Goal: Task Accomplishment & Management: Use online tool/utility

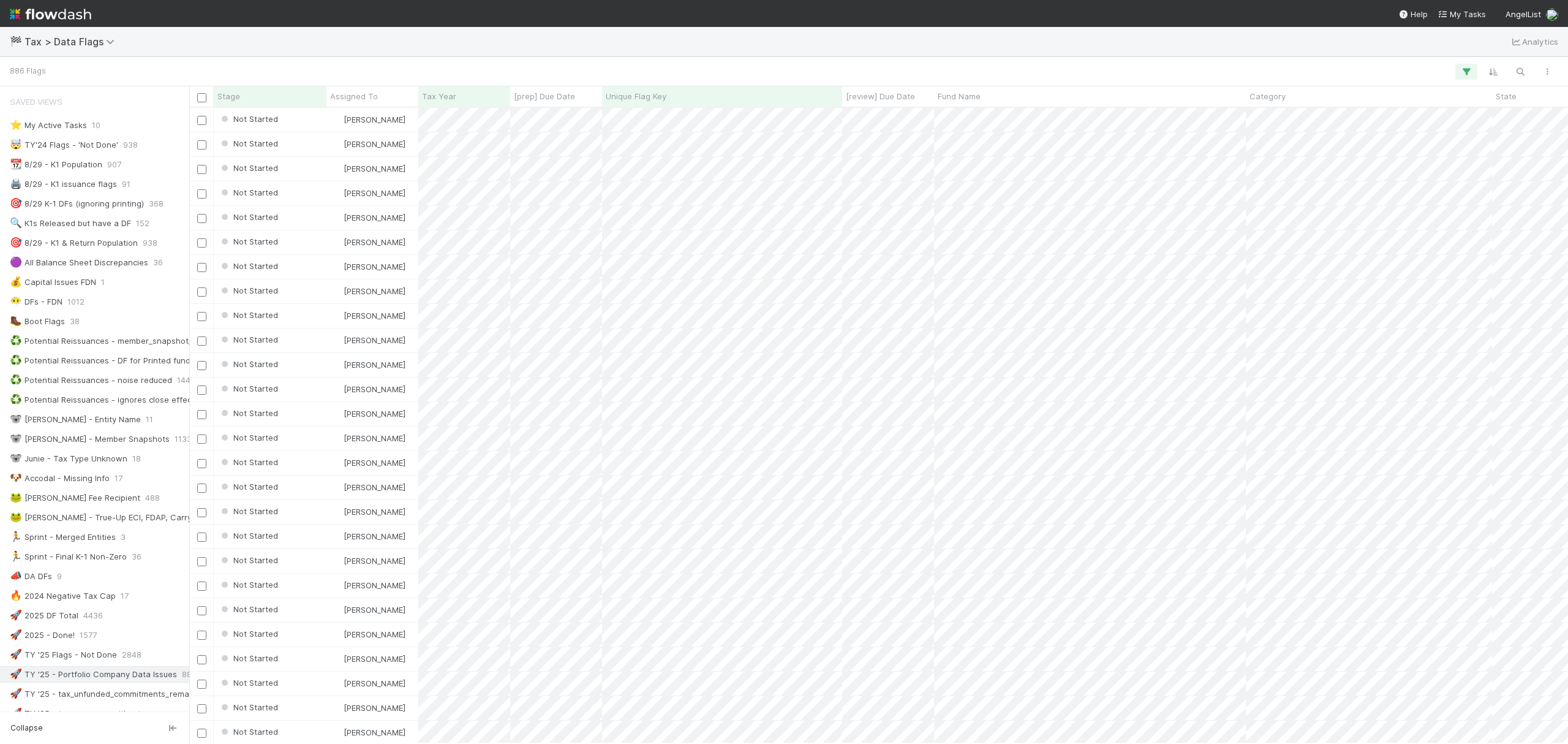
scroll to position [623, 1367]
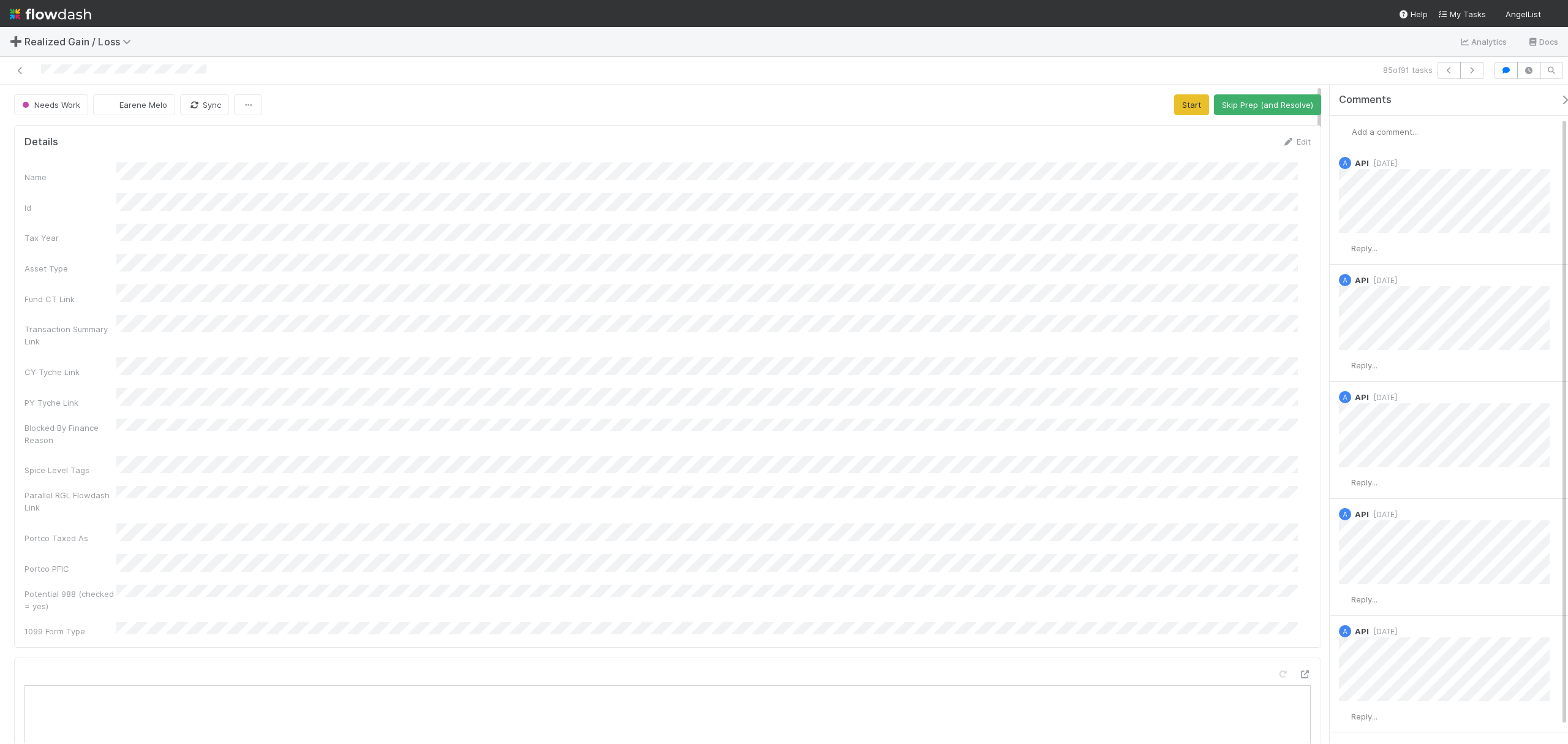
scroll to position [49, 0]
click at [1177, 111] on button "Start" at bounding box center [1191, 104] width 35 height 21
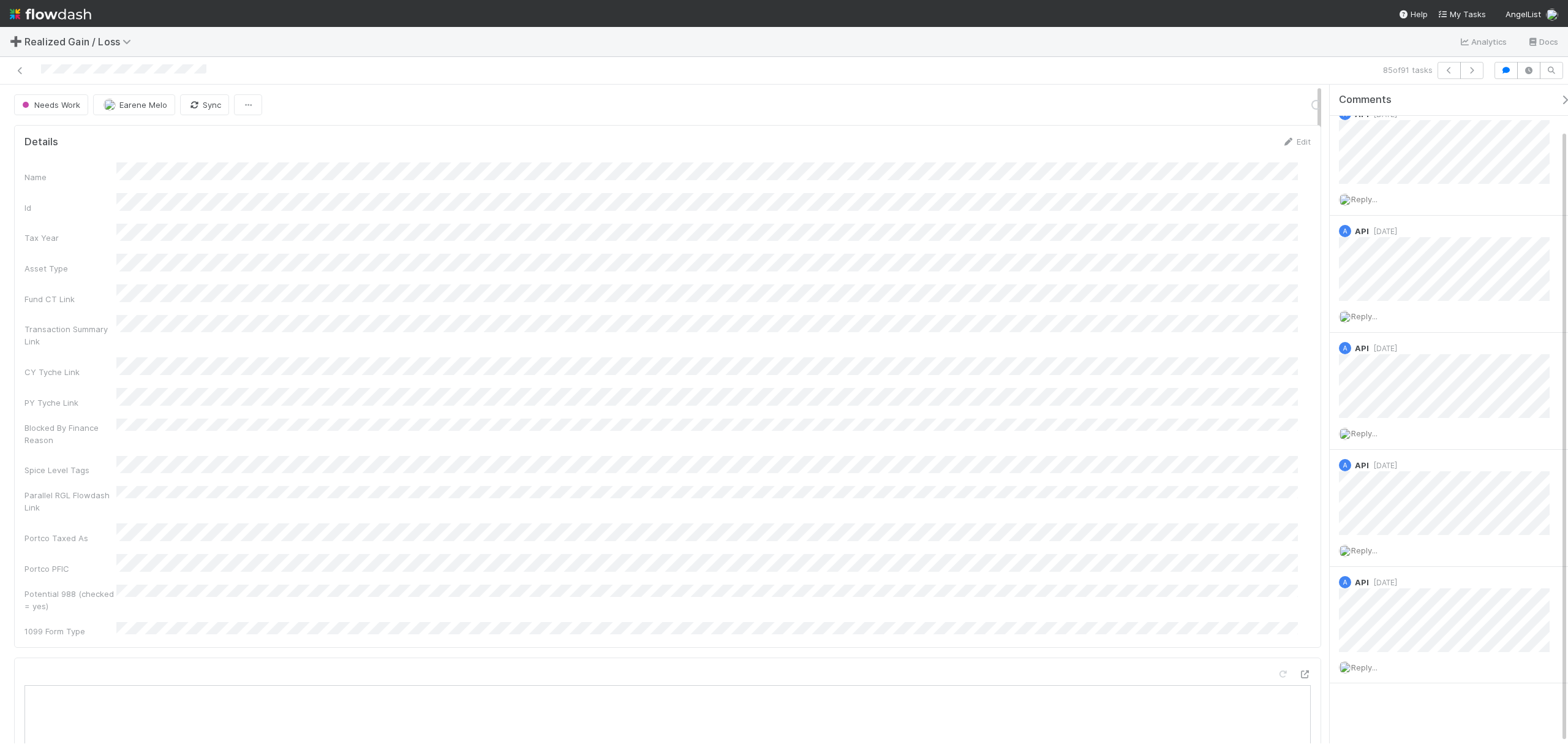
click at [729, 354] on div "Name Id Tax Year Asset Type Fund CT Link Transaction Summary Link CY Tyche Link…" at bounding box center [668, 400] width 1286 height 475
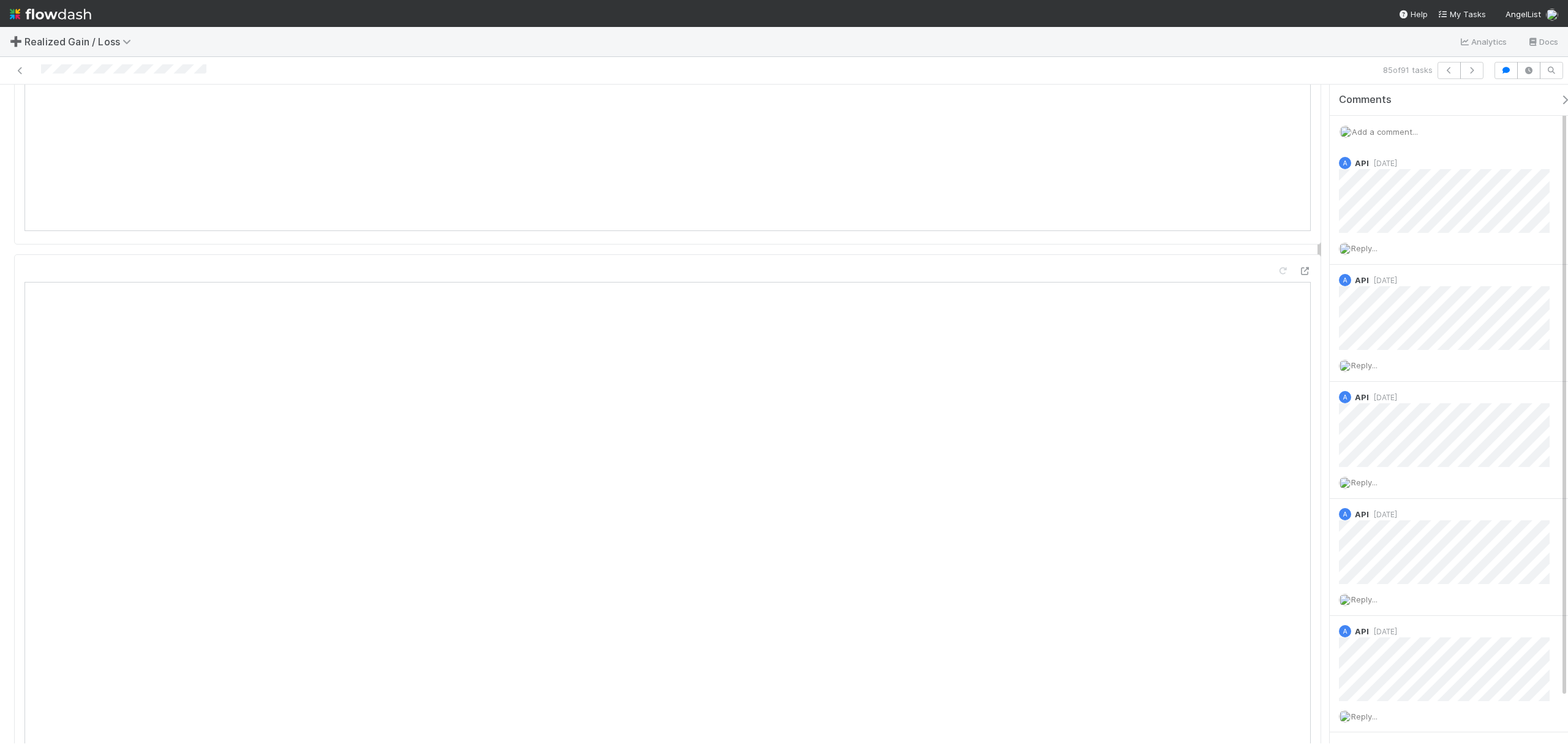
scroll to position [736, 0]
click at [1381, 127] on span "Add a comment..." at bounding box center [1385, 131] width 66 height 10
click at [1348, 192] on div "Attach files: Choose or drag and drop file(s) Add Comment" at bounding box center [1455, 240] width 231 height 203
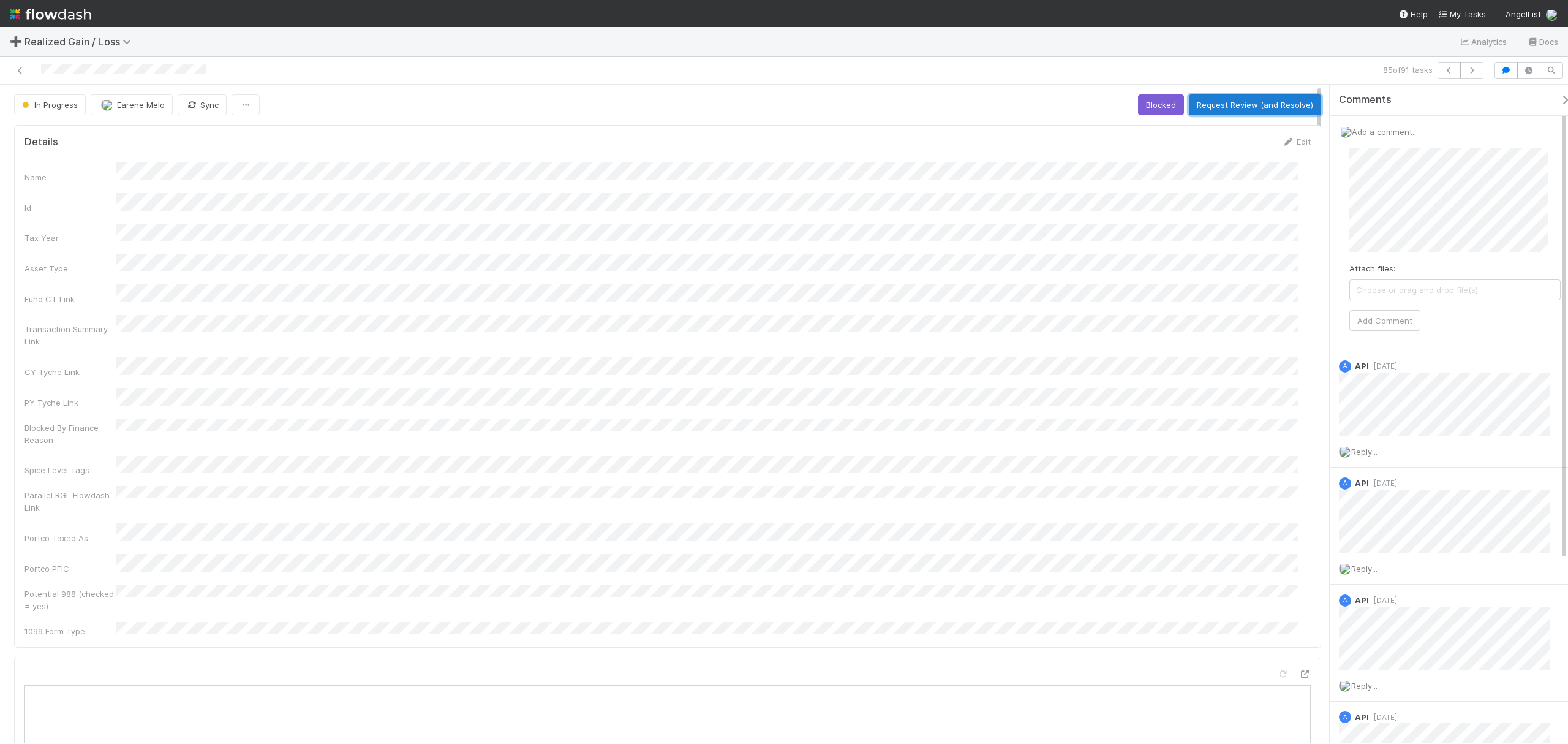
click at [1239, 109] on button "Request Review (and Resolve)" at bounding box center [1255, 104] width 132 height 21
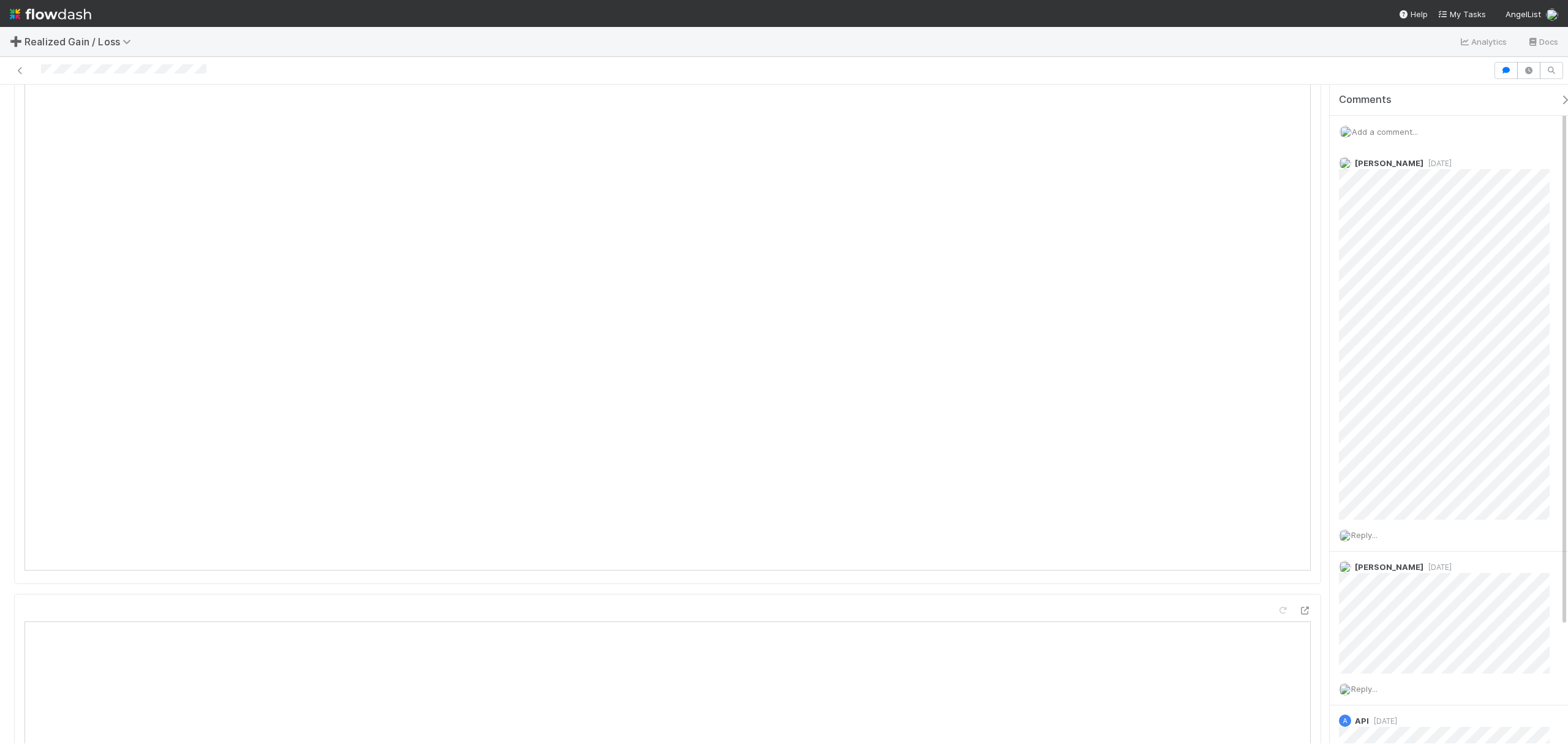
scroll to position [1225, 0]
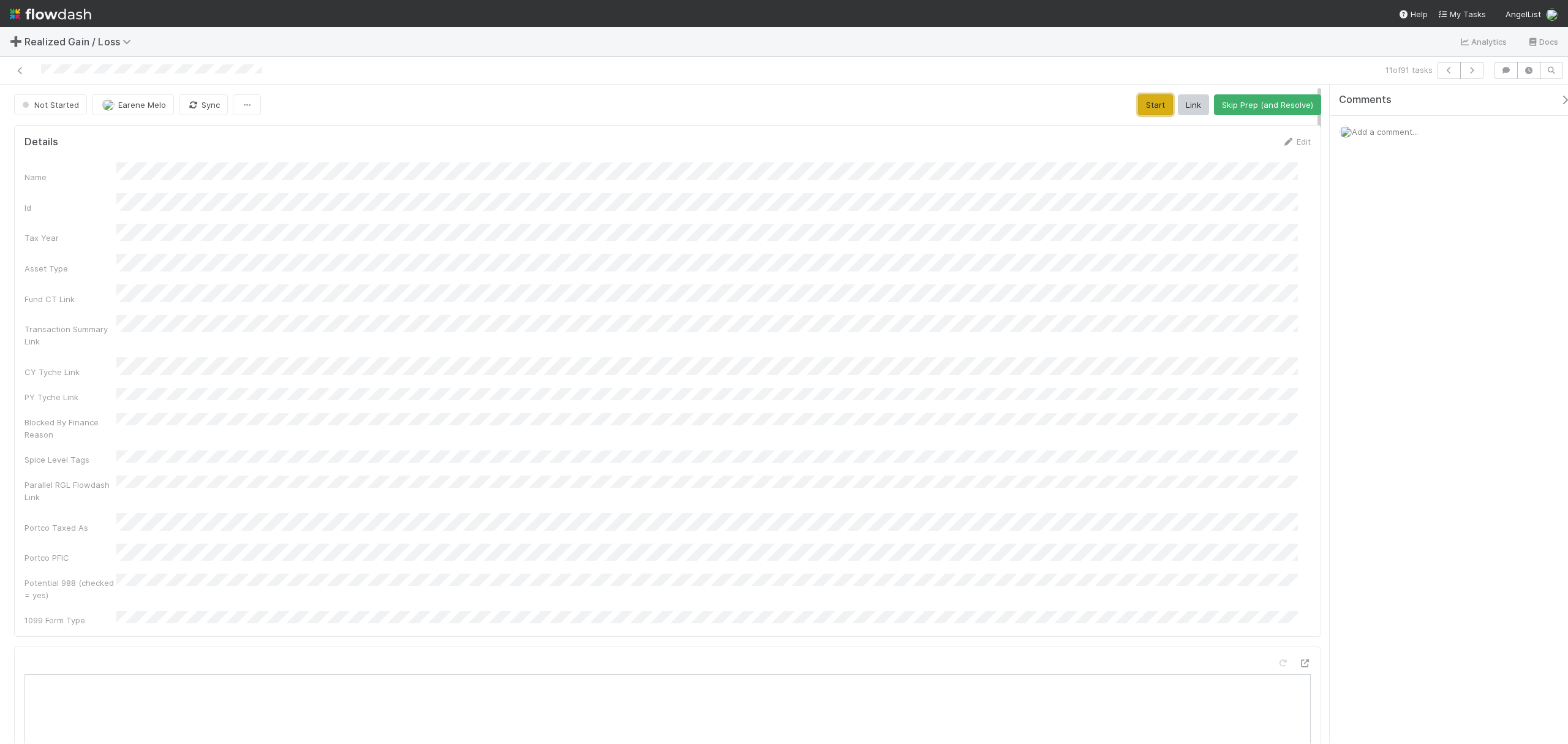
drag, startPoint x: 1136, startPoint y: 107, endPoint x: 970, endPoint y: 154, distance: 172.5
click at [1138, 107] on button "Start" at bounding box center [1155, 104] width 35 height 21
click at [1176, 111] on button "Request Review (and Resolve)" at bounding box center [1255, 104] width 132 height 21
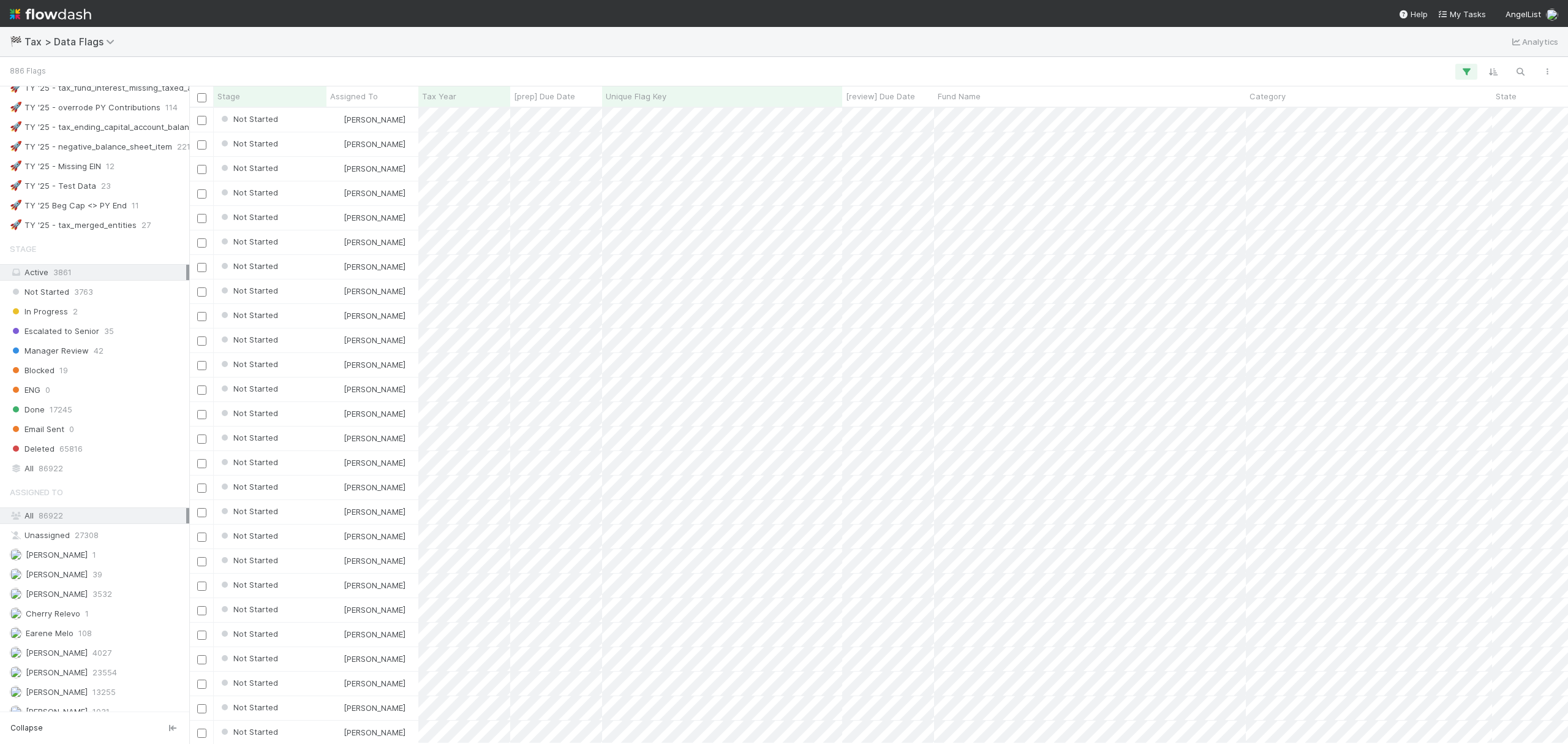
scroll to position [742, 0]
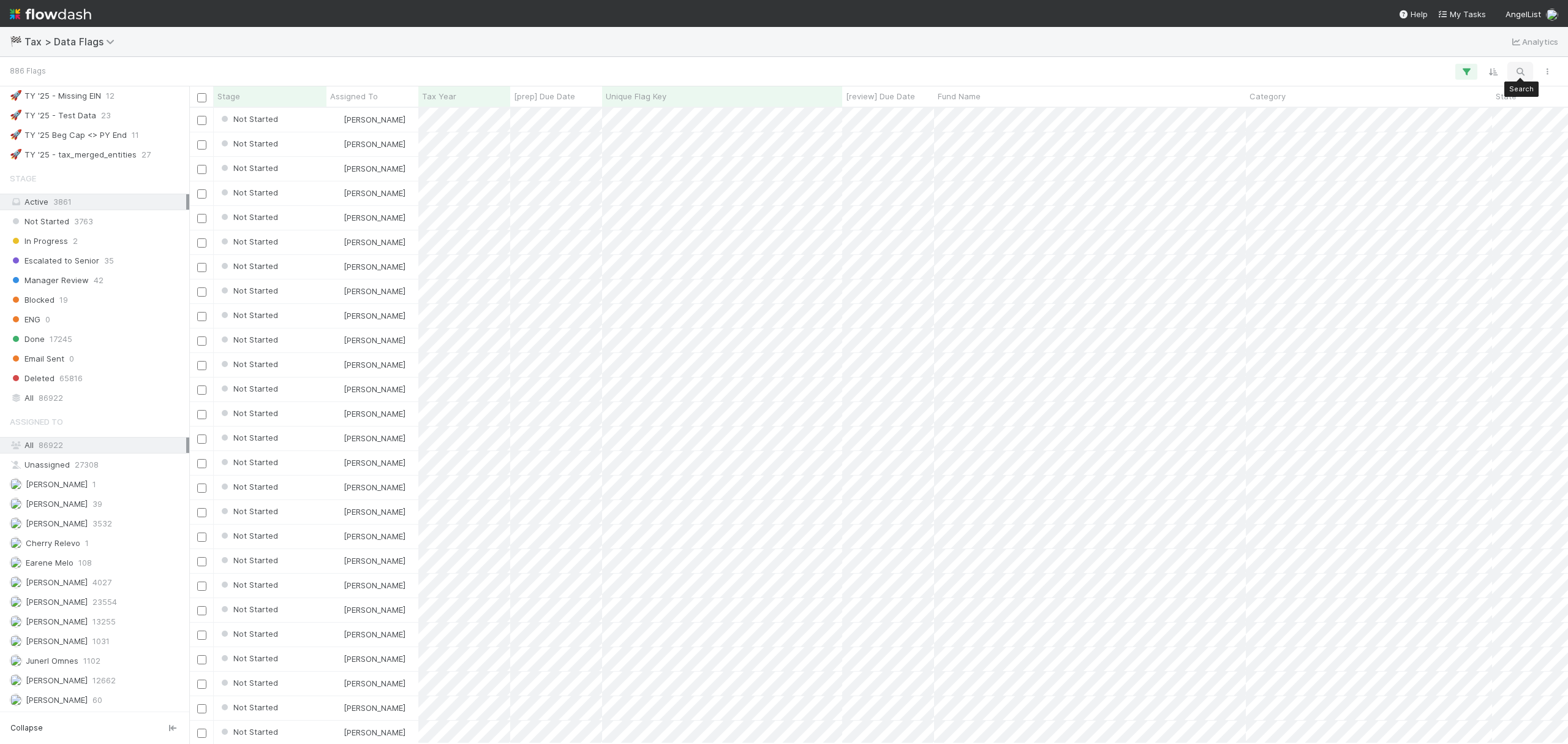
click at [1513, 68] on button "button" at bounding box center [1520, 71] width 22 height 16
type input "Tax type is unknown and needs to be updated"
click at [959, 94] on span "Fund Name" at bounding box center [959, 96] width 43 height 12
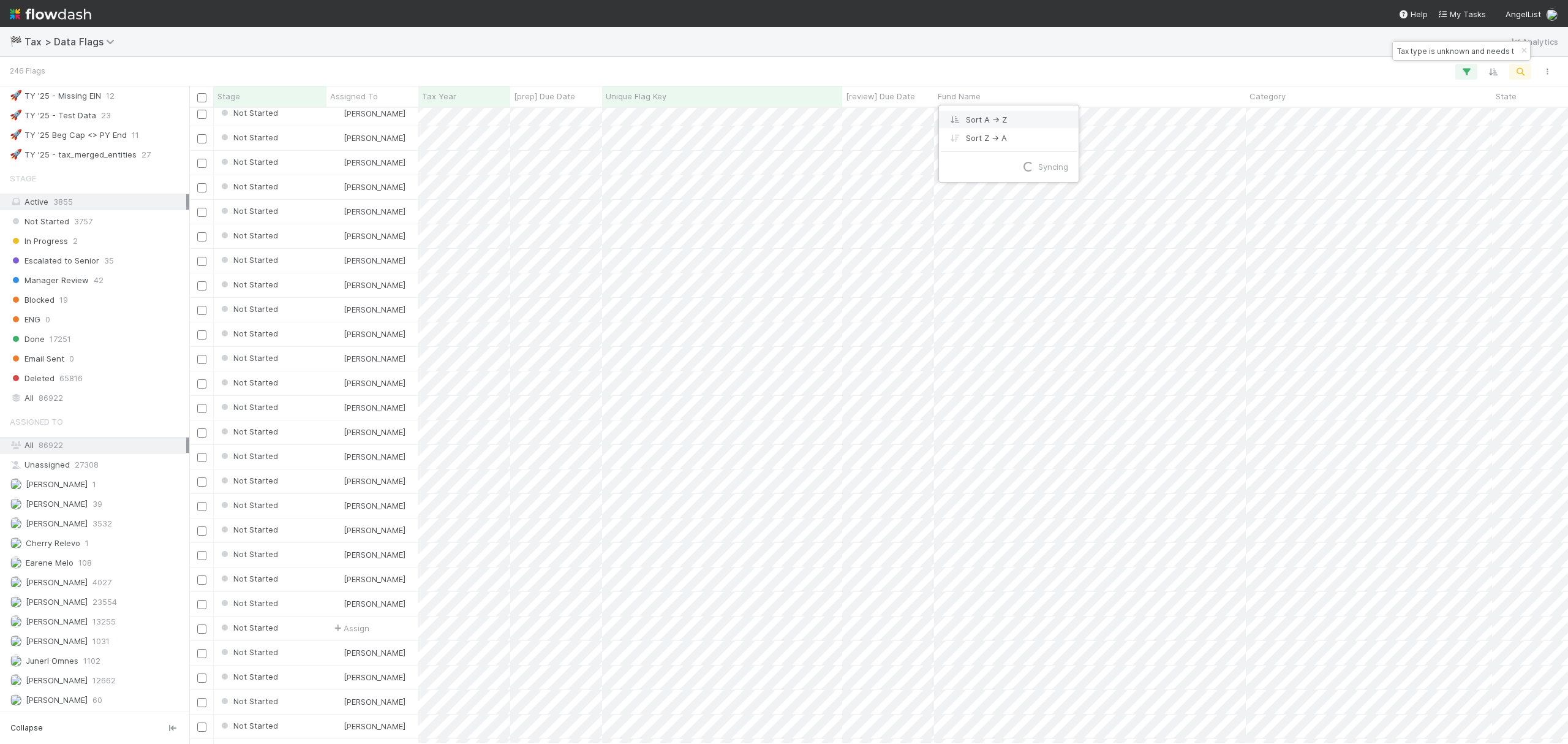
click at [1003, 114] on div "Sort A → Z" at bounding box center [1009, 120] width 140 height 18
click at [1467, 66] on icon "button" at bounding box center [1467, 71] width 12 height 11
click at [1134, 247] on link "And.." at bounding box center [1121, 245] width 38 height 18
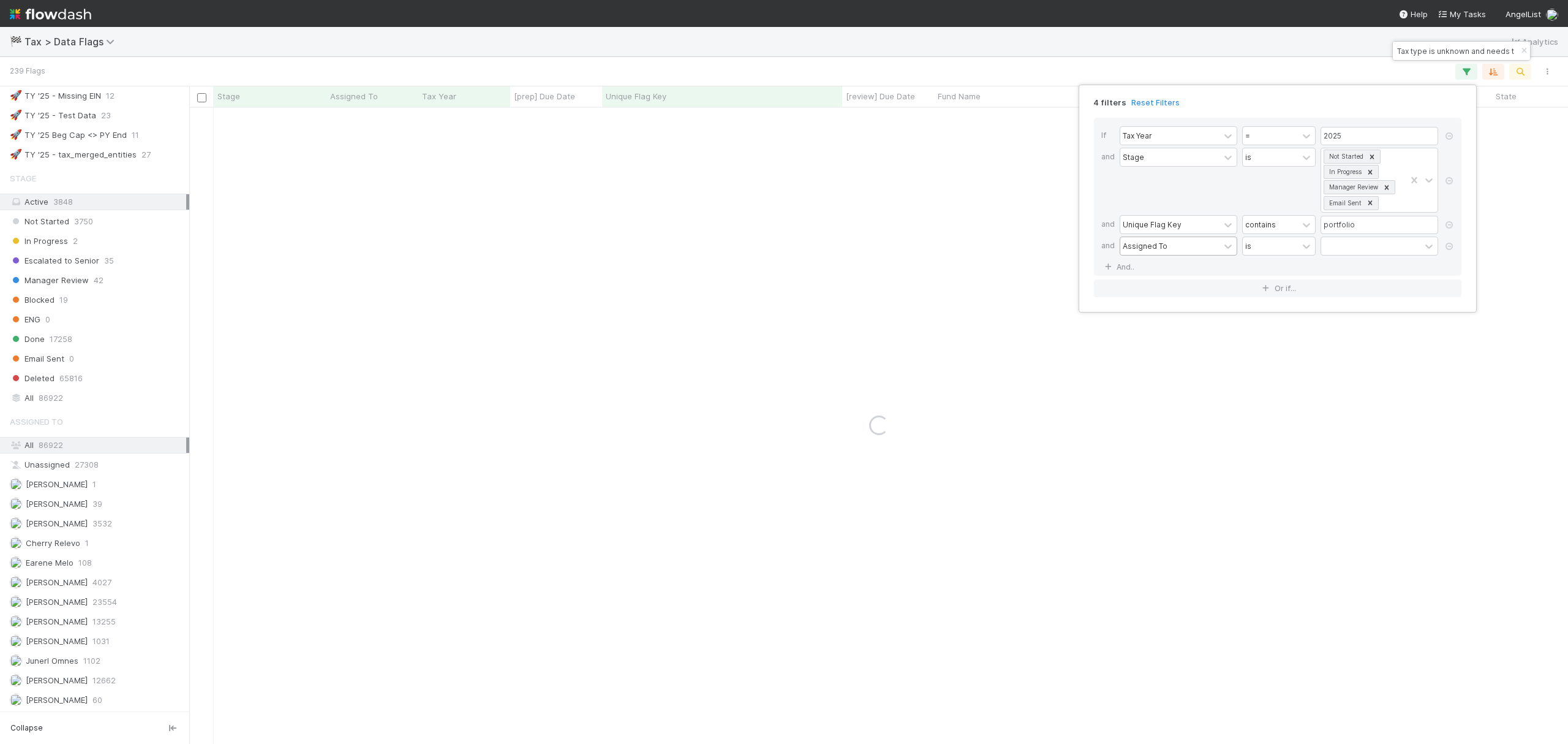
click at [1194, 253] on div "Assigned To" at bounding box center [1170, 246] width 99 height 18
type input "s"
type input "r"
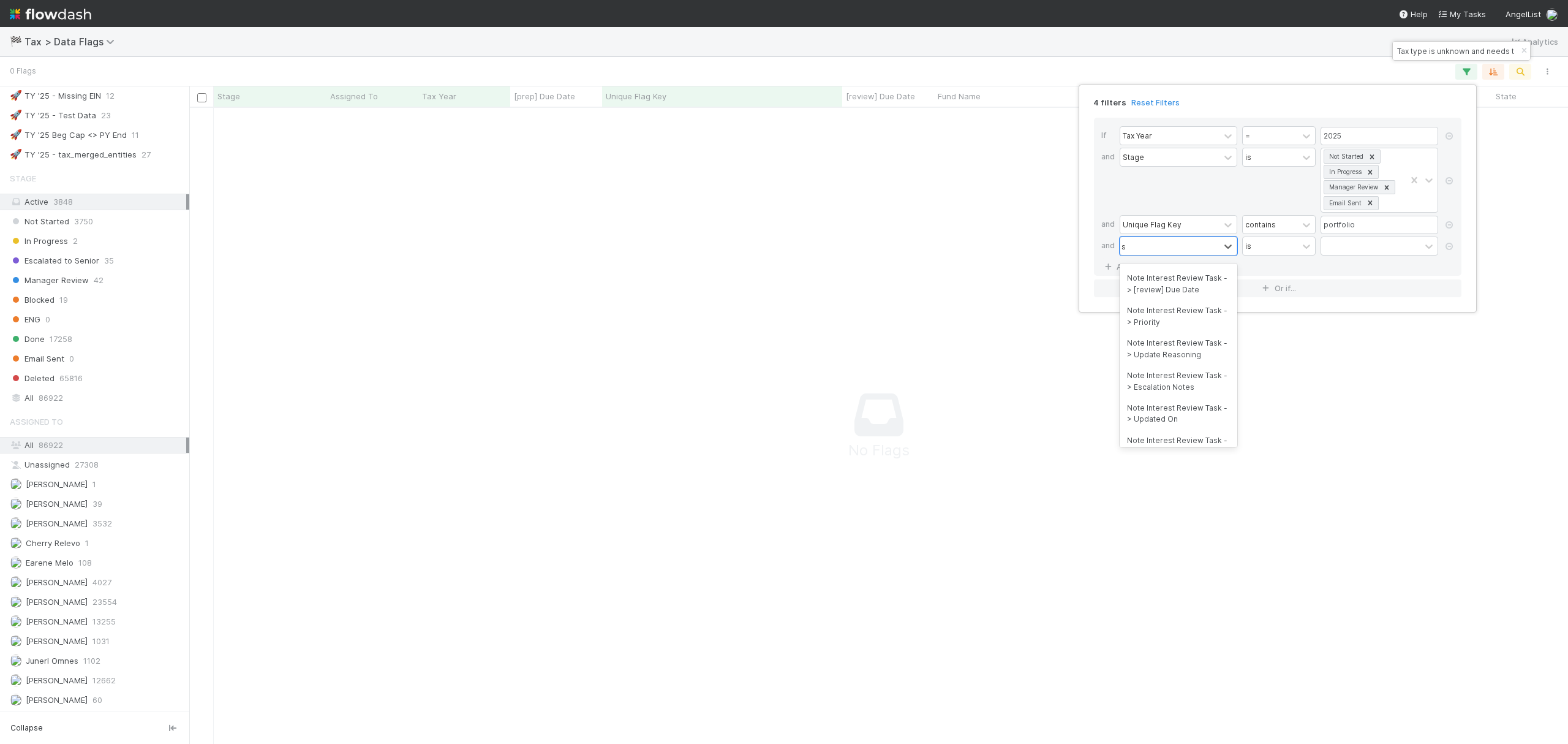
type input "sen"
click at [1182, 351] on div "Updated On" at bounding box center [1178, 353] width 117 height 21
click at [1289, 241] on div "is" at bounding box center [1270, 246] width 55 height 18
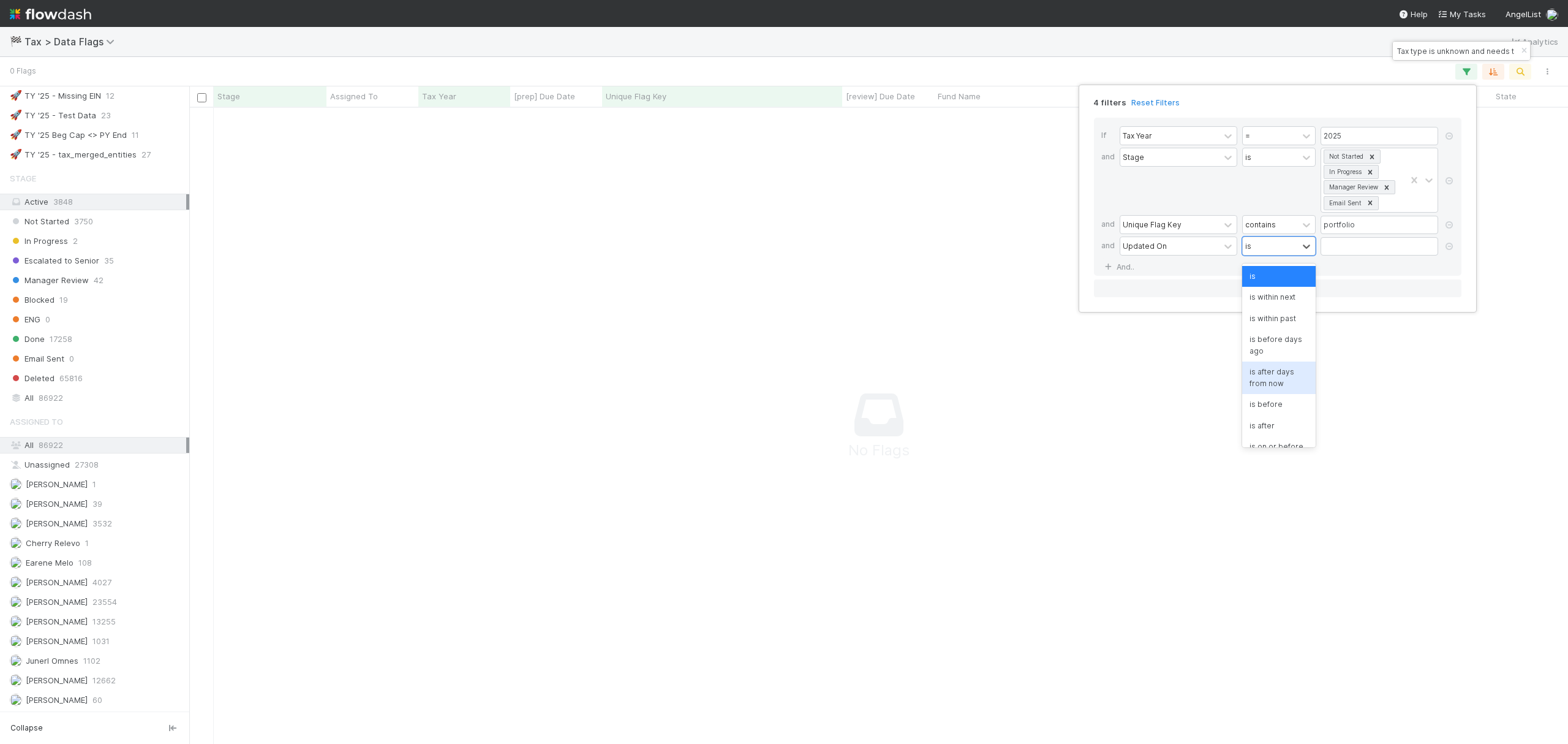
scroll to position [150, 0]
click at [1273, 425] on div "is tomorrow" at bounding box center [1279, 434] width 74 height 21
click at [1395, 250] on div "is tomorrow" at bounding box center [1383, 246] width 31 height 11
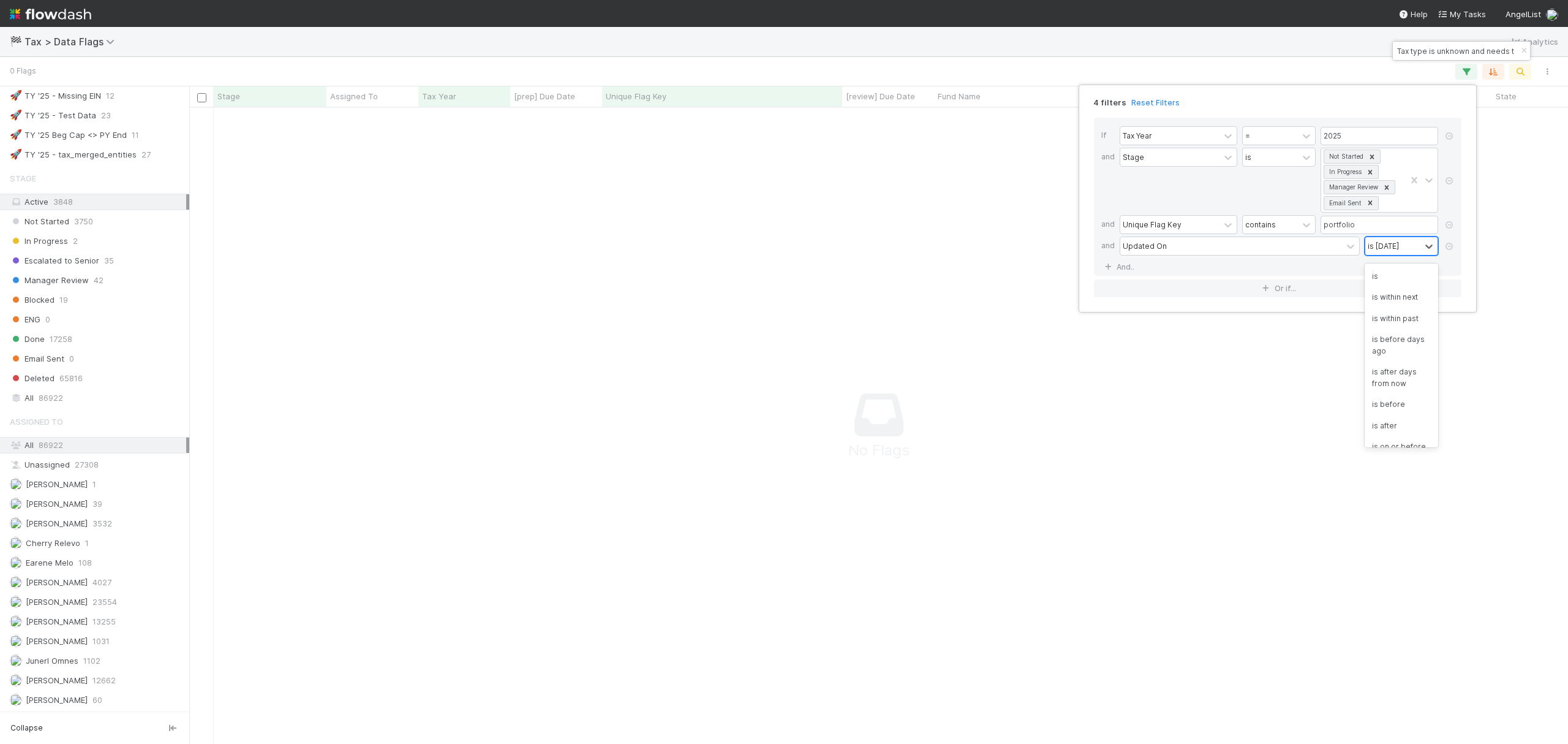
scroll to position [150, 0]
click at [1392, 388] on div "is today" at bounding box center [1401, 392] width 74 height 21
click at [505, 246] on div "4 filters Reset Filters If Tax Year = 2025 and Stage is Not Started In Progress…" at bounding box center [784, 372] width 1568 height 744
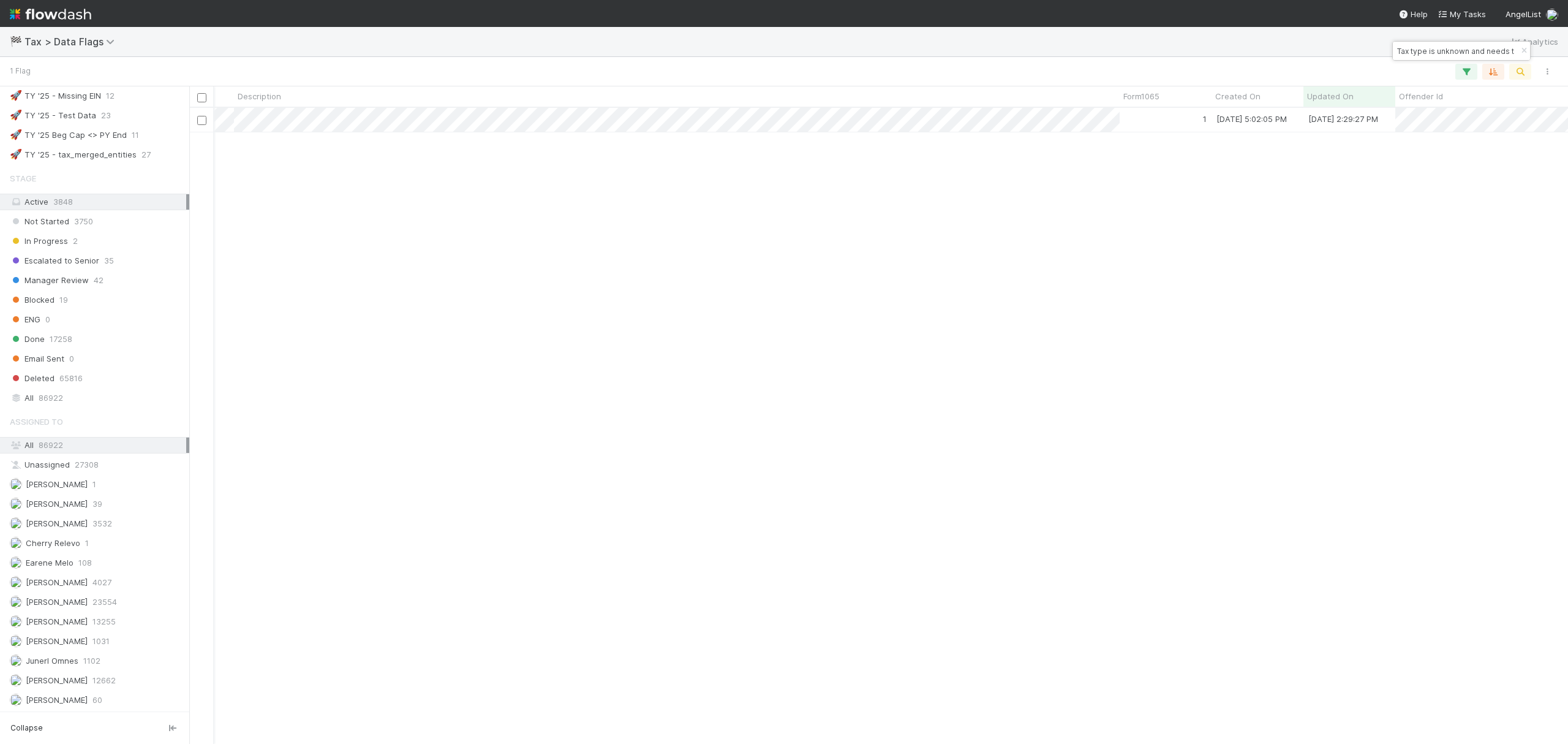
scroll to position [0, 1736]
click at [1519, 51] on icon "button" at bounding box center [1524, 51] width 12 height 8
click at [74, 332] on div "Done 17258" at bounding box center [98, 339] width 177 height 15
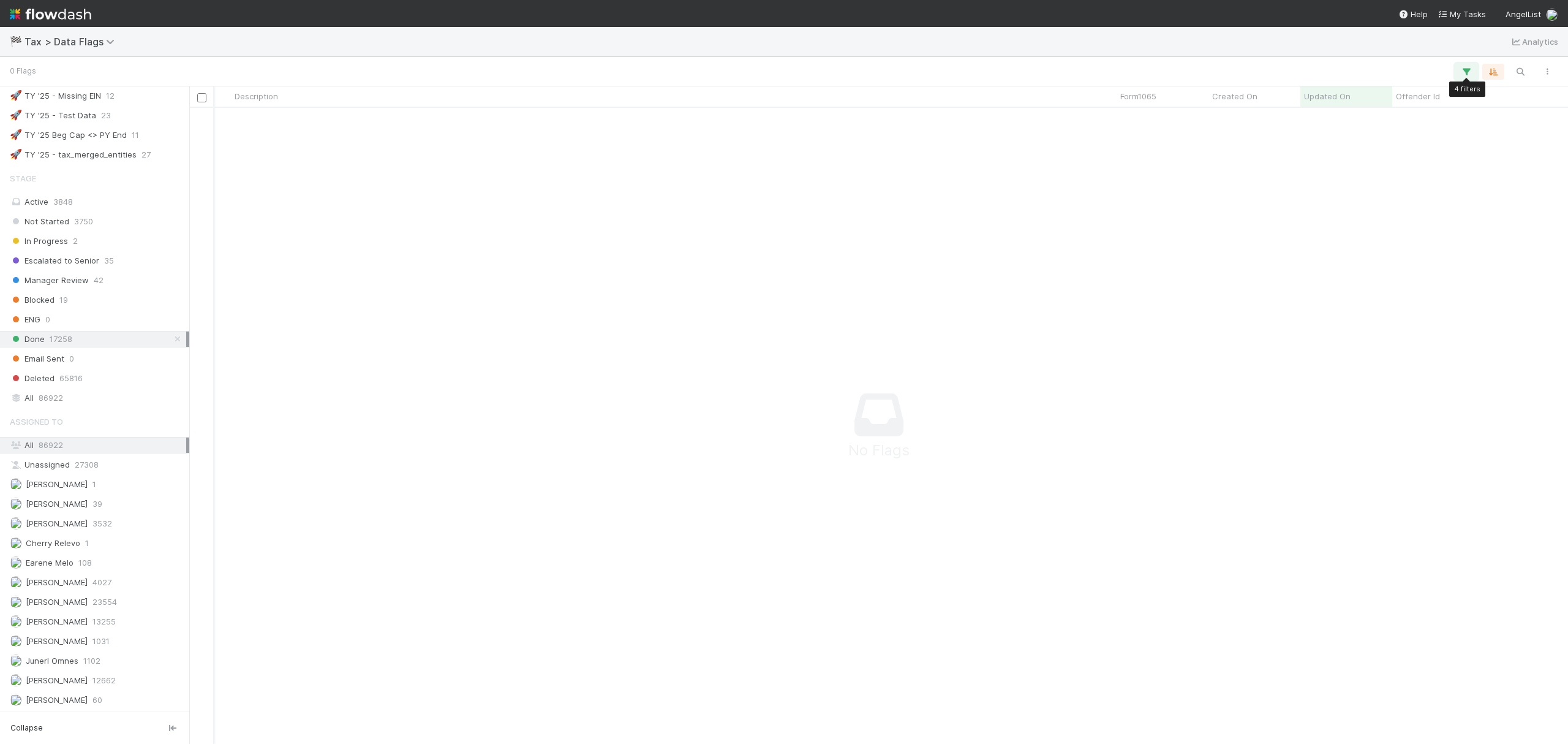
click at [1461, 70] on icon "button" at bounding box center [1467, 71] width 12 height 11
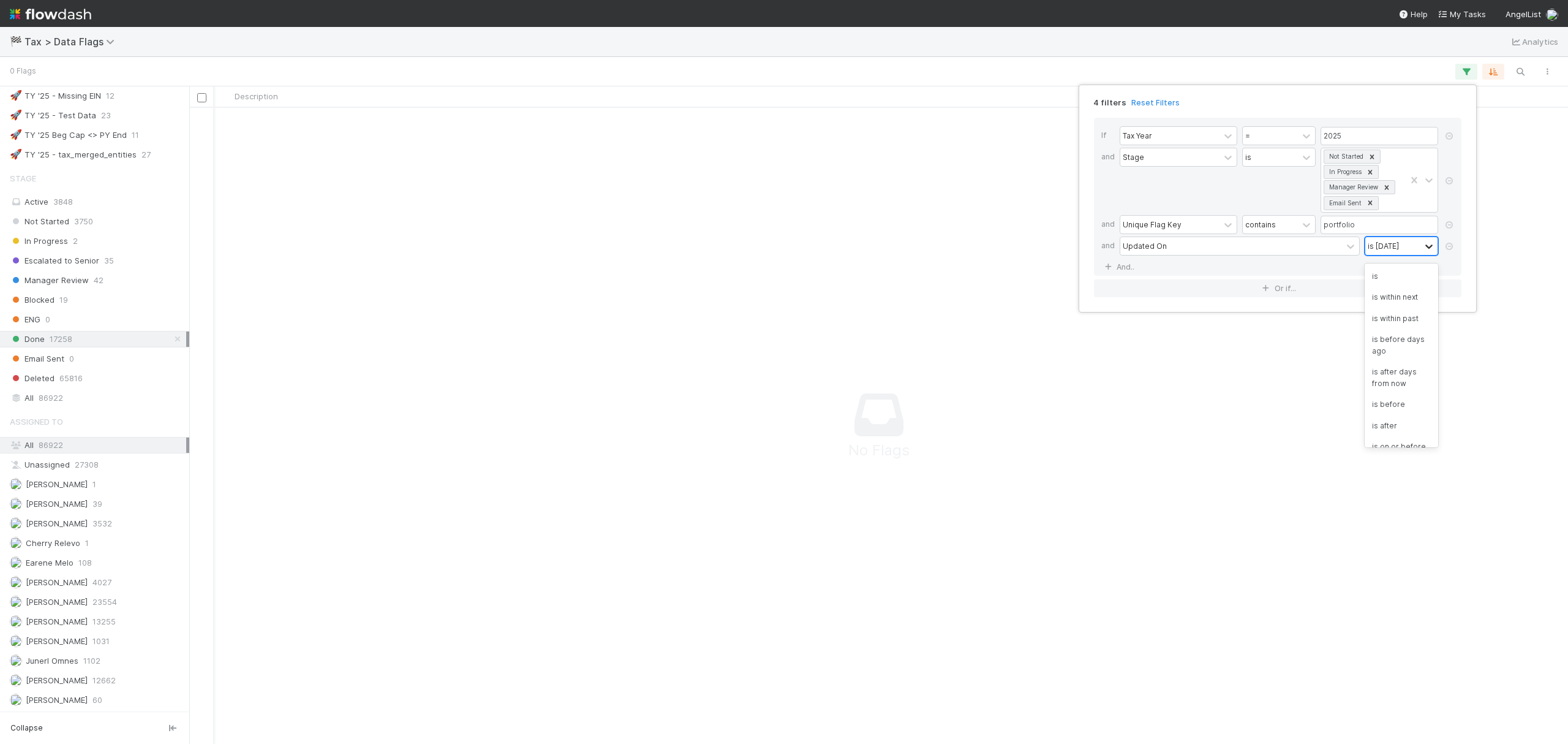
click at [1430, 246] on icon at bounding box center [1429, 246] width 12 height 12
click at [579, 265] on div "4 filters Reset Filters If Tax Year = 2025 and Stage is Not Started In Progress…" at bounding box center [784, 372] width 1568 height 744
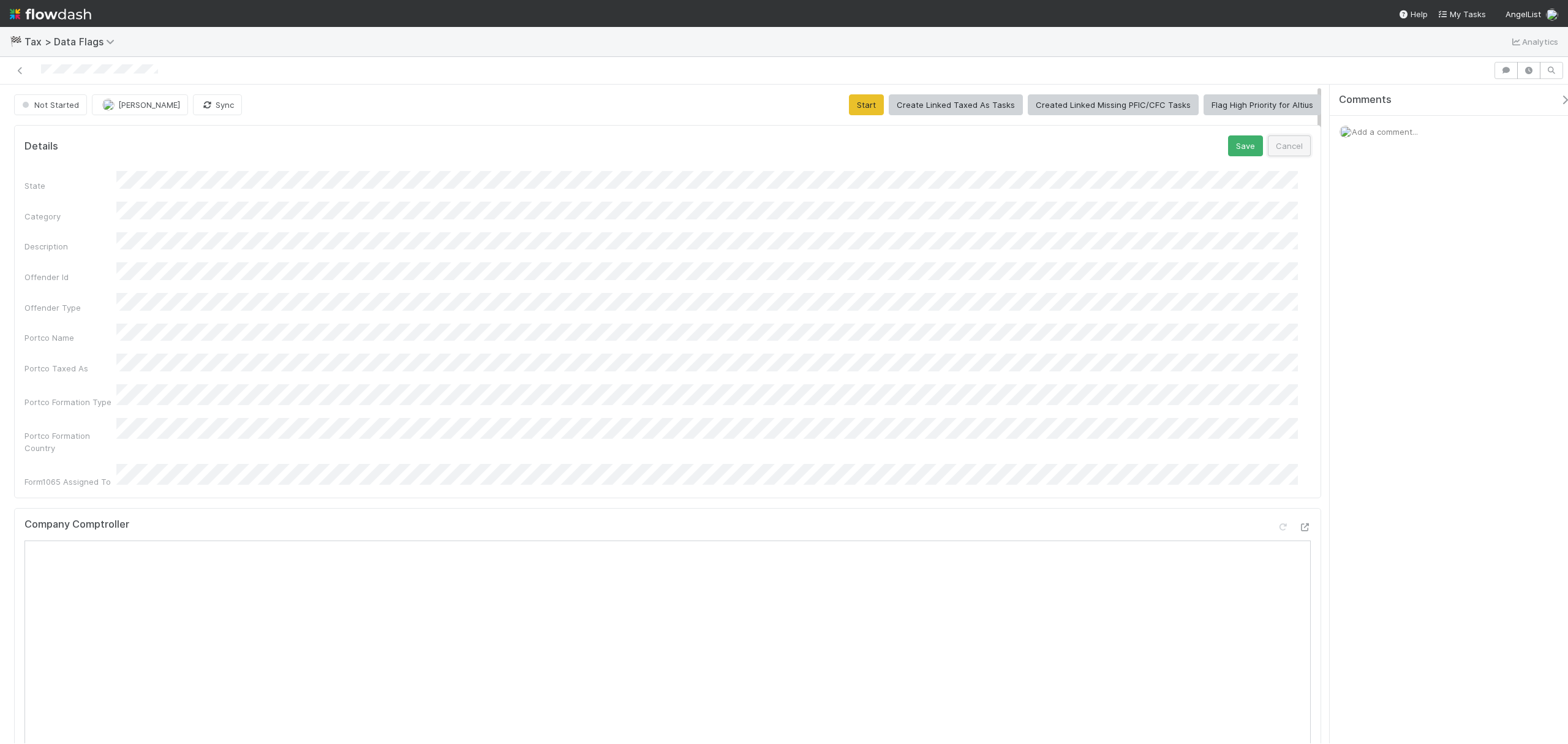
click at [1176, 153] on button "Cancel" at bounding box center [1289, 145] width 43 height 21
click at [454, 241] on div "State Category Description Offender Id Offender Type Portco Name Portco Taxed A…" at bounding box center [668, 313] width 1286 height 302
click at [855, 111] on button "Start" at bounding box center [866, 104] width 35 height 21
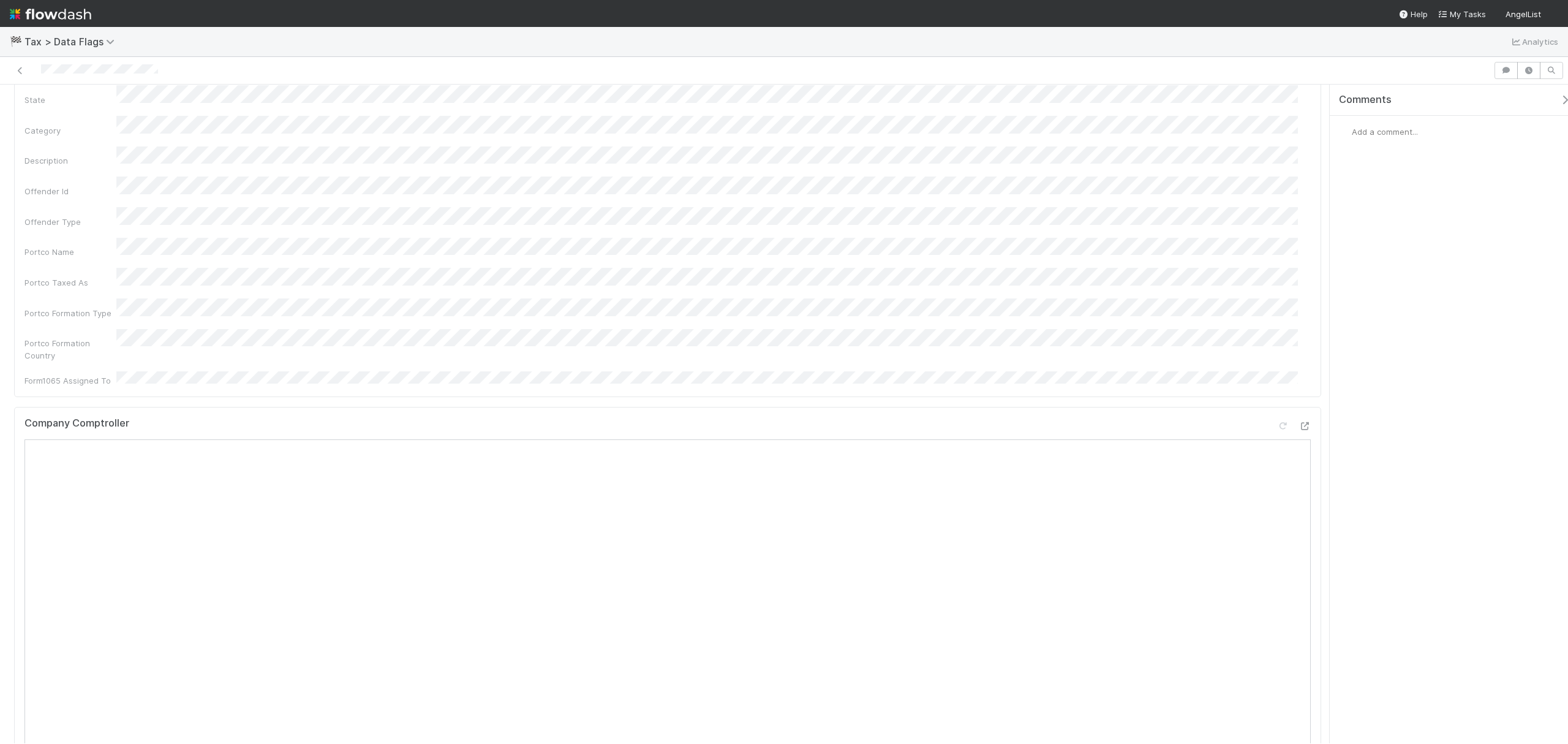
scroll to position [163, 0]
click at [532, 243] on div "Portco Formation Country" at bounding box center [668, 260] width 1286 height 33
click at [582, 135] on div "State Category Description Offender Id Offender Type Portco Name Portco Taxed A…" at bounding box center [668, 68] width 1286 height 302
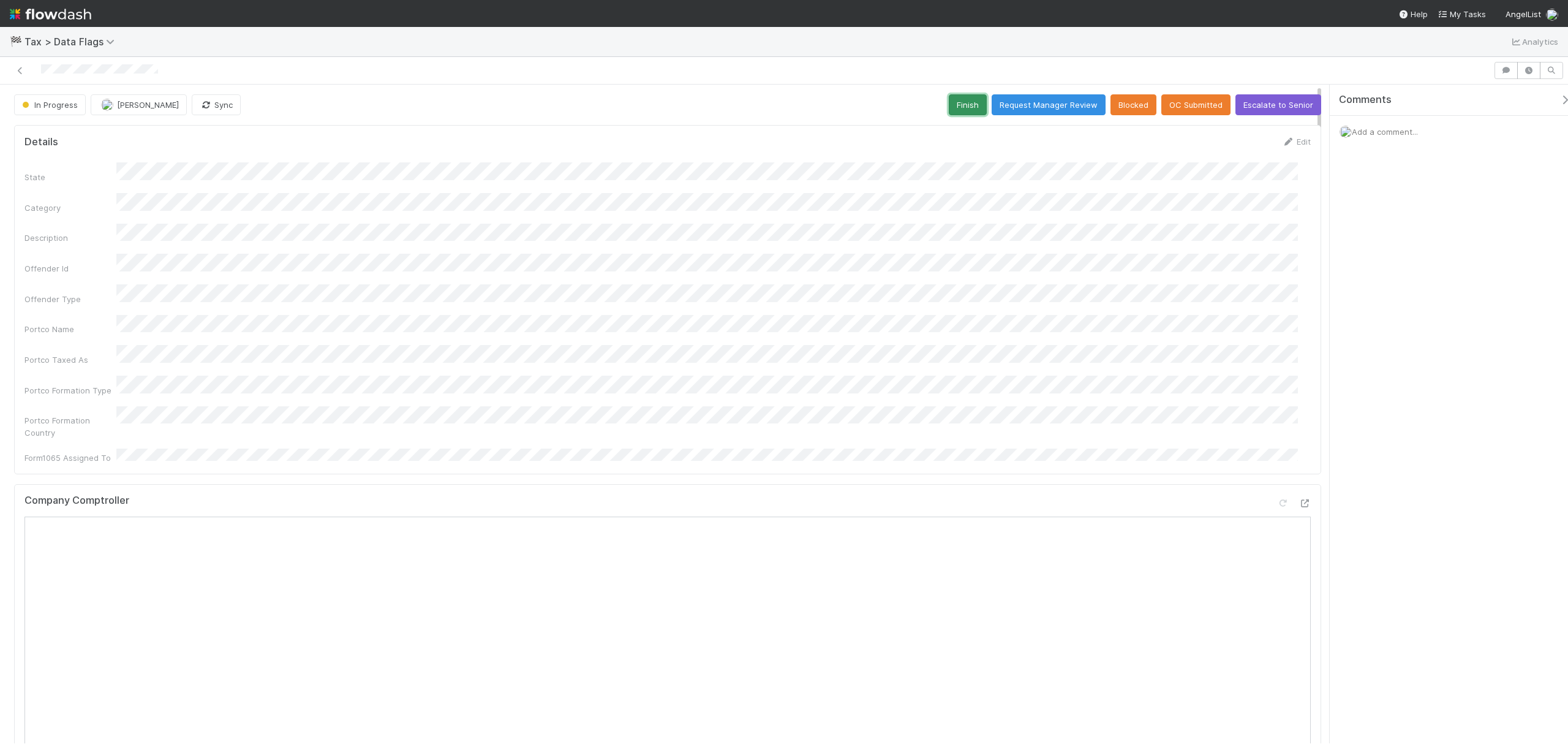
click at [966, 107] on button "Finish" at bounding box center [967, 104] width 38 height 21
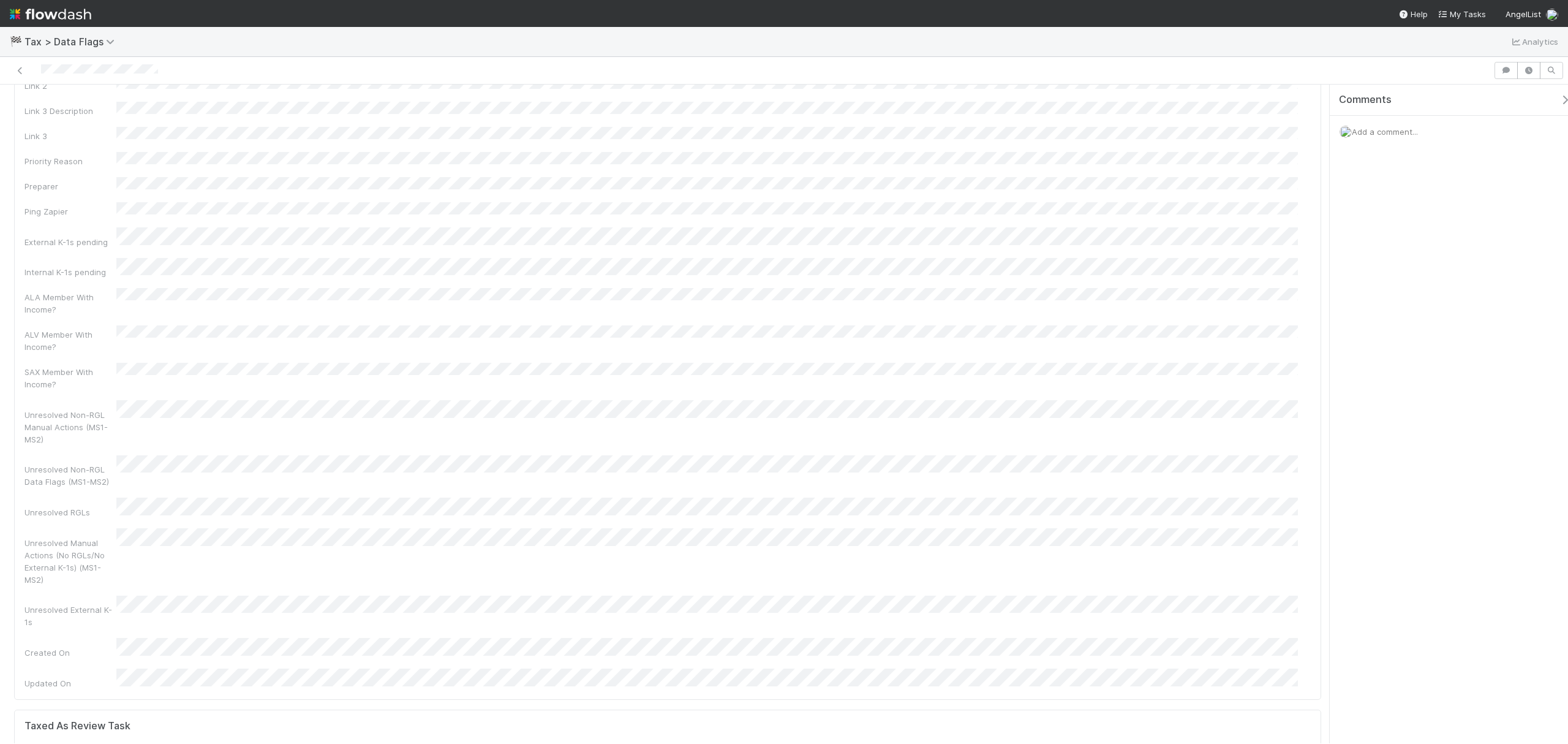
scroll to position [3513, 0]
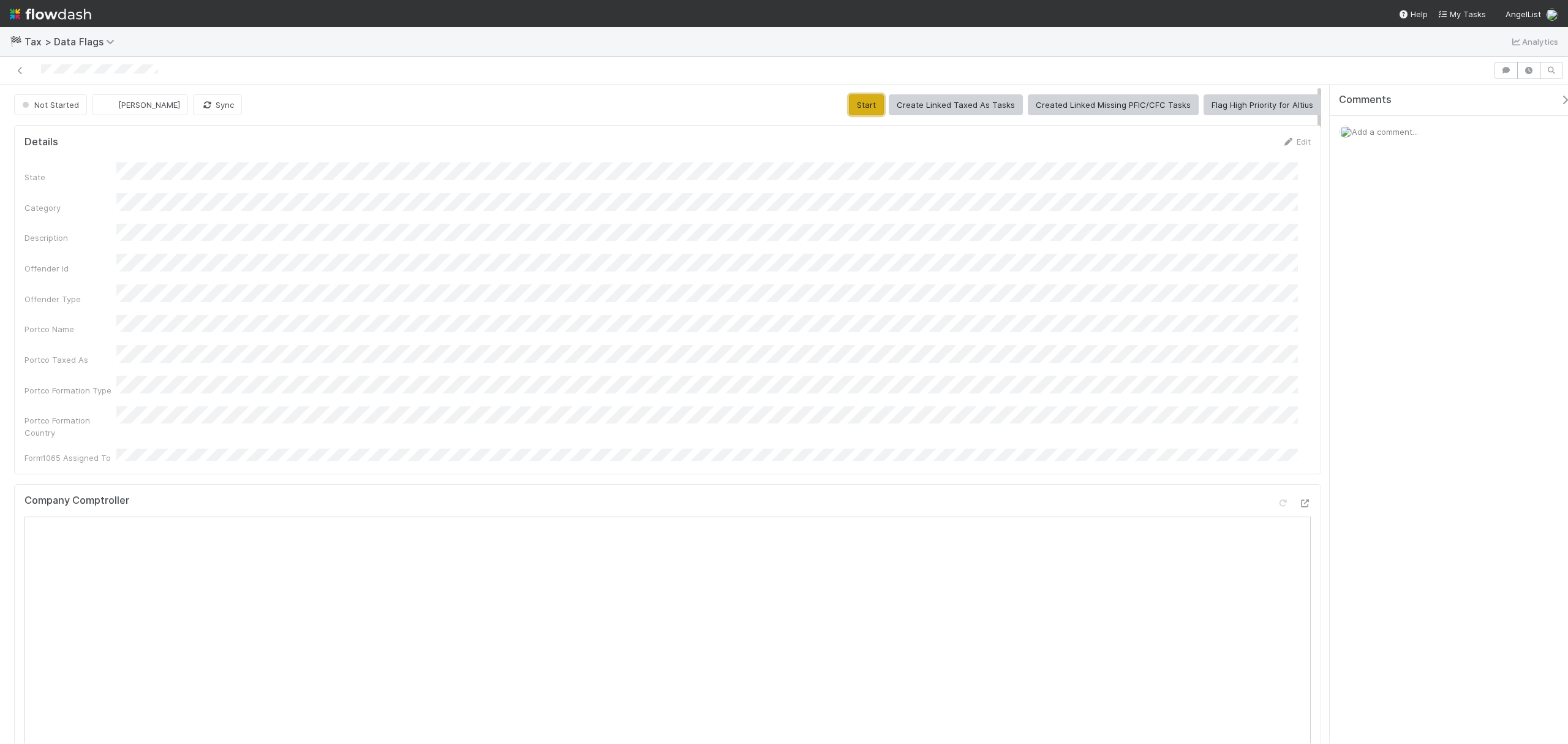
click at [867, 104] on button "Start" at bounding box center [866, 104] width 35 height 21
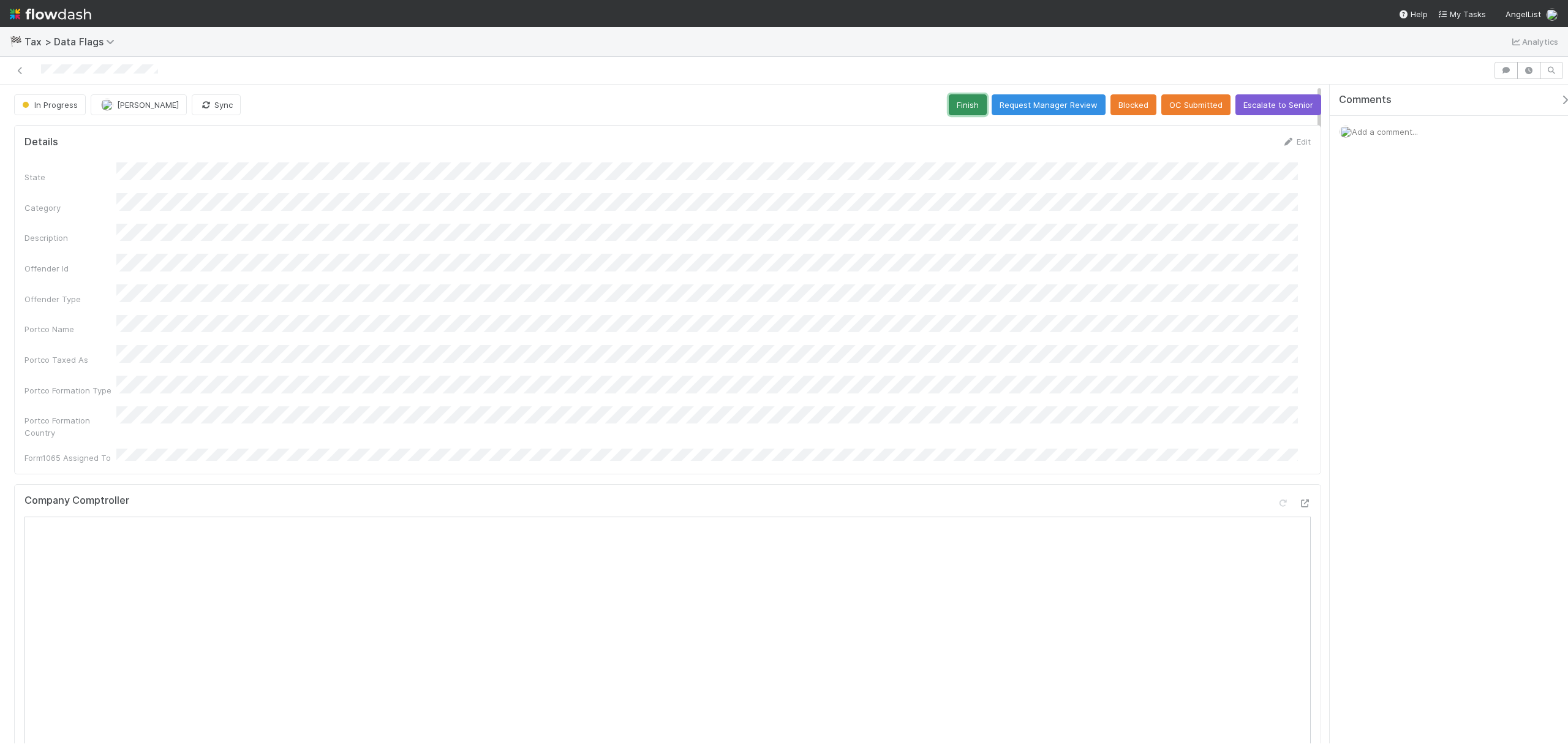
click at [957, 104] on button "Finish" at bounding box center [967, 104] width 38 height 21
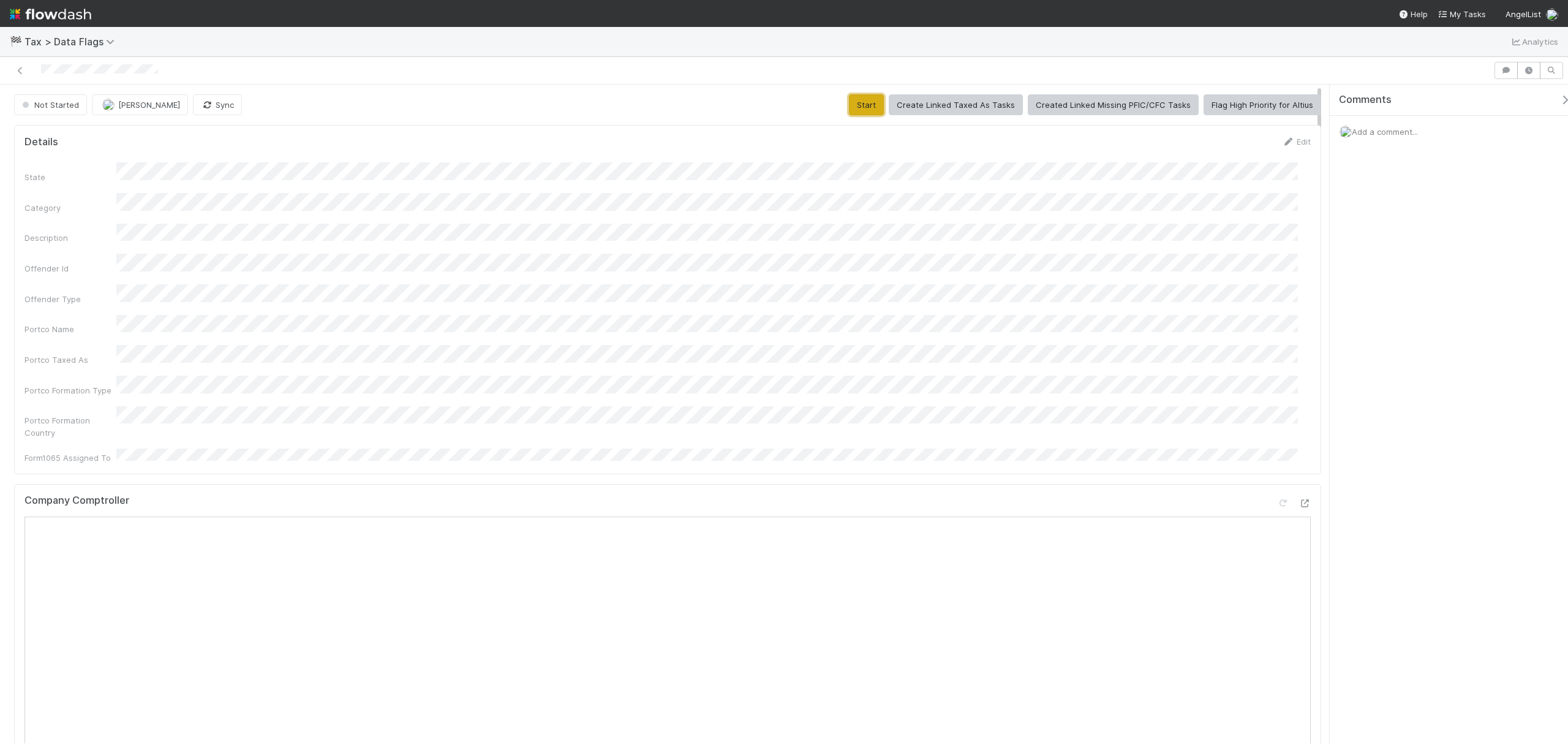
click at [866, 94] on button "Start" at bounding box center [866, 104] width 35 height 21
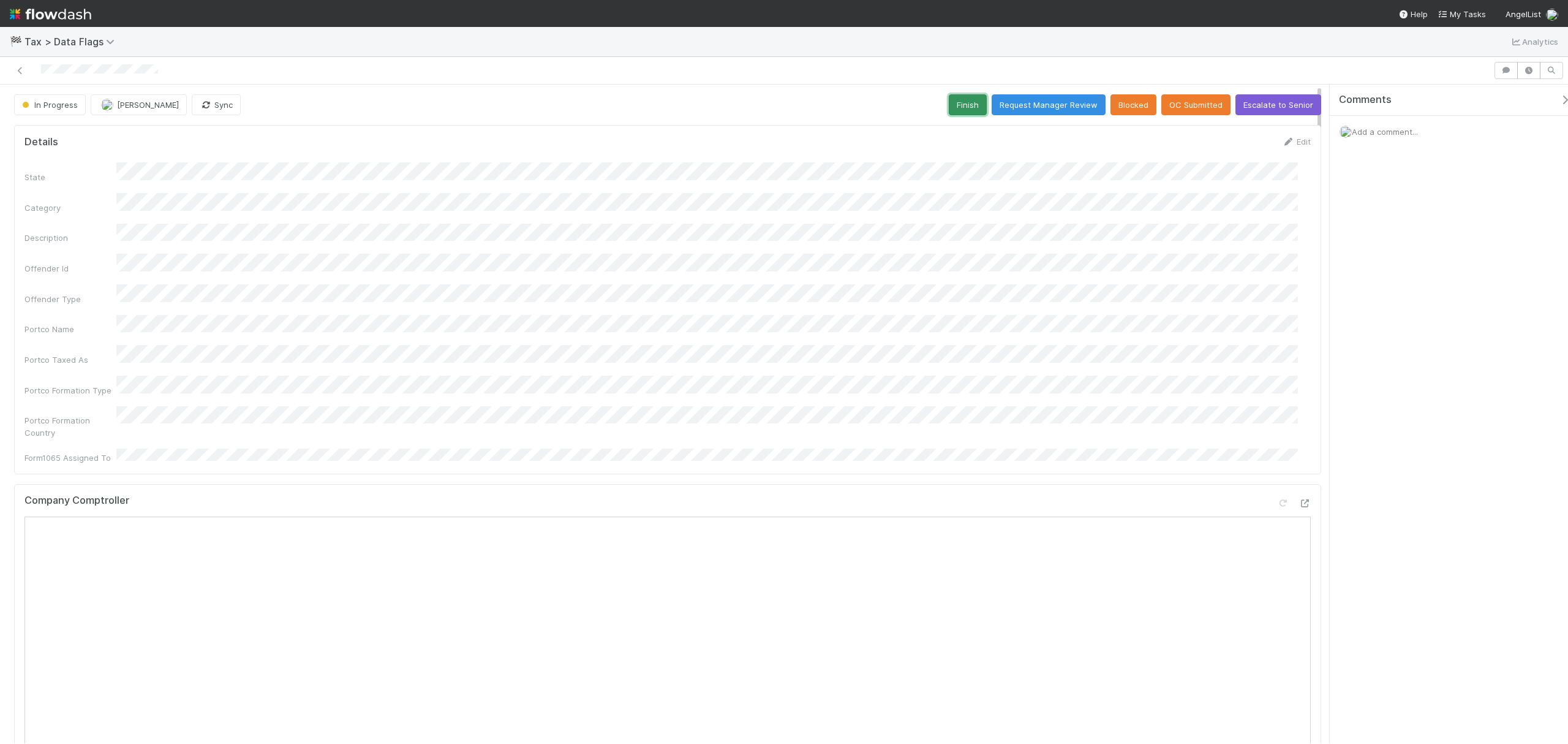
click at [964, 105] on button "Finish" at bounding box center [967, 104] width 38 height 21
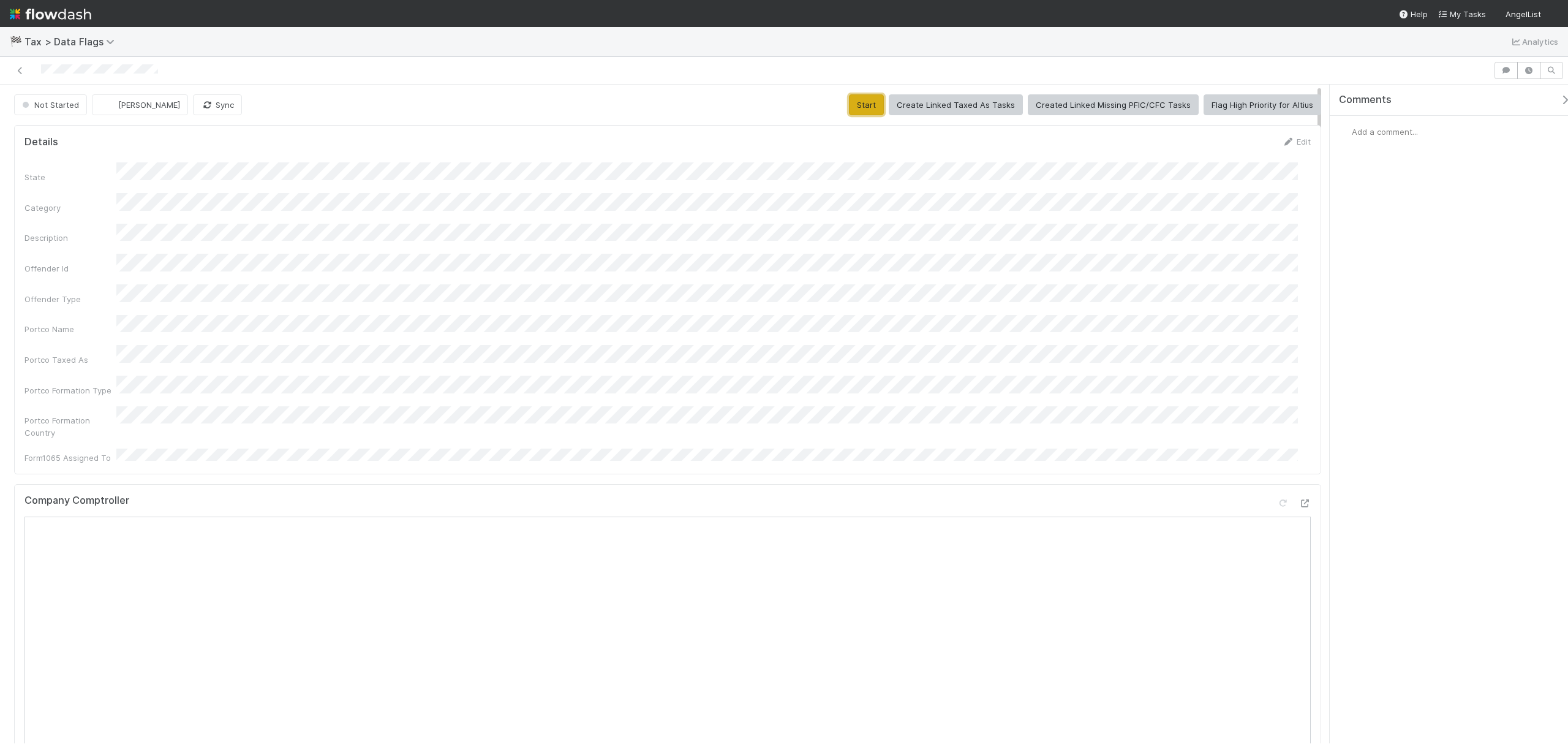
click at [860, 98] on button "Start" at bounding box center [866, 104] width 35 height 21
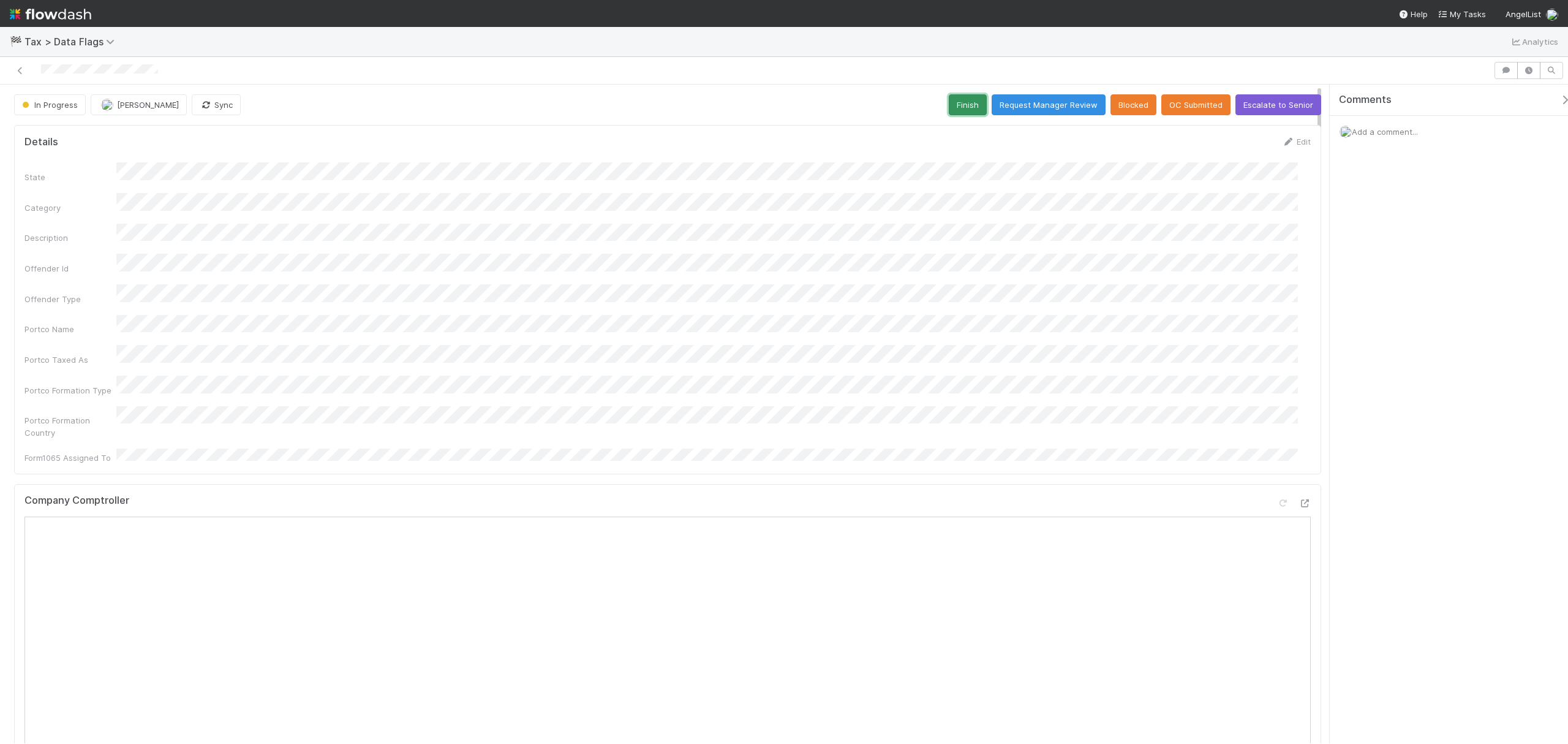
click at [953, 104] on button "Finish" at bounding box center [967, 104] width 38 height 21
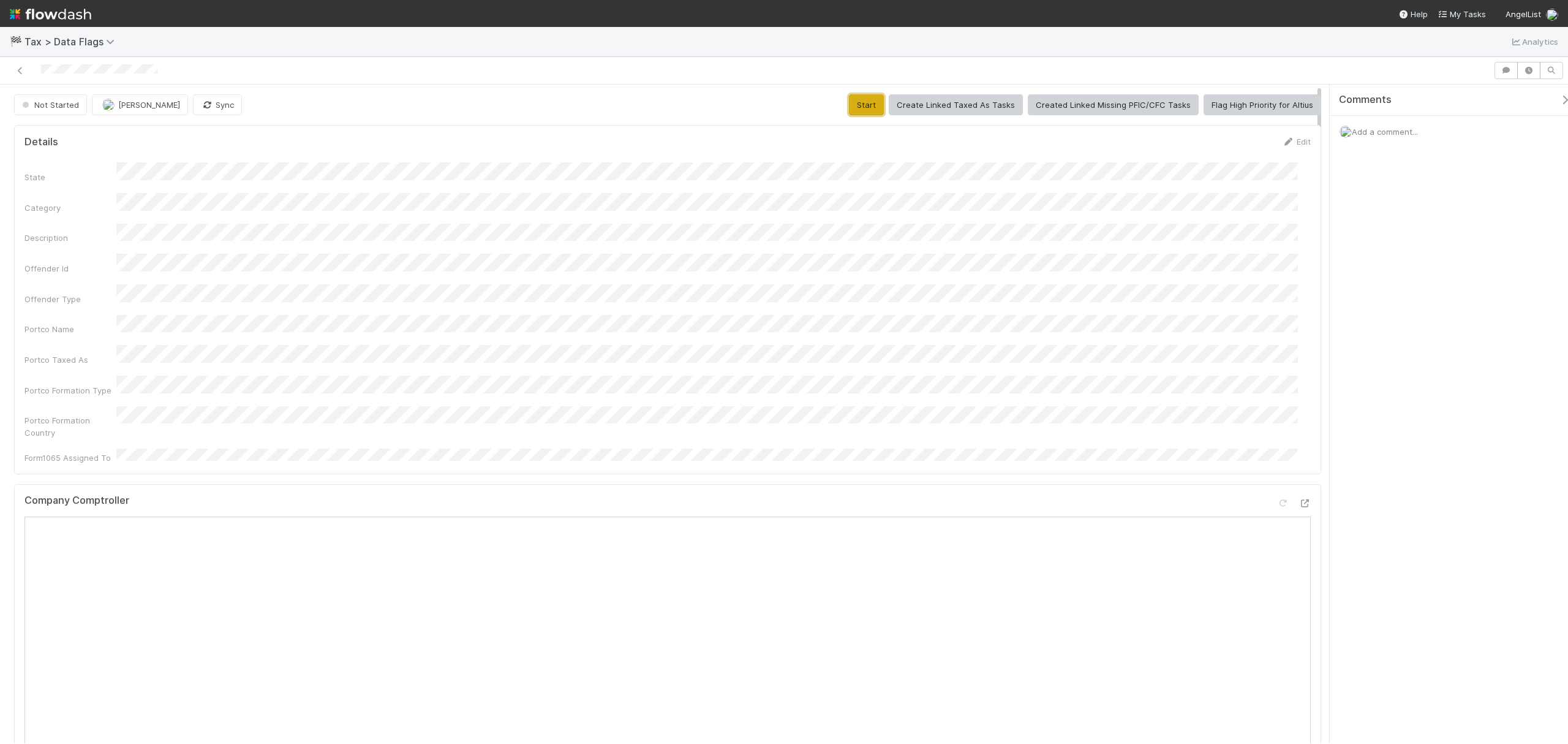
click at [855, 108] on button "Start" at bounding box center [866, 104] width 35 height 21
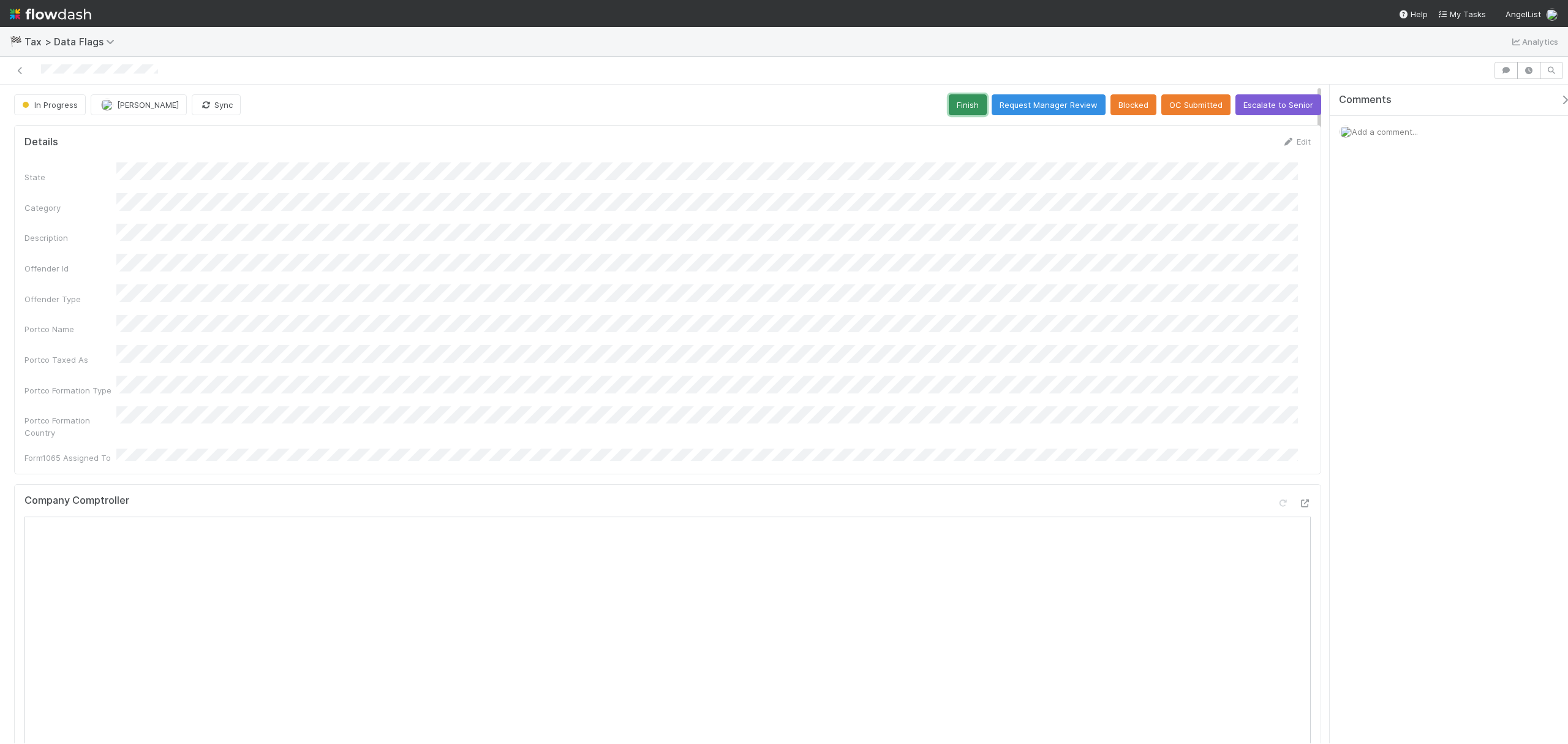
click at [961, 109] on button "Finish" at bounding box center [967, 104] width 38 height 21
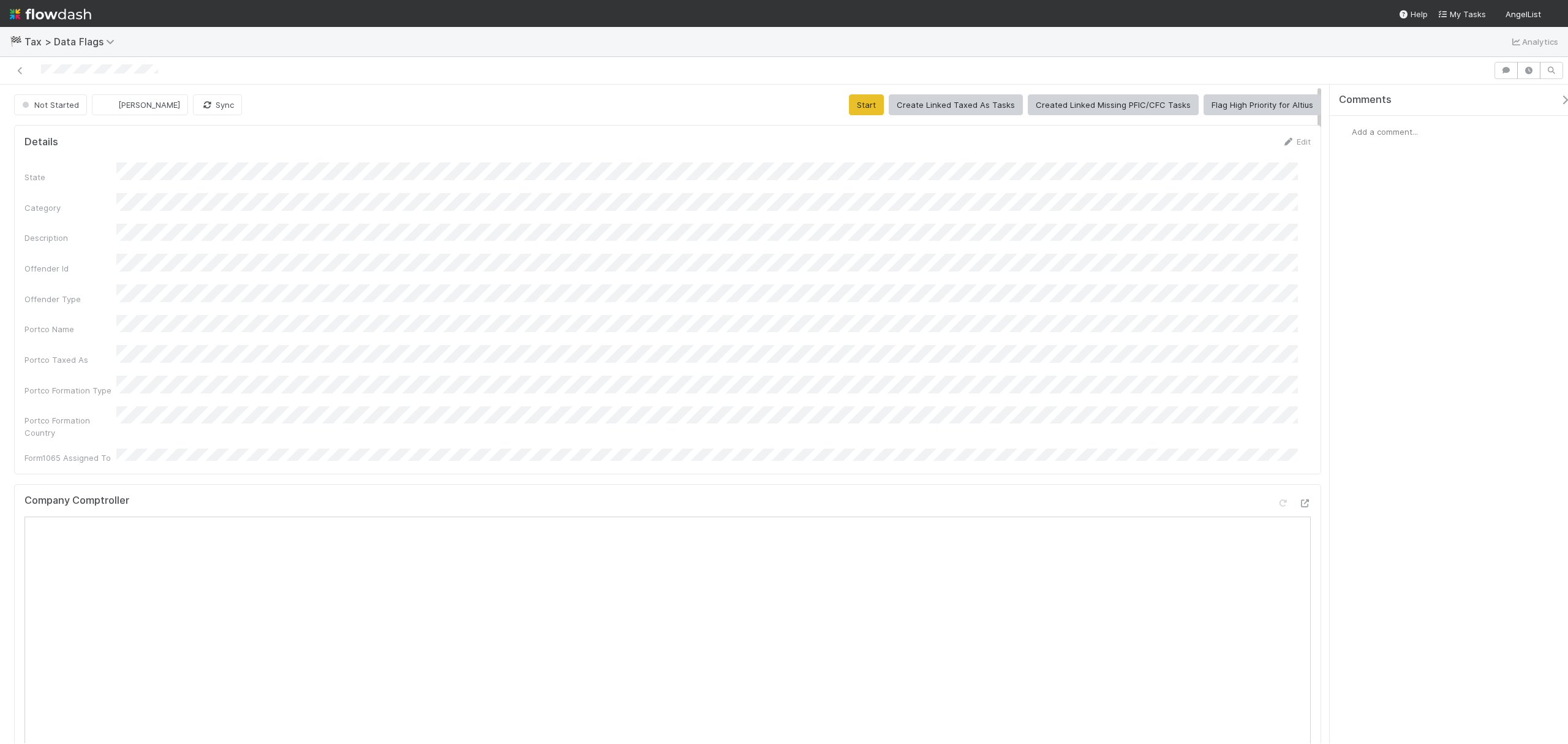
drag, startPoint x: 615, startPoint y: 354, endPoint x: 625, endPoint y: 354, distance: 10.0
click at [615, 354] on div "State Category Description Offender Id Offender Type Portco Name Portco Taxed A…" at bounding box center [668, 313] width 1286 height 302
click at [863, 101] on button "Start" at bounding box center [866, 104] width 35 height 21
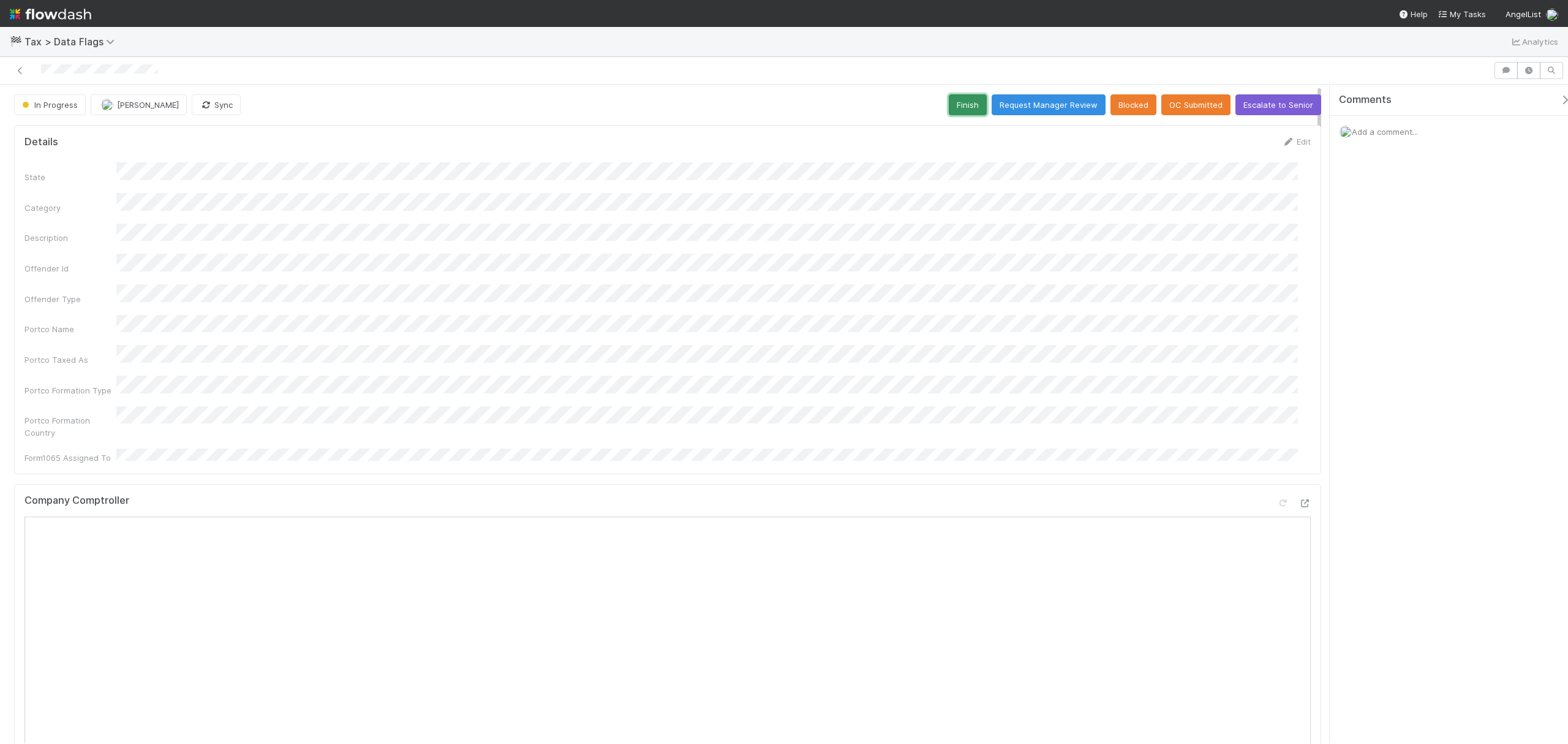
click at [949, 99] on button "Finish" at bounding box center [967, 104] width 38 height 21
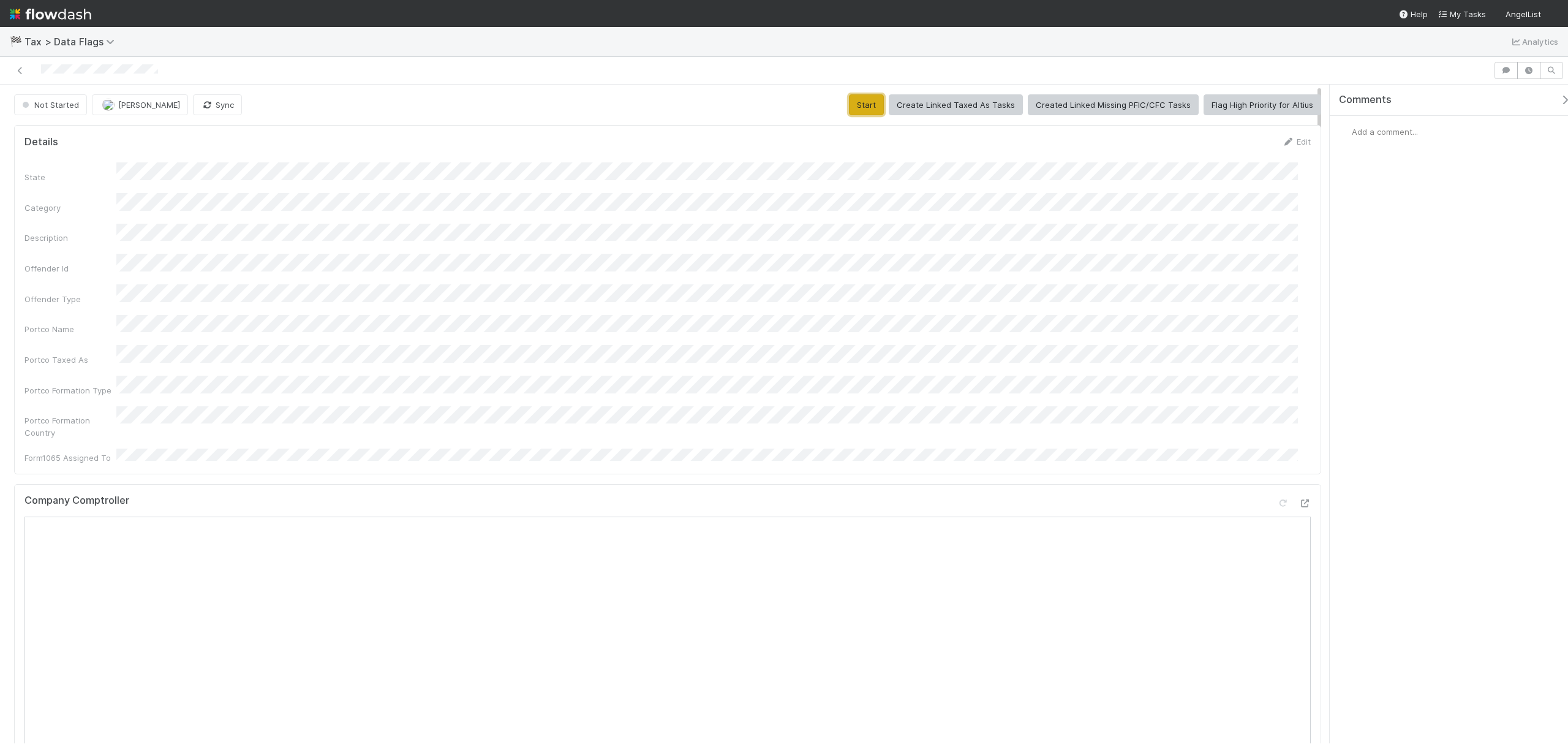
click at [855, 106] on button "Start" at bounding box center [866, 104] width 35 height 21
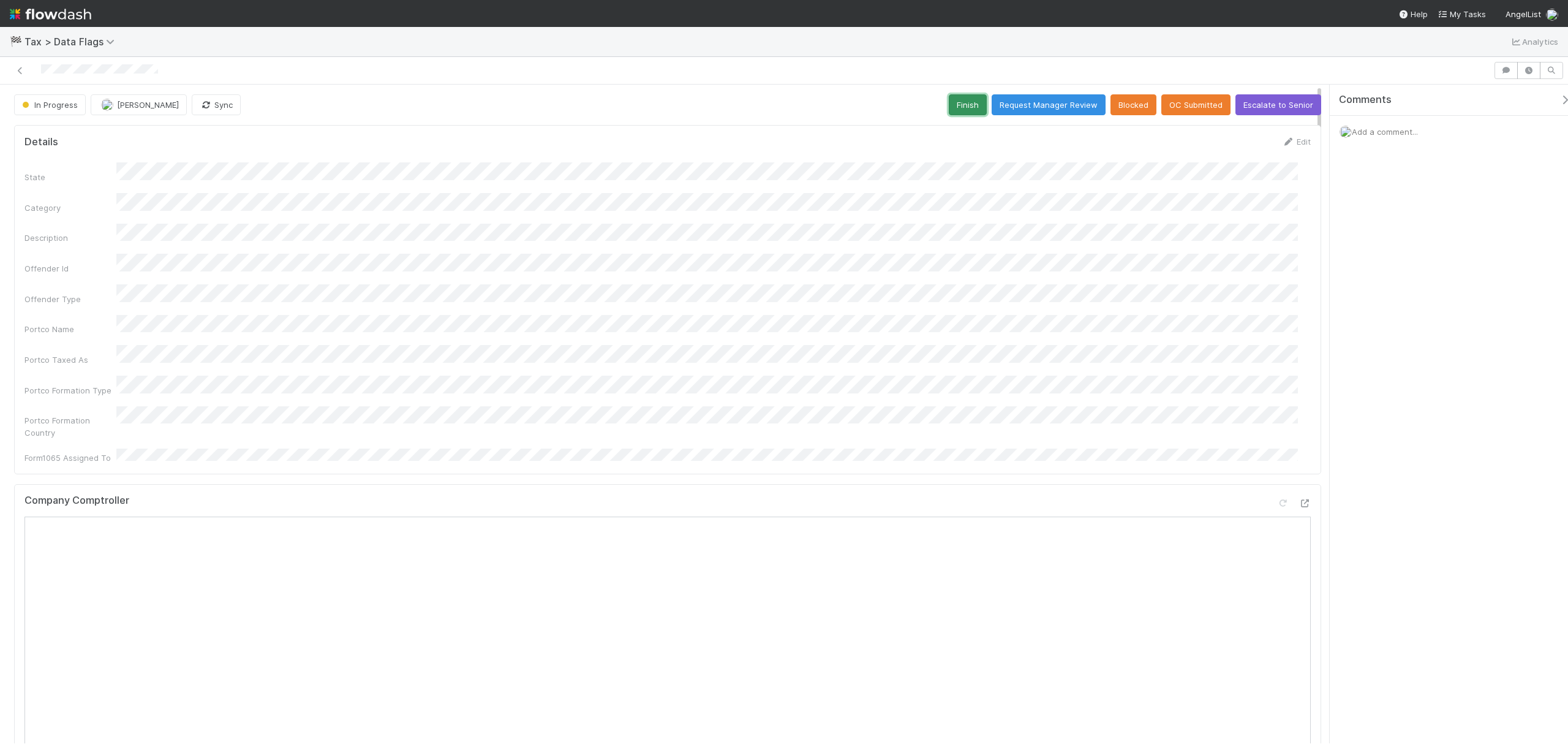
click at [949, 101] on button "Finish" at bounding box center [967, 104] width 38 height 21
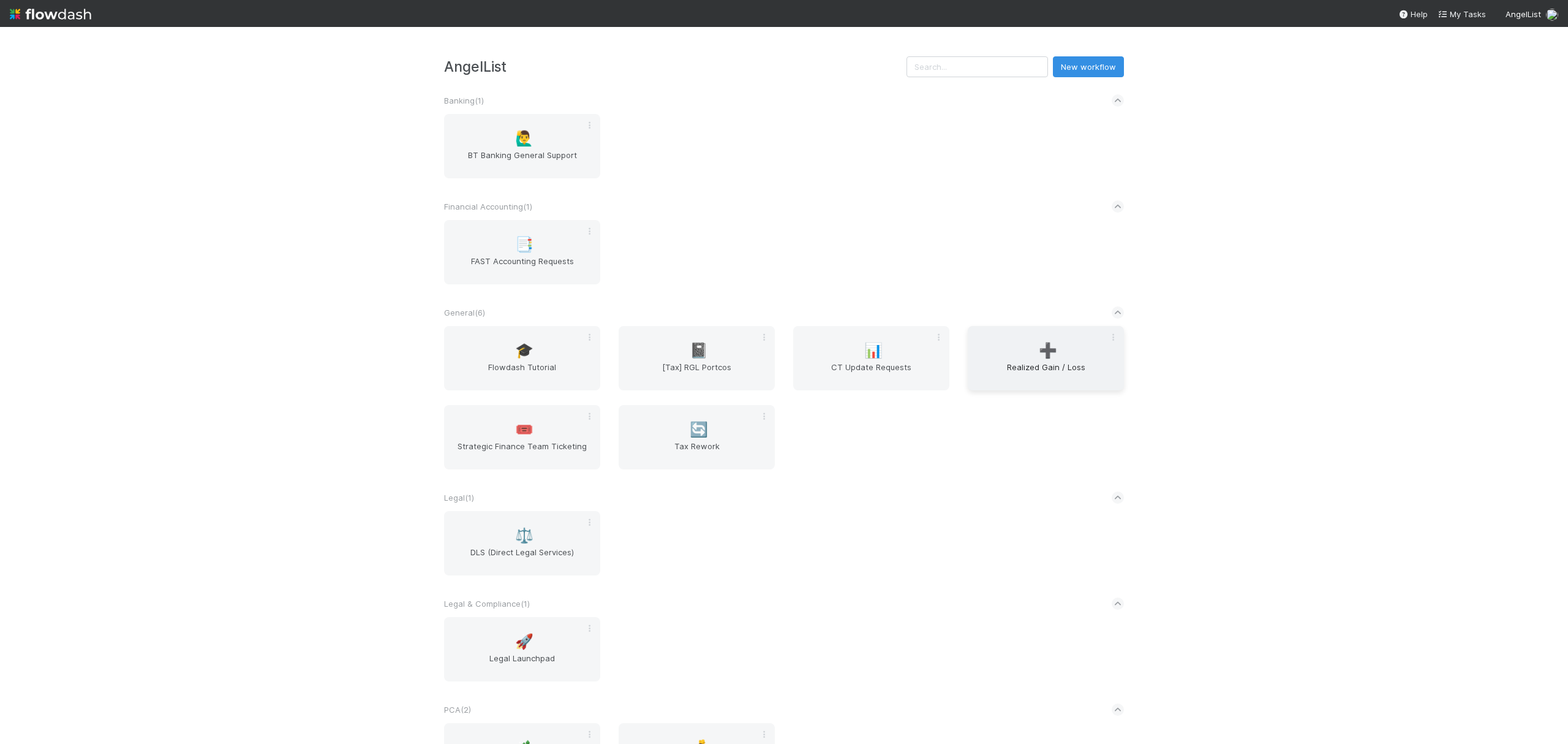
click at [982, 343] on div "➕ Realized Gain / Loss" at bounding box center [1046, 359] width 157 height 64
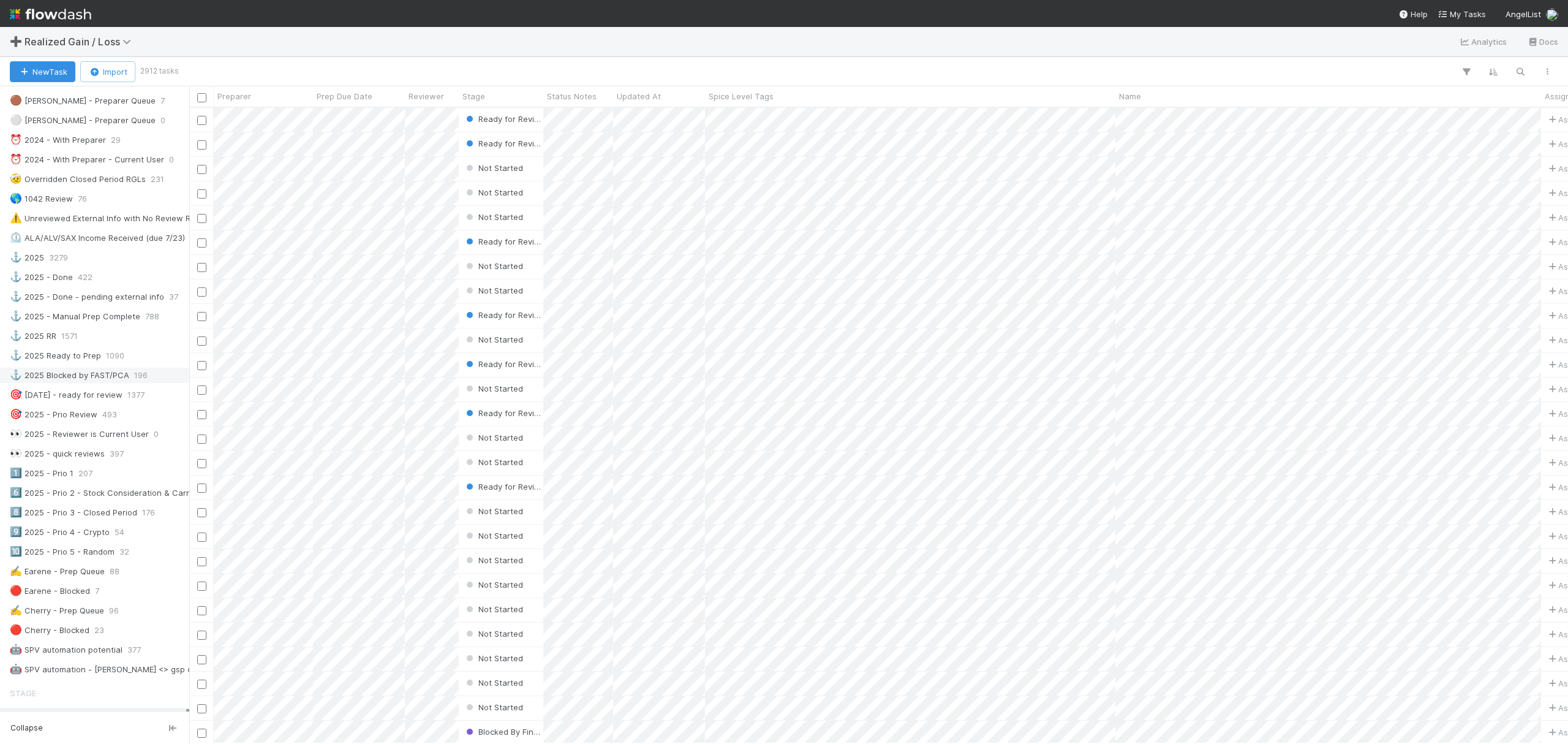
scroll to position [326, 0]
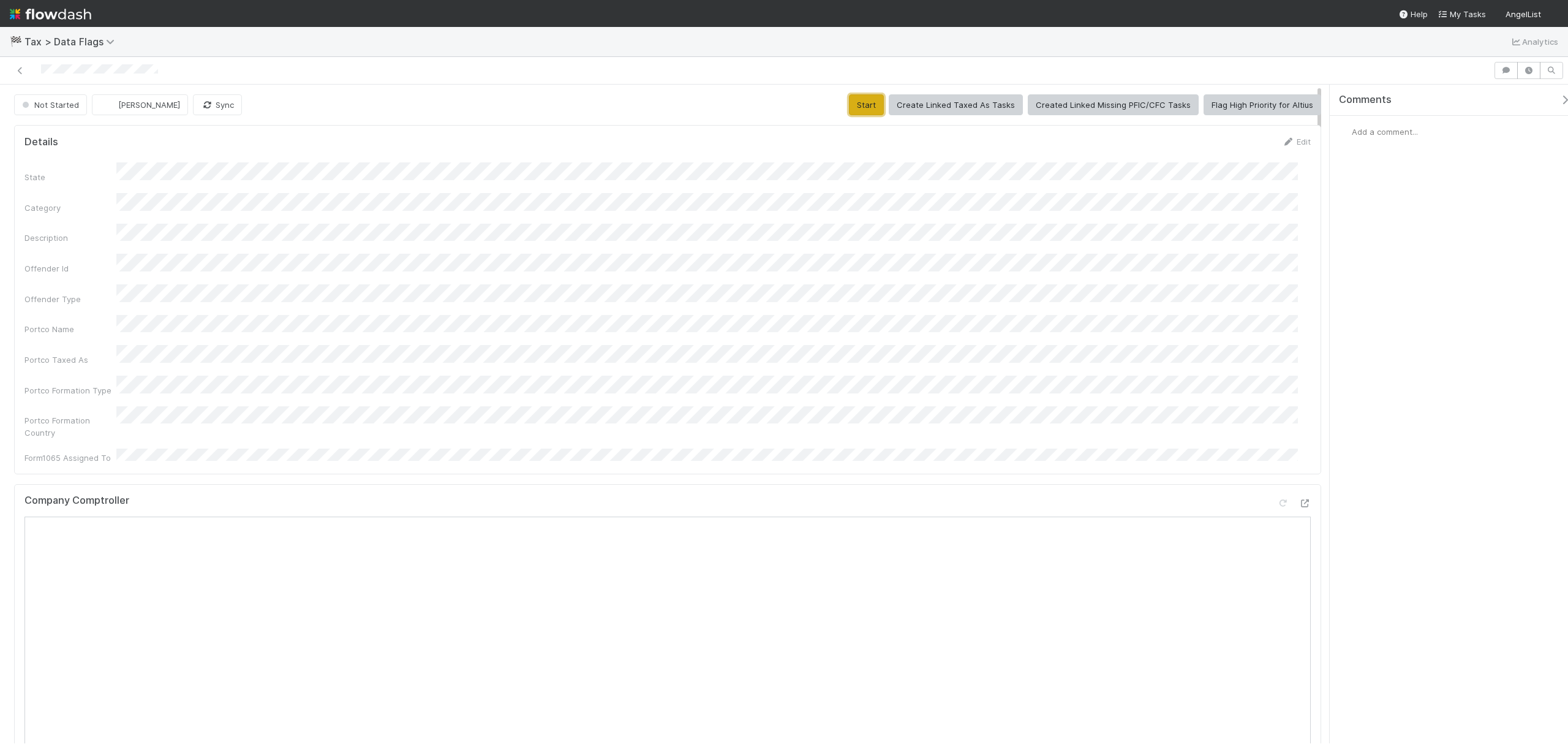
click at [863, 99] on button "Start" at bounding box center [866, 104] width 35 height 21
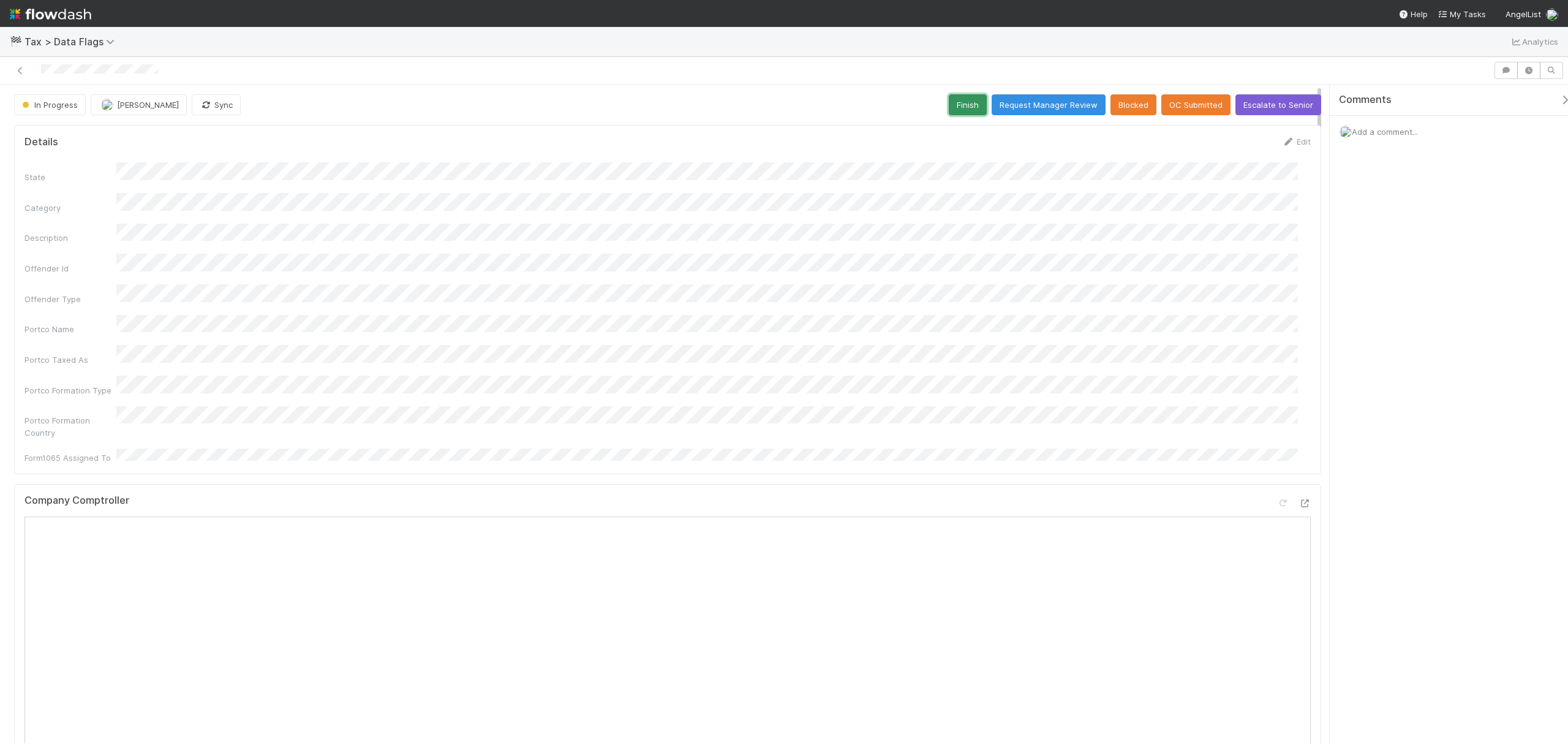
click at [959, 101] on button "Finish" at bounding box center [967, 104] width 38 height 21
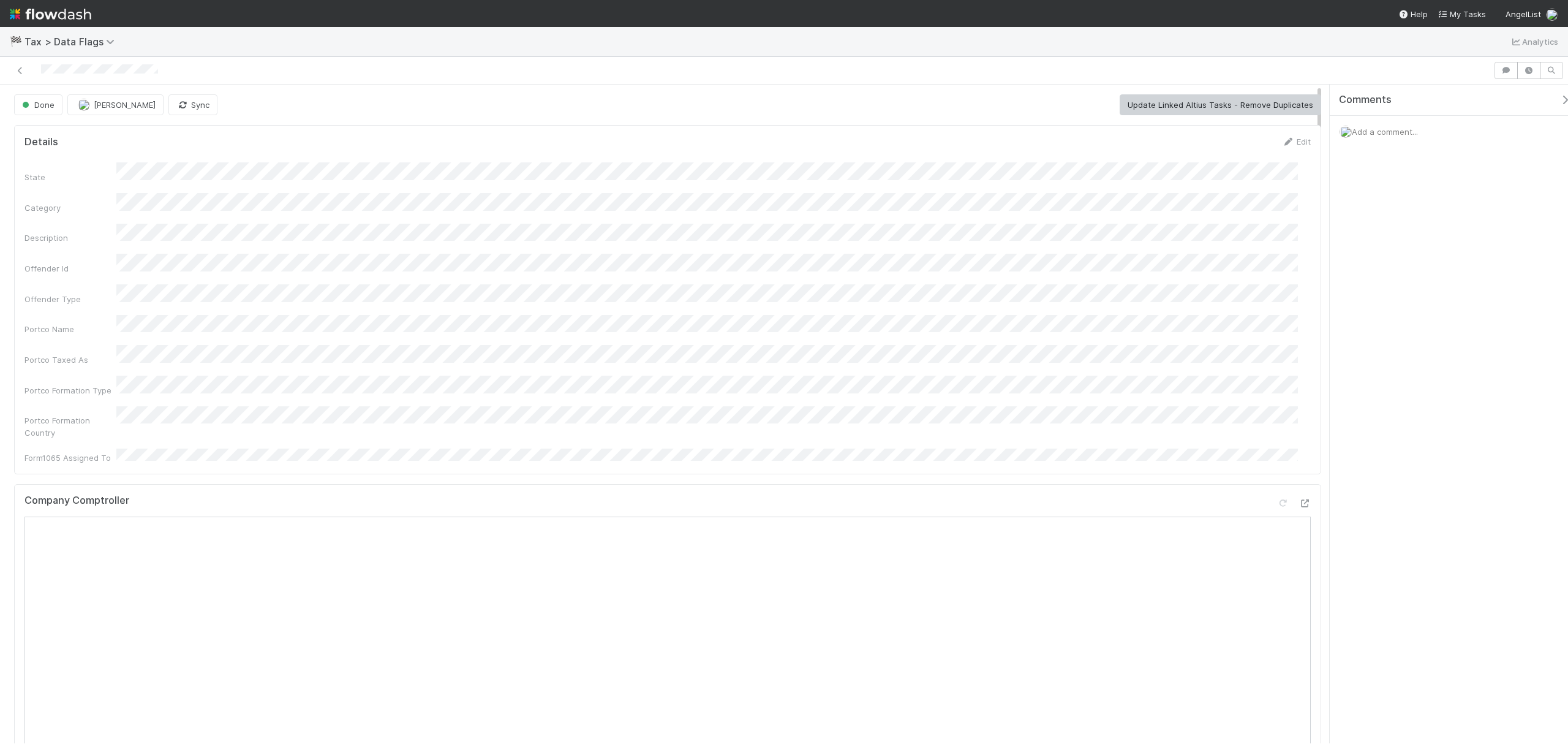
click at [879, 99] on button "Start" at bounding box center [866, 104] width 35 height 21
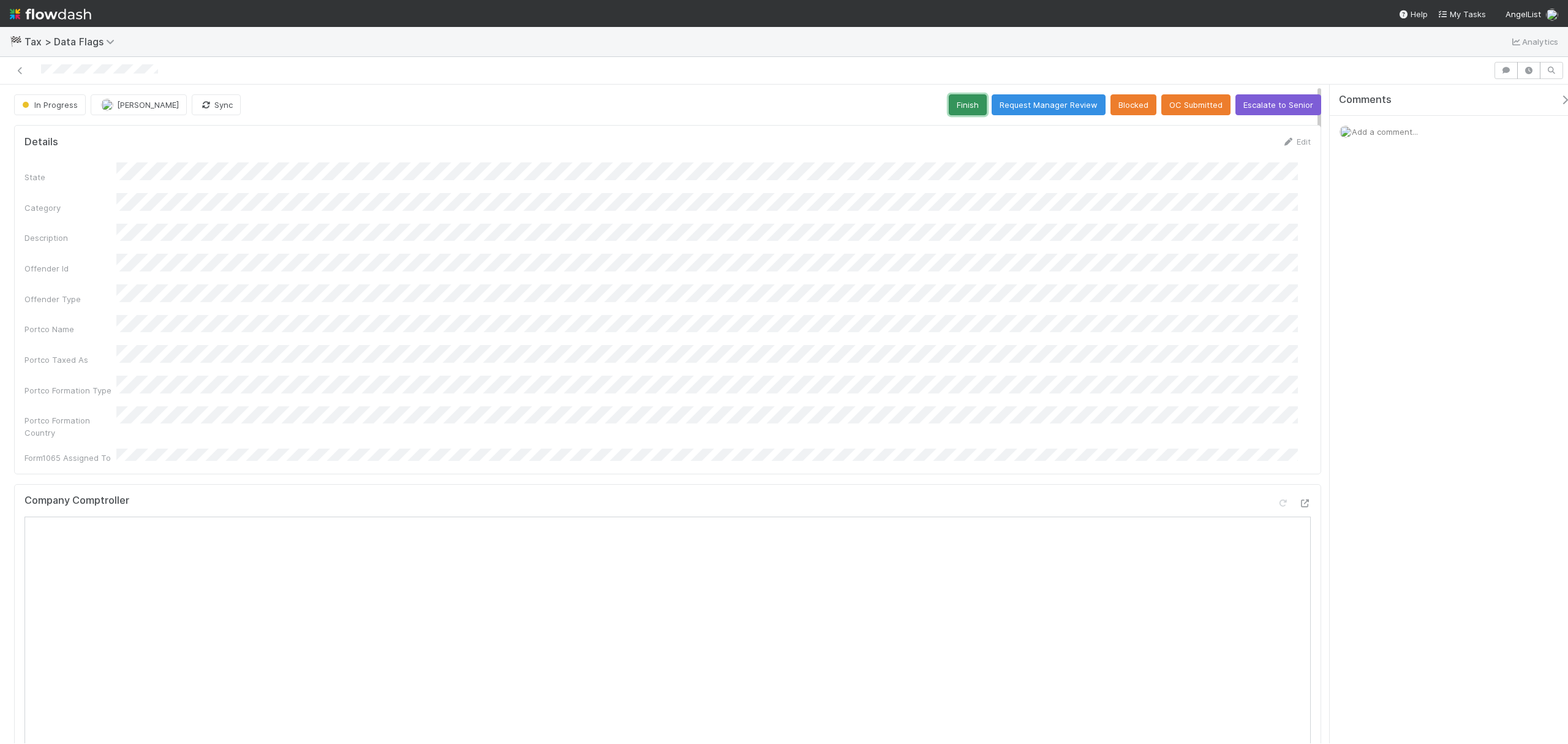
click at [963, 104] on button "Finish" at bounding box center [967, 104] width 38 height 21
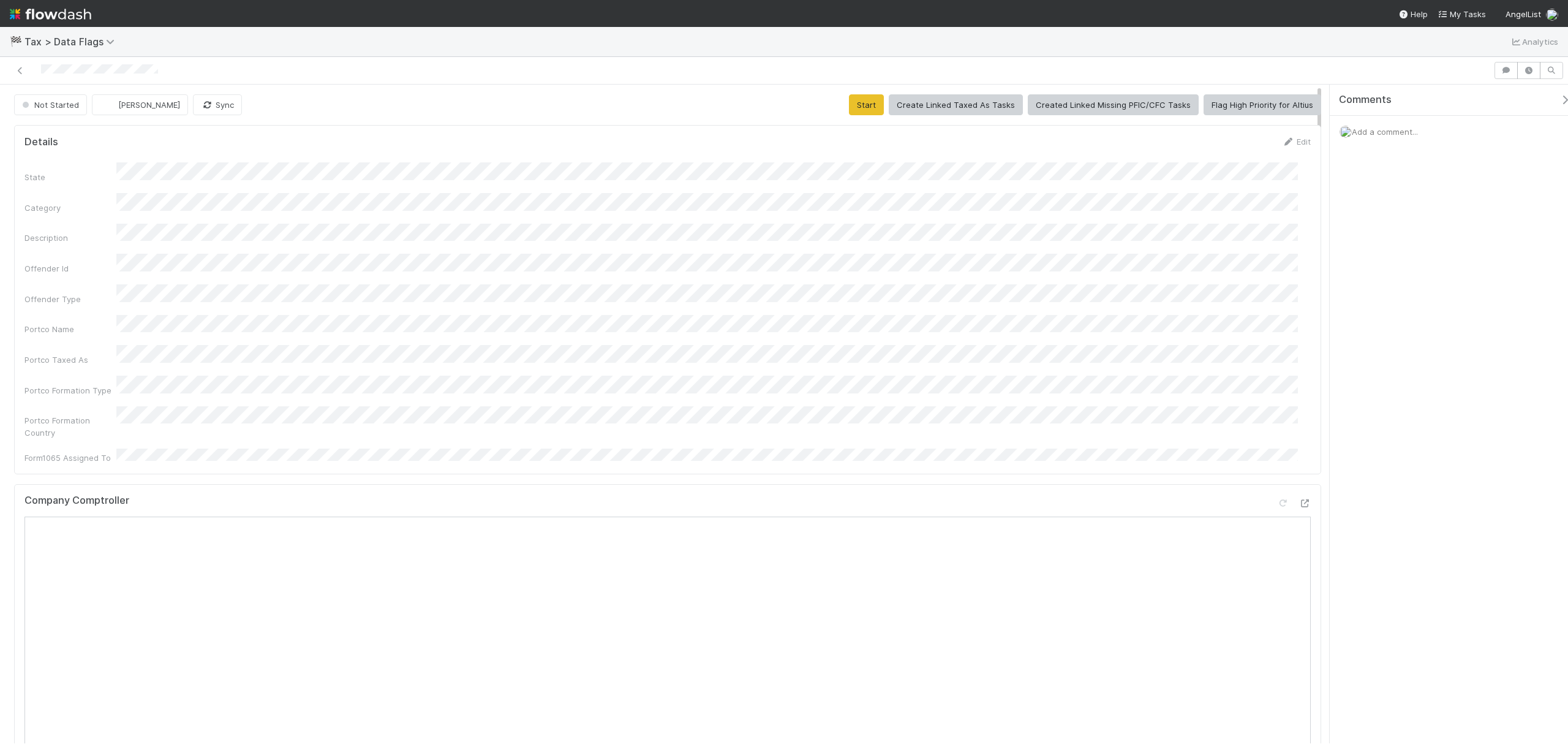
click at [863, 106] on button "Start" at bounding box center [866, 104] width 35 height 21
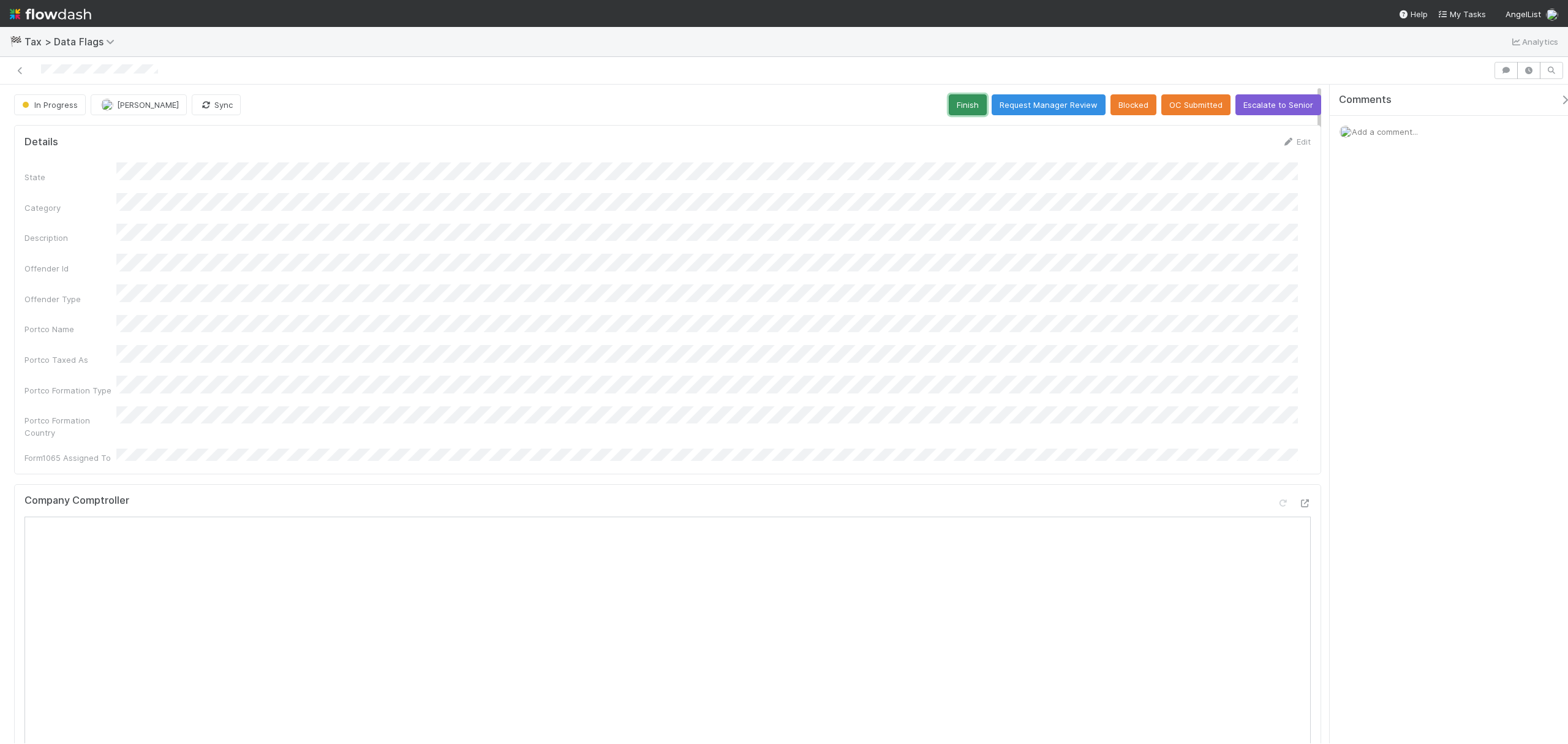
click at [956, 96] on button "Finish" at bounding box center [967, 104] width 38 height 21
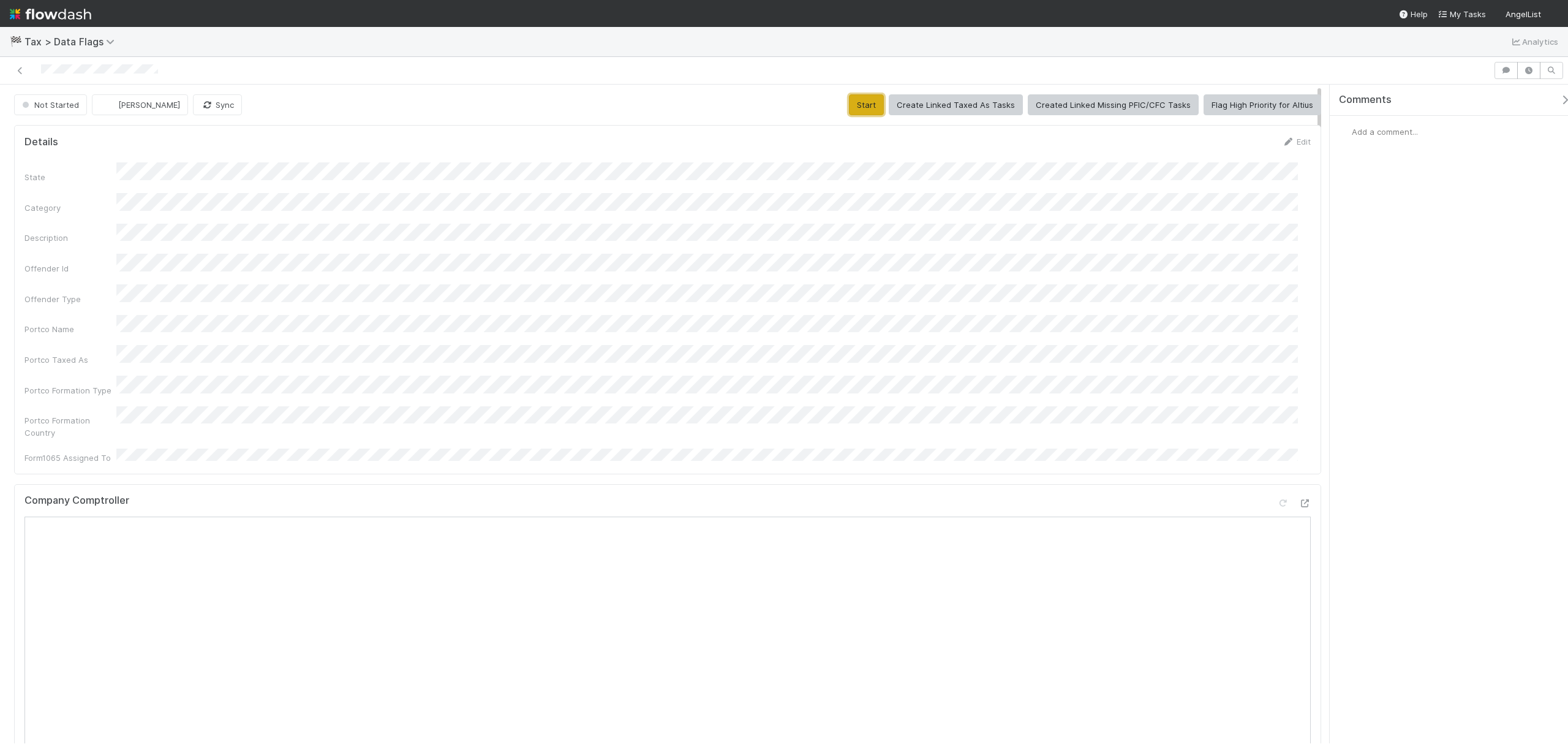
click at [867, 101] on button "Start" at bounding box center [866, 104] width 35 height 21
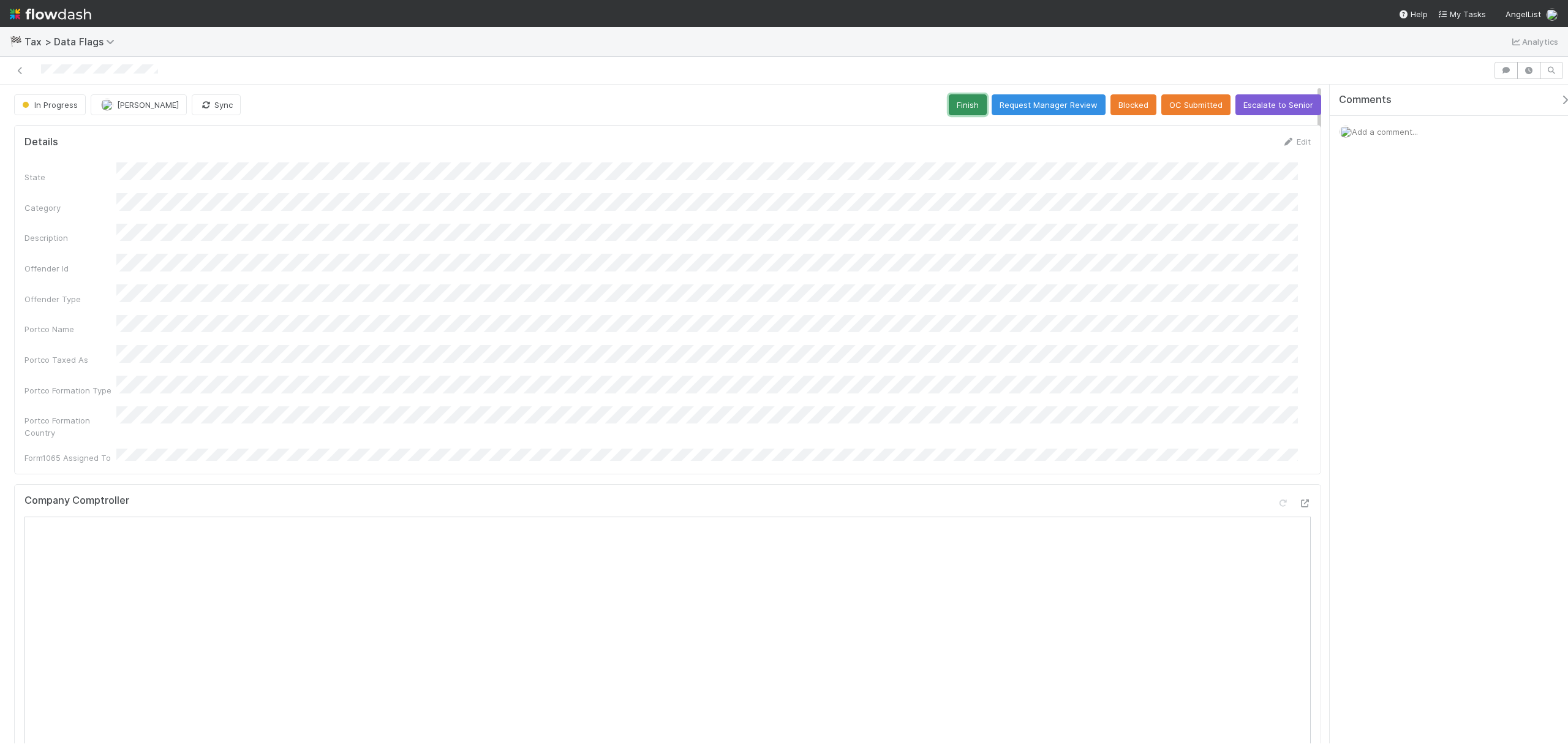
click at [951, 108] on button "Finish" at bounding box center [967, 104] width 38 height 21
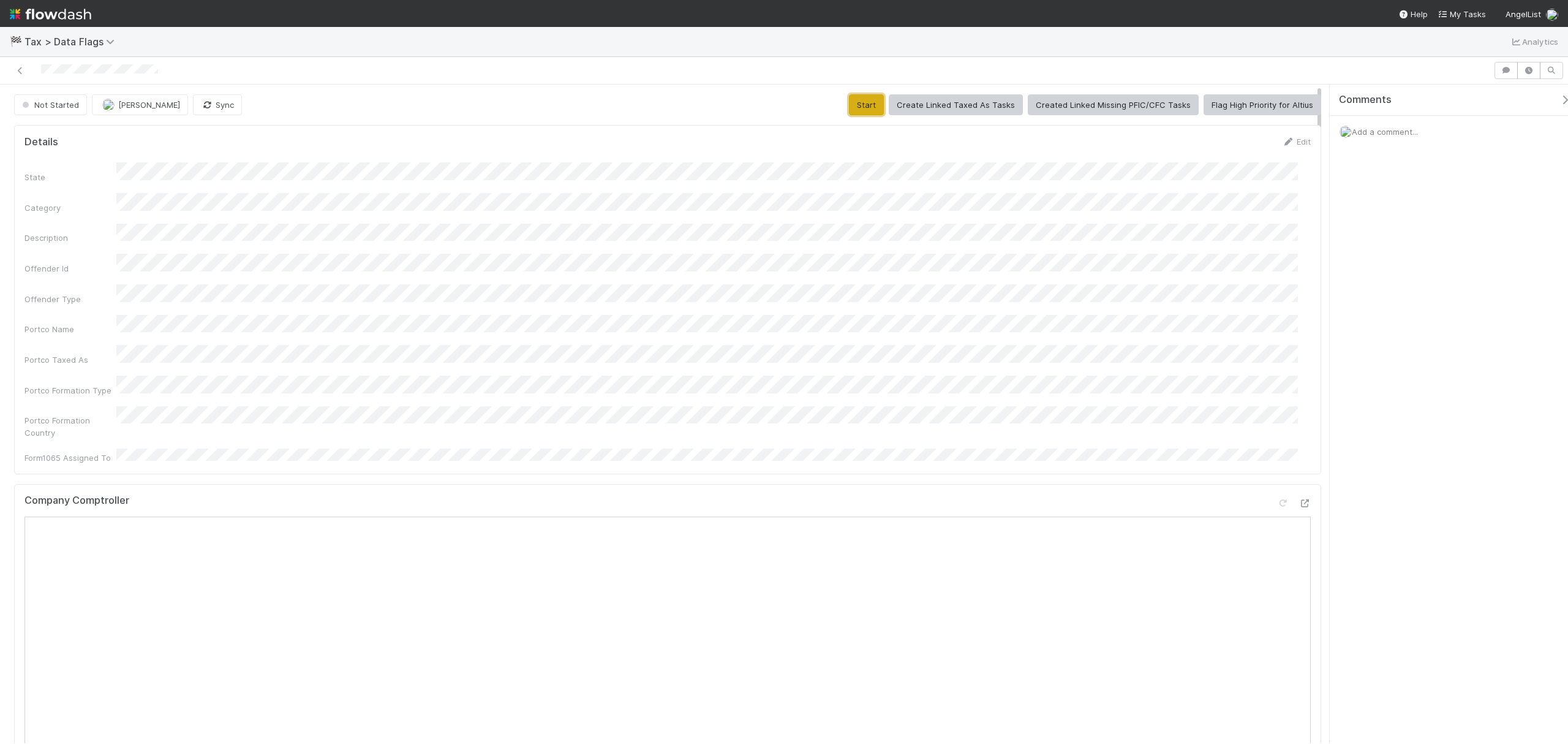
click at [851, 108] on button "Start" at bounding box center [866, 104] width 35 height 21
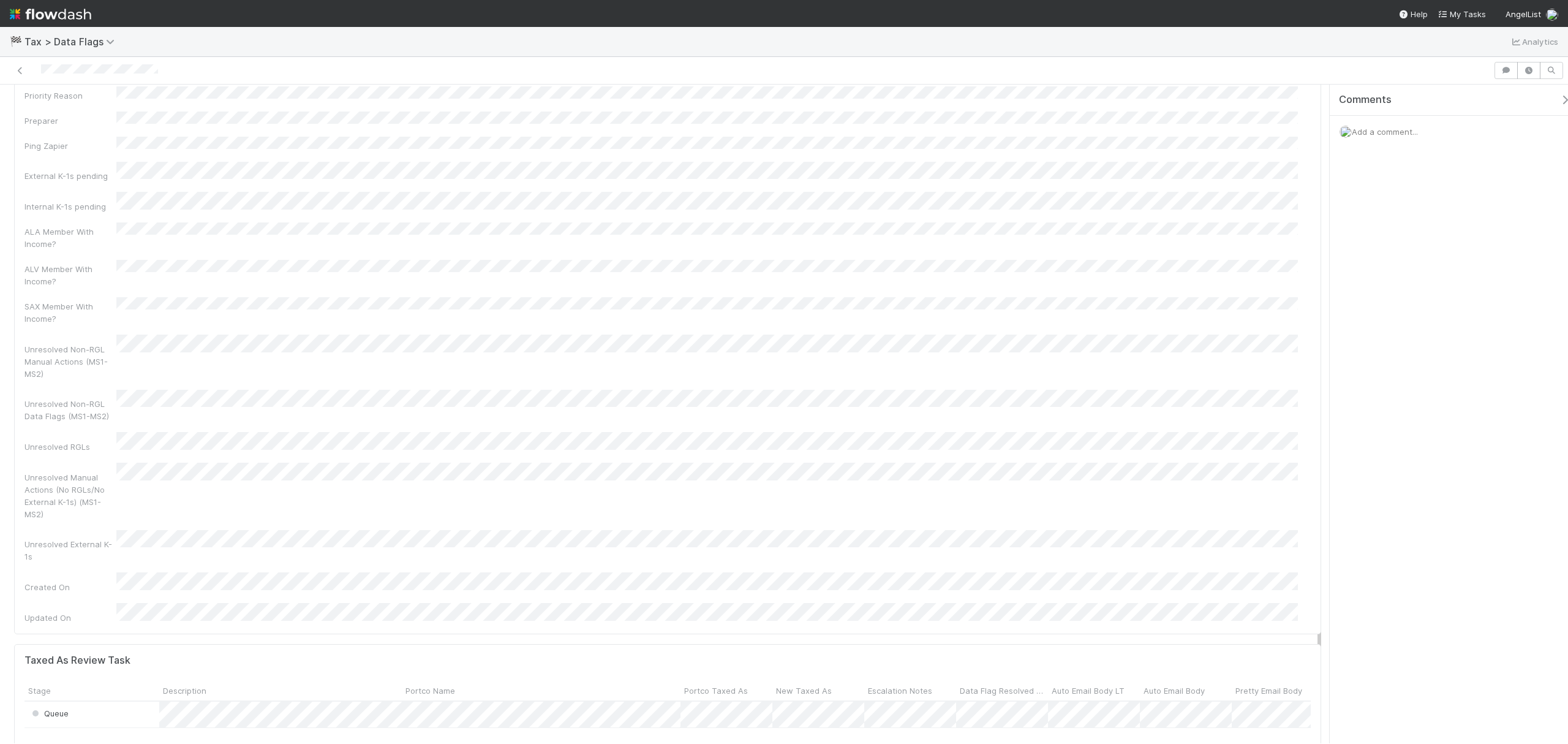
scroll to position [3556, 0]
click at [557, 719] on button "Undo Last Action" at bounding box center [537, 727] width 72 height 17
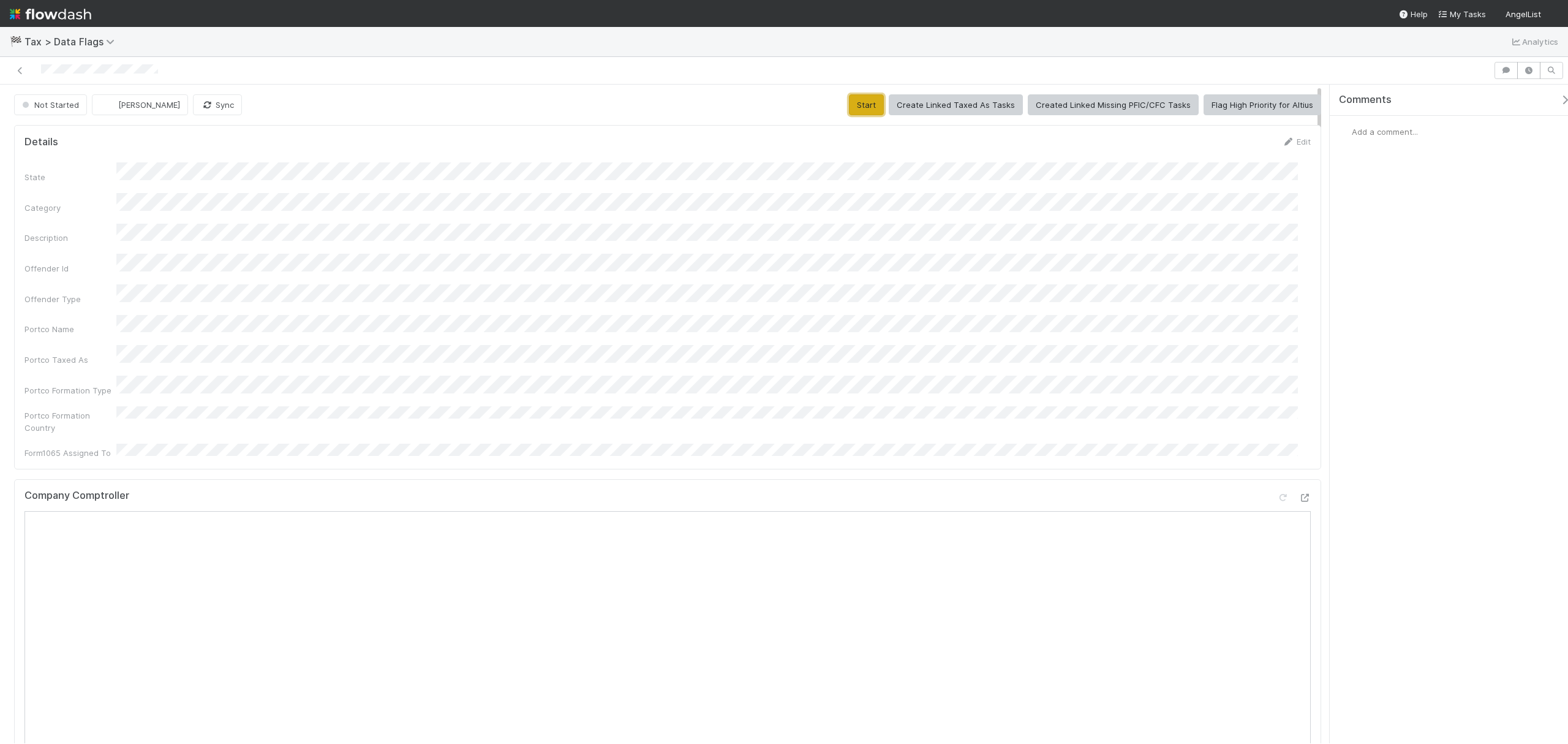
click at [870, 104] on button "Start" at bounding box center [866, 104] width 35 height 21
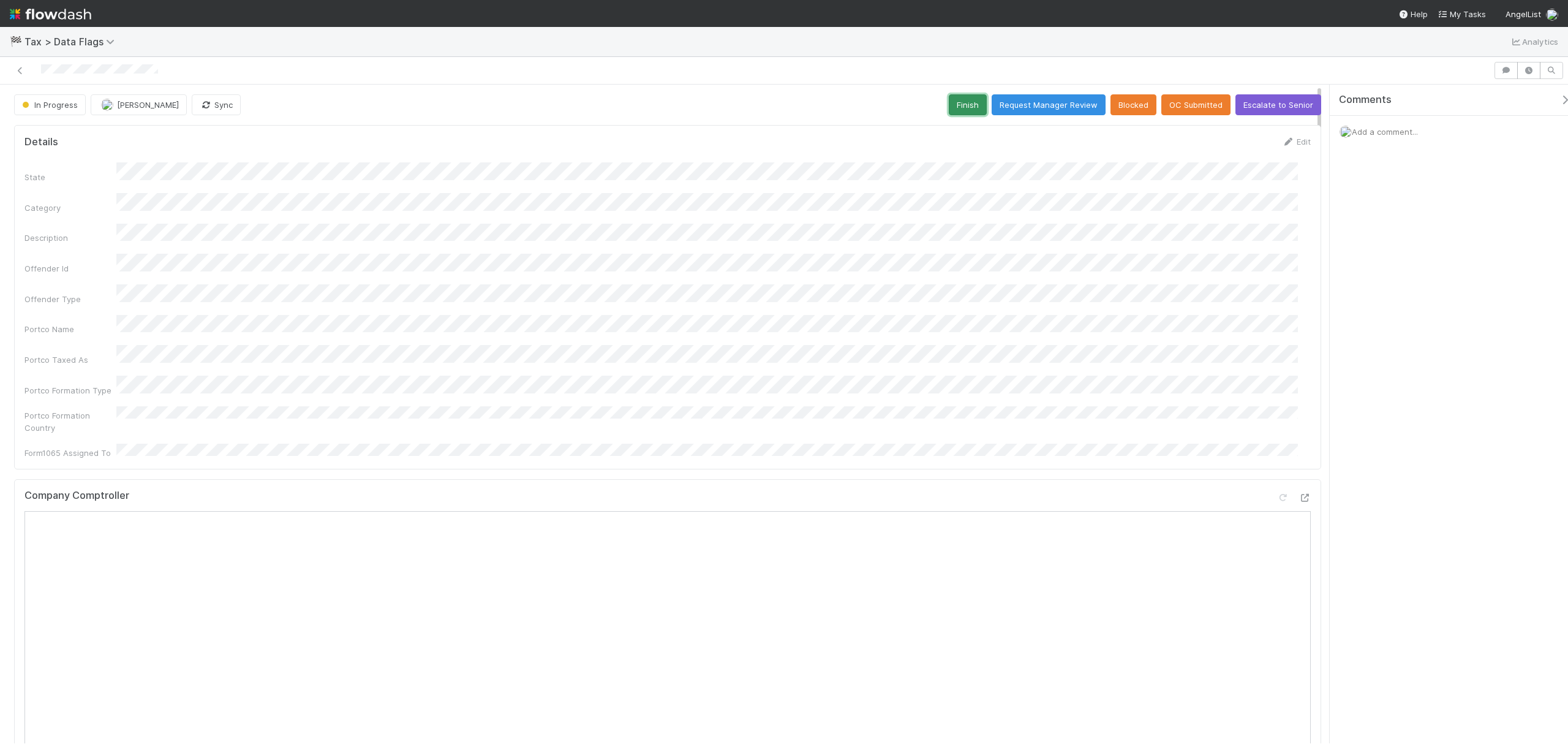
click at [949, 108] on button "Finish" at bounding box center [967, 104] width 38 height 21
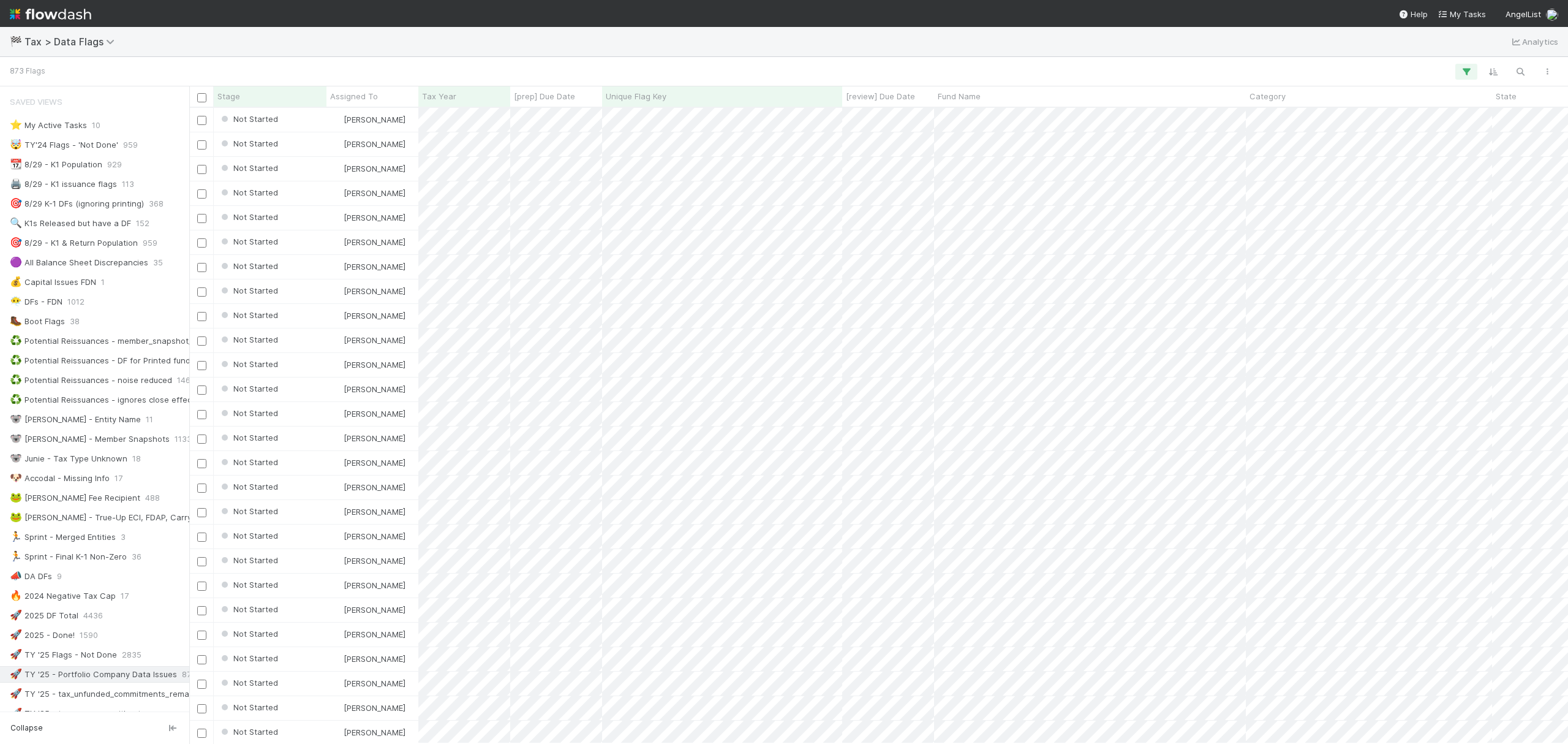
scroll to position [623, 1367]
click at [1520, 71] on icon "button" at bounding box center [1520, 71] width 12 height 11
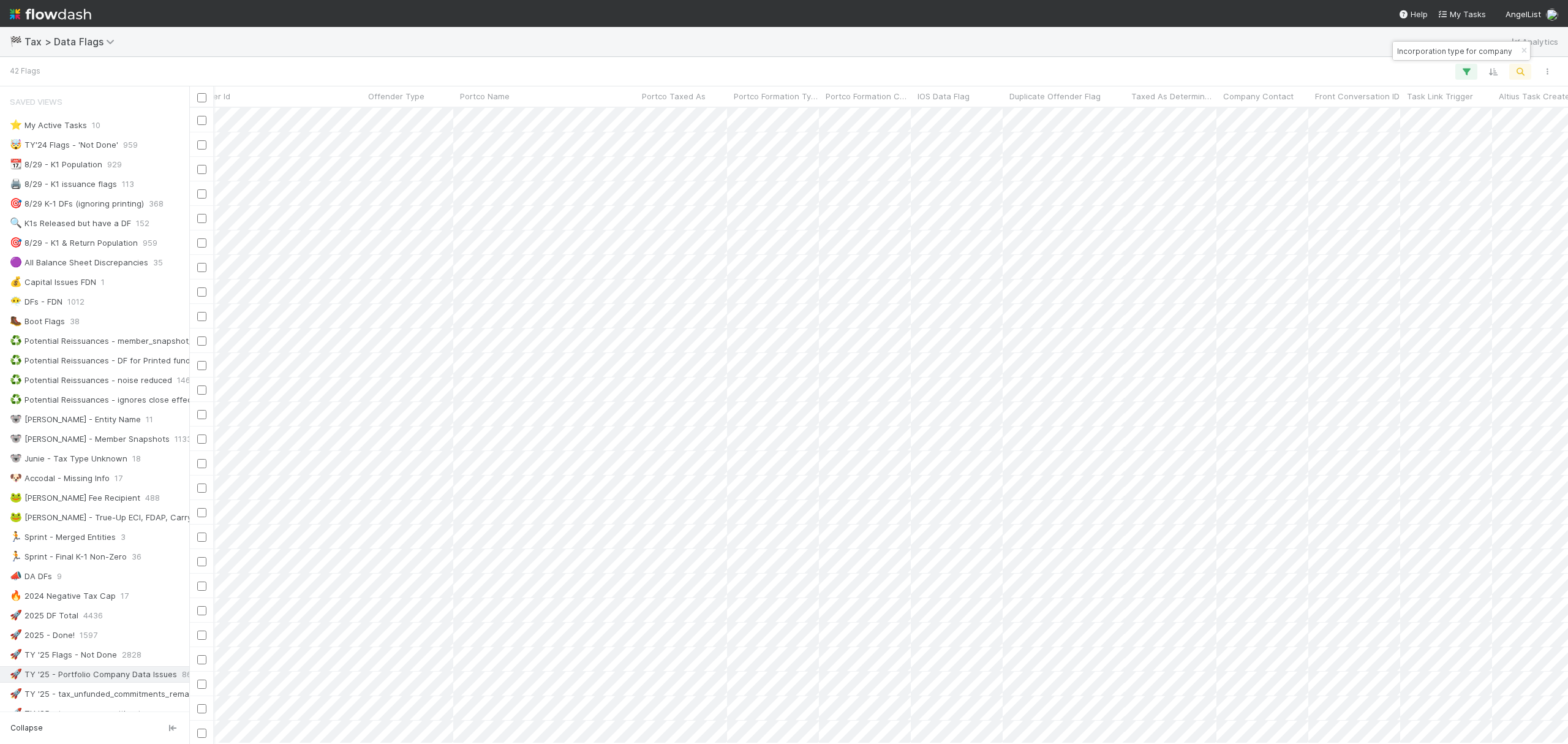
scroll to position [0, 2949]
drag, startPoint x: 593, startPoint y: 96, endPoint x: 248, endPoint y: 96, distance: 345.0
click at [548, 97] on div "Portco Name" at bounding box center [544, 96] width 175 height 12
click at [532, 120] on div "Sort A → Z" at bounding box center [527, 120] width 140 height 18
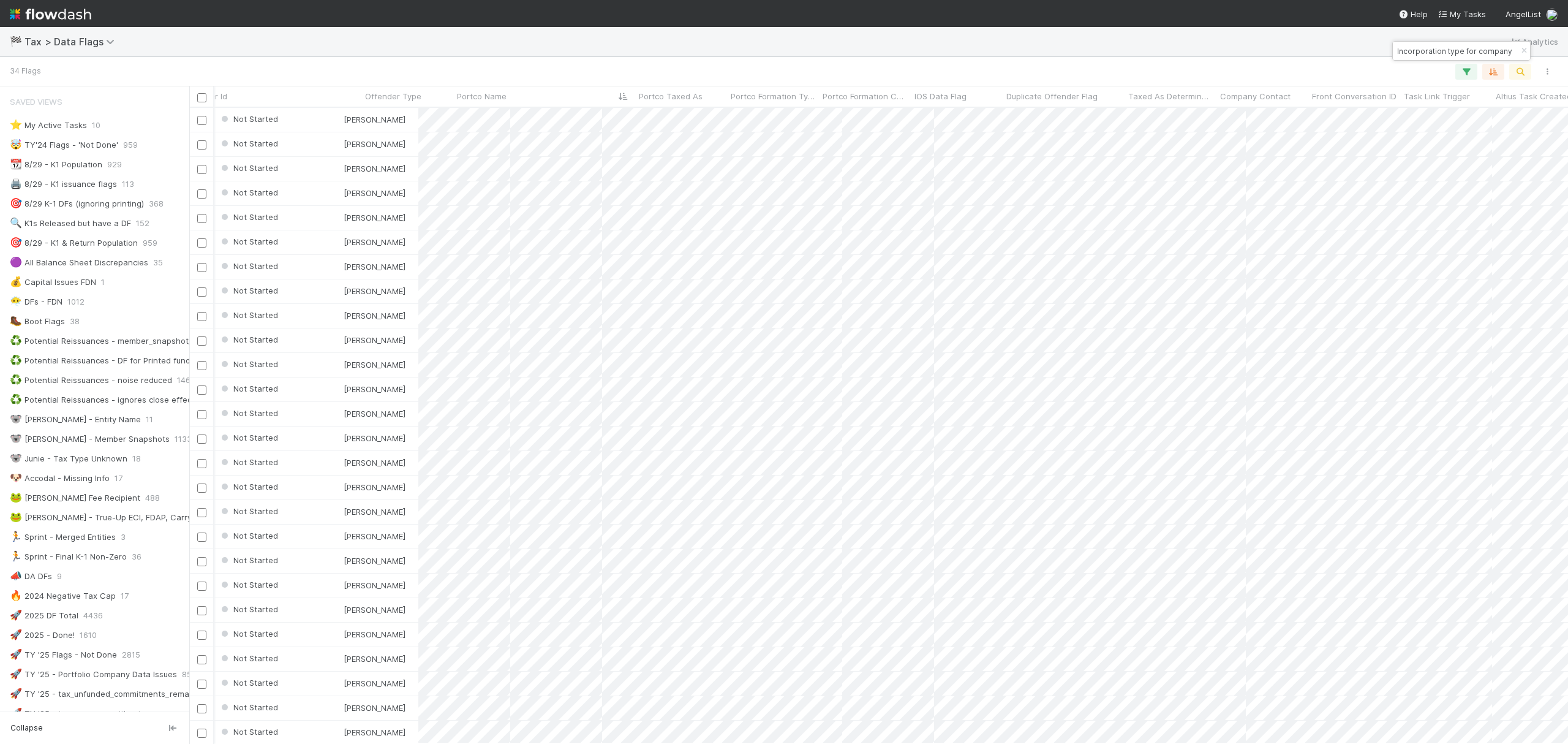
scroll to position [623, 1367]
drag, startPoint x: 1045, startPoint y: 59, endPoint x: 1005, endPoint y: 91, distance: 51.2
click at [1045, 59] on div "31 Flags" at bounding box center [784, 71] width 1568 height 29
click at [1518, 68] on icon "button" at bounding box center [1520, 71] width 12 height 11
paste input "FOREIGN_ENTITY, but entity name suggests CORPORATION"
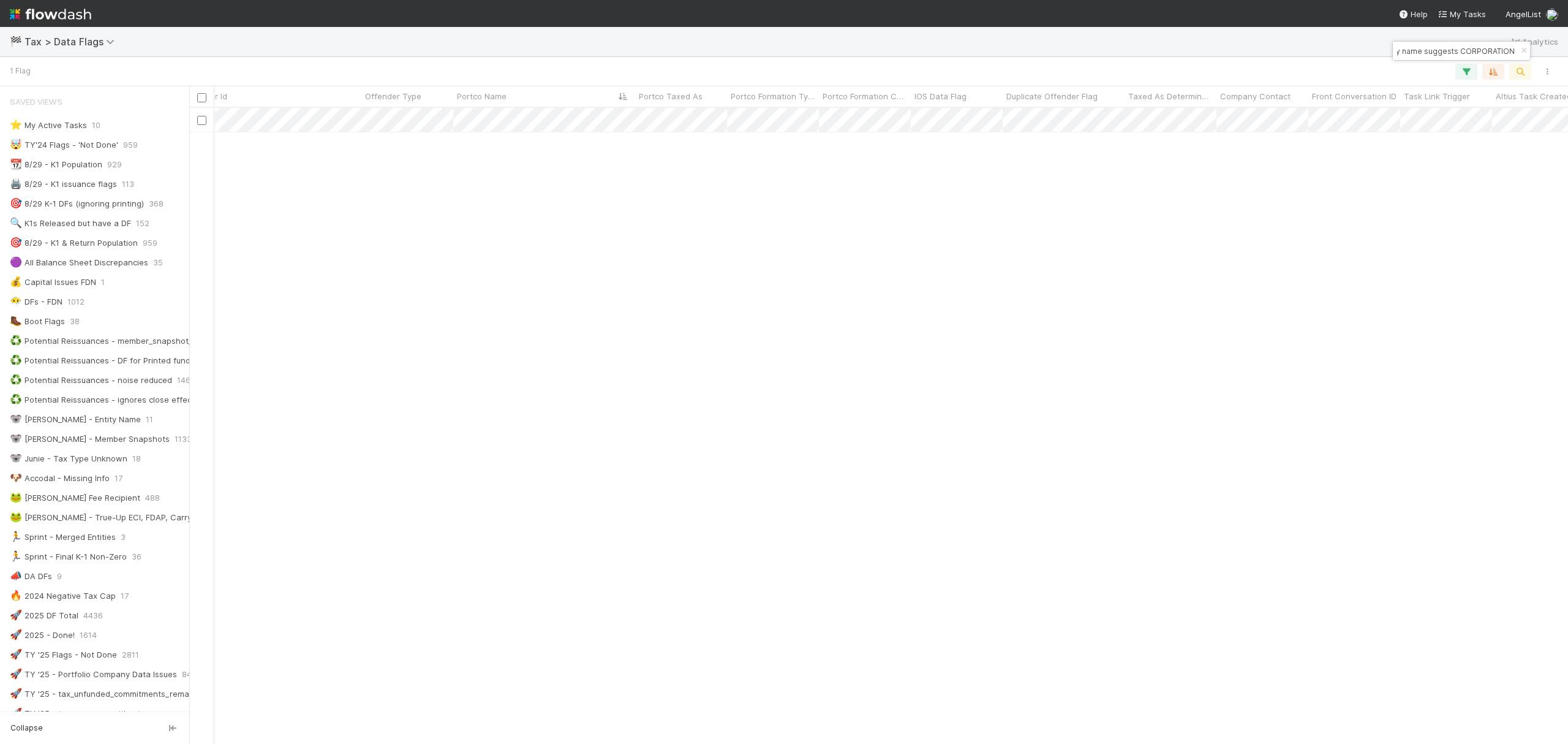
type input "Incorporation type for company is FOREIGN_ENTITY, but entity name suggests CORP…"
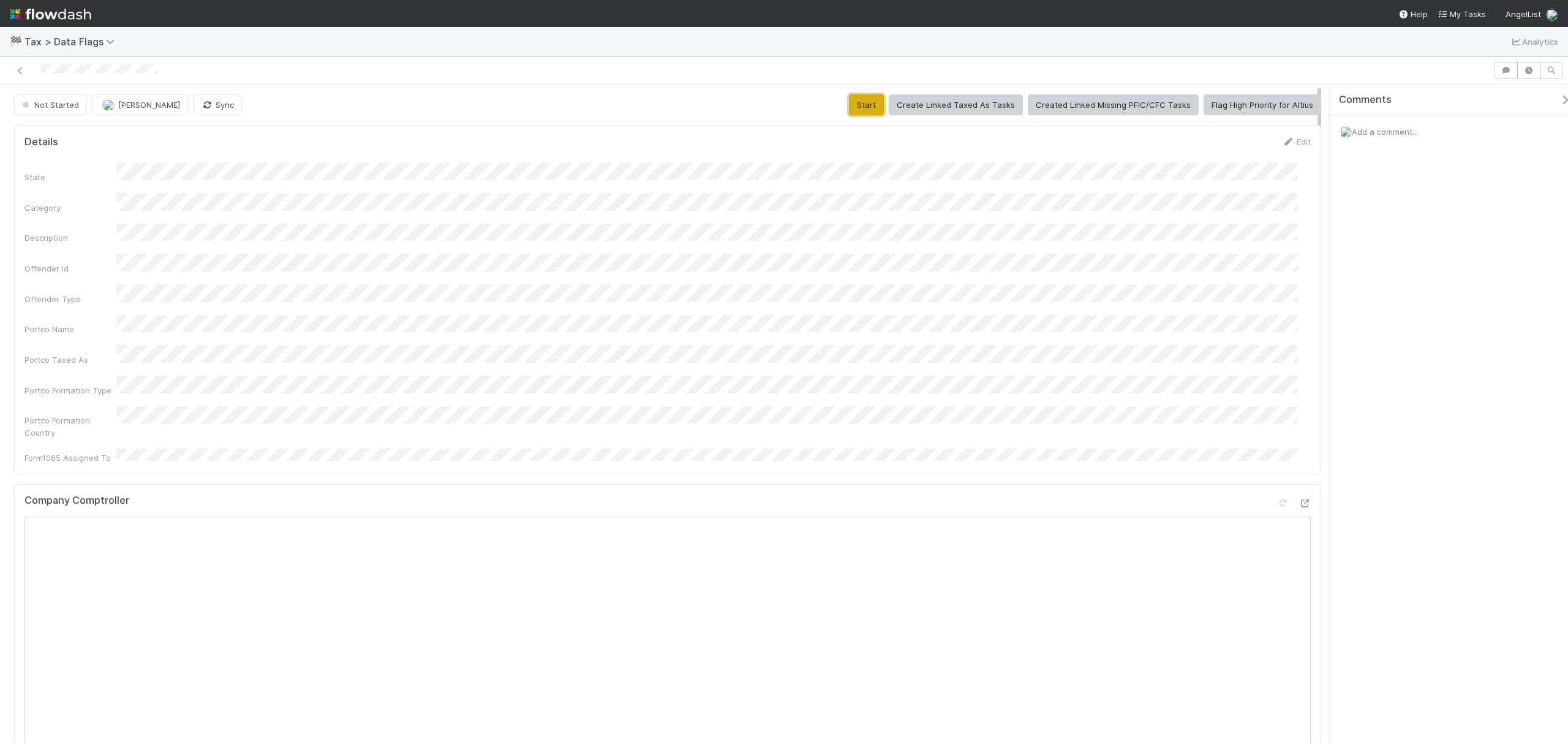
click at [876, 113] on button "Start" at bounding box center [866, 104] width 35 height 21
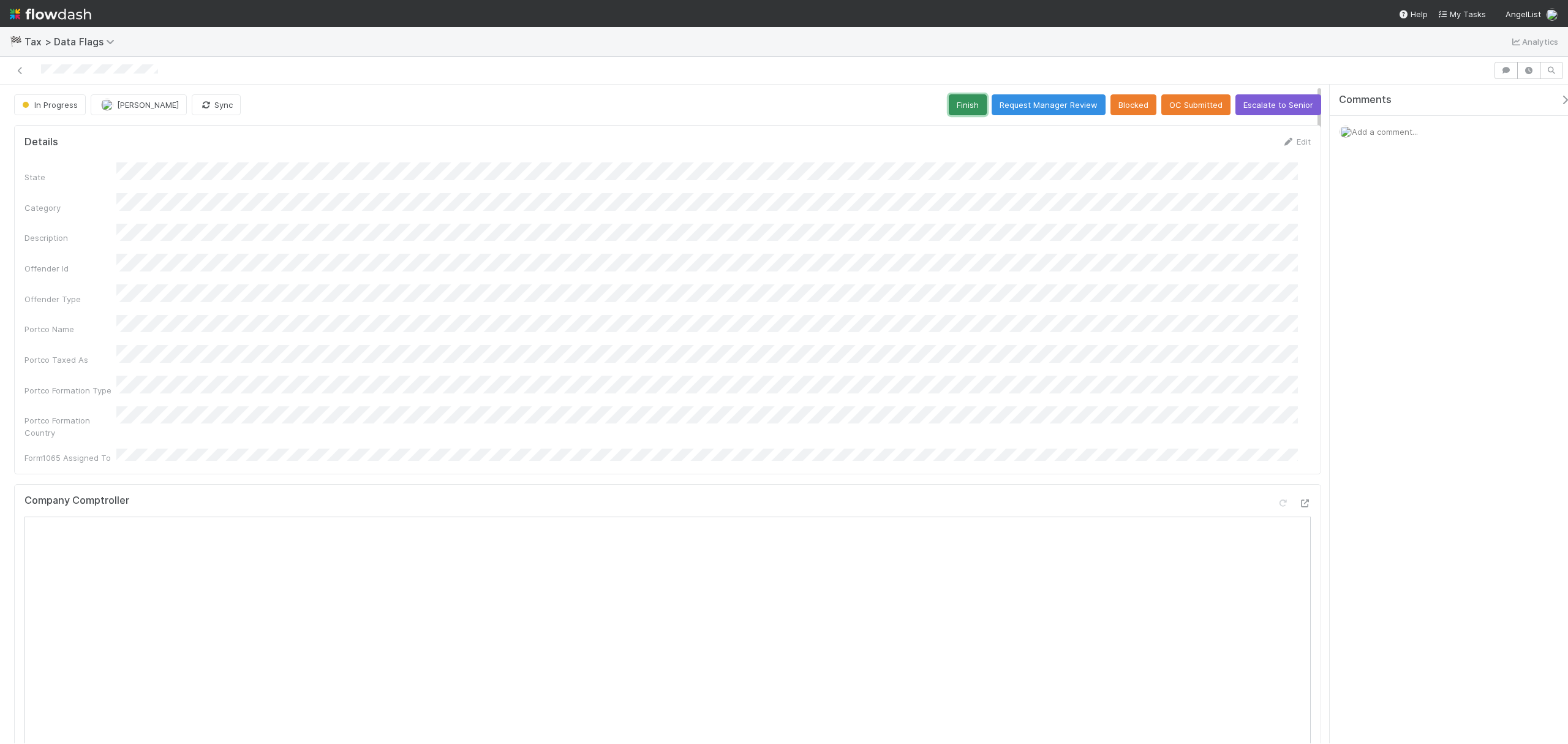
click at [966, 114] on button "Finish" at bounding box center [967, 104] width 38 height 21
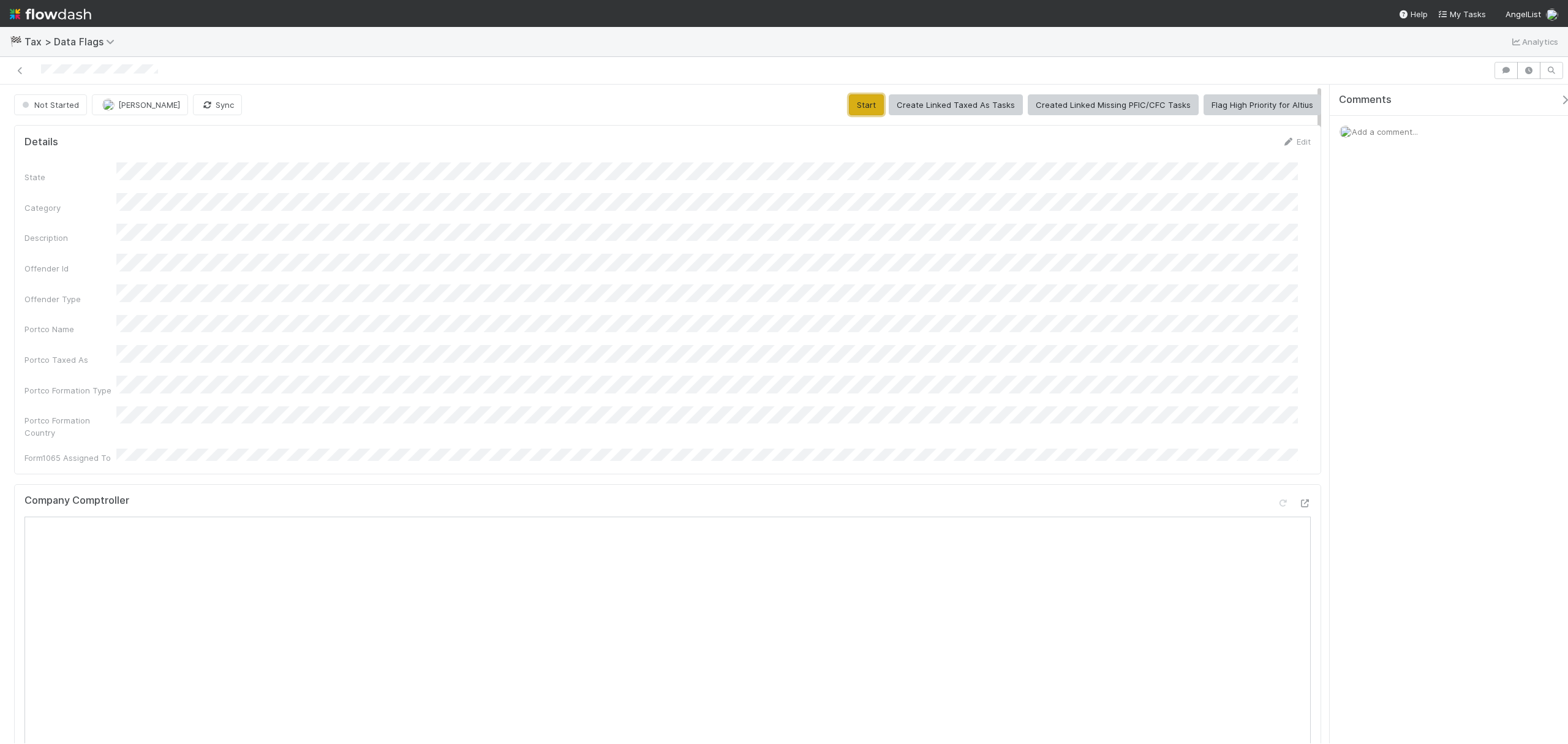
click at [863, 101] on button "Start" at bounding box center [866, 104] width 35 height 21
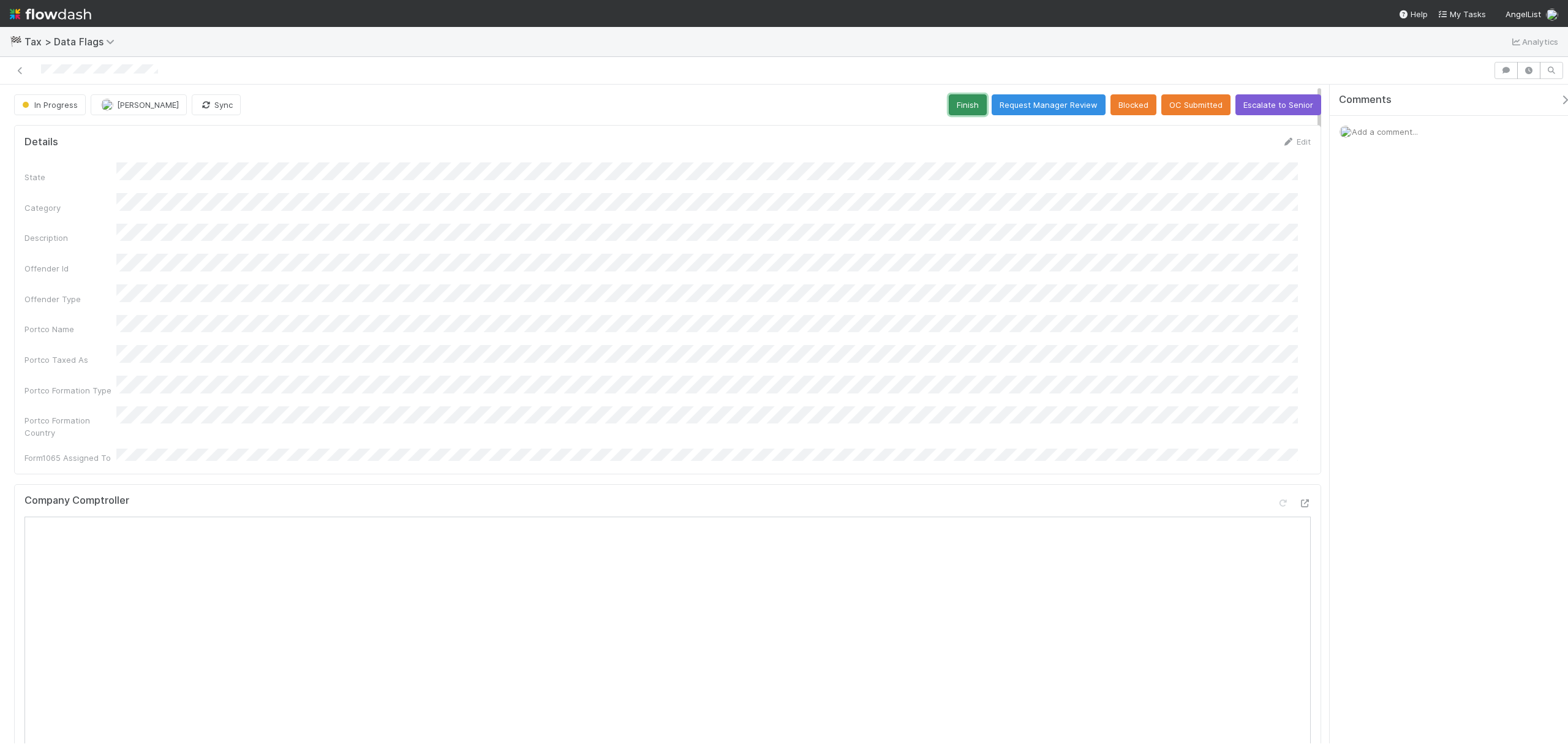
drag, startPoint x: 959, startPoint y: 114, endPoint x: 949, endPoint y: 121, distance: 12.2
click at [959, 114] on button "Finish" at bounding box center [967, 104] width 38 height 21
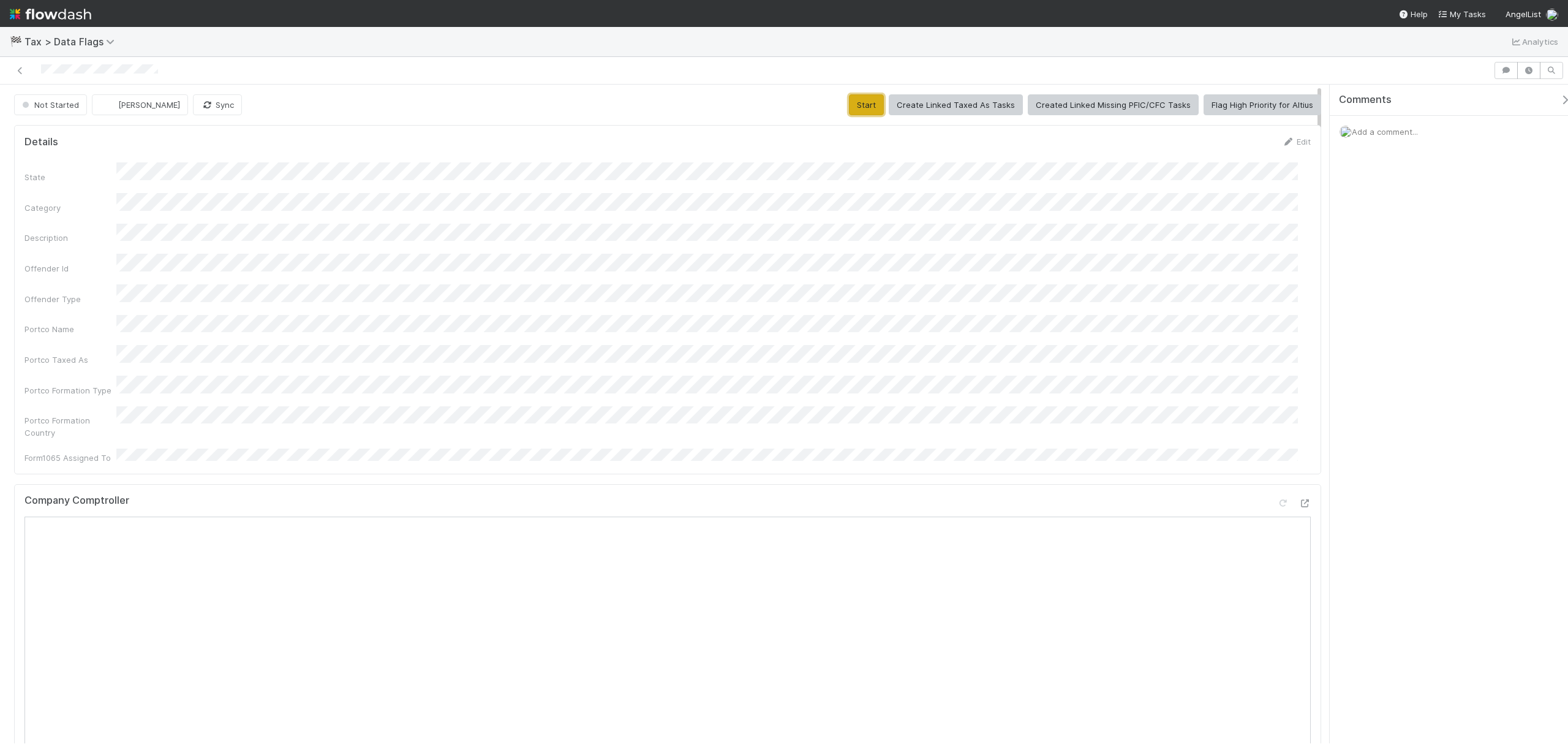
click at [851, 106] on button "Start" at bounding box center [866, 104] width 35 height 21
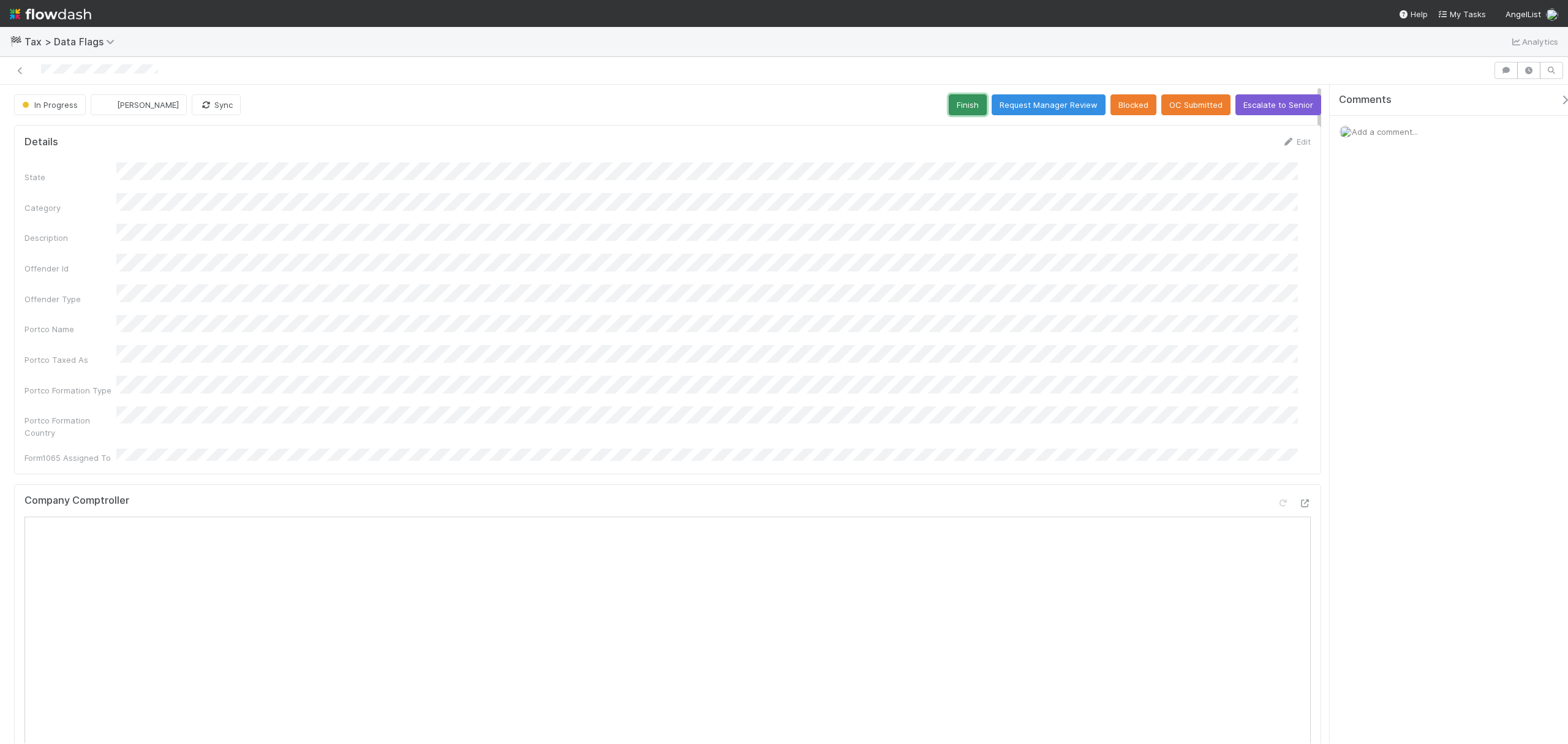
click at [952, 107] on button "Finish" at bounding box center [967, 104] width 38 height 21
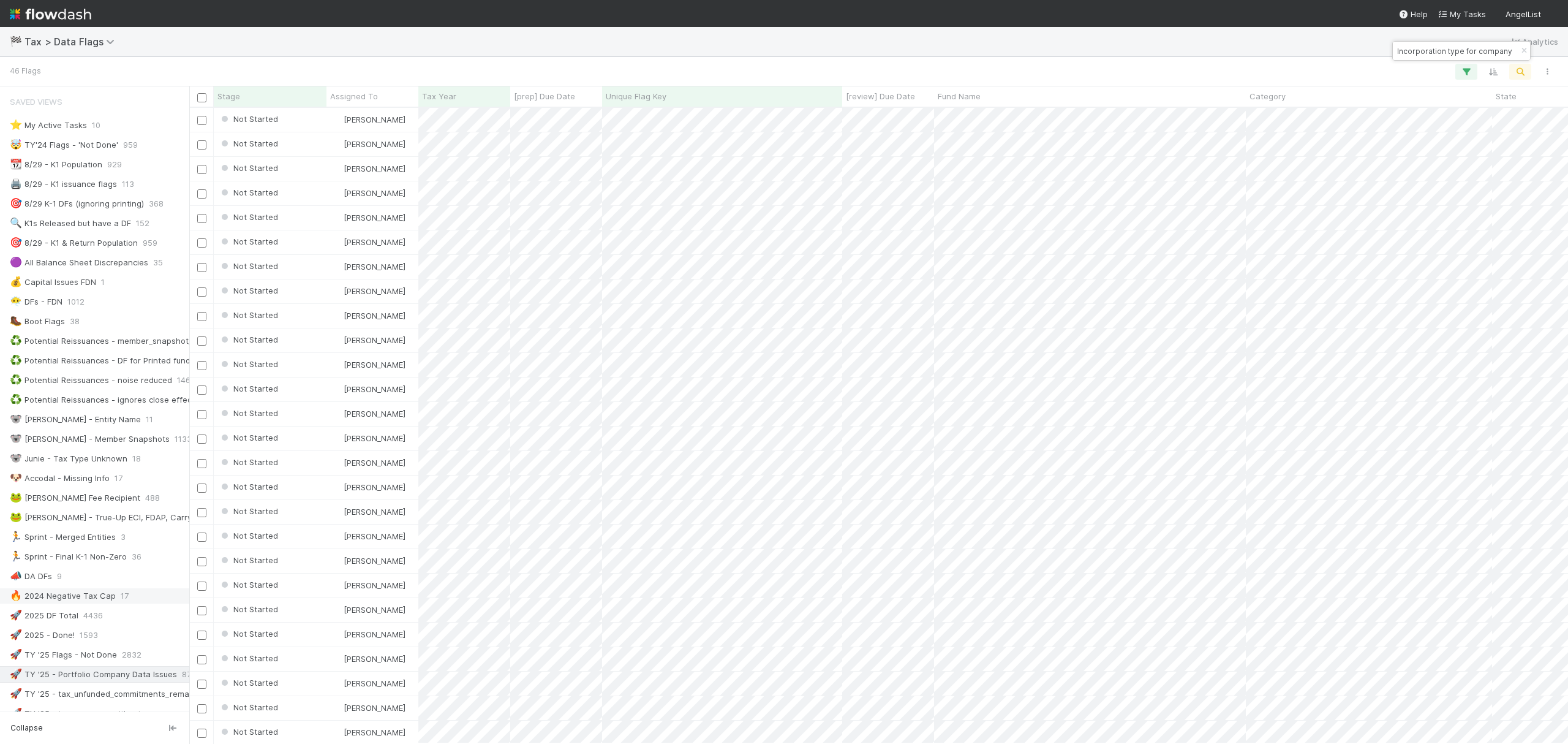
scroll to position [326, 0]
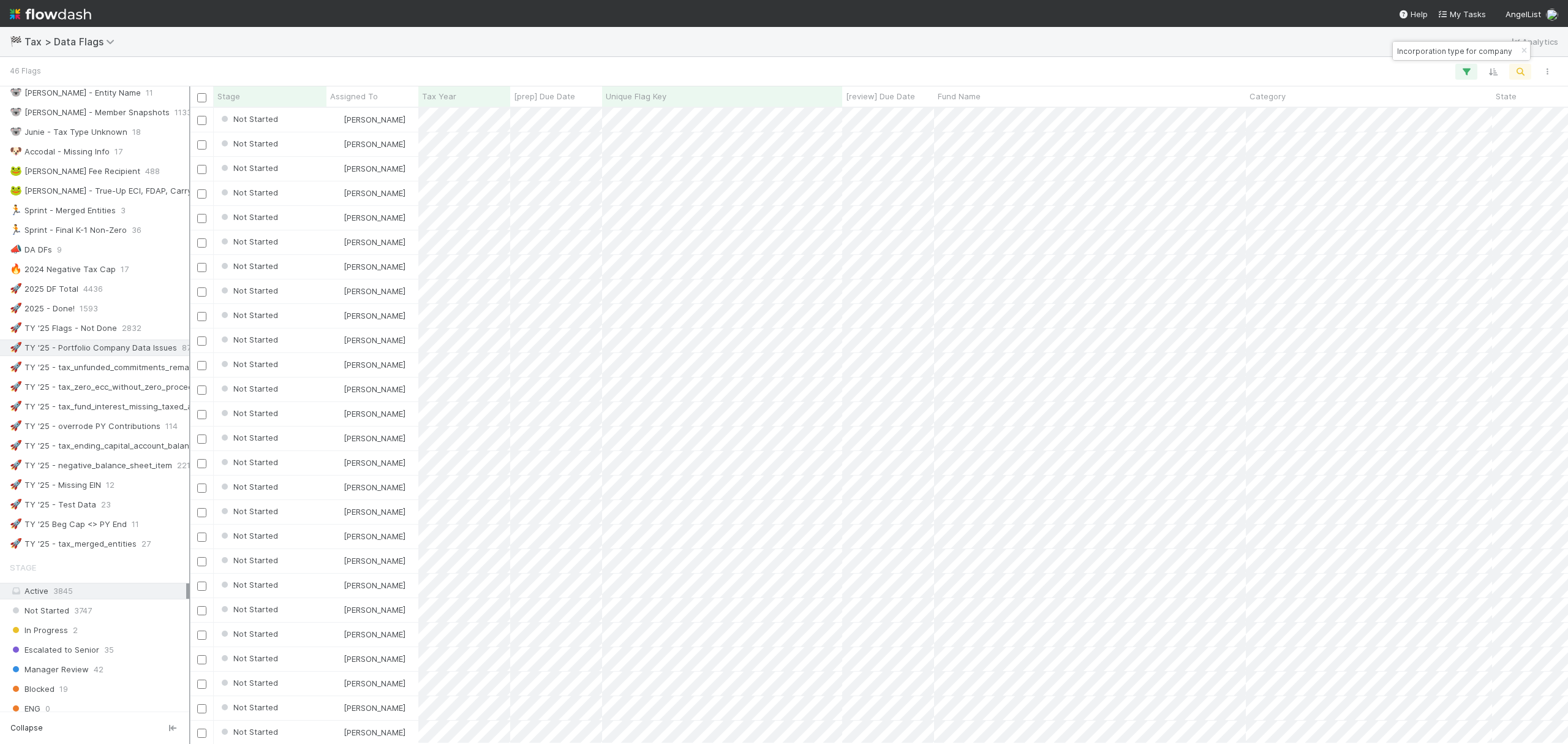
drag, startPoint x: 190, startPoint y: 567, endPoint x: 332, endPoint y: 527, distance: 147.5
click at [190, 547] on div at bounding box center [190, 415] width 2 height 657
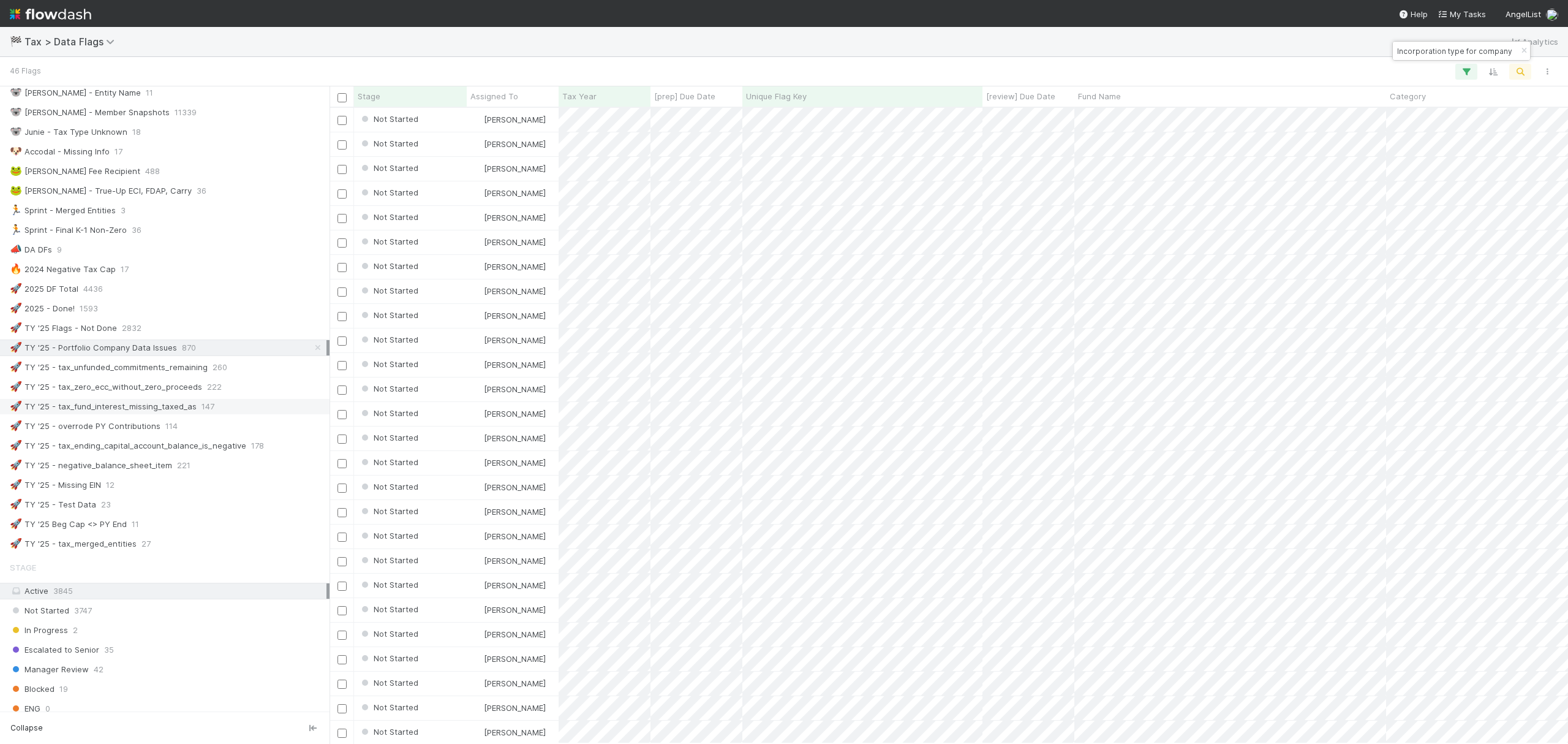
scroll to position [13, 12]
click at [312, 352] on icon at bounding box center [318, 348] width 12 height 8
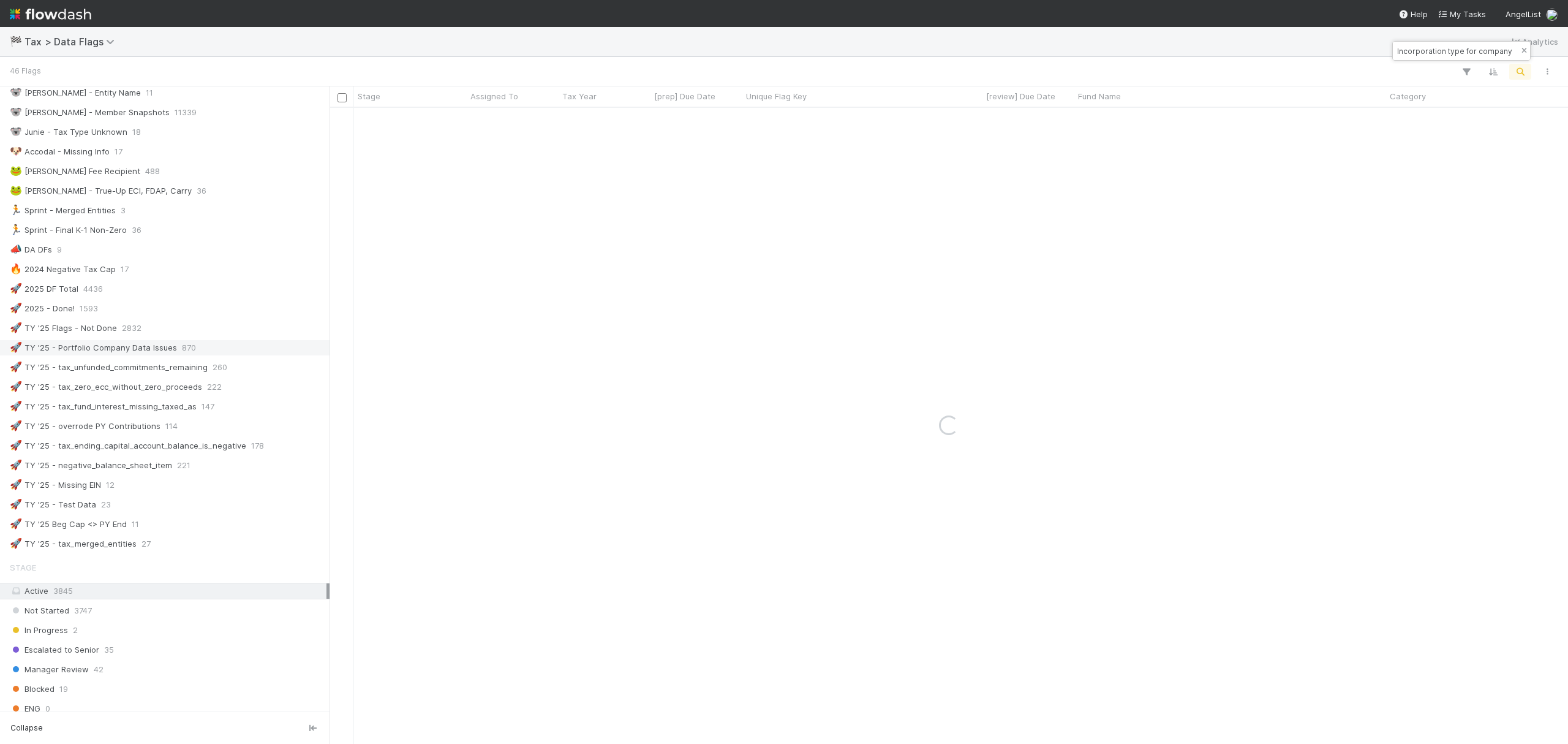
click at [1520, 50] on icon "button" at bounding box center [1524, 51] width 12 height 8
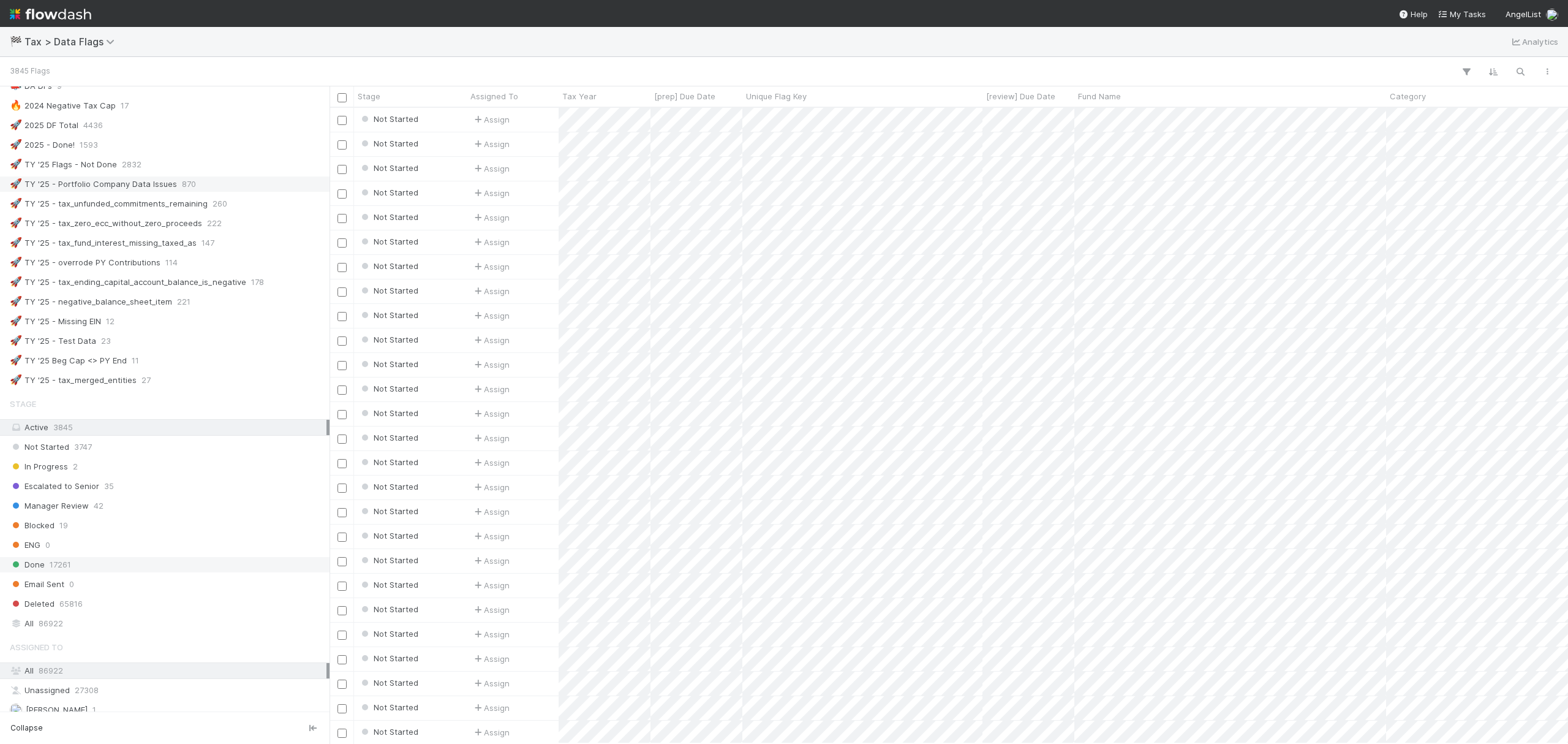
scroll to position [623, 1226]
click at [44, 572] on div "Done 17261" at bounding box center [168, 565] width 317 height 15
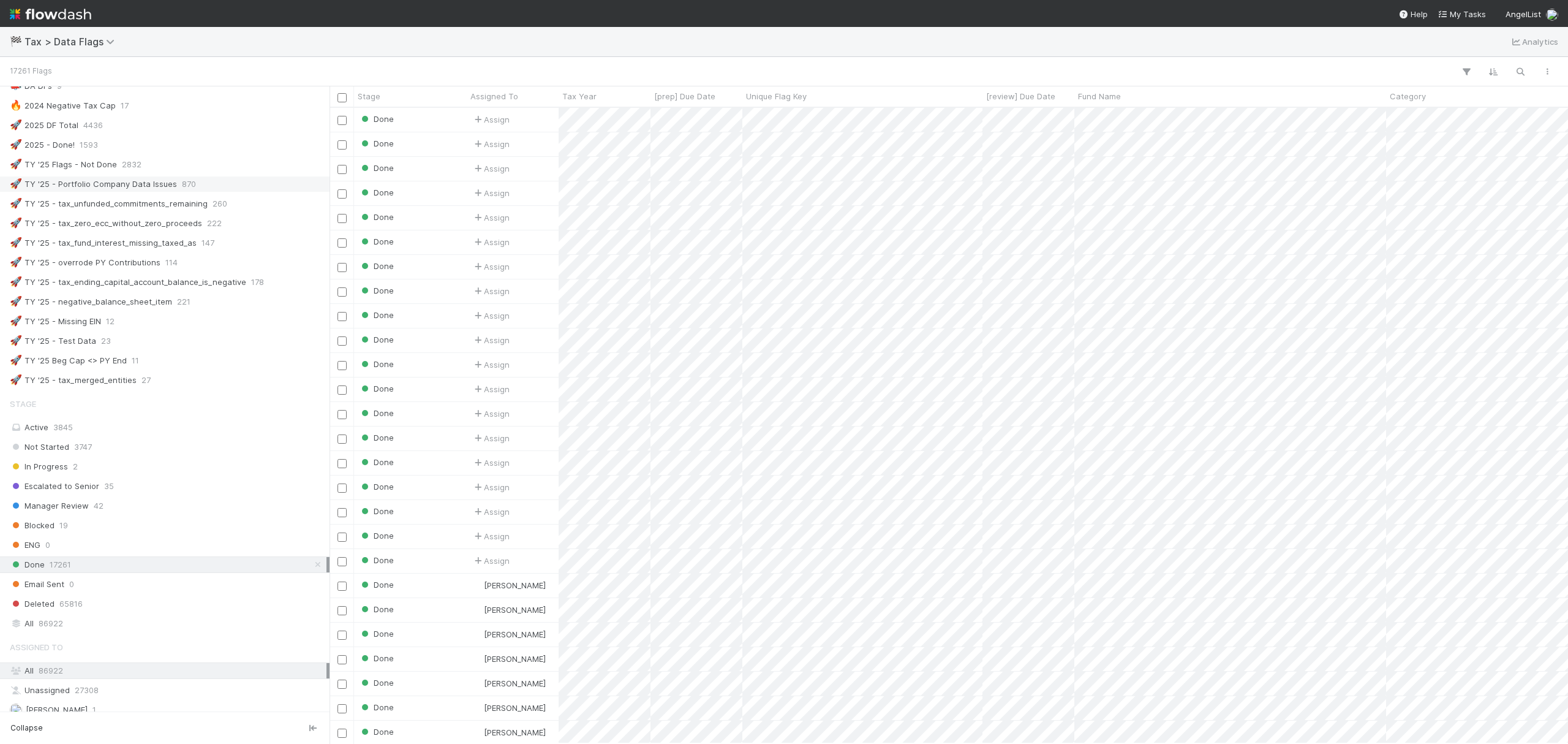
scroll to position [623, 1226]
click at [1519, 69] on icon "button" at bounding box center [1520, 71] width 12 height 11
drag, startPoint x: 596, startPoint y: 739, endPoint x: 1015, endPoint y: 729, distance: 419.1
click at [1015, 729] on div at bounding box center [784, 372] width 1568 height 744
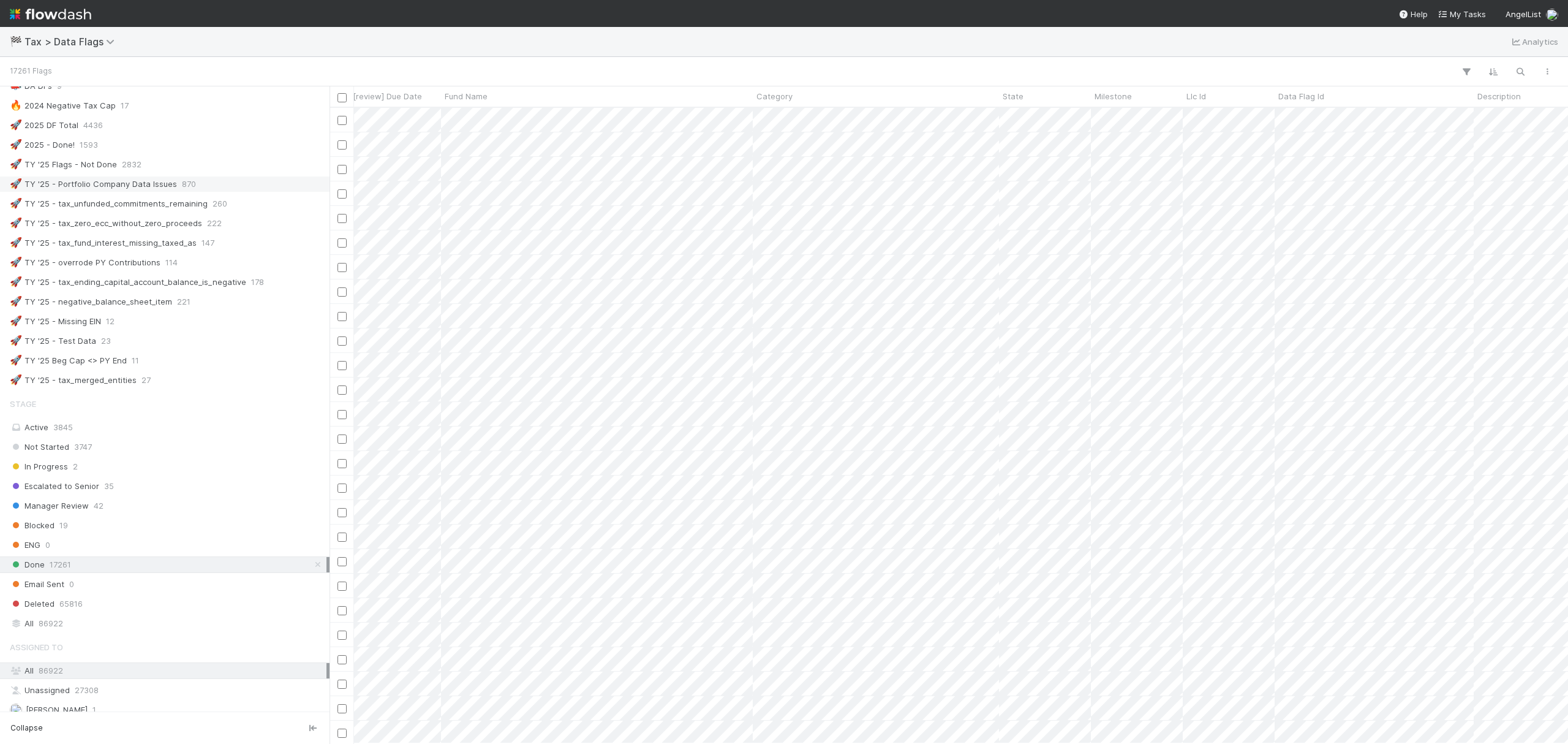
scroll to position [0, 0]
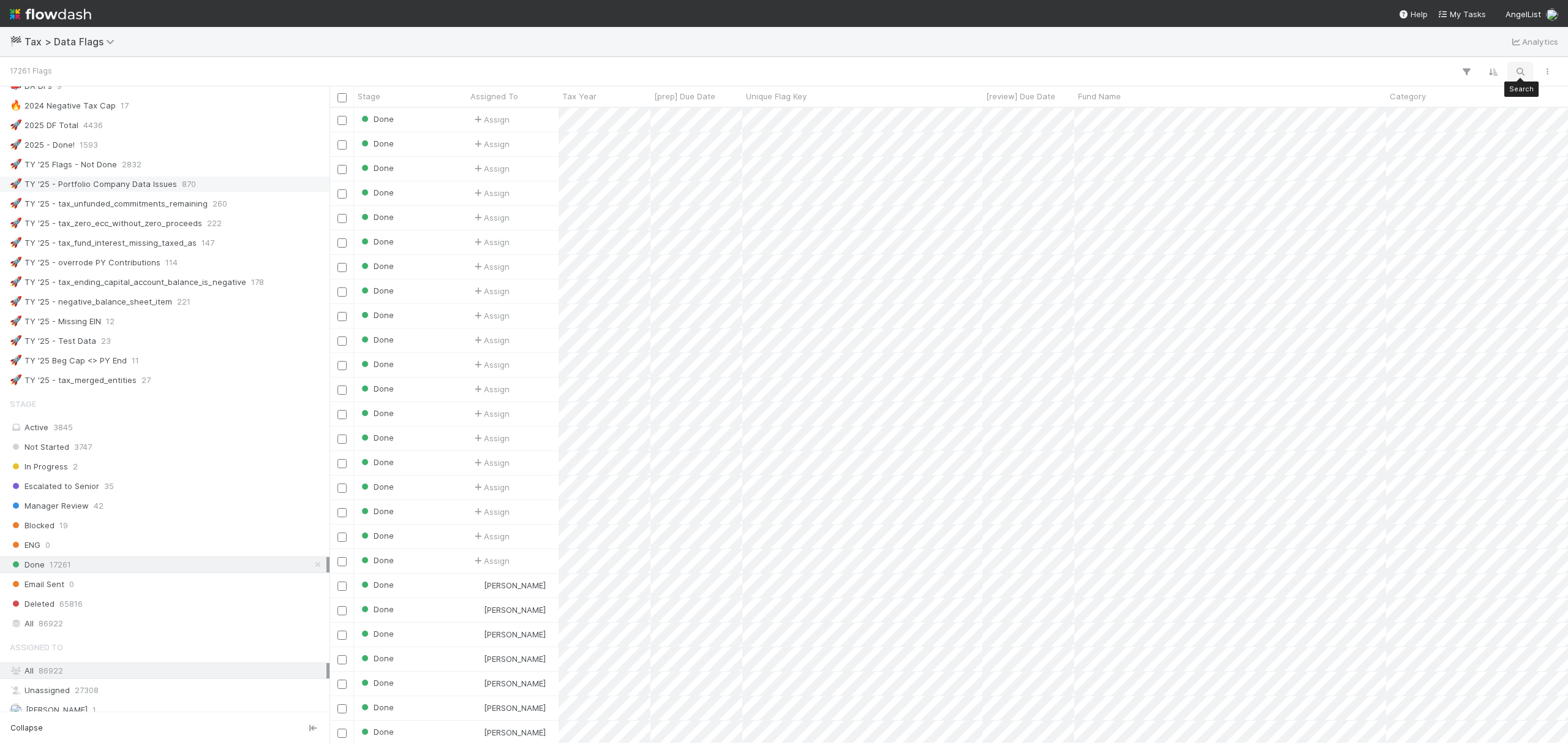
click at [1518, 78] on button "button" at bounding box center [1520, 71] width 22 height 16
click at [1469, 71] on div at bounding box center [784, 372] width 1568 height 744
click at [1458, 68] on button "button" at bounding box center [1466, 71] width 22 height 16
click at [1324, 115] on button "Add Filter" at bounding box center [1277, 108] width 368 height 18
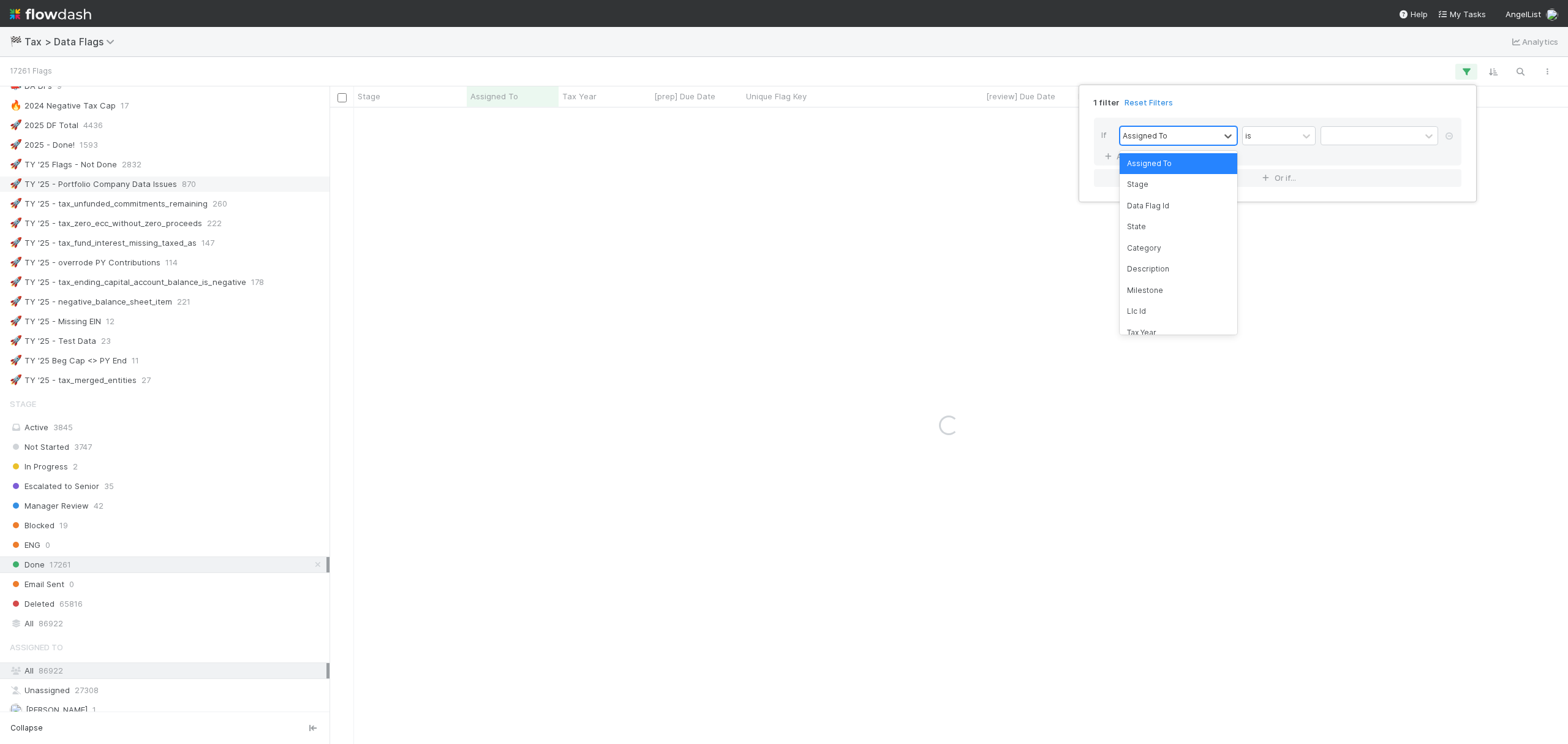
click at [1194, 130] on div "Assigned To" at bounding box center [1170, 135] width 99 height 18
type input "updat"
click at [1279, 134] on div "is" at bounding box center [1270, 135] width 55 height 18
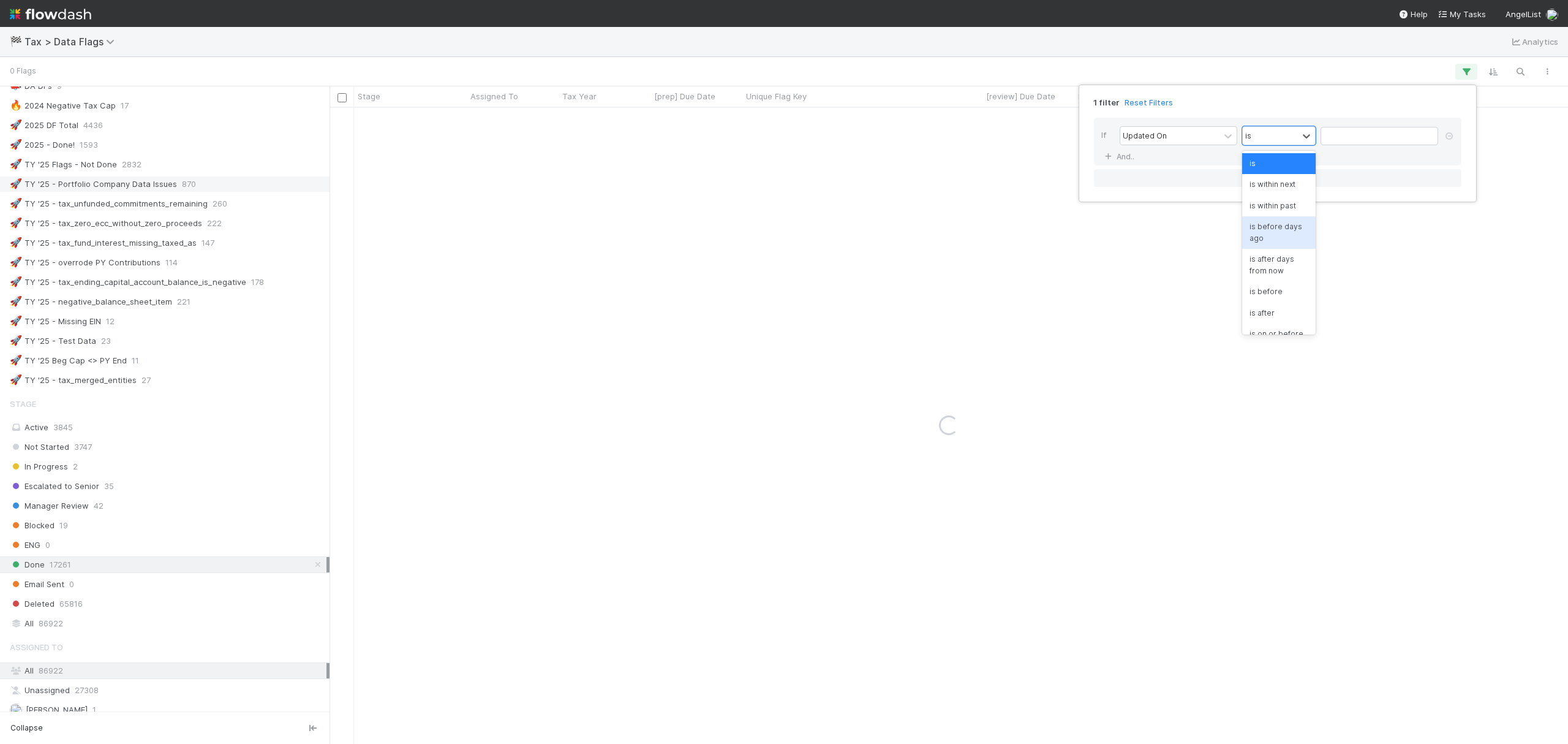
scroll to position [150, 0]
click at [1265, 276] on div "is today" at bounding box center [1279, 279] width 74 height 21
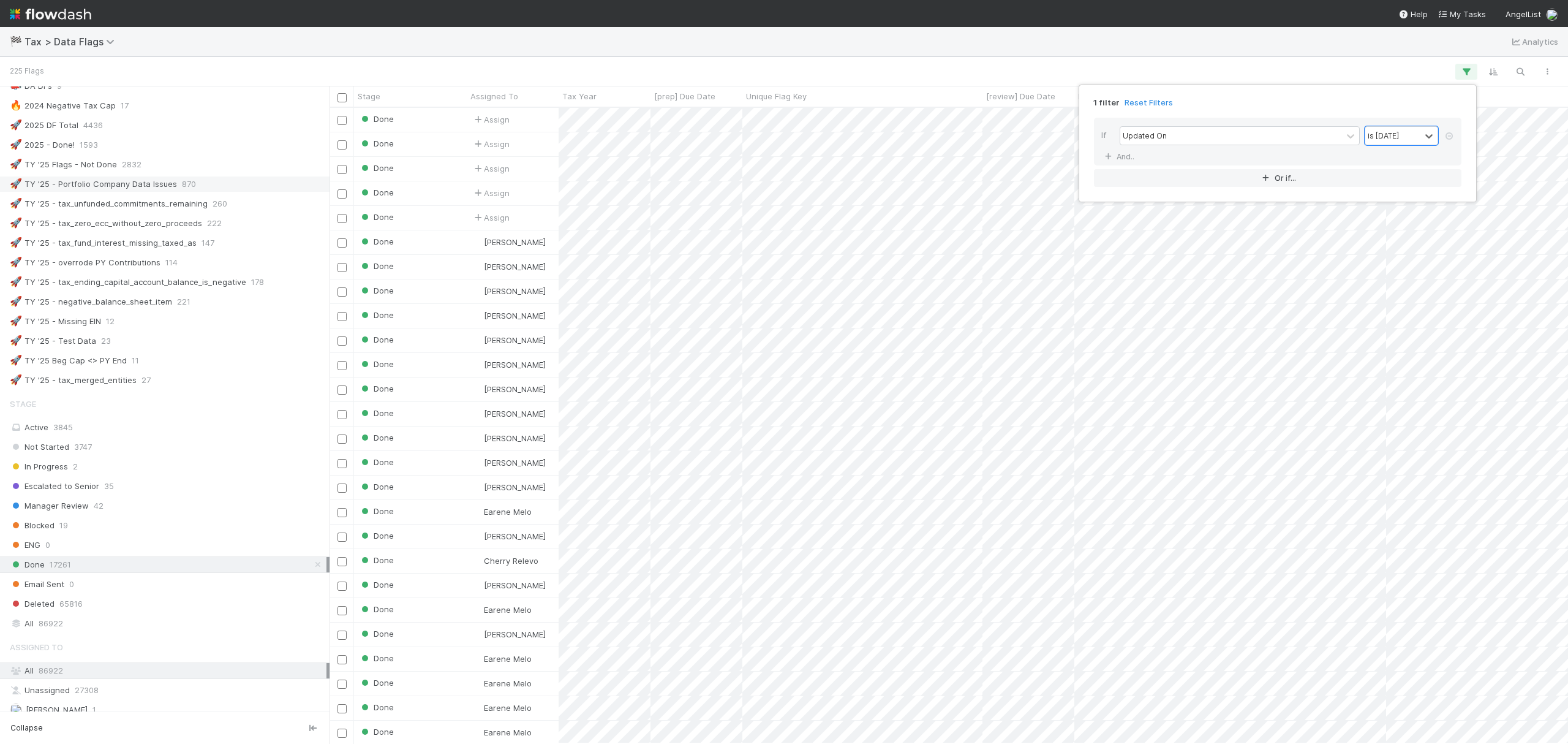
scroll to position [623, 1226]
click at [1010, 50] on div "1 filter Reset Filters If Updated On option is today, selected. 0 results avail…" at bounding box center [784, 372] width 1568 height 744
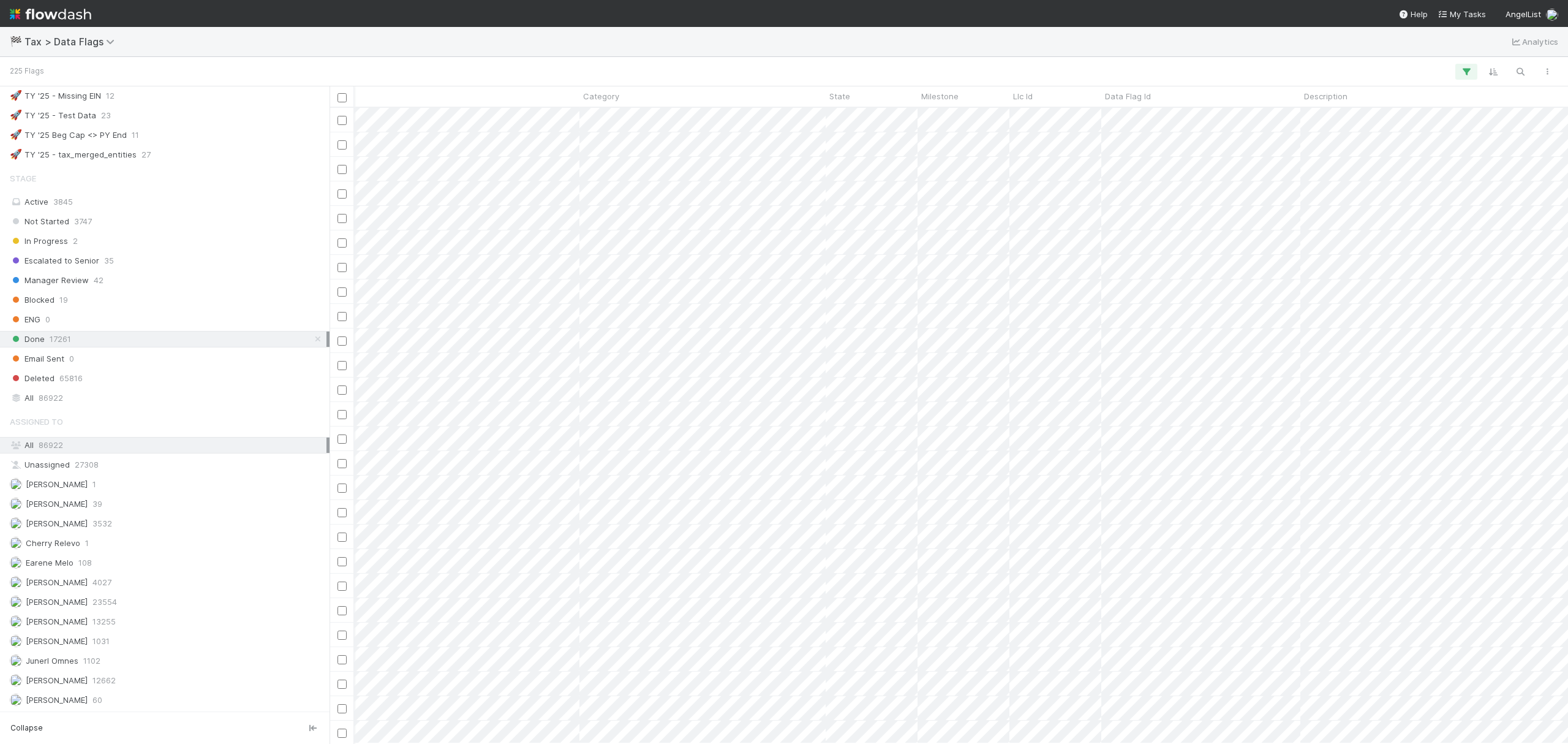
scroll to position [0, 0]
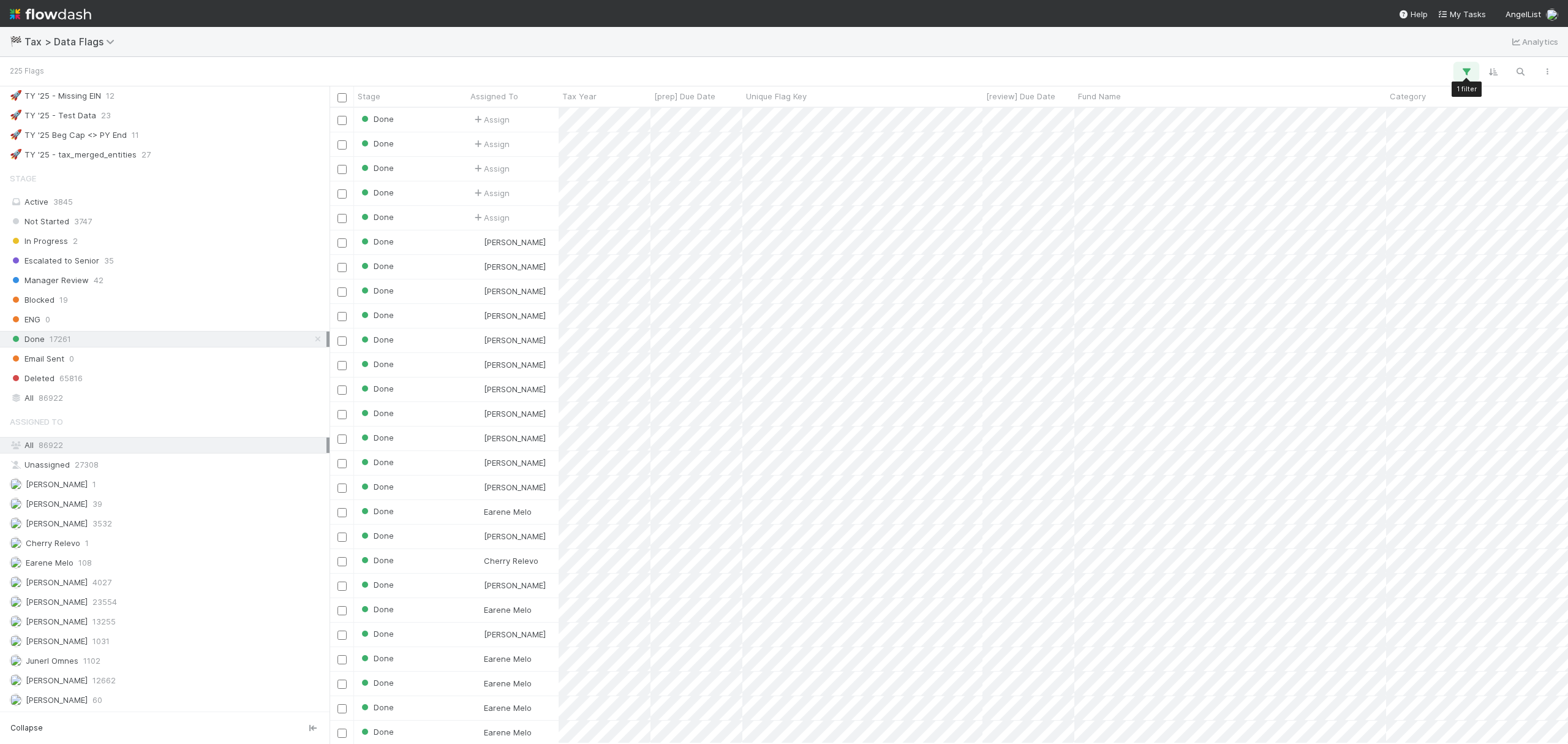
click at [1465, 68] on icon "button" at bounding box center [1467, 71] width 12 height 11
click at [1121, 150] on link "And.." at bounding box center [1121, 156] width 38 height 18
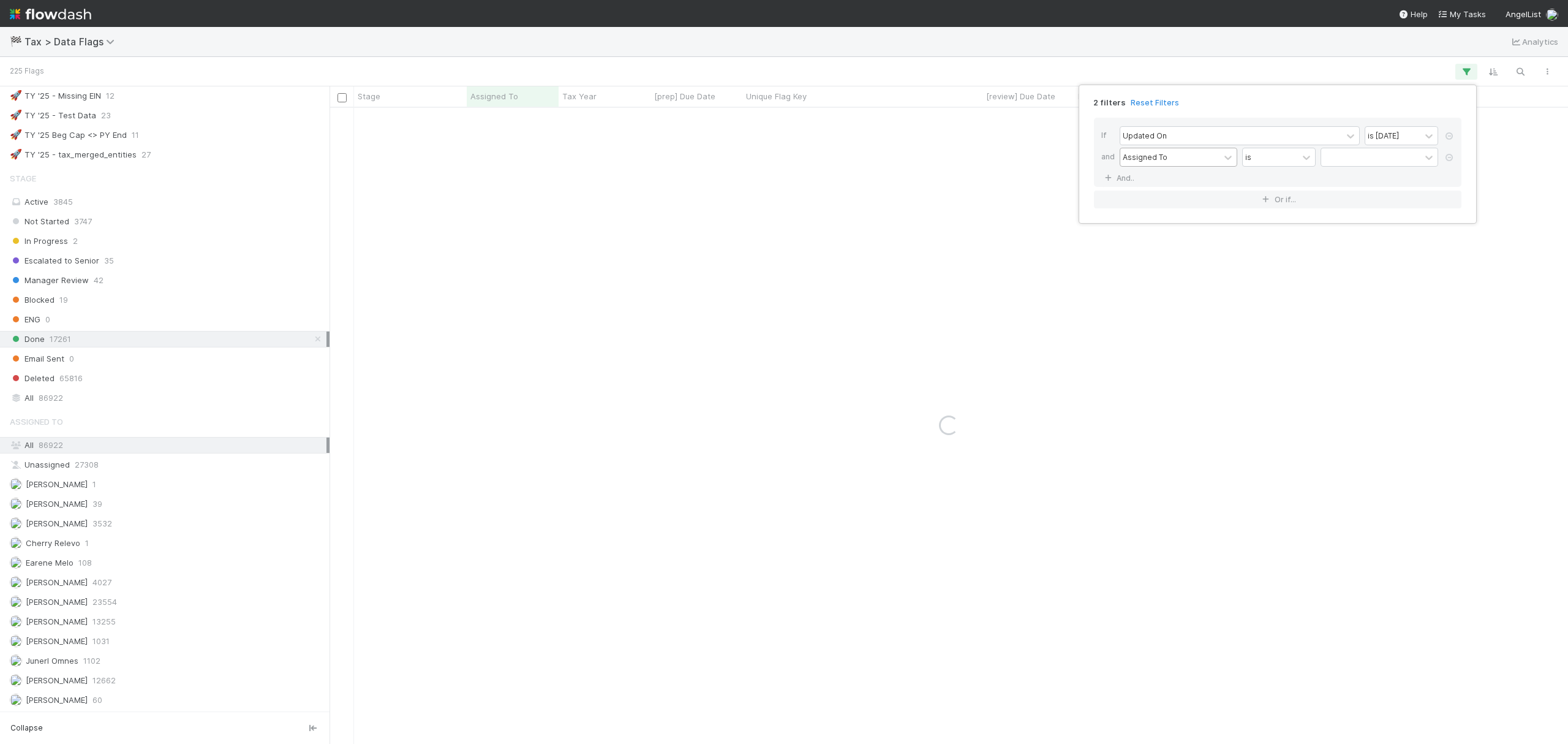
click at [1164, 156] on div "Assigned To" at bounding box center [1145, 157] width 45 height 11
type input "uniq"
click at [1185, 184] on div "Unique Flag Key" at bounding box center [1178, 185] width 117 height 21
click at [1342, 156] on input "text" at bounding box center [1379, 157] width 117 height 18
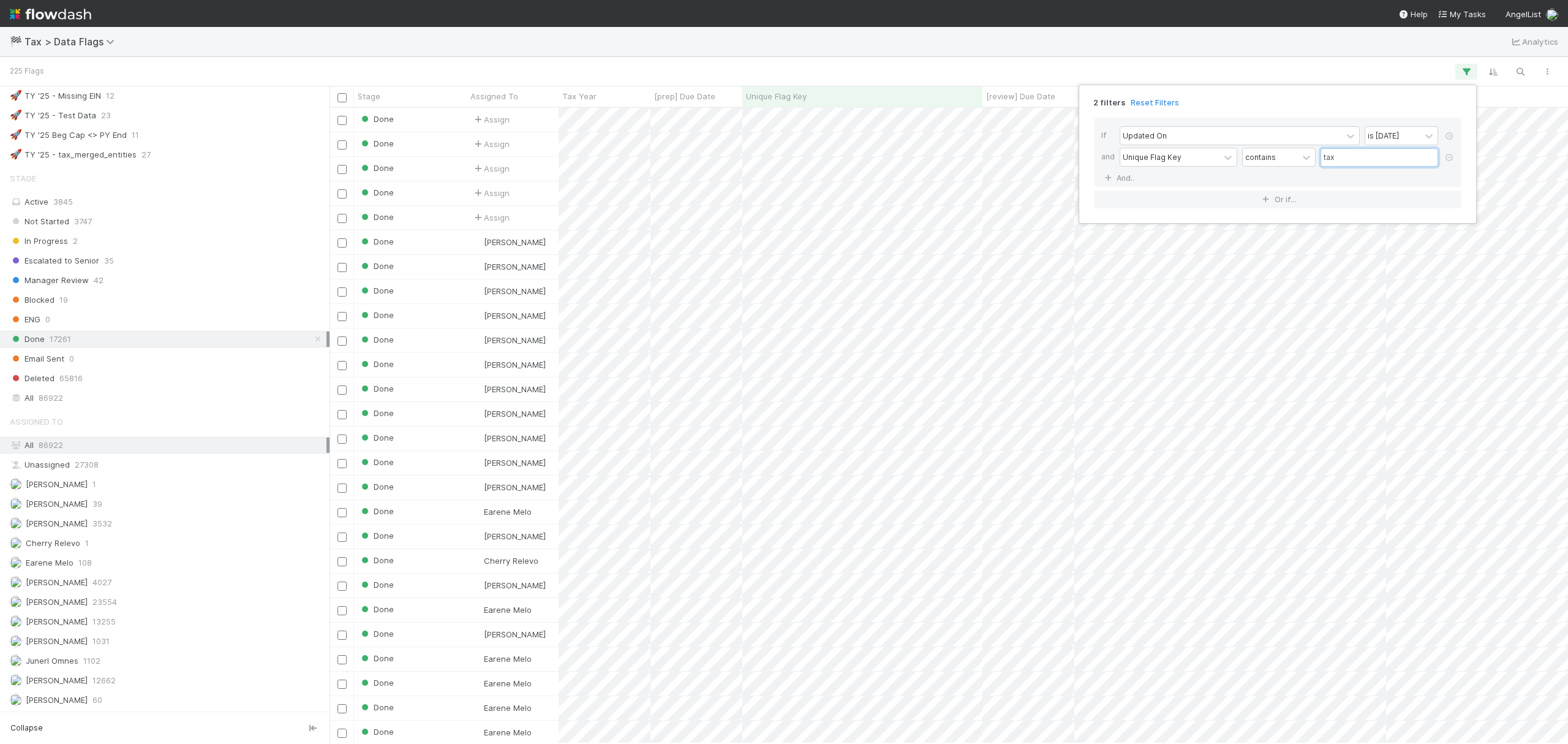
type input "tax"
drag, startPoint x: 620, startPoint y: 736, endPoint x: 787, endPoint y: 726, distance: 167.3
click at [787, 726] on div "2 filters Reset Filters If Updated On is today and Unique Flag Key contains tax…" at bounding box center [784, 372] width 1568 height 744
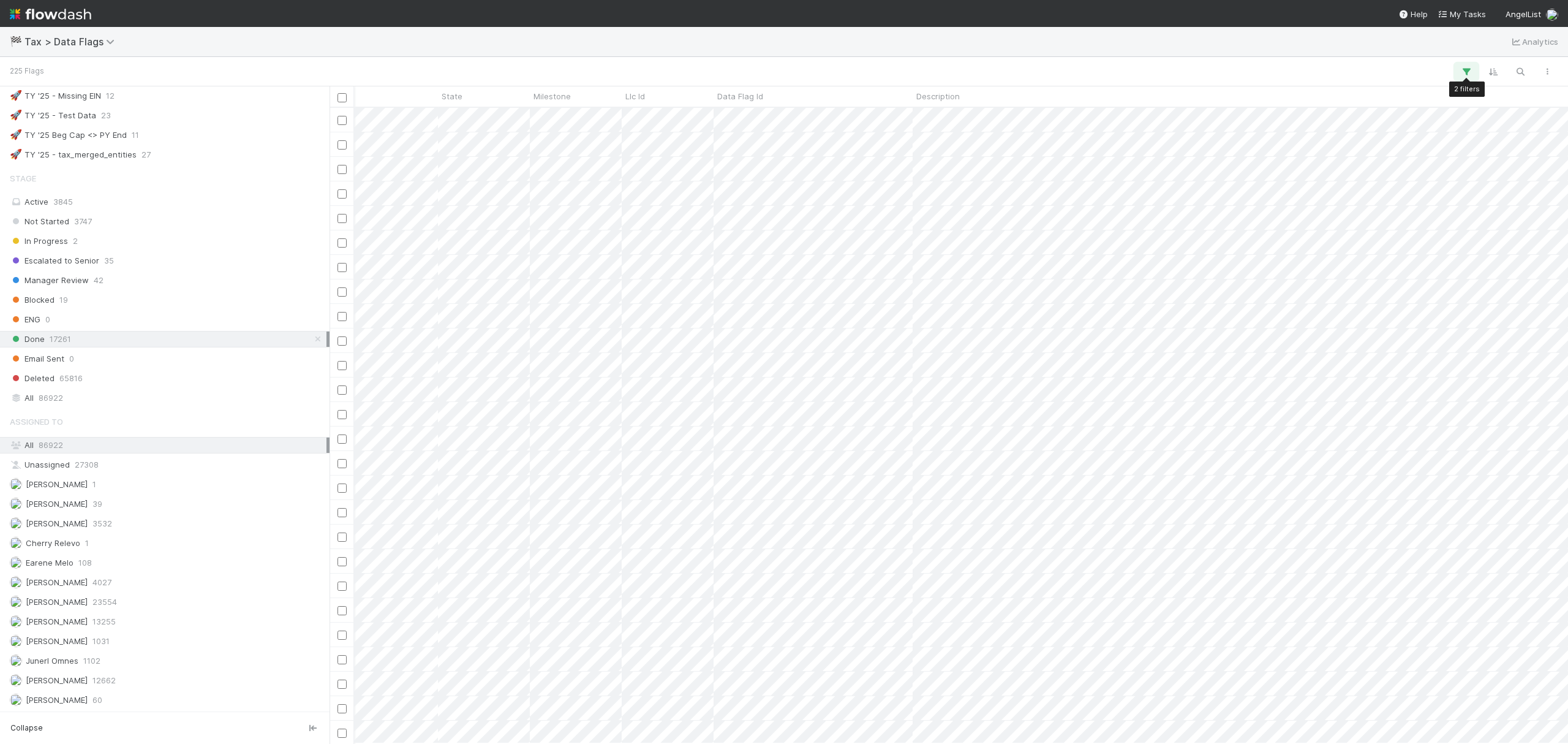
click at [1471, 69] on icon "button" at bounding box center [1467, 71] width 12 height 11
click at [1290, 136] on div "Updated On" at bounding box center [1231, 135] width 222 height 18
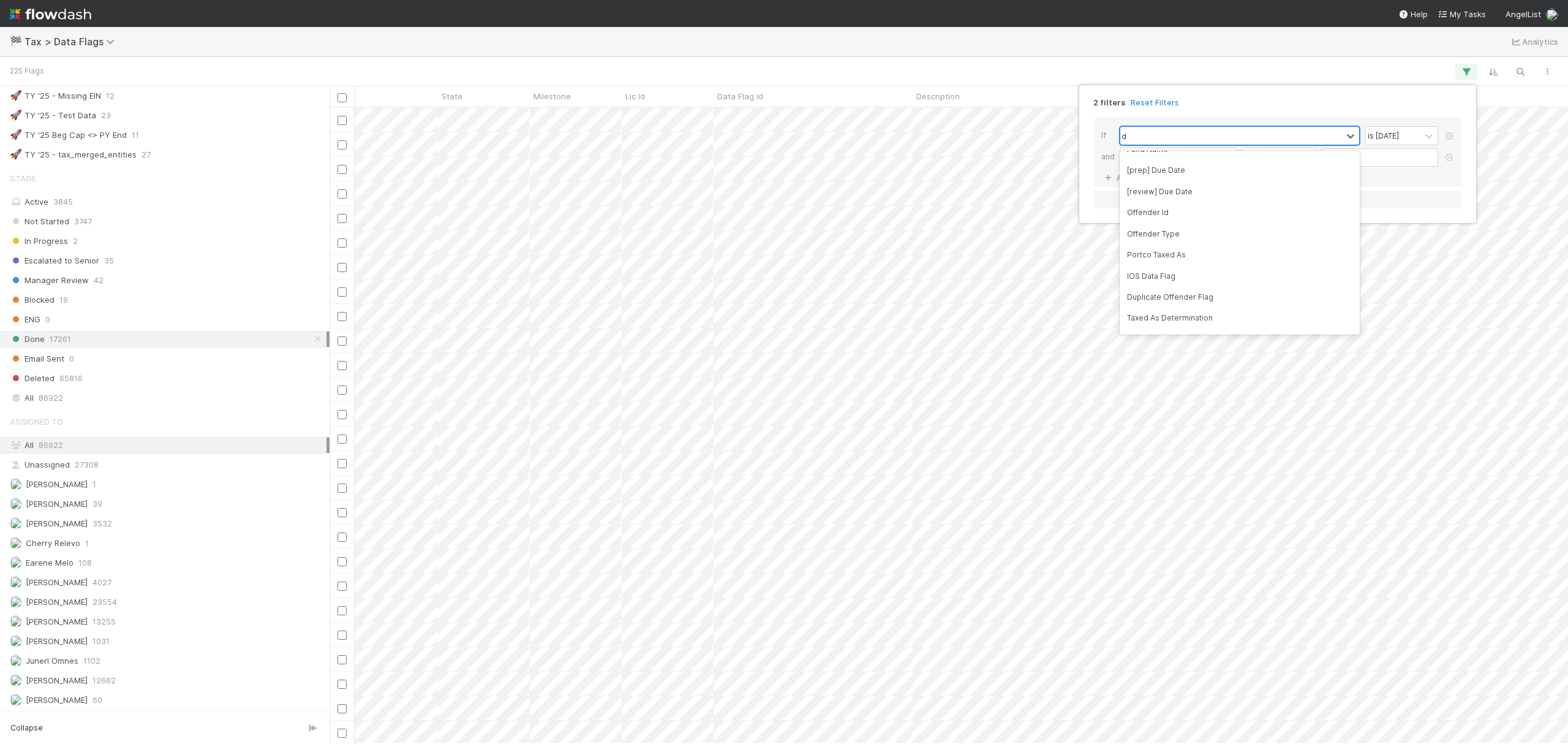
type input "des"
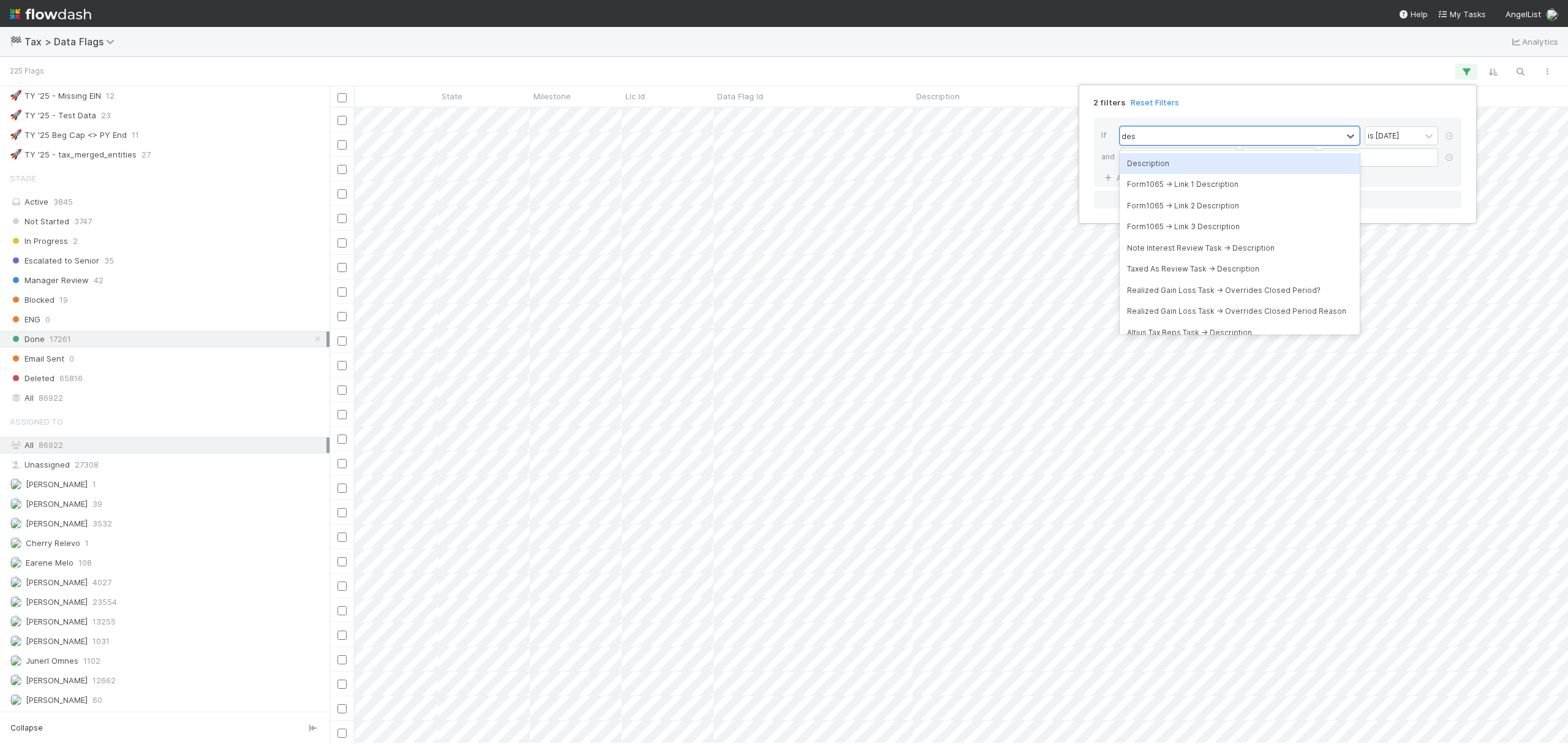
click at [1155, 170] on div "Description" at bounding box center [1240, 164] width 240 height 21
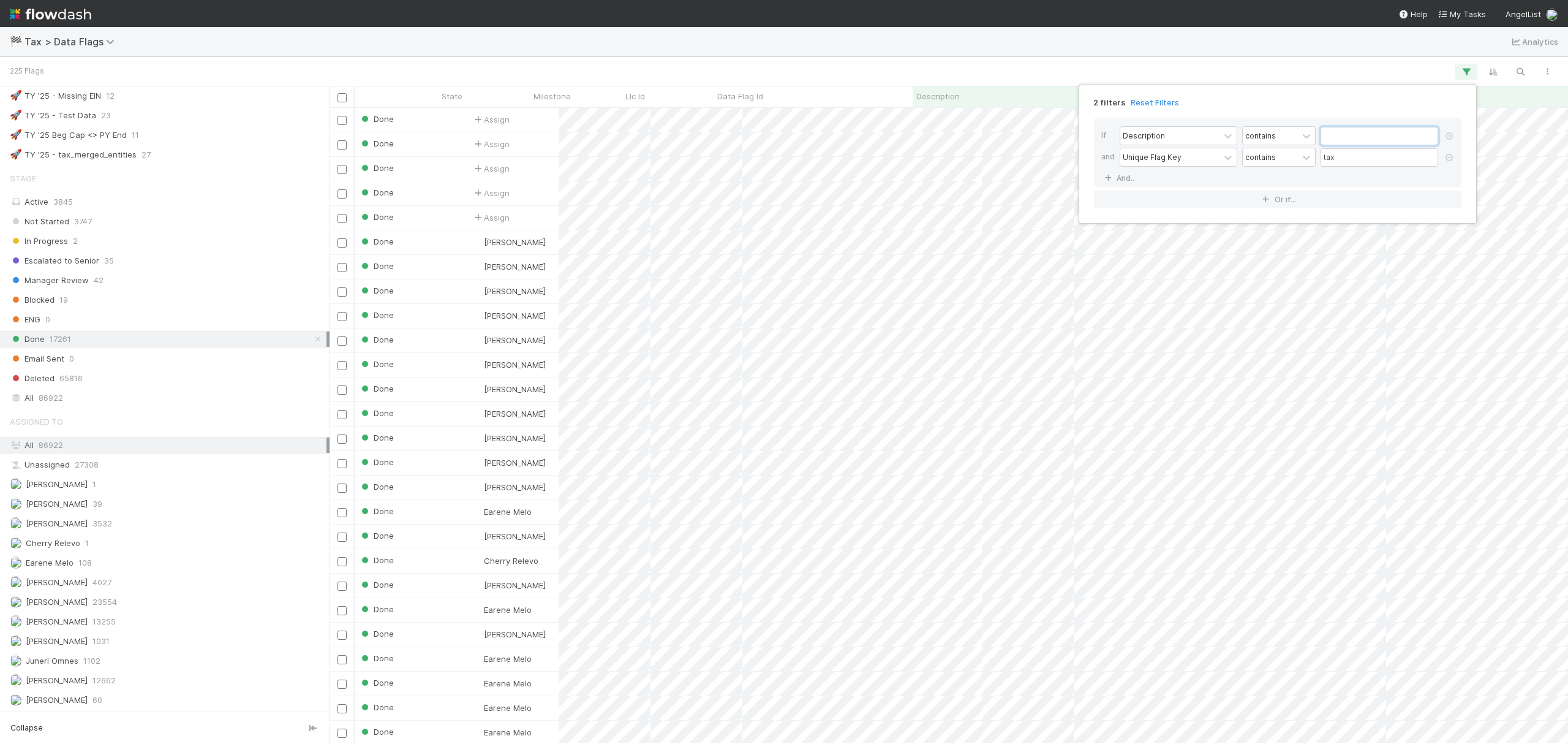
click at [1348, 130] on input "text" at bounding box center [1379, 136] width 117 height 18
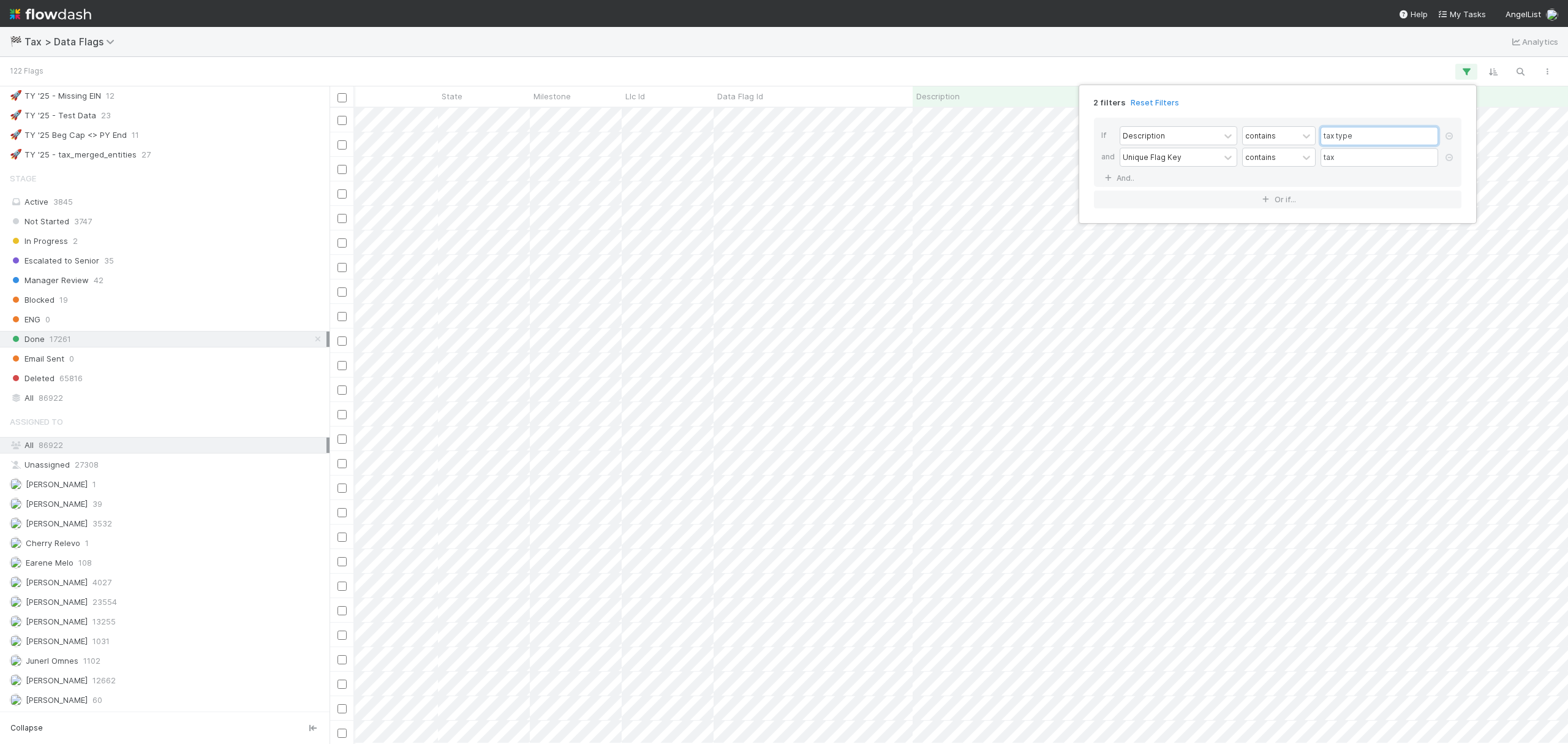
type input "tax type"
click at [1134, 59] on div "2 filters Reset Filters If Description contains tax type and Unique Flag Key co…" at bounding box center [784, 372] width 1568 height 744
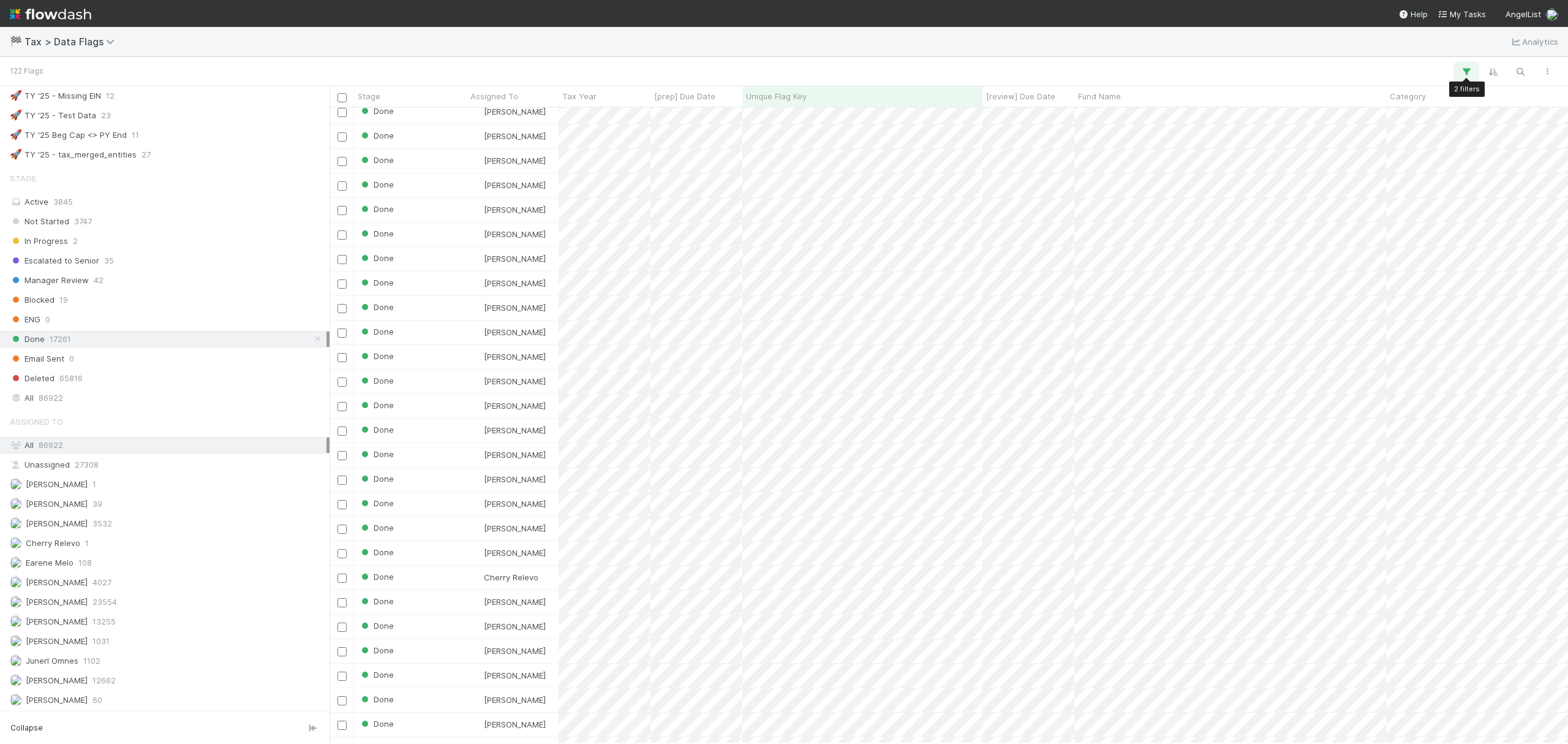
click at [1467, 66] on icon "button" at bounding box center [1467, 71] width 12 height 11
drag, startPoint x: 1453, startPoint y: 157, endPoint x: 1446, endPoint y: 160, distance: 7.6
click at [1453, 157] on icon at bounding box center [1449, 157] width 12 height 8
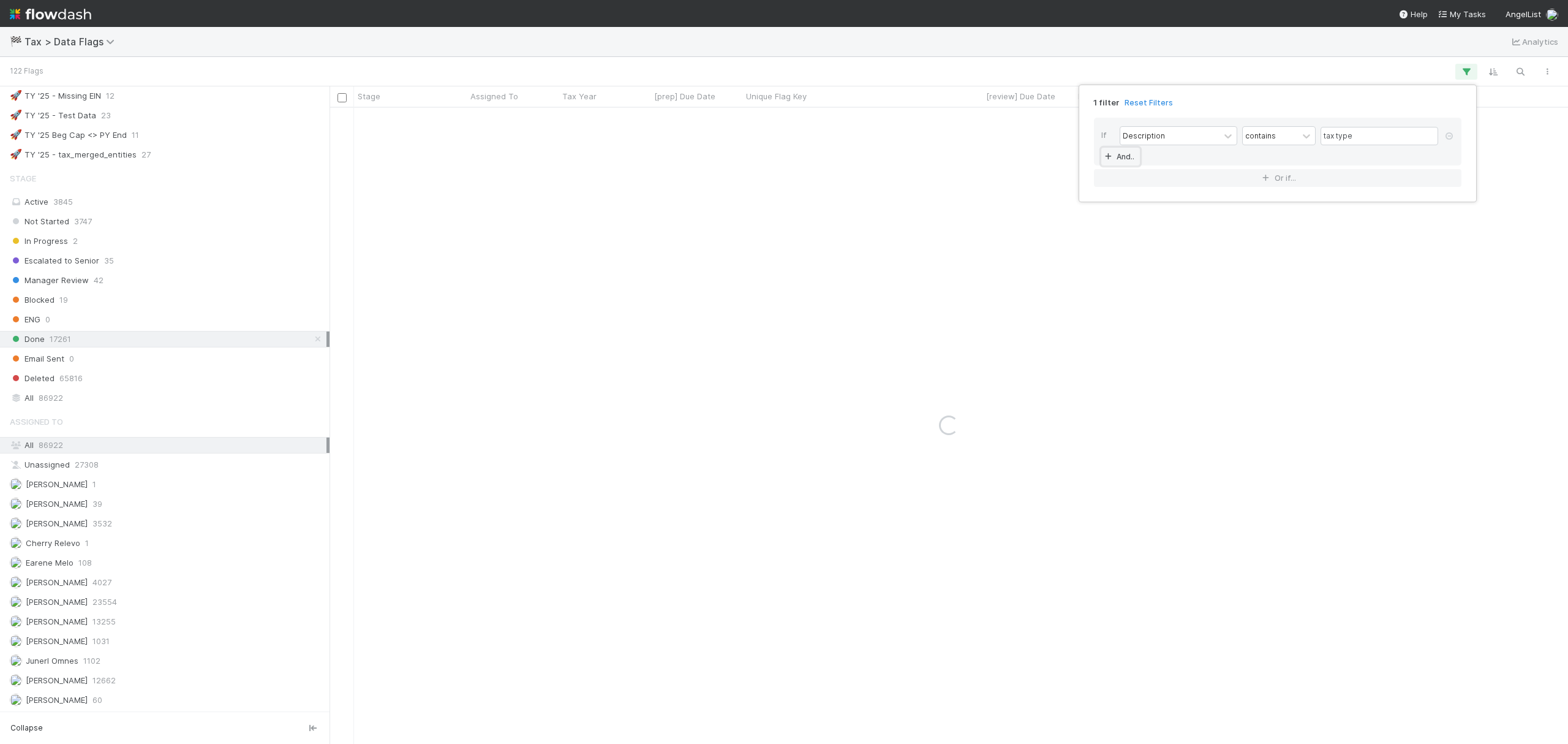
click at [1118, 156] on link "And.." at bounding box center [1121, 156] width 38 height 18
click at [1185, 150] on div "Assigned To" at bounding box center [1170, 157] width 99 height 18
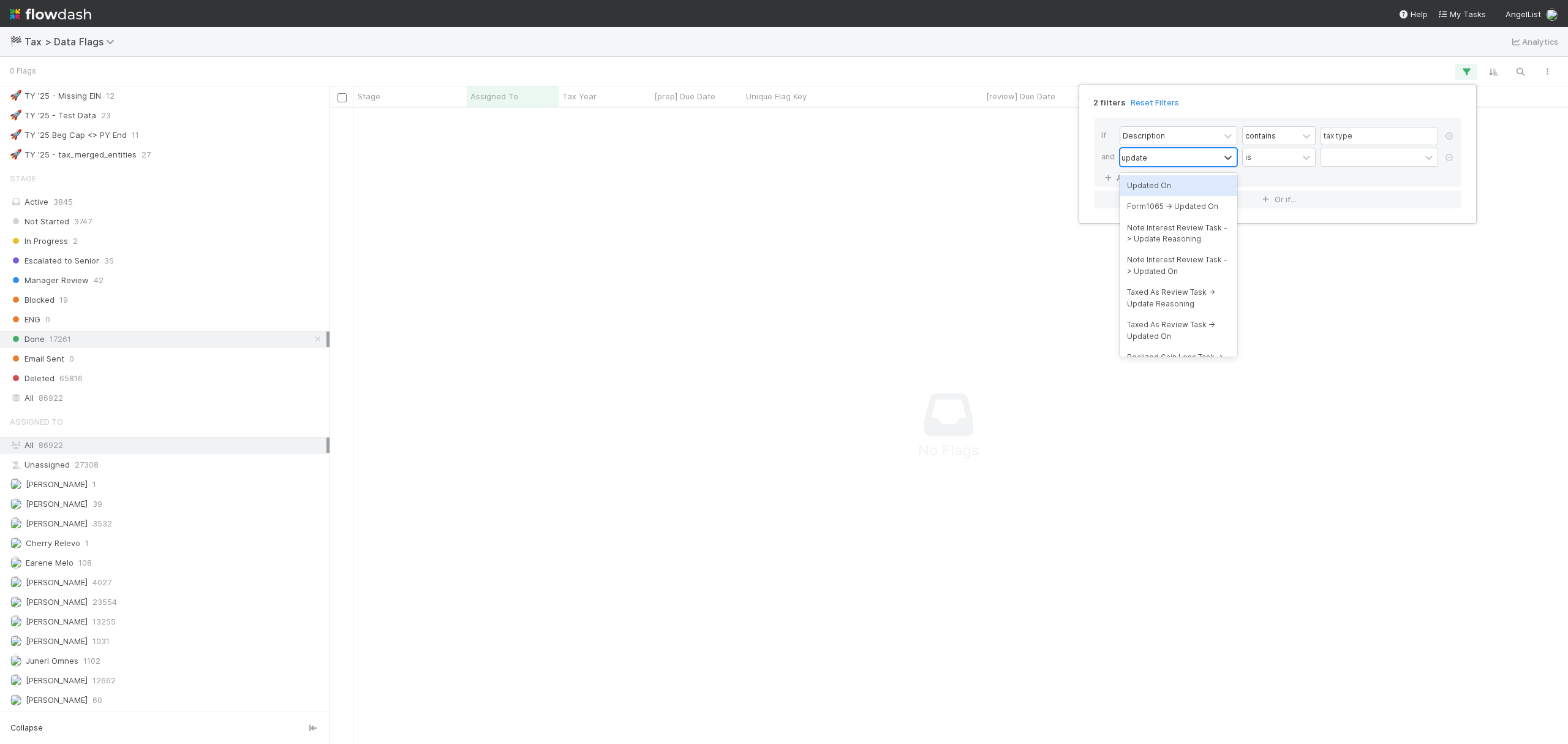
type input "updated"
click at [1179, 177] on div "Updated On" at bounding box center [1178, 185] width 117 height 21
click at [1253, 154] on div "is" at bounding box center [1270, 157] width 55 height 18
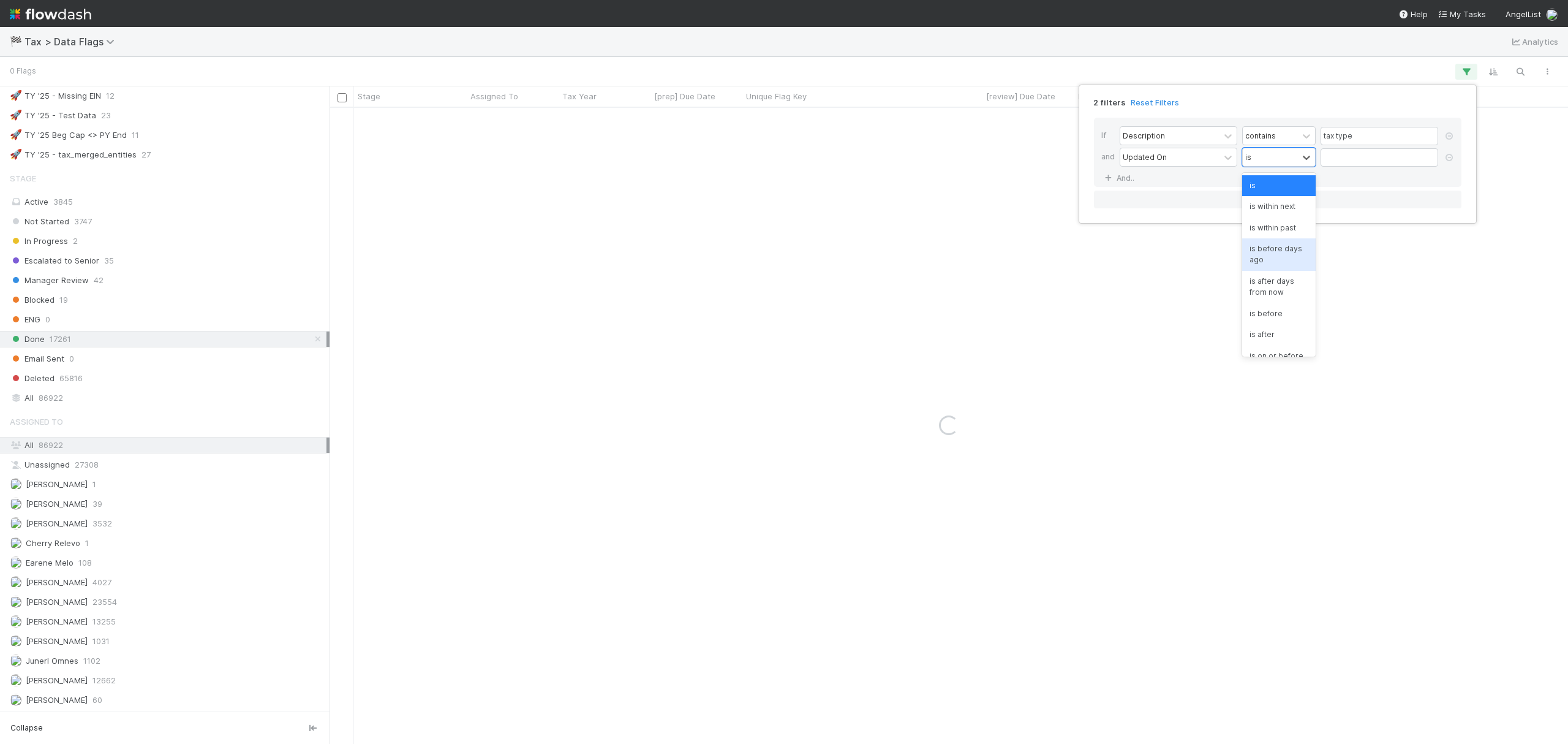
scroll to position [150, 0]
click at [1257, 296] on div "is today" at bounding box center [1279, 301] width 74 height 21
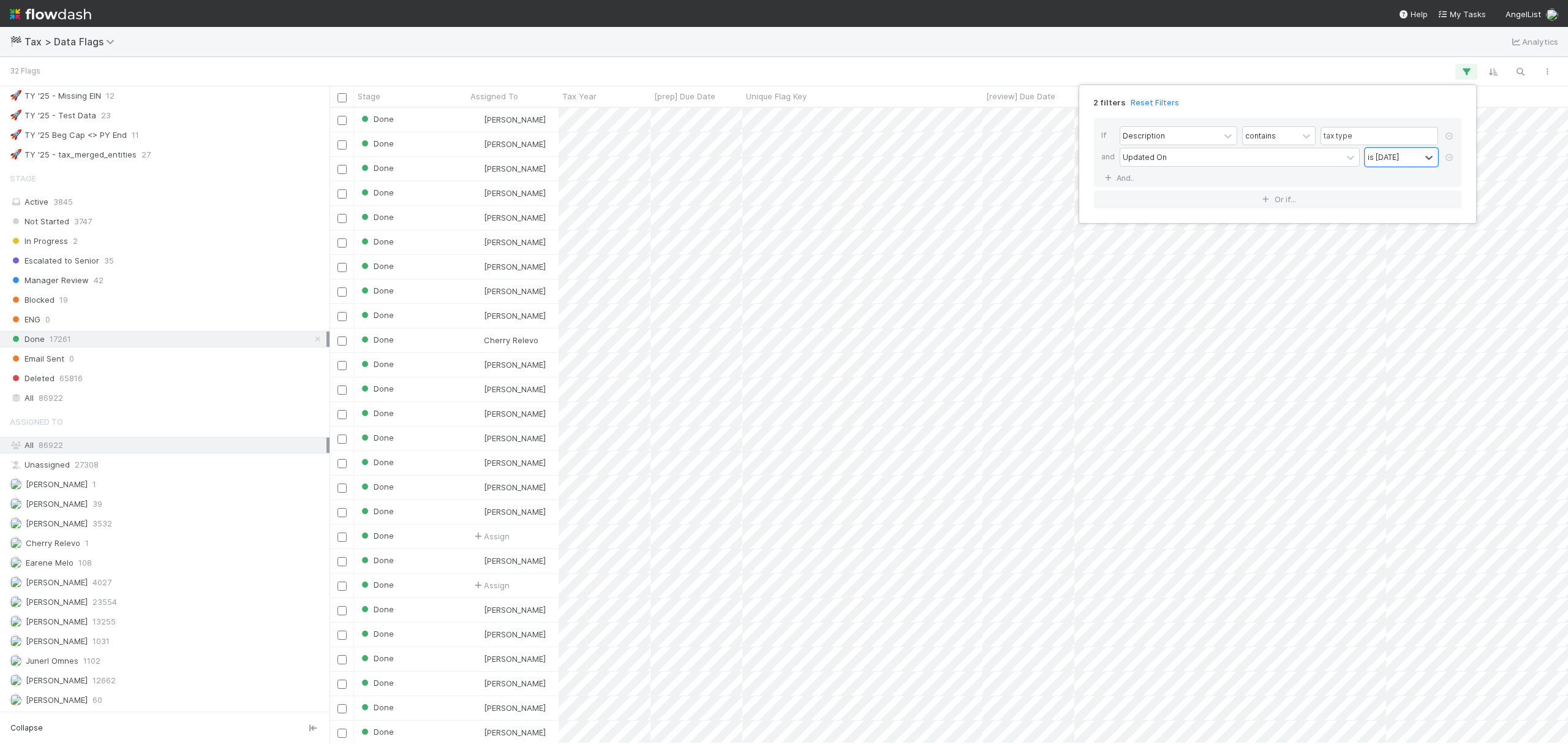
scroll to position [623, 1226]
click at [1223, 67] on div "2 filters Reset Filters If Description contains tax type and Updated On is toda…" at bounding box center [784, 372] width 1568 height 744
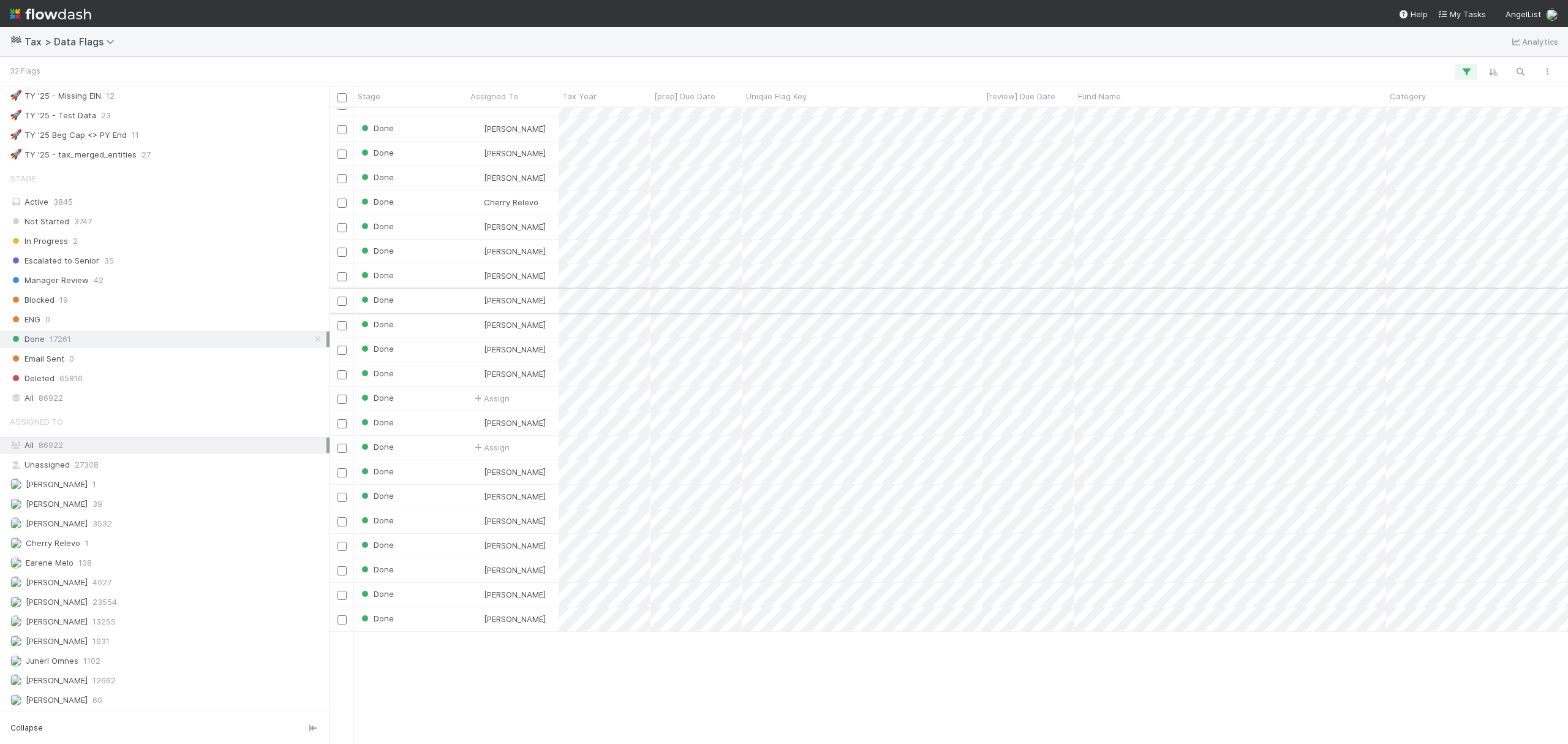
scroll to position [0, 0]
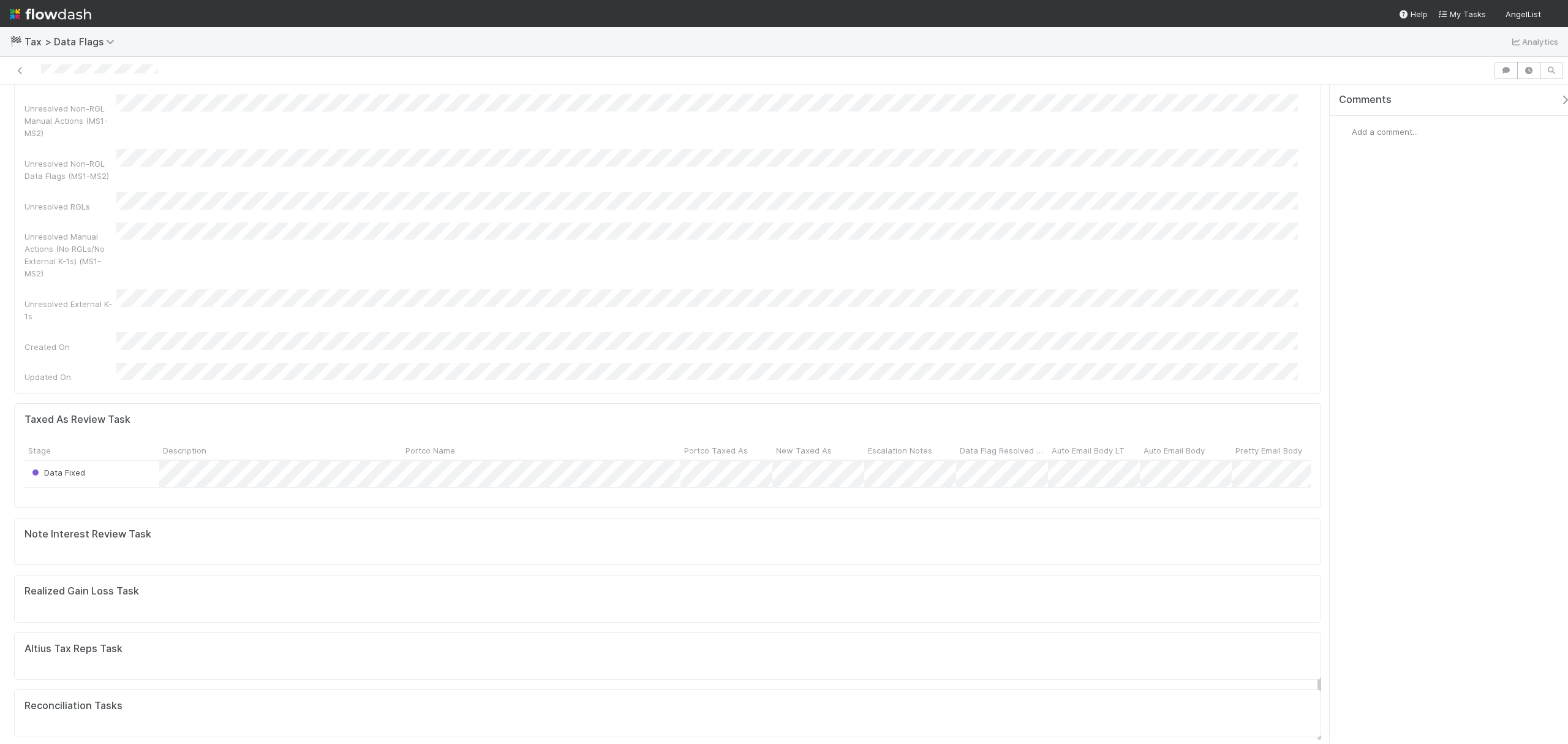
scroll to position [3553, 0]
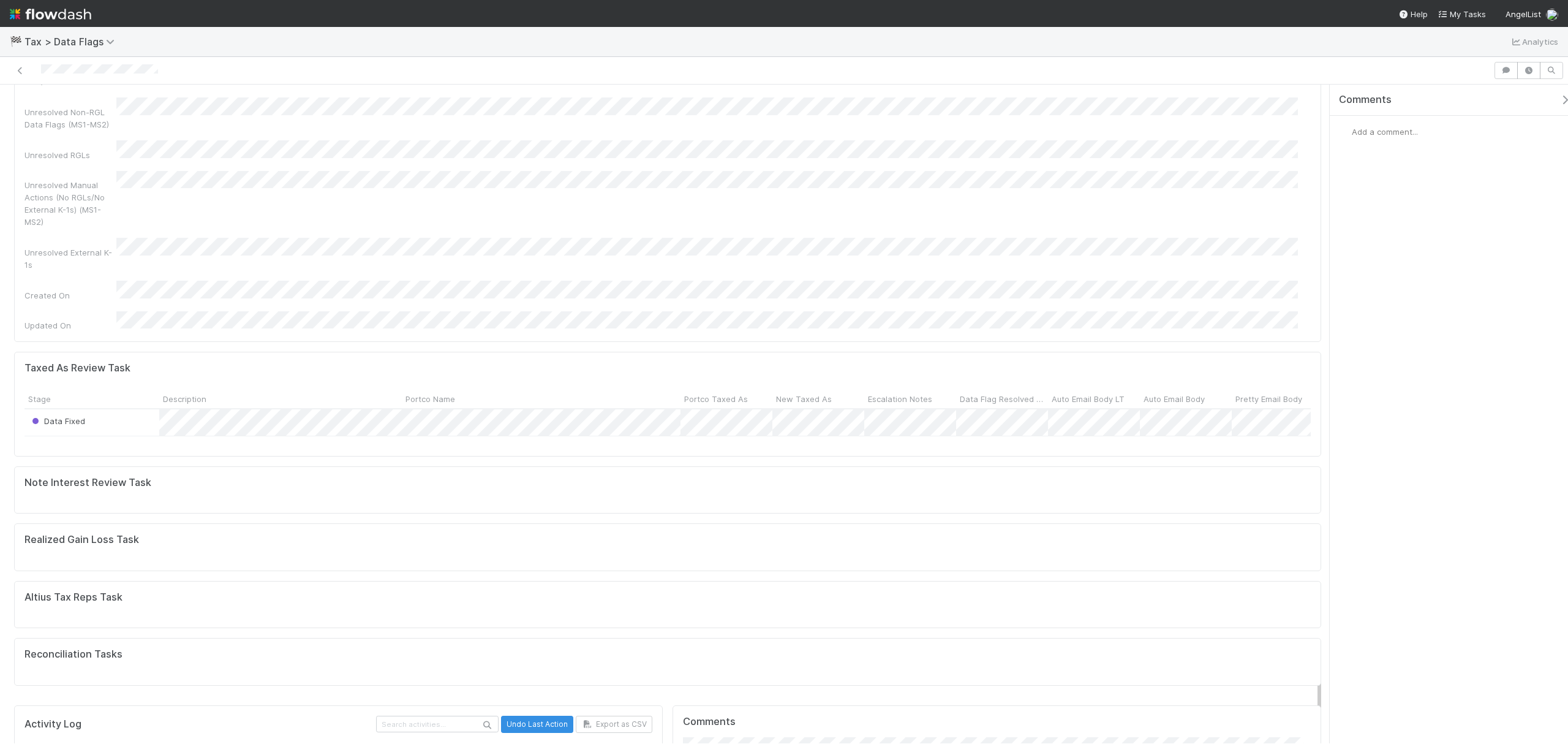
scroll to position [3553, 0]
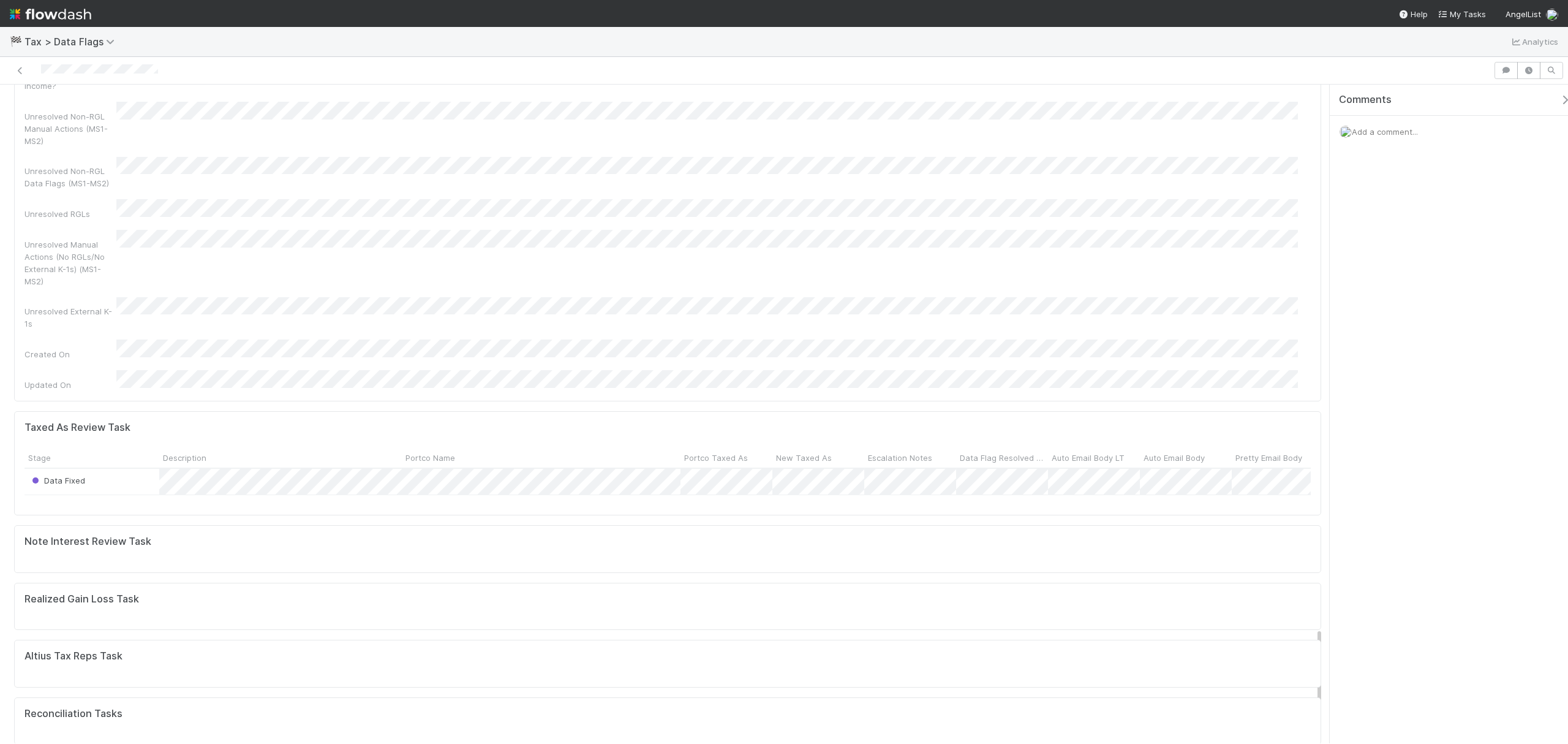
scroll to position [3474, 0]
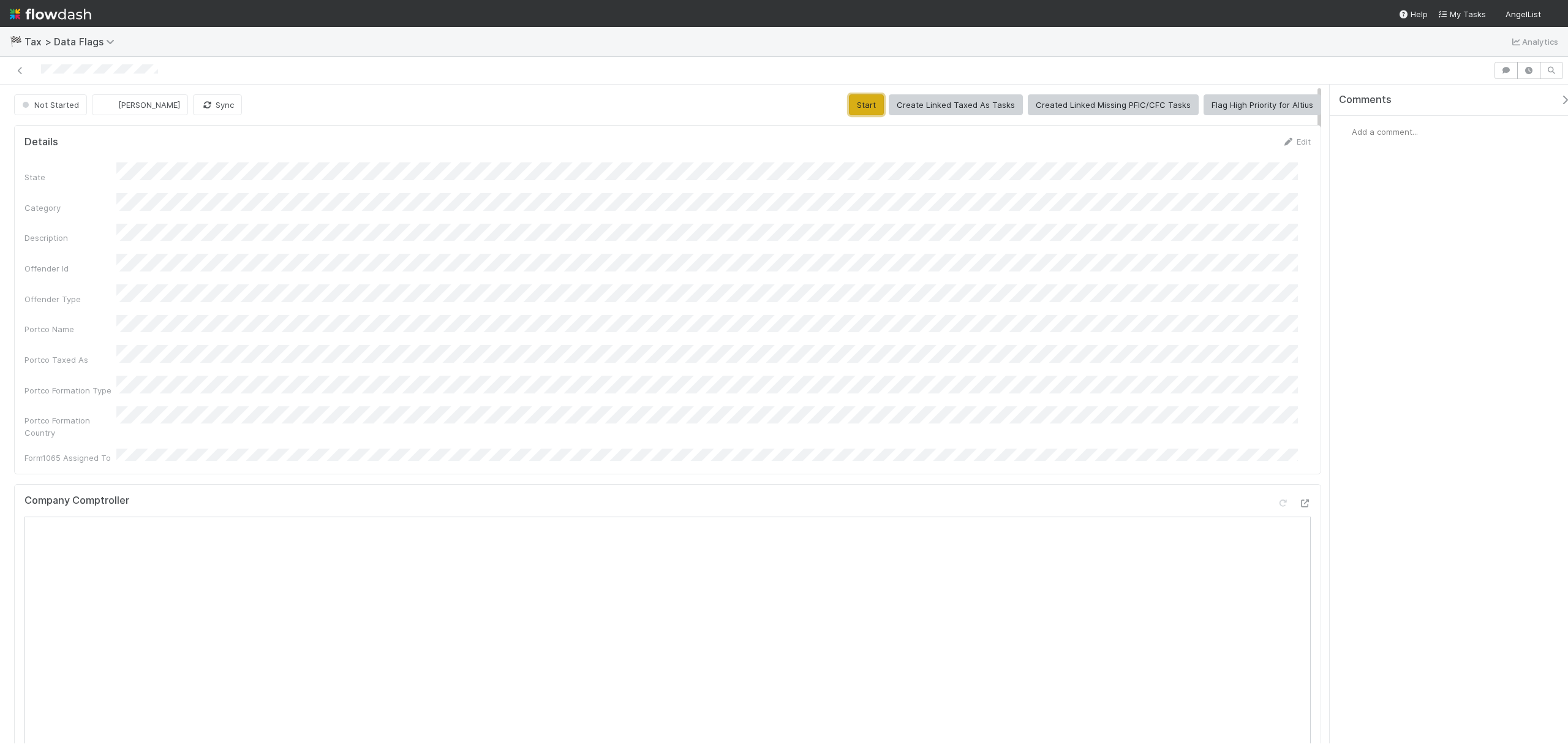
click at [869, 101] on button "Start" at bounding box center [866, 104] width 35 height 21
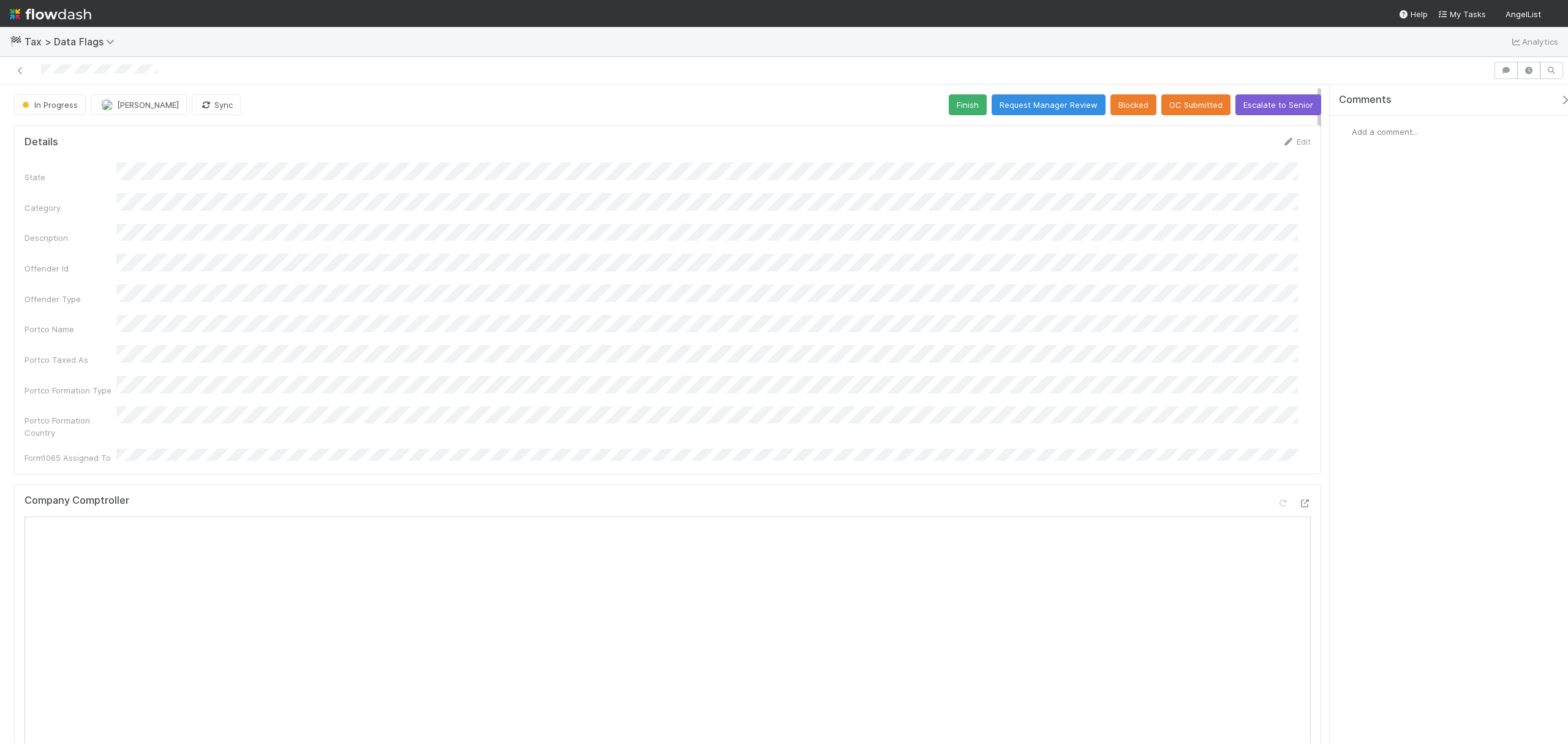
click at [937, 98] on div "In Progress [PERSON_NAME] Sync Finish Request Manager Review Blocked OC Submitt…" at bounding box center [667, 104] width 1307 height 21
click at [963, 108] on button "Finish" at bounding box center [967, 104] width 38 height 21
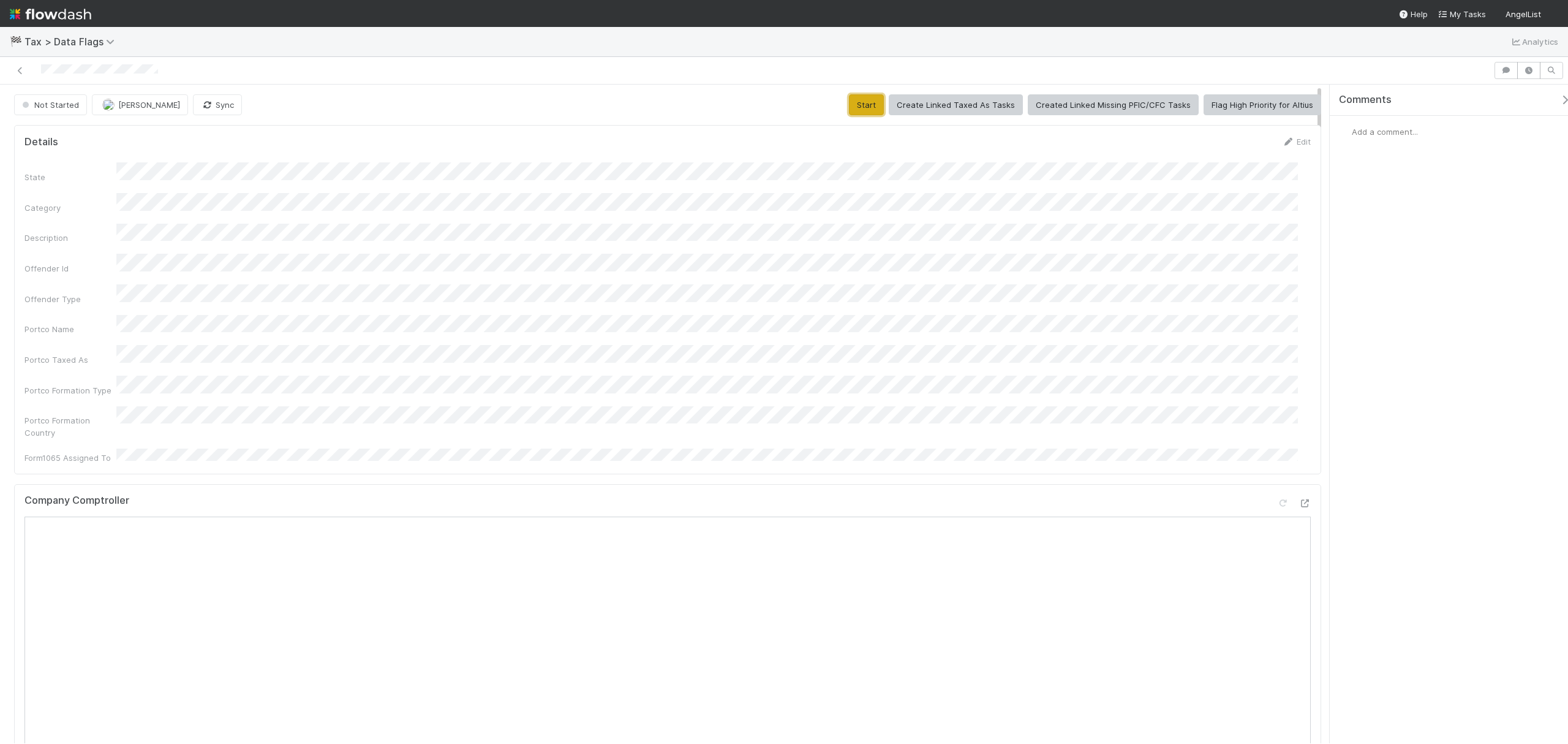
click at [863, 104] on button "Start" at bounding box center [866, 104] width 35 height 21
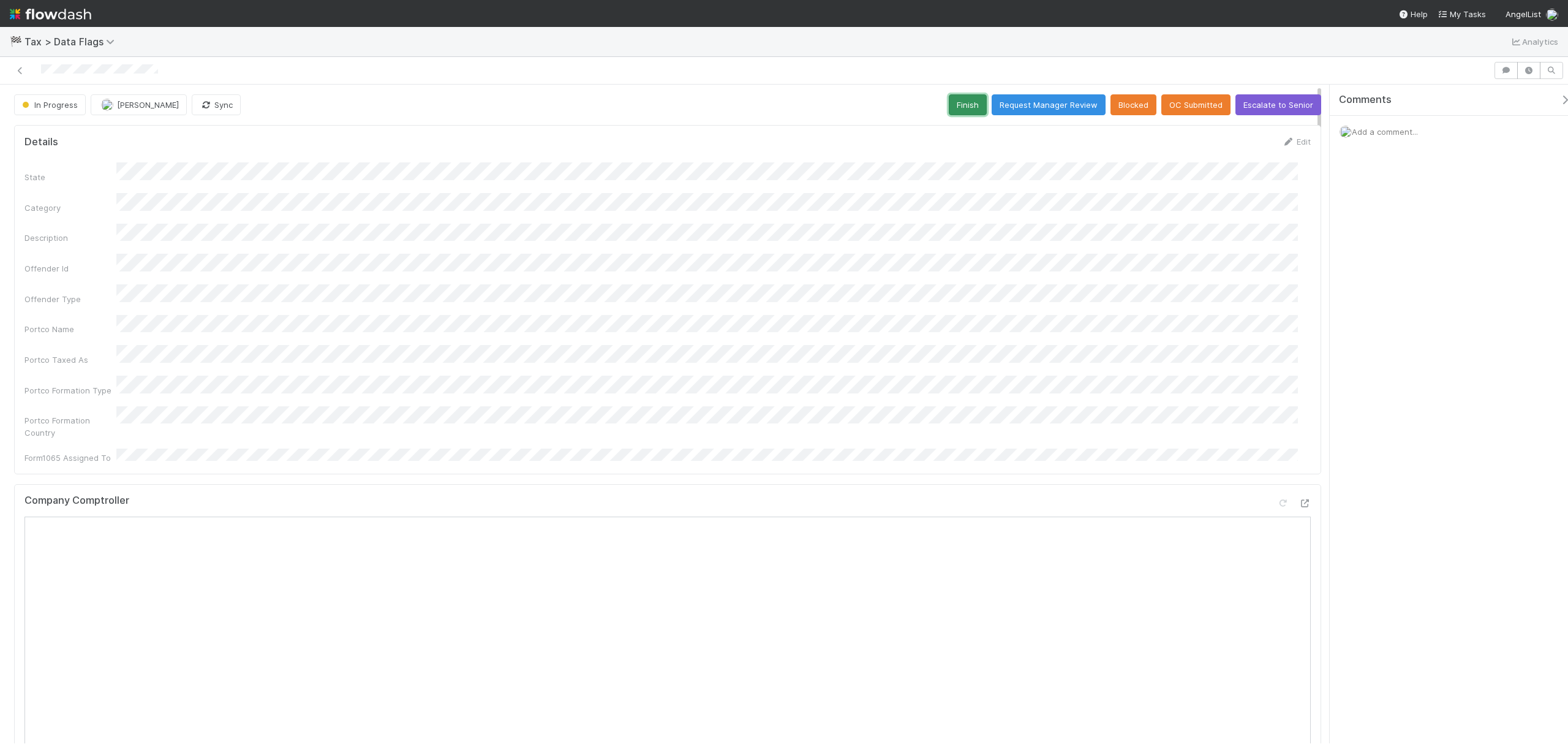
click at [958, 103] on button "Finish" at bounding box center [967, 104] width 38 height 21
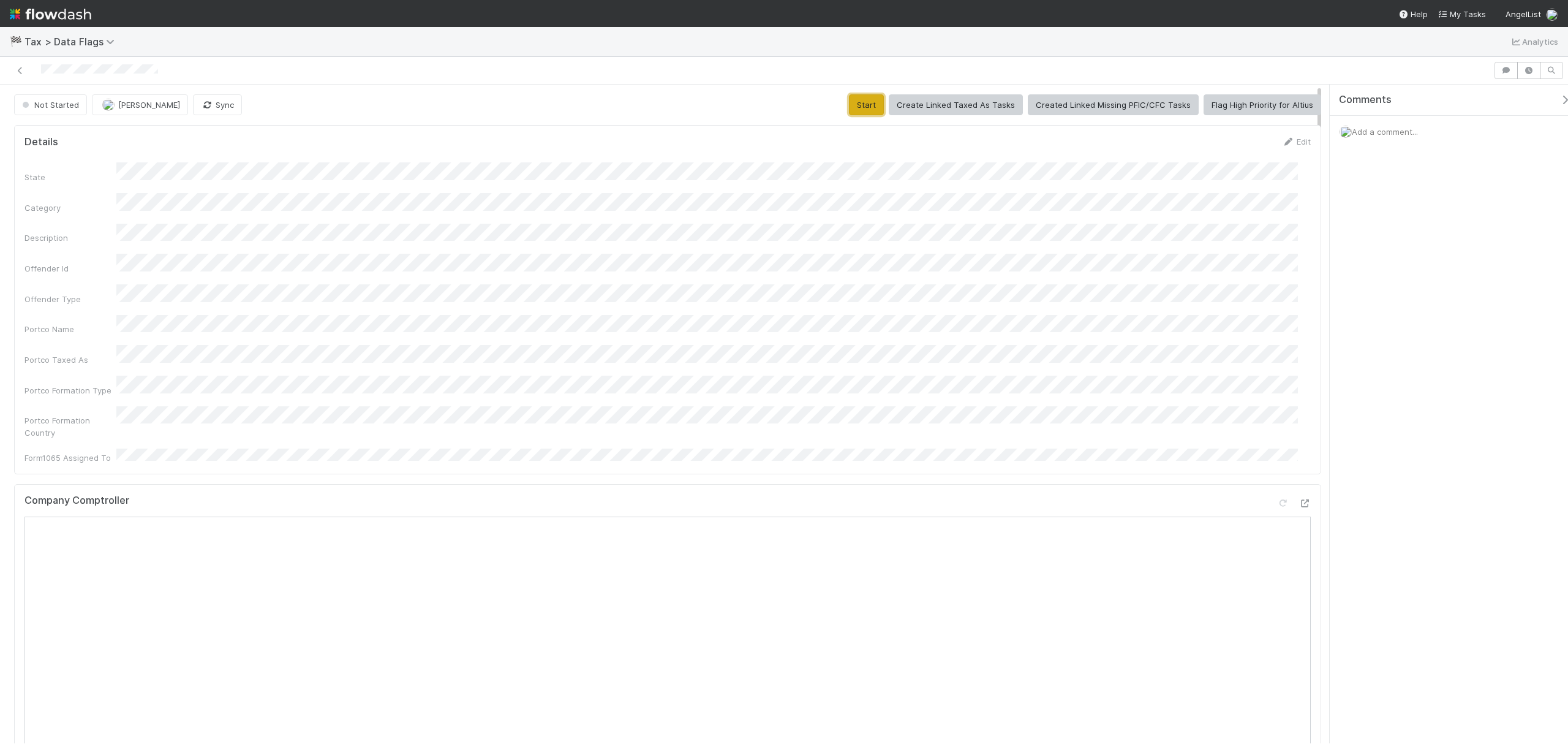
click at [860, 99] on button "Start" at bounding box center [866, 104] width 35 height 21
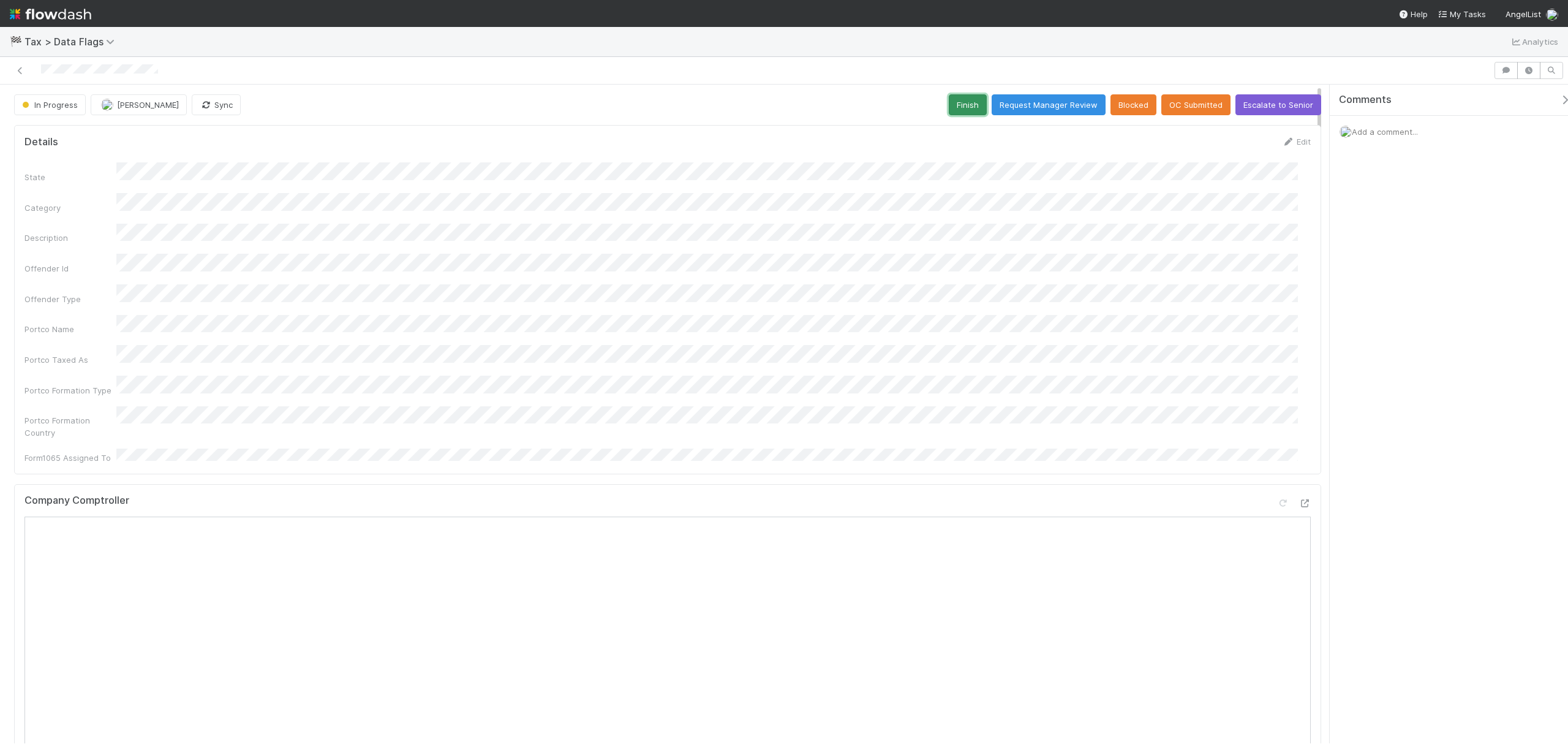
click at [957, 101] on button "Finish" at bounding box center [967, 104] width 38 height 21
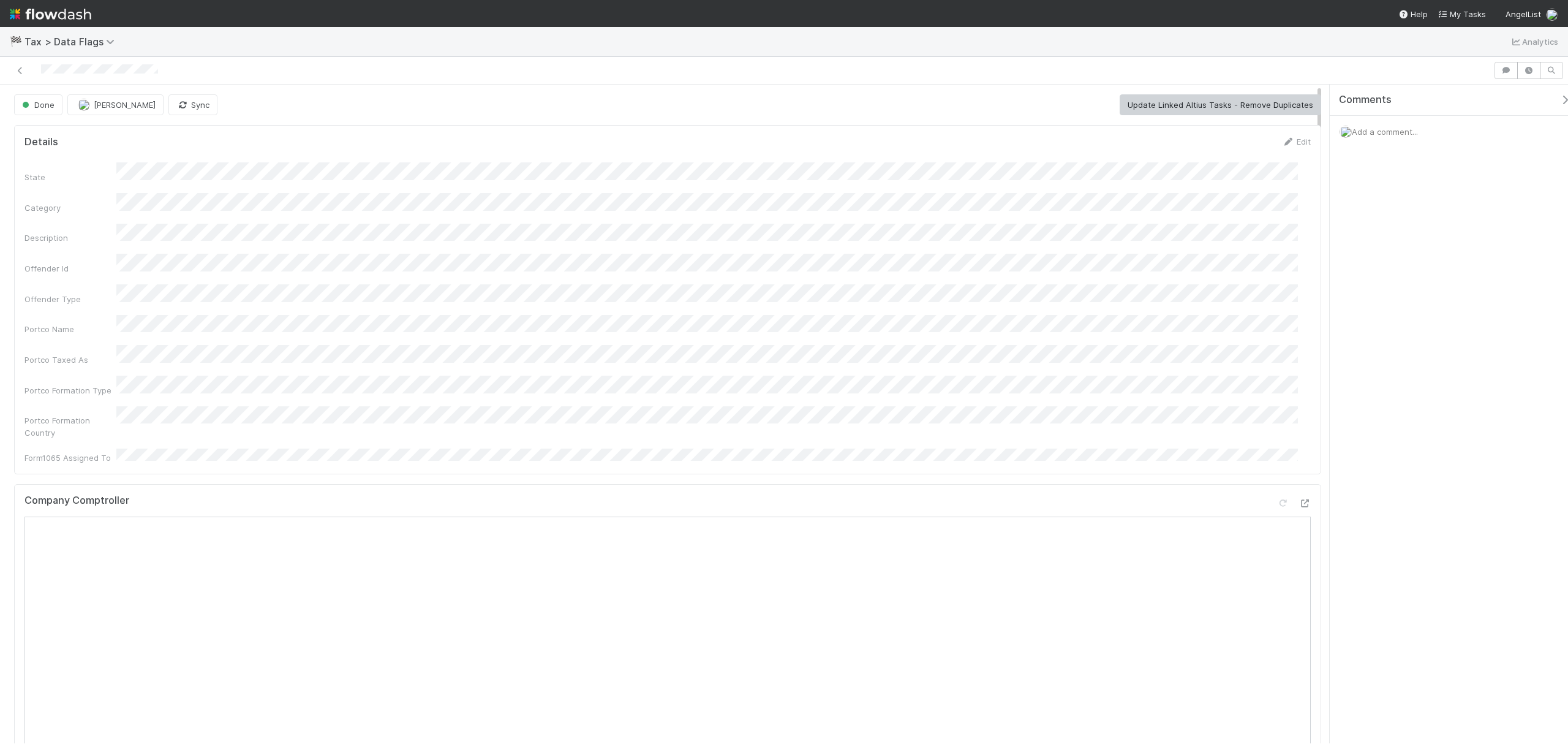
click at [937, 160] on form "Details Edit State Category Description Offender Id Offender Type Portco Name P…" at bounding box center [668, 299] width 1286 height 329
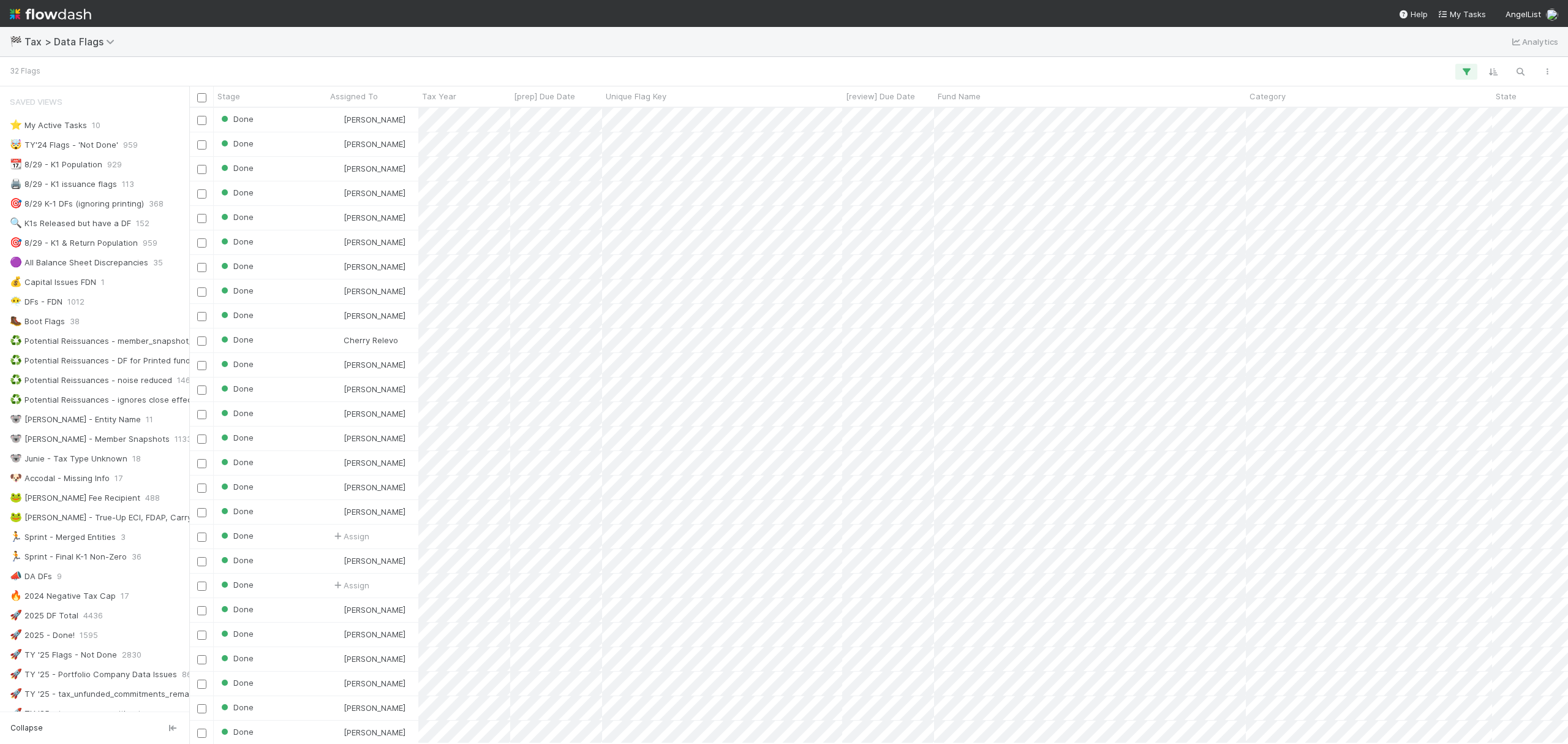
scroll to position [13, 13]
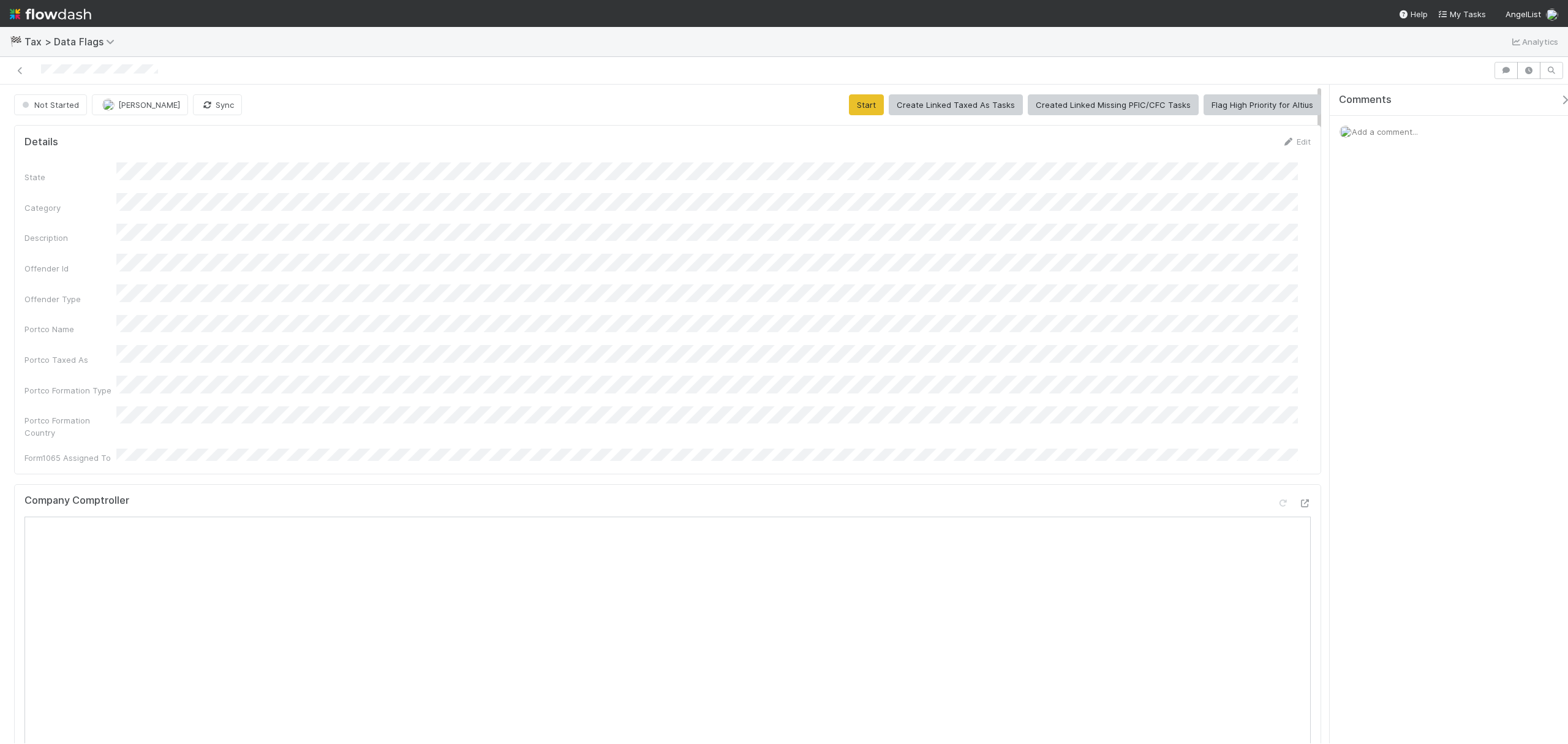
click at [587, 406] on div "Portco Formation Country" at bounding box center [668, 422] width 1286 height 33
click at [869, 101] on button "Start" at bounding box center [866, 104] width 35 height 21
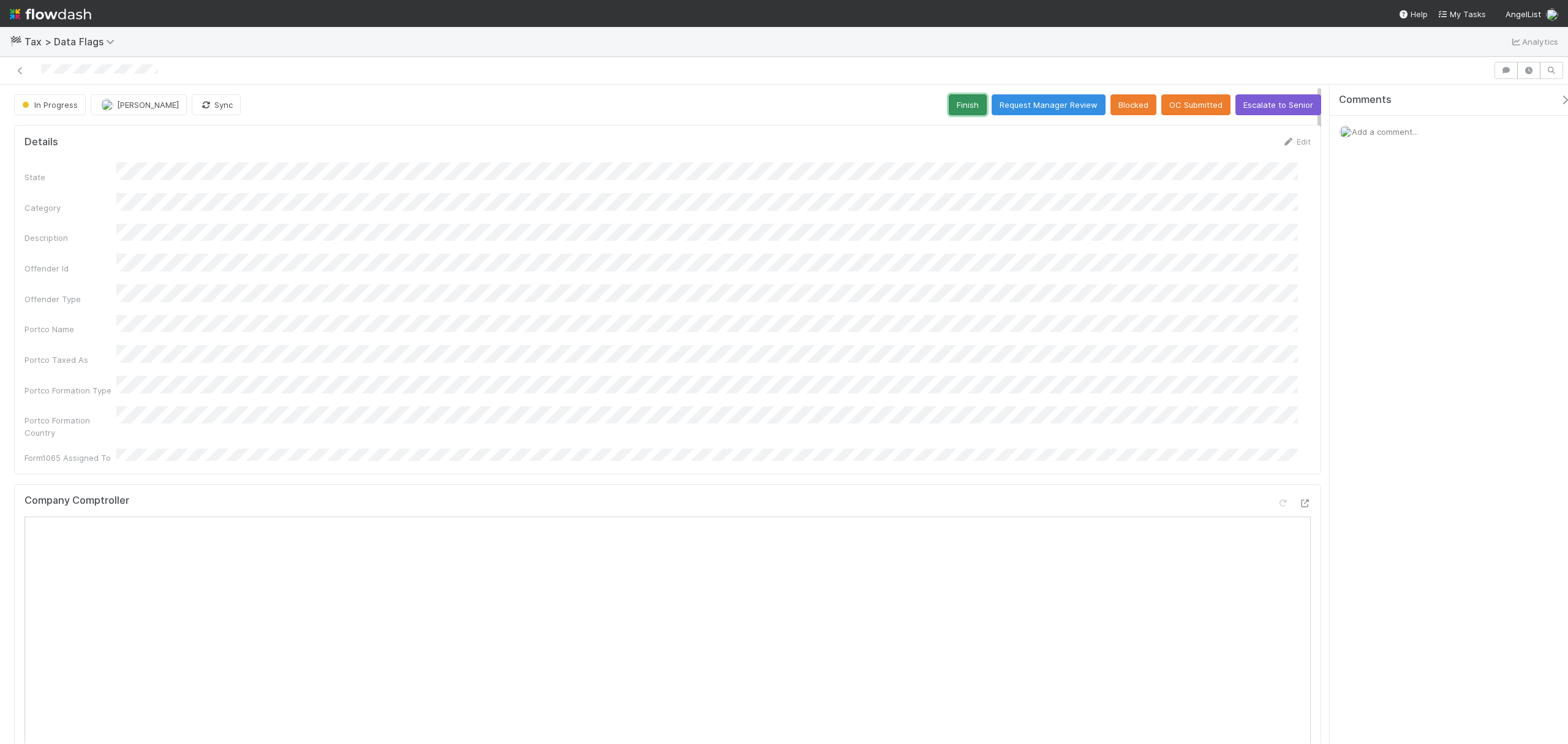
click at [963, 101] on button "Finish" at bounding box center [967, 104] width 38 height 21
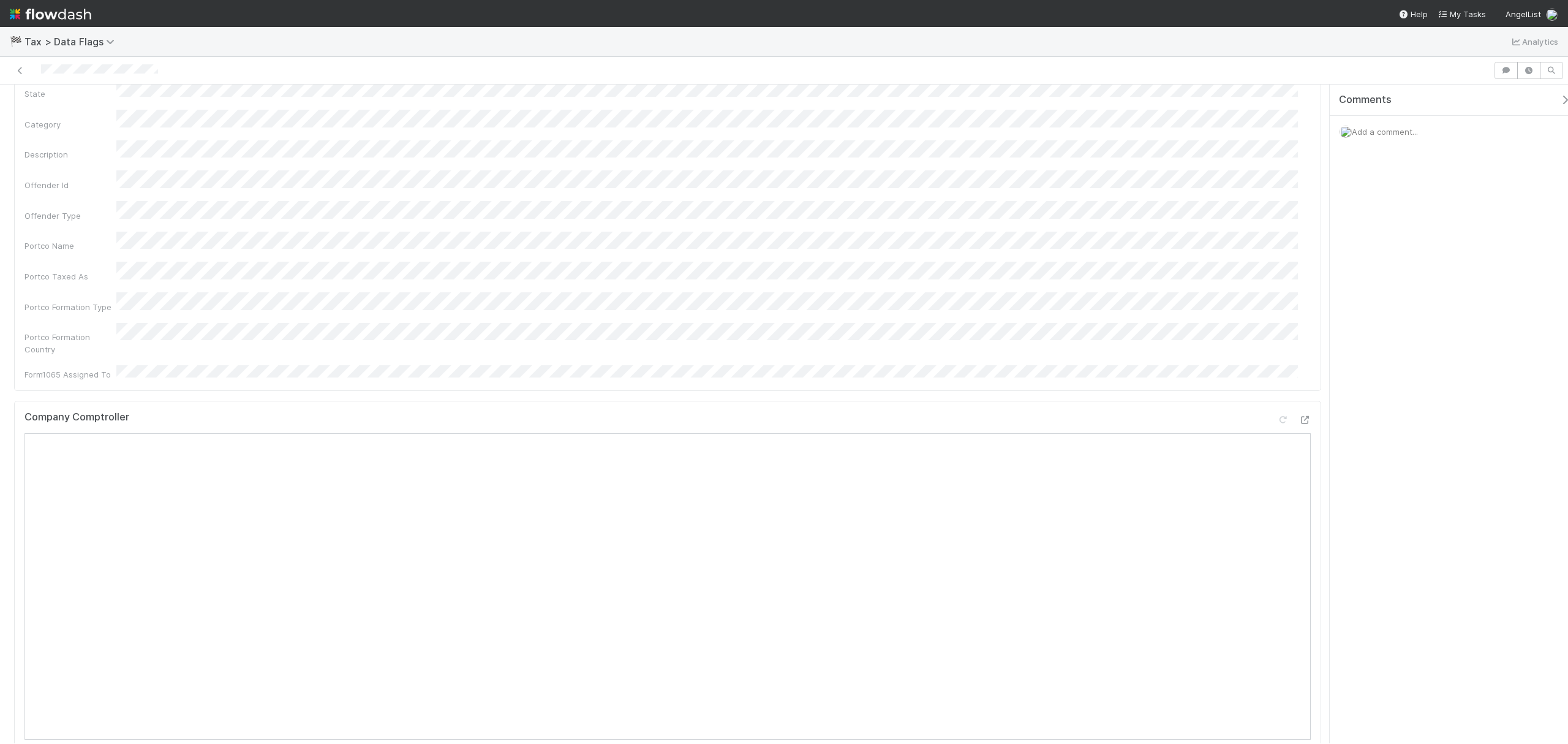
scroll to position [81, 0]
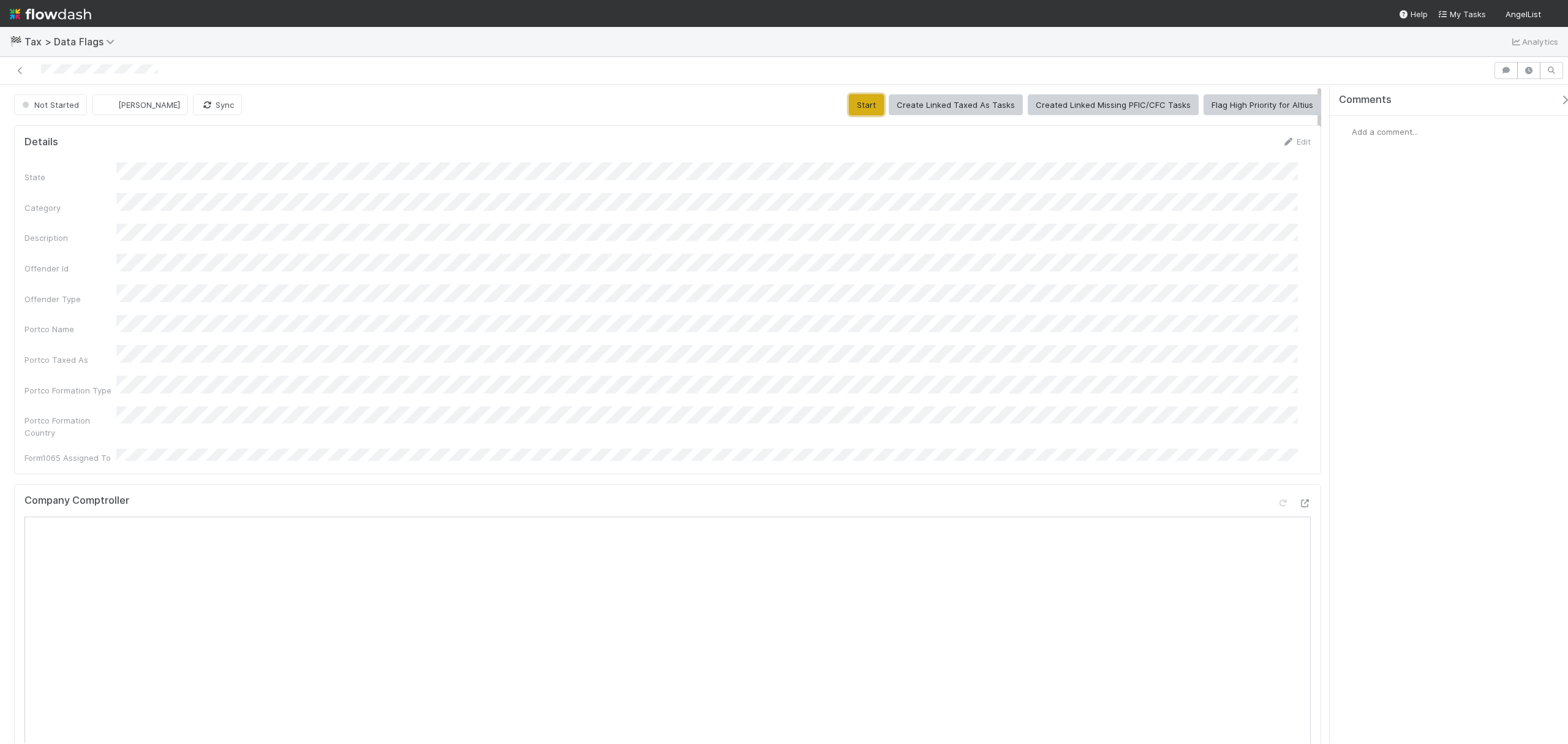
click at [876, 99] on button "Start" at bounding box center [866, 104] width 35 height 21
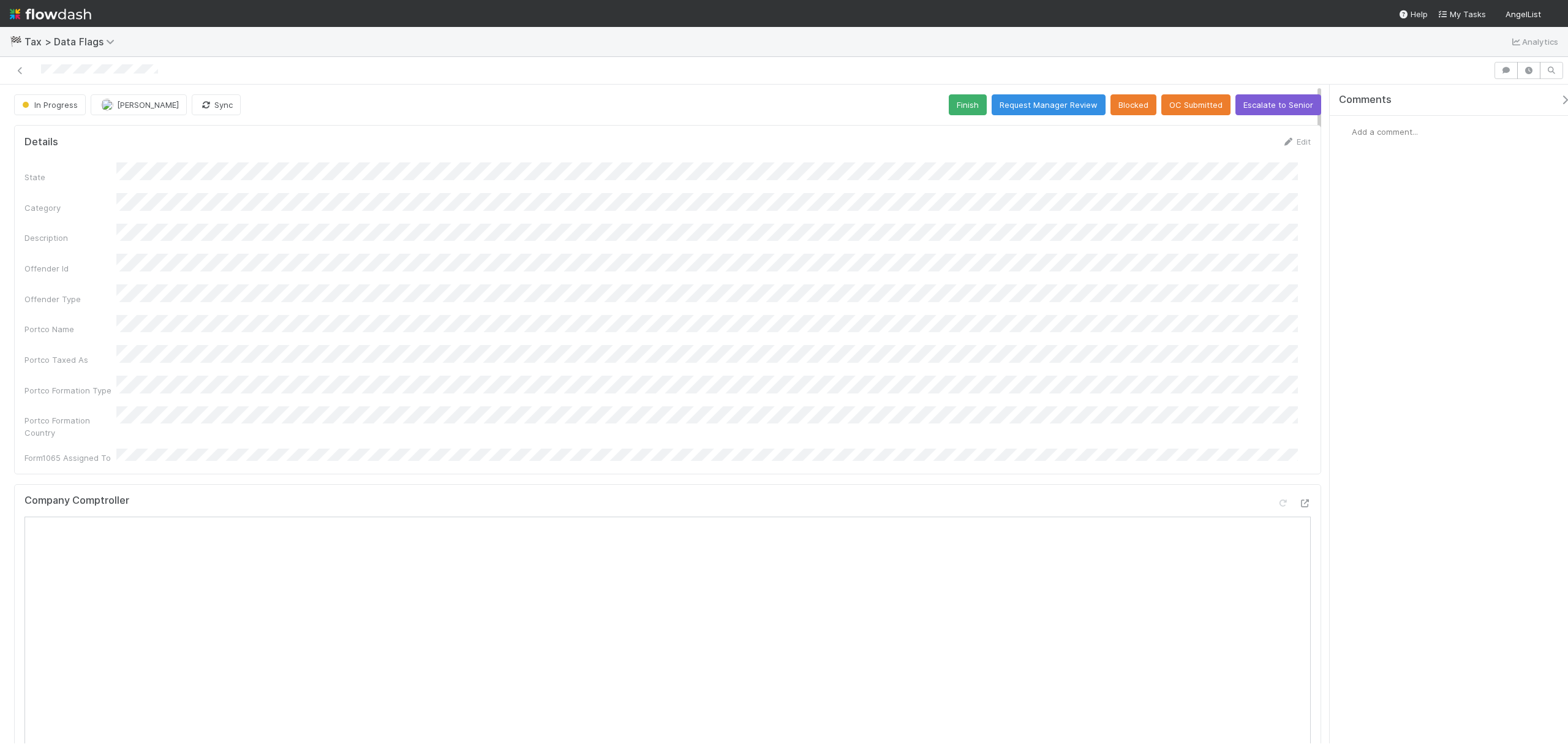
click at [966, 114] on button "Finish" at bounding box center [967, 104] width 38 height 21
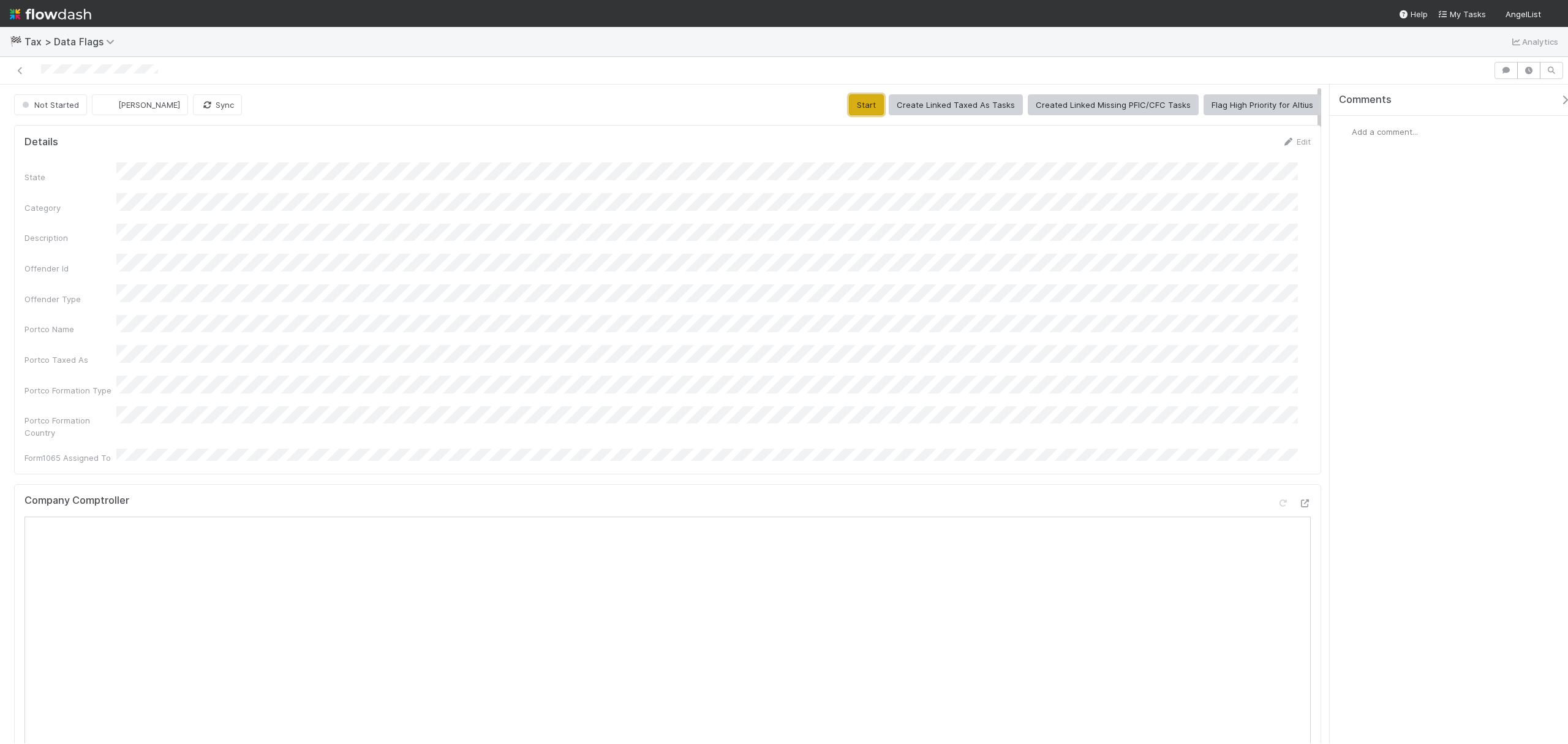
click at [866, 97] on button "Start" at bounding box center [866, 104] width 35 height 21
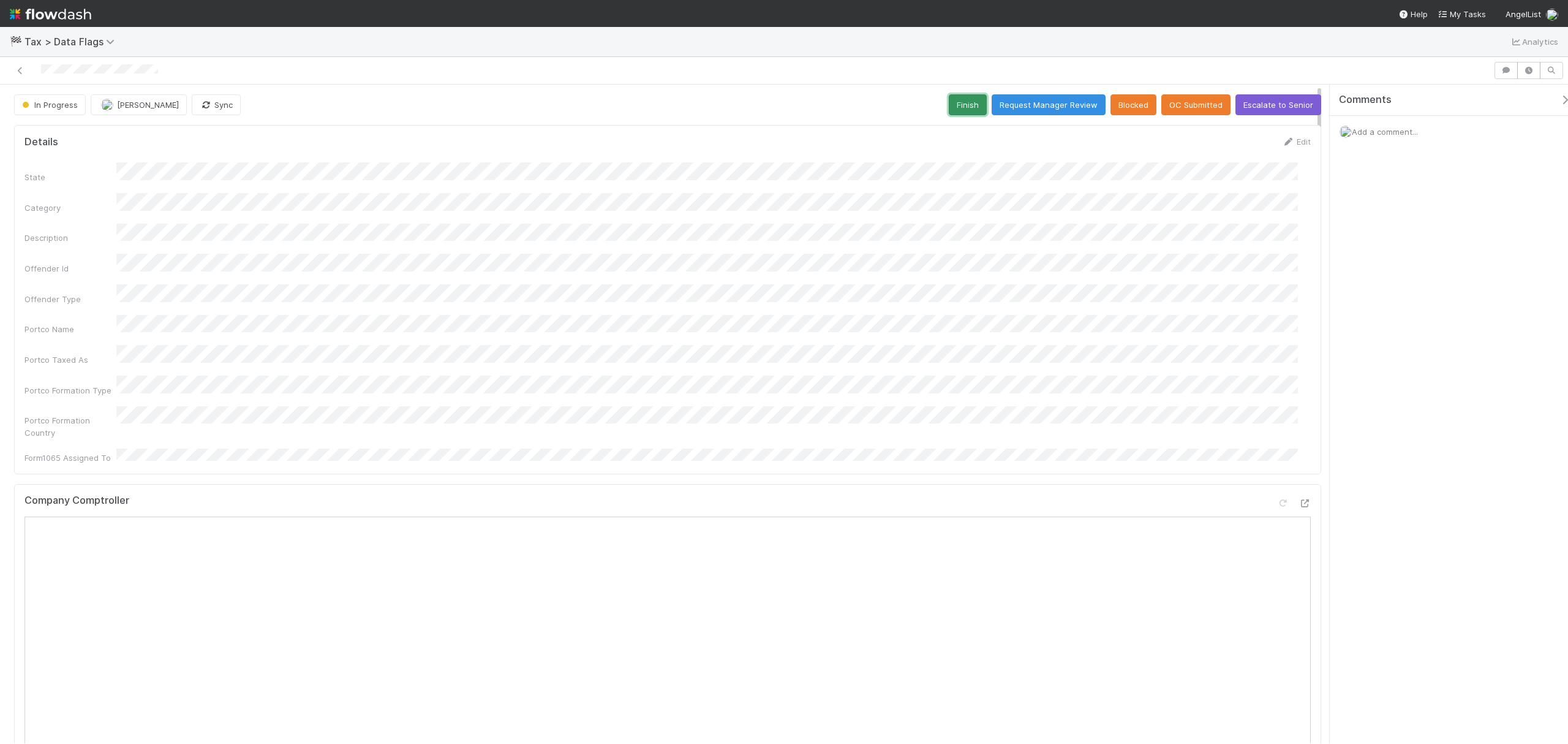
click at [952, 115] on button "Finish" at bounding box center [967, 104] width 38 height 21
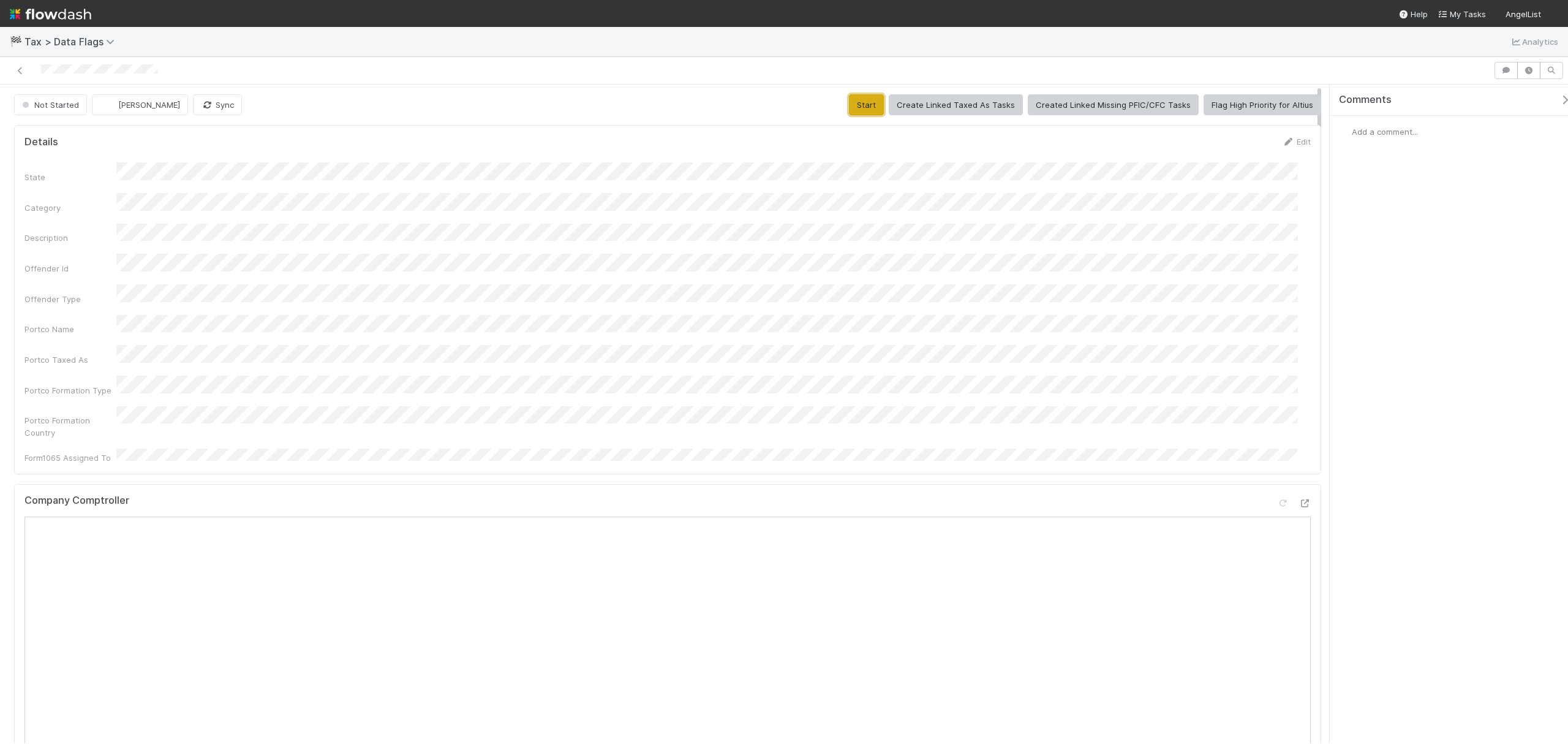
click at [870, 105] on button "Start" at bounding box center [866, 104] width 35 height 21
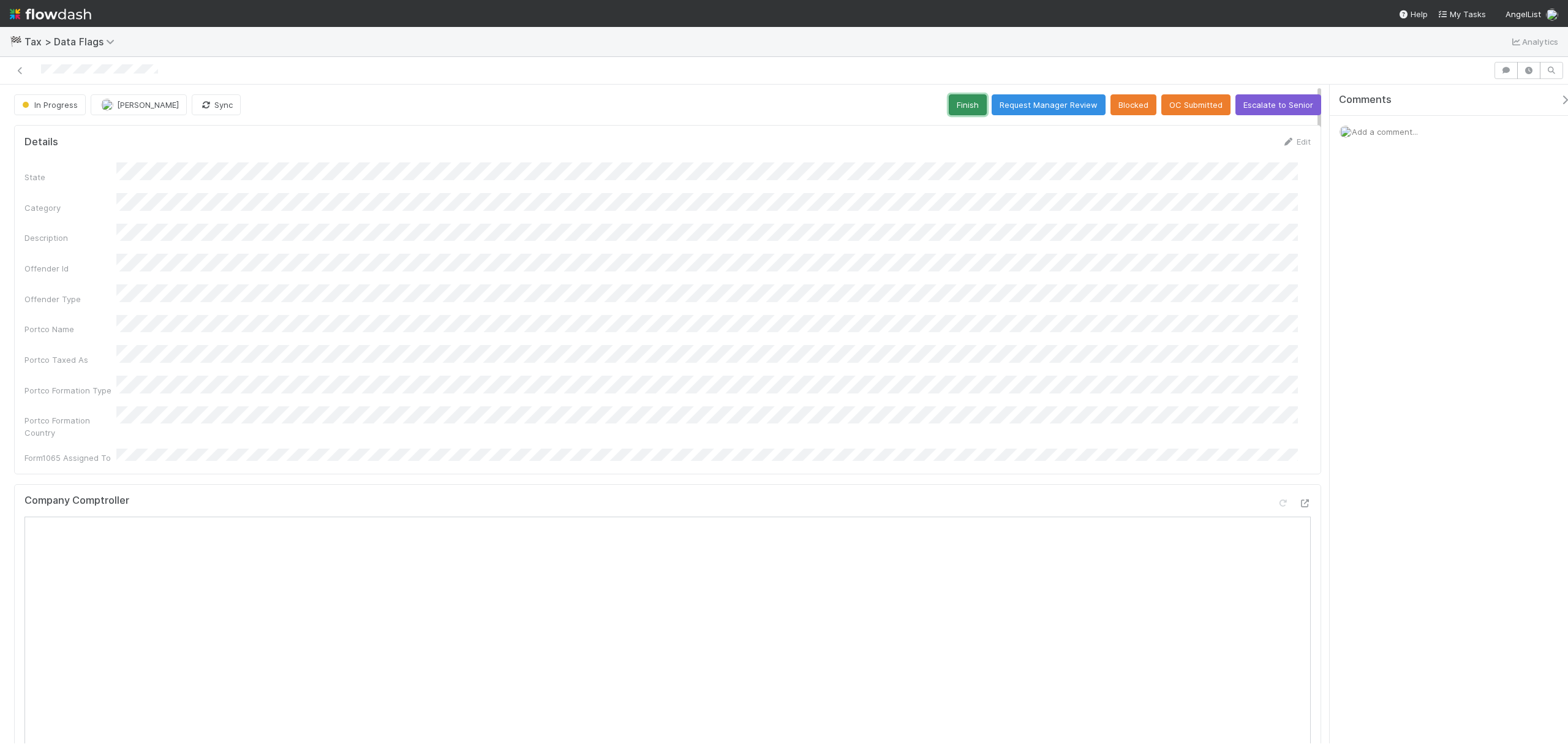
click at [956, 103] on button "Finish" at bounding box center [967, 104] width 38 height 21
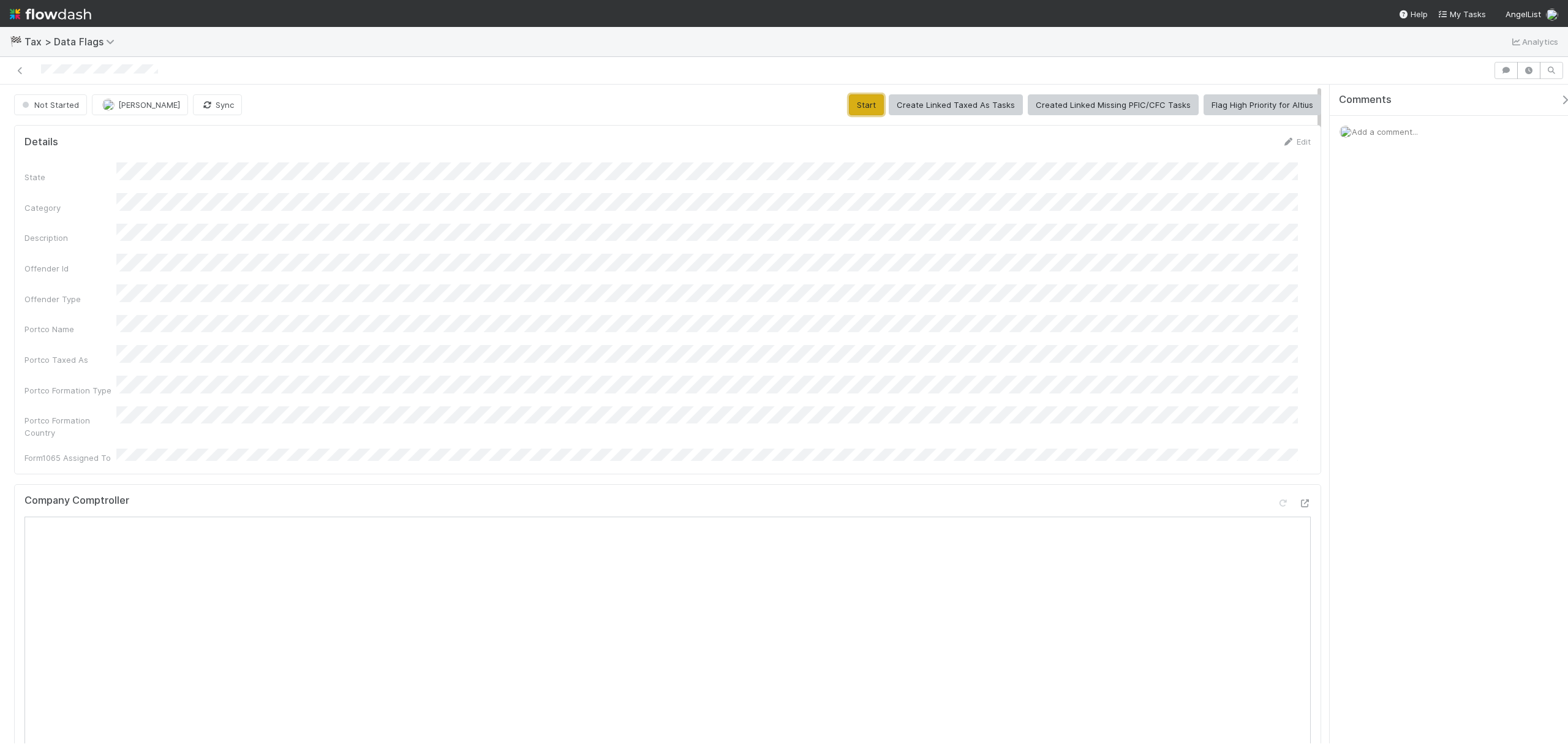
click at [860, 101] on button "Start" at bounding box center [866, 104] width 35 height 21
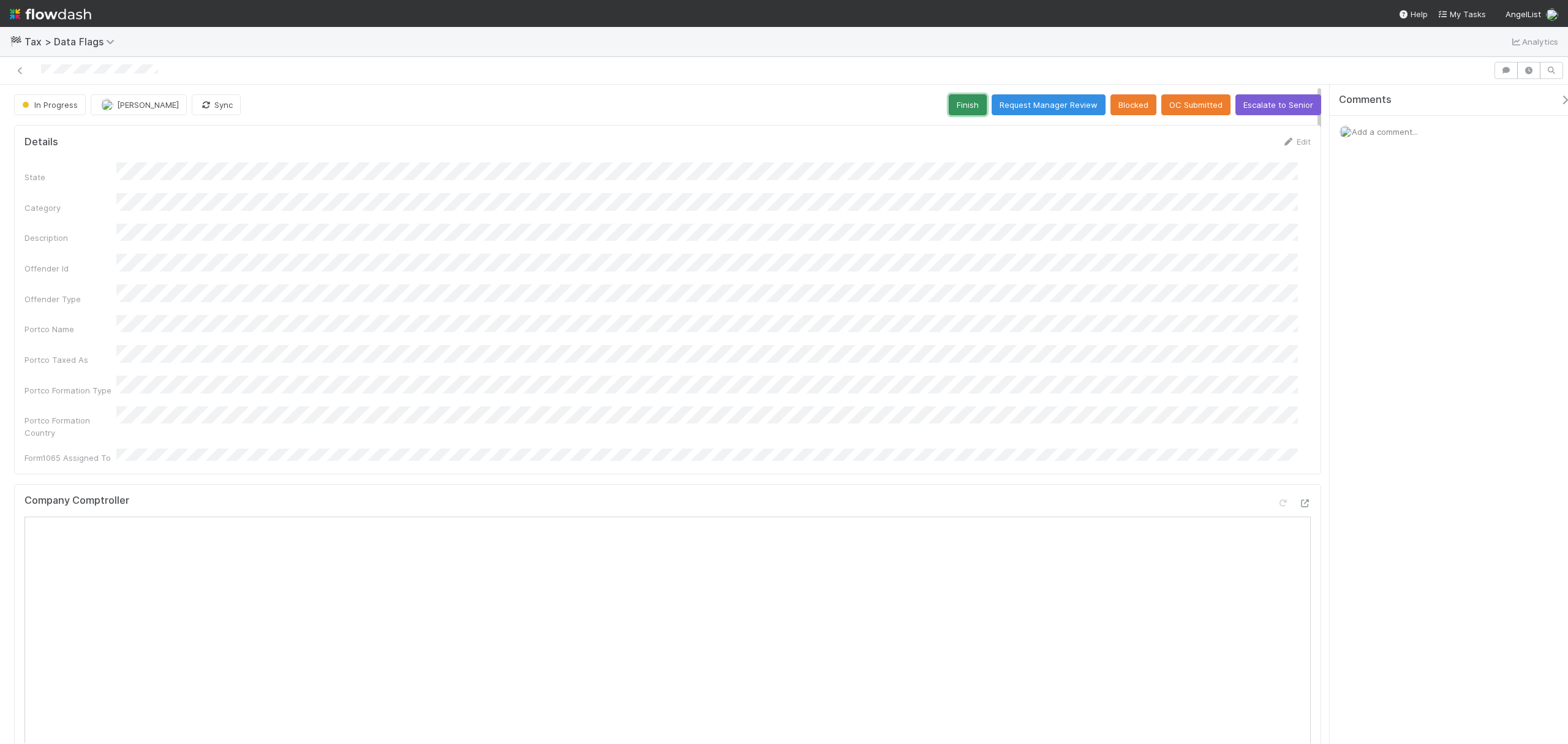
click at [949, 104] on button "Finish" at bounding box center [967, 104] width 38 height 21
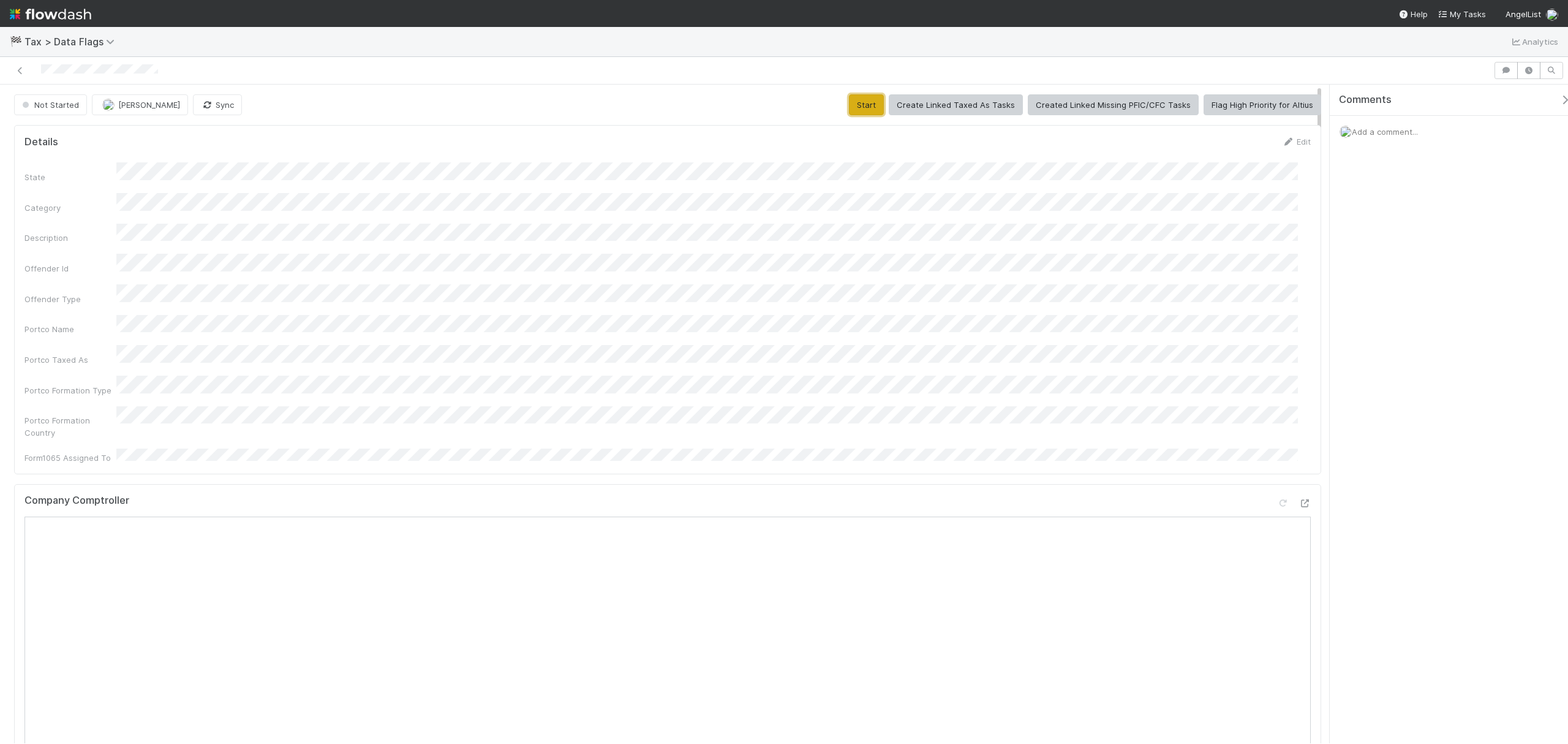
click at [873, 103] on button "Start" at bounding box center [866, 104] width 35 height 21
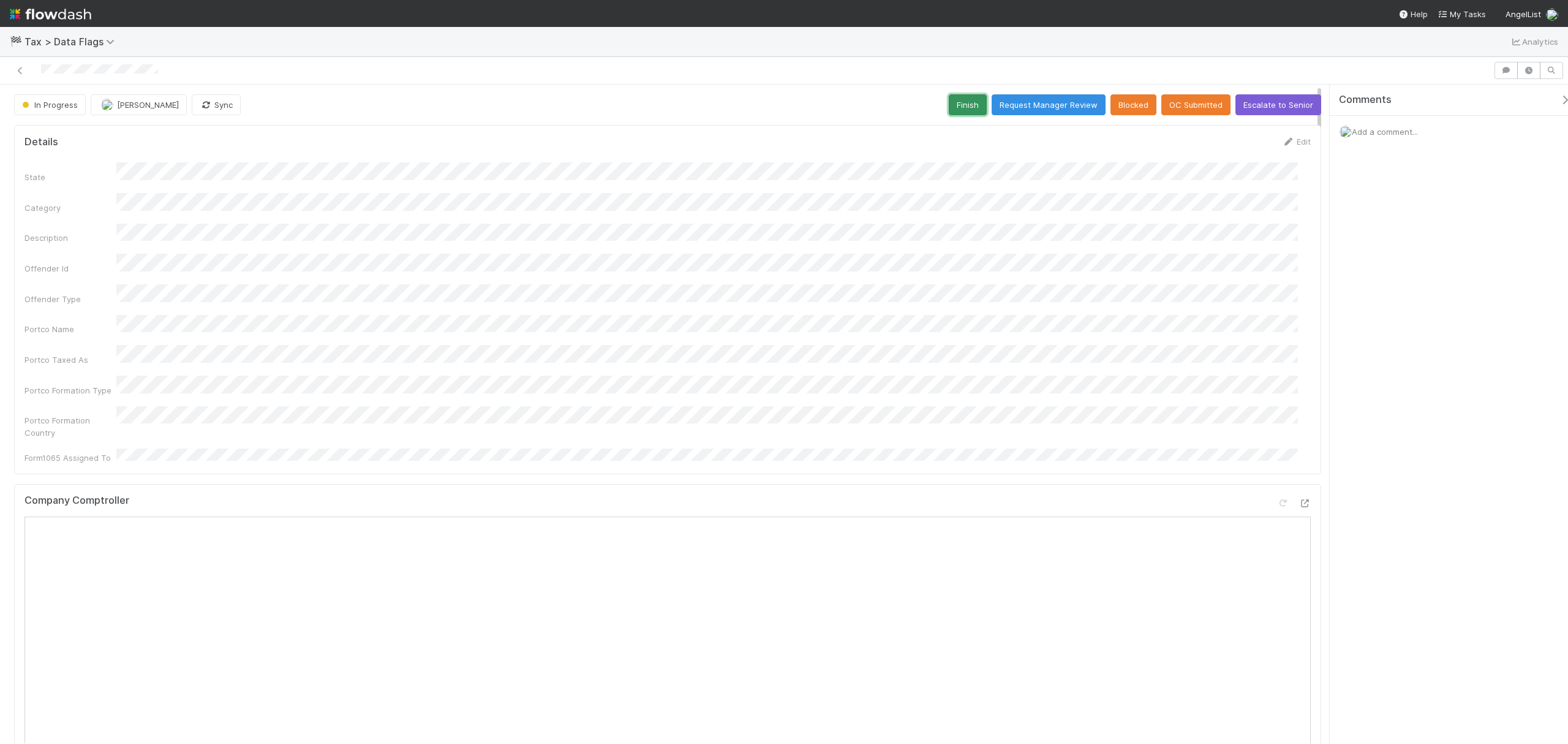
click at [954, 107] on button "Finish" at bounding box center [967, 104] width 38 height 21
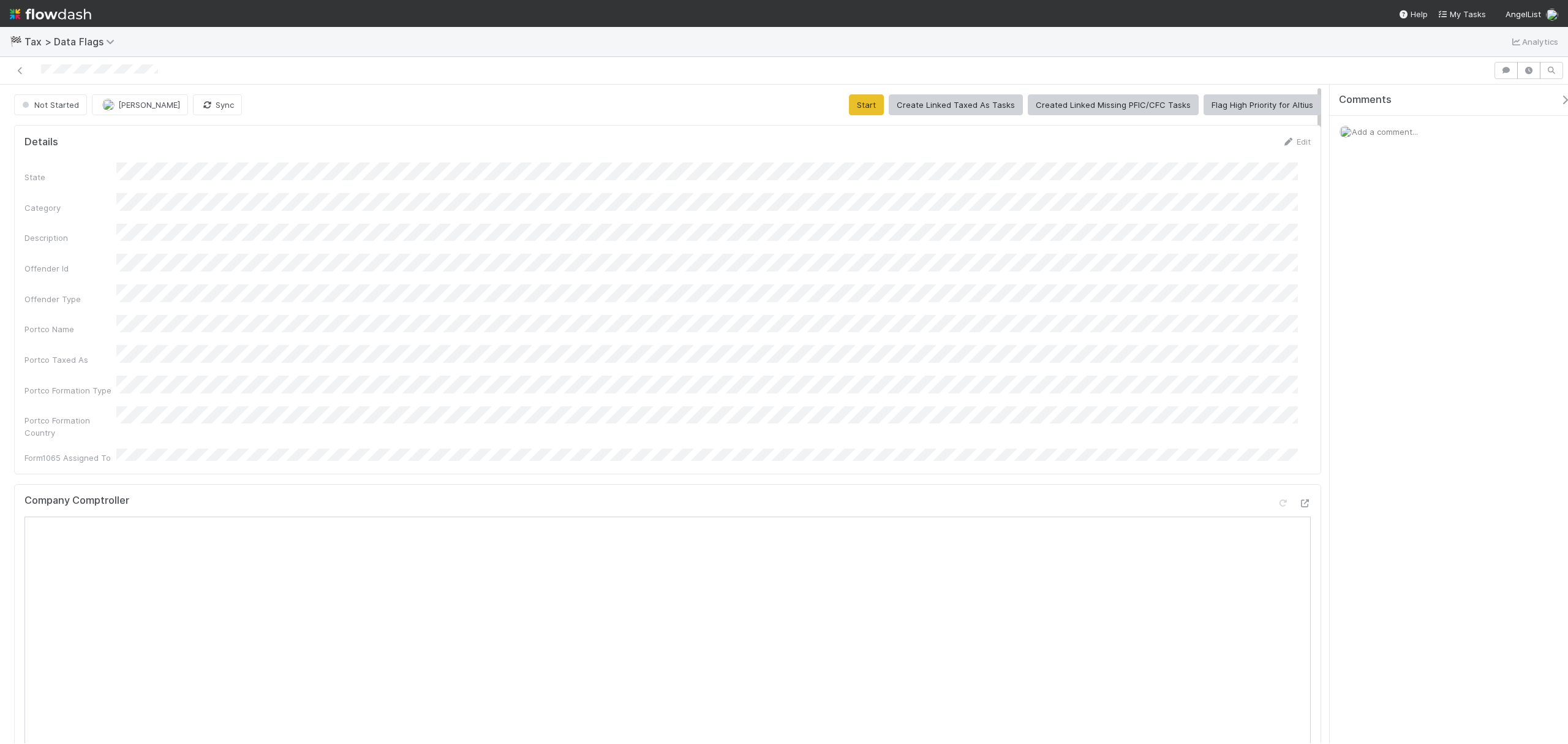
click at [424, 209] on div "State Category Description Offender Id Offender Type Portco Name Portco Taxed A…" at bounding box center [668, 313] width 1286 height 302
drag, startPoint x: 863, startPoint y: 104, endPoint x: 836, endPoint y: 125, distance: 34.2
click at [865, 104] on button "Start" at bounding box center [866, 104] width 35 height 21
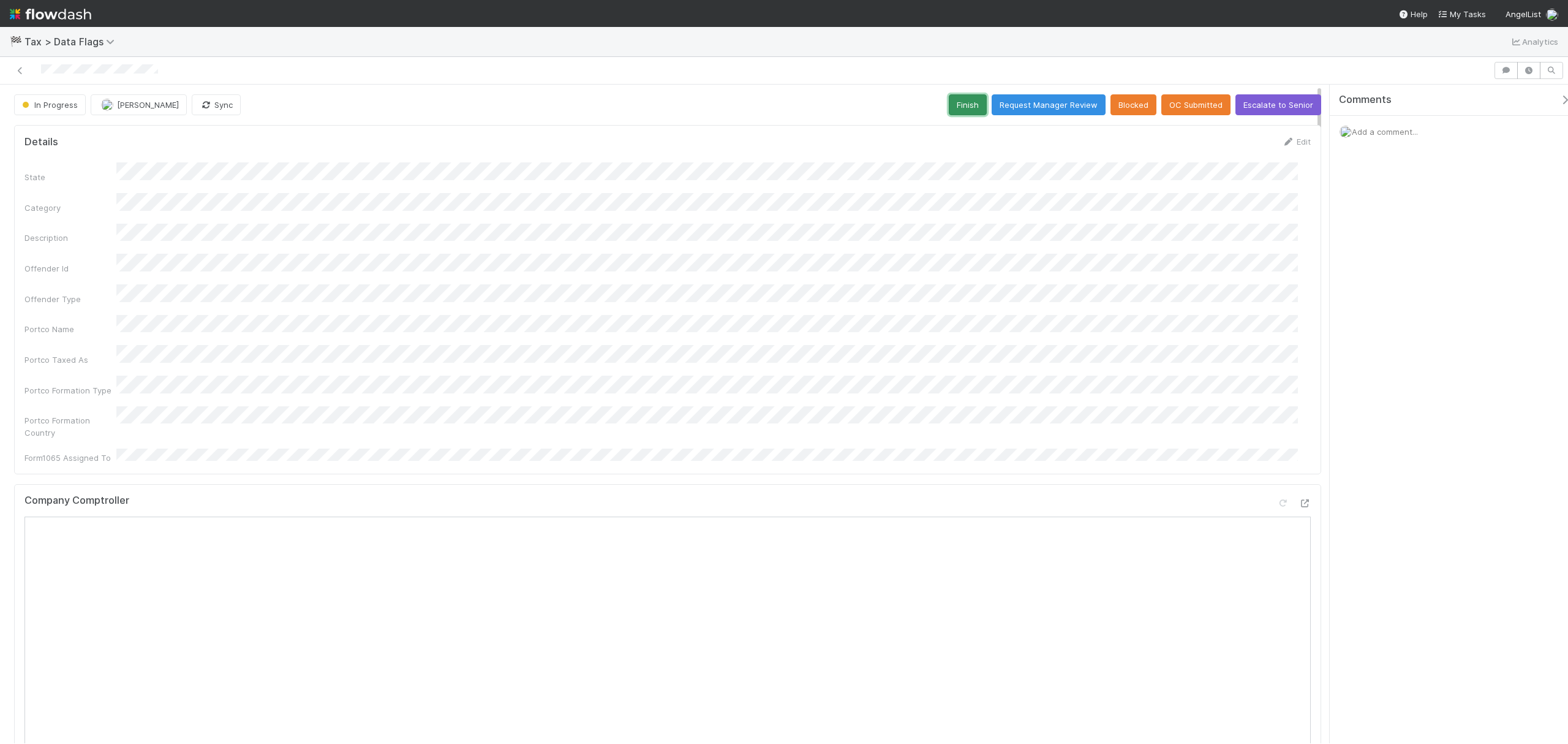
click at [957, 107] on button "Finish" at bounding box center [967, 104] width 38 height 21
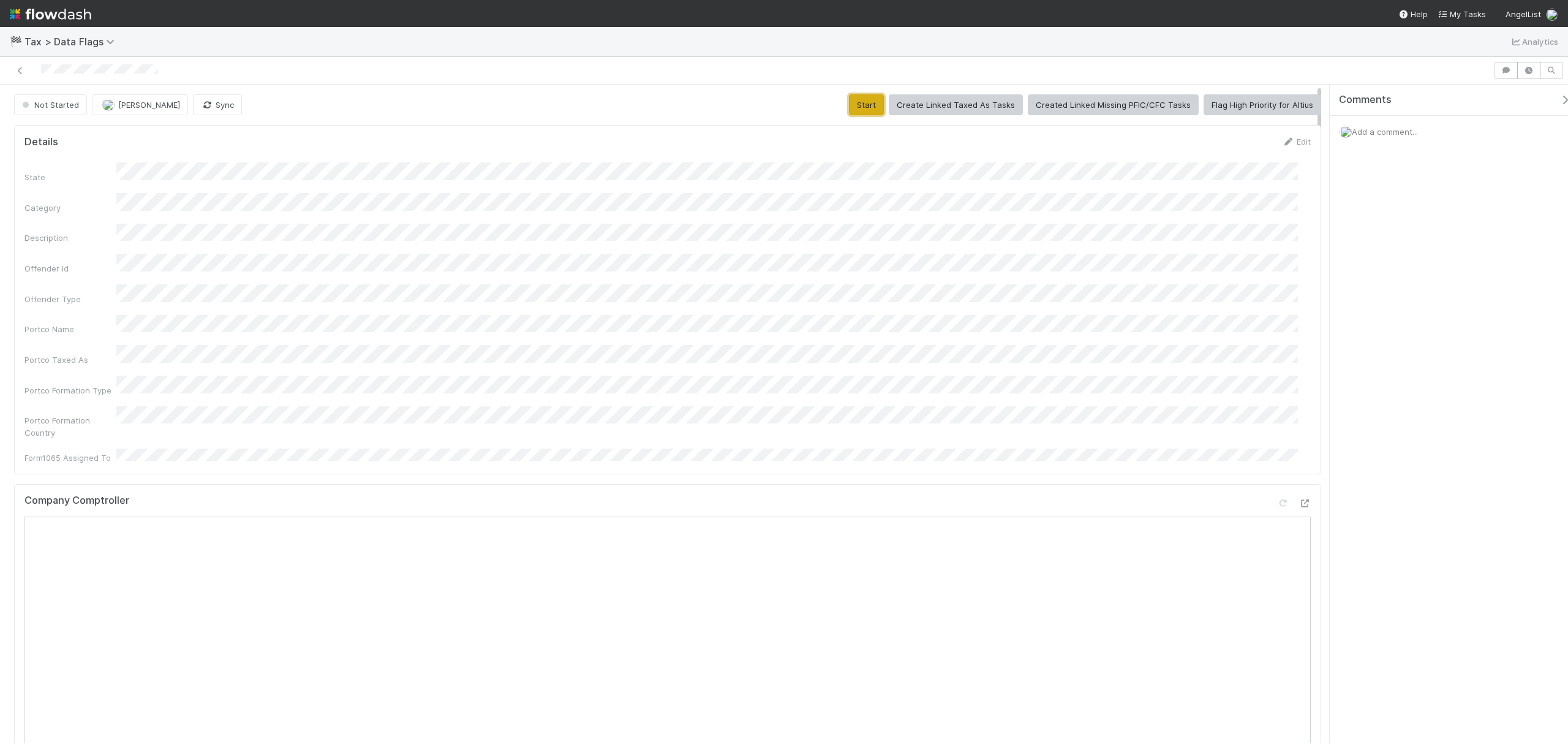
click at [863, 115] on button "Start" at bounding box center [866, 104] width 35 height 21
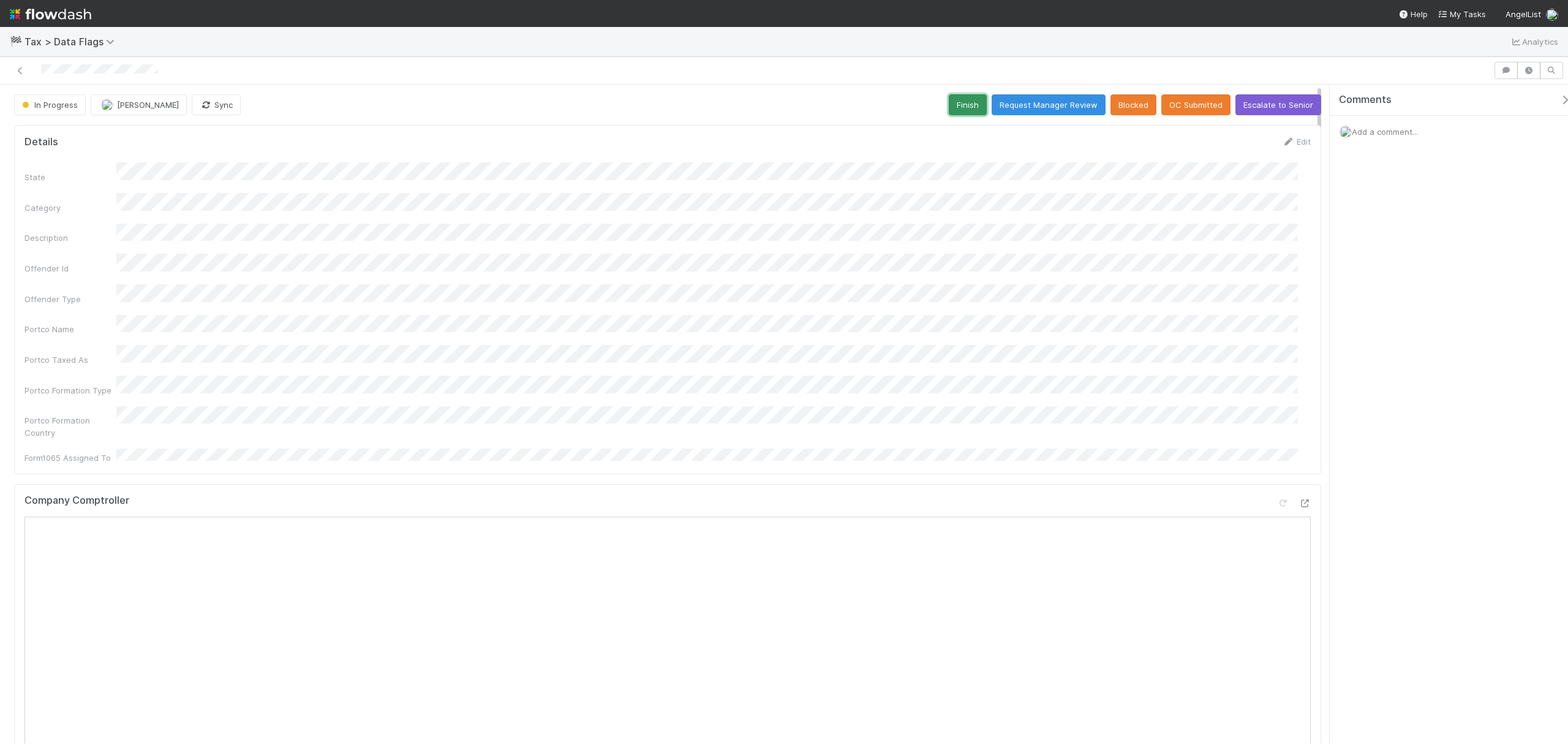
click at [963, 111] on button "Finish" at bounding box center [967, 104] width 38 height 21
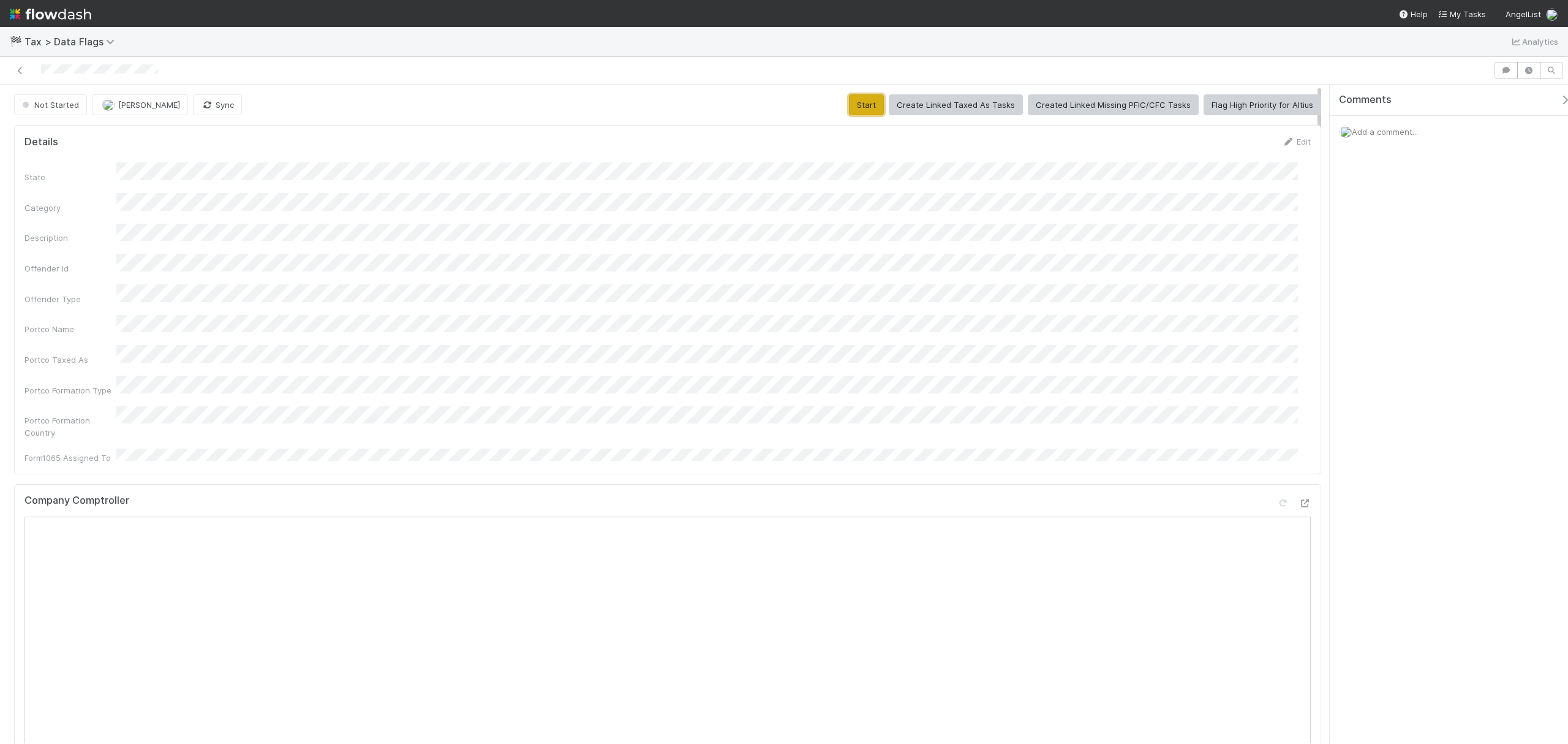
click at [871, 108] on button "Start" at bounding box center [866, 104] width 35 height 21
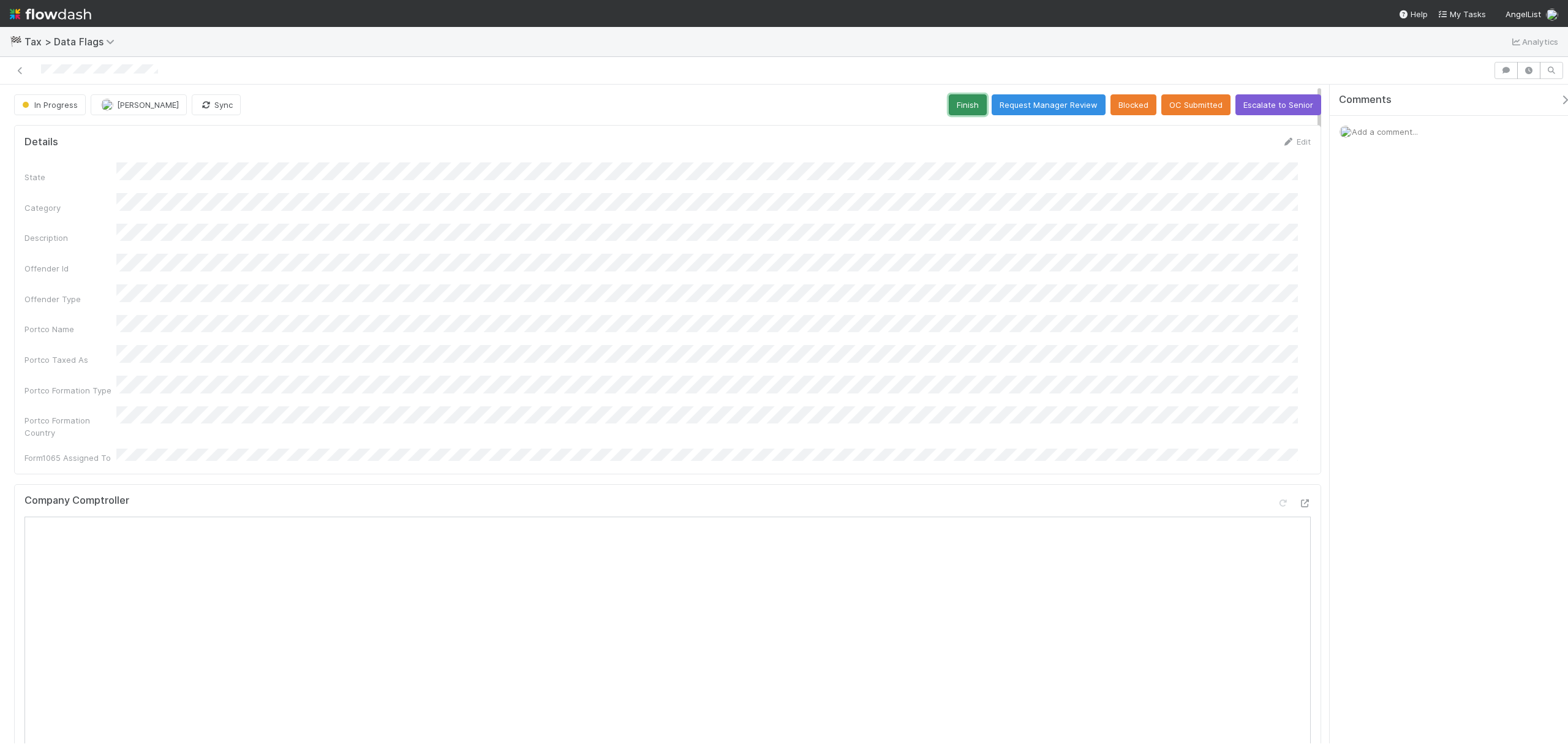
click at [949, 101] on button "Finish" at bounding box center [967, 104] width 38 height 21
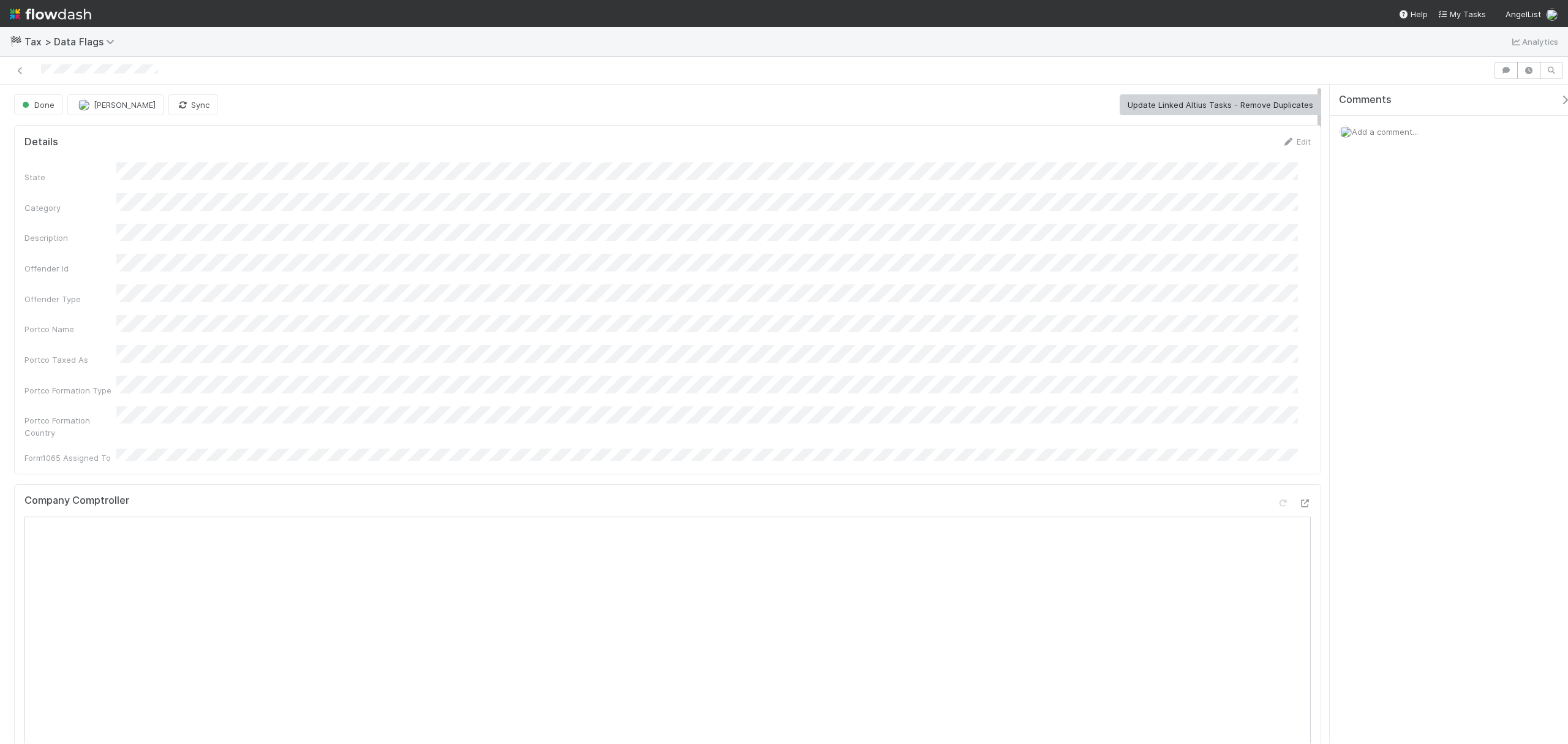
click at [489, 292] on div "State Category Description Offender Id Offender Type Portco Name Portco Taxed A…" at bounding box center [668, 313] width 1286 height 302
click at [868, 107] on button "Start" at bounding box center [866, 104] width 35 height 21
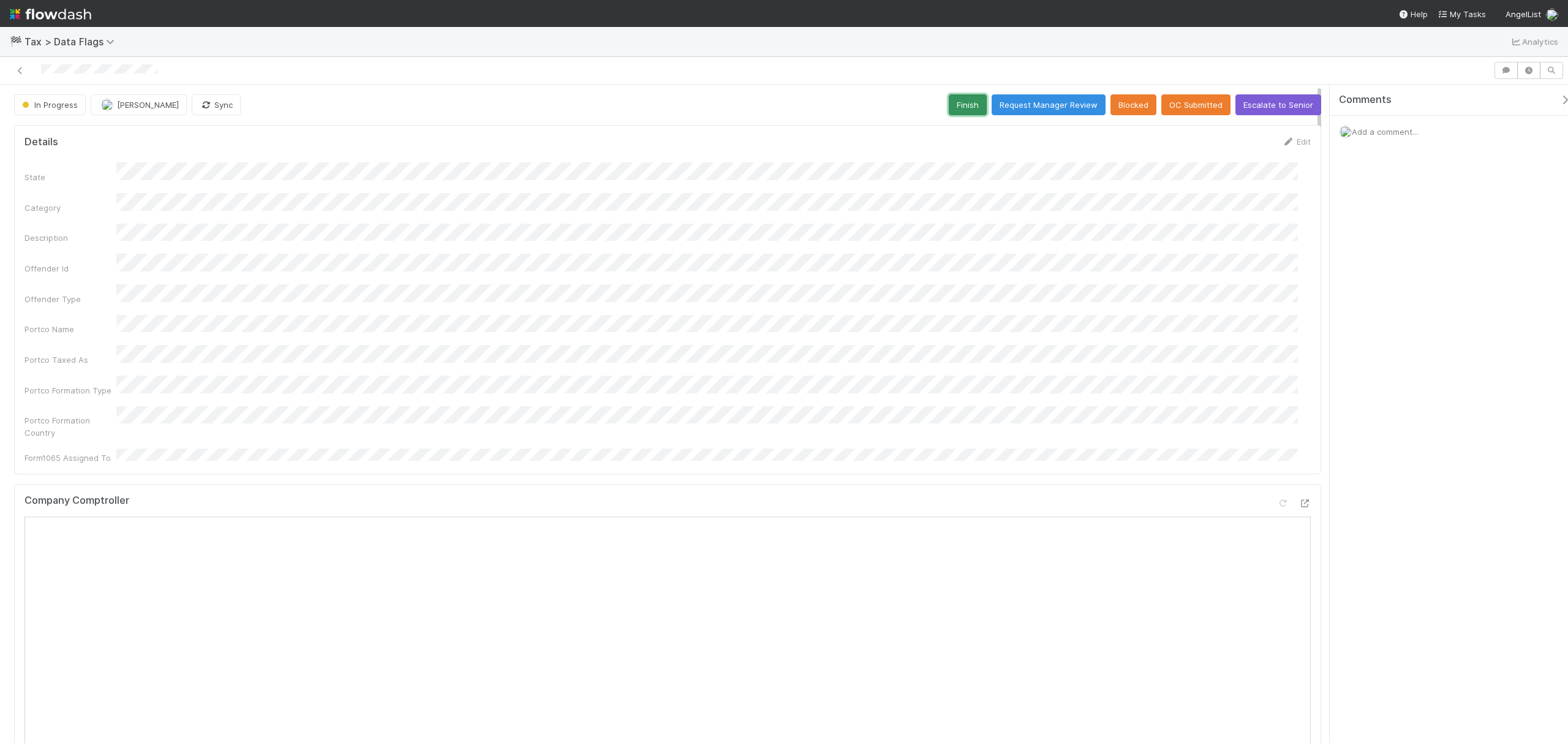
click at [963, 107] on button "Finish" at bounding box center [967, 104] width 38 height 21
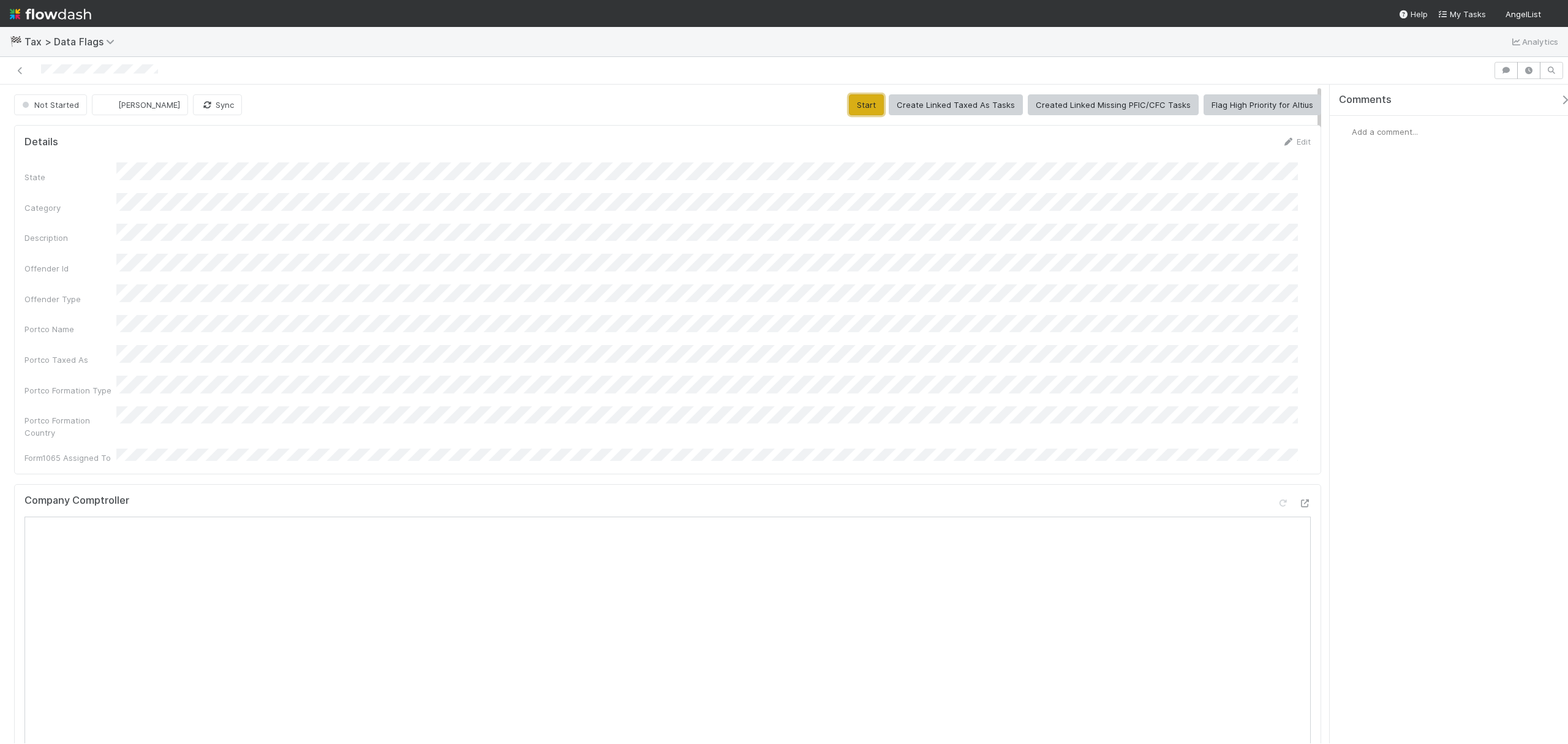
click at [863, 104] on button "Start" at bounding box center [866, 104] width 35 height 21
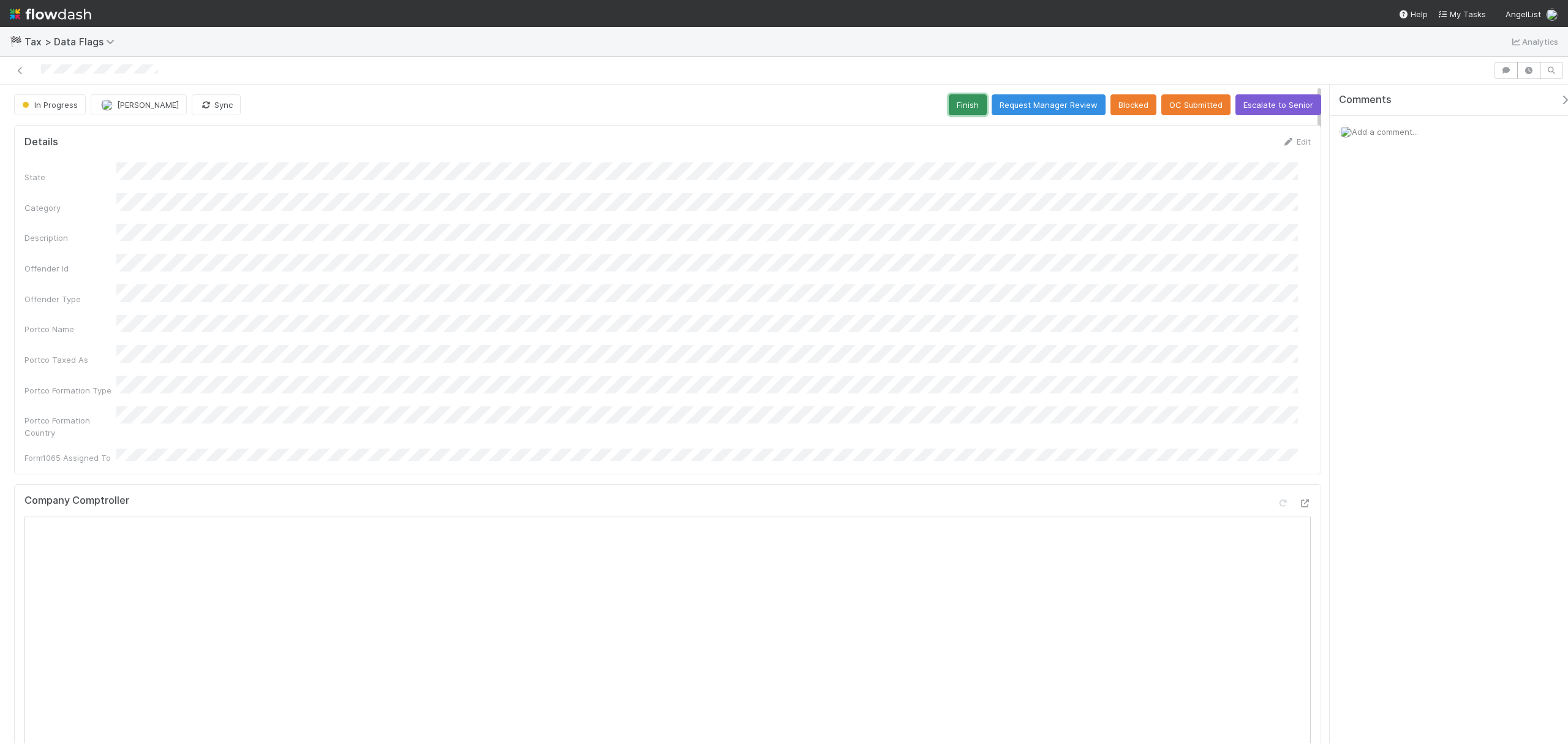
click at [949, 103] on button "Finish" at bounding box center [967, 104] width 38 height 21
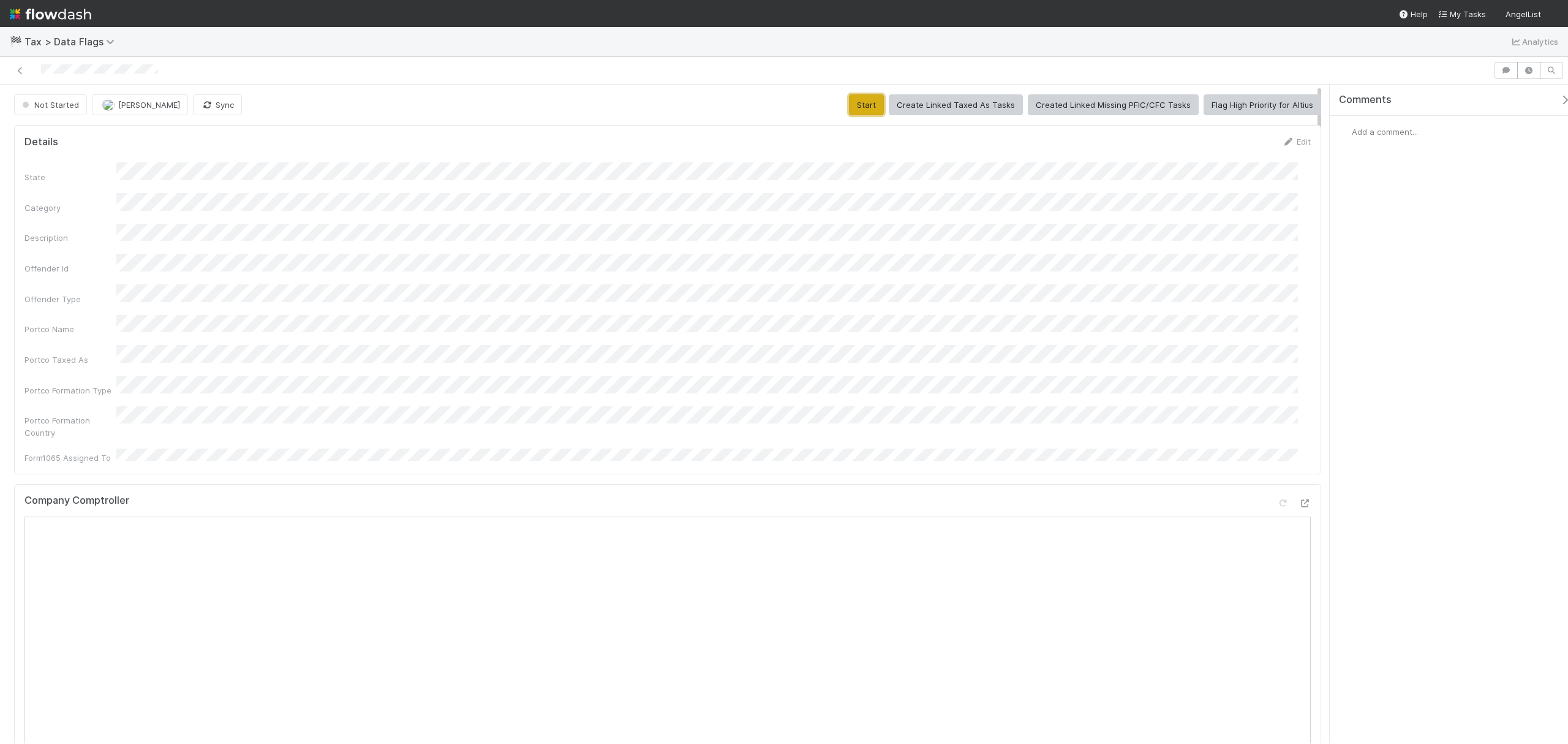
click at [863, 114] on button "Start" at bounding box center [866, 104] width 35 height 21
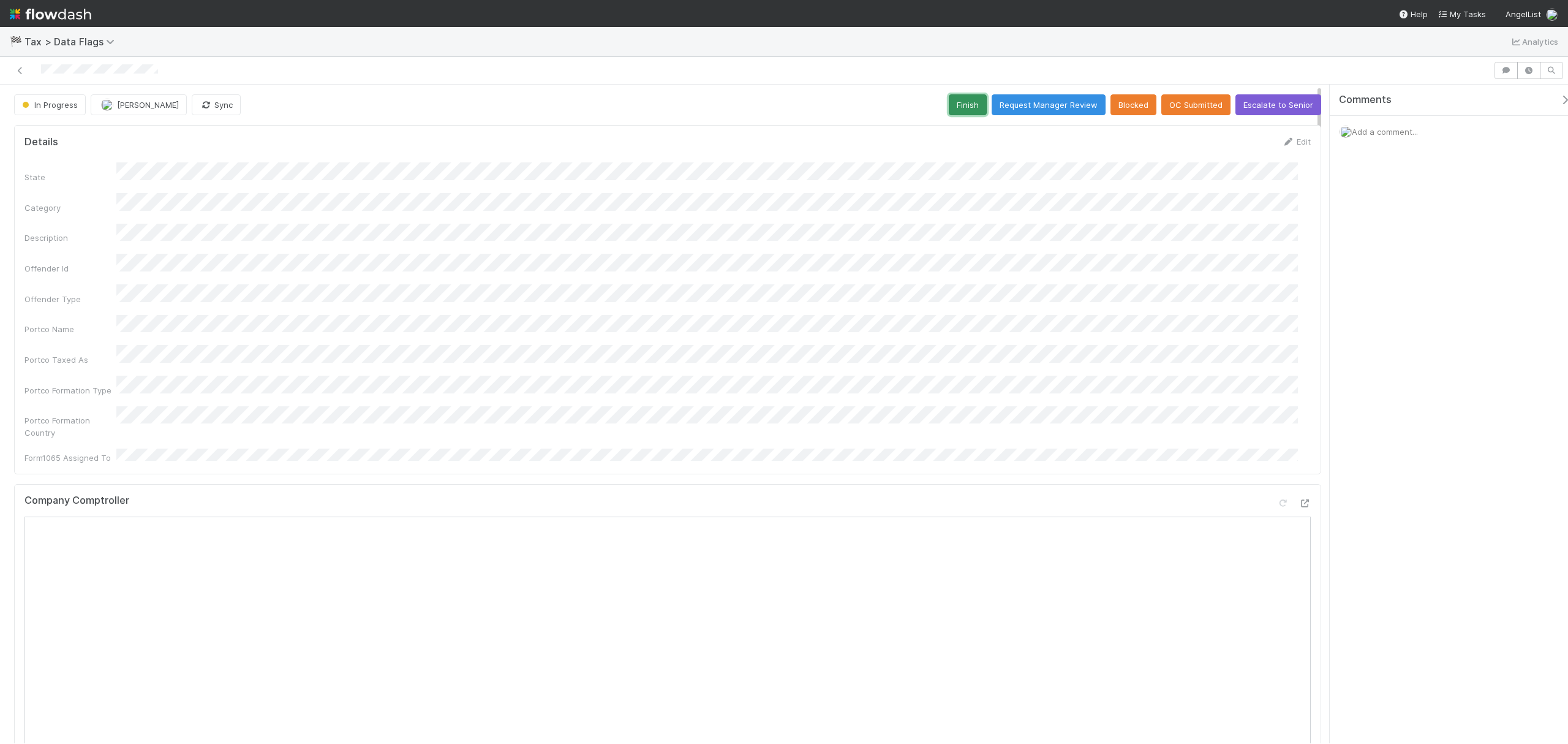
click at [949, 111] on button "Finish" at bounding box center [967, 104] width 38 height 21
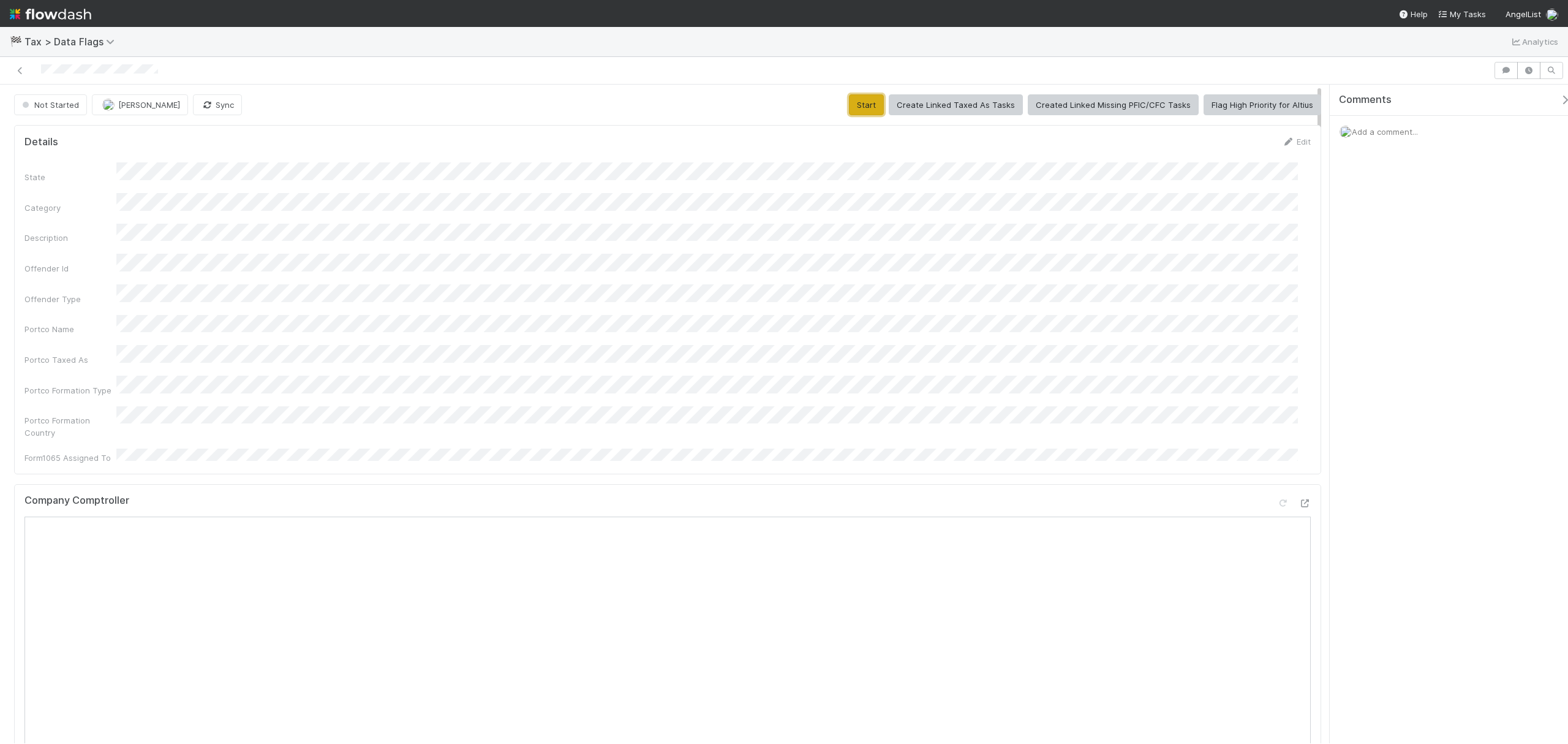
click at [861, 99] on button "Start" at bounding box center [866, 104] width 35 height 21
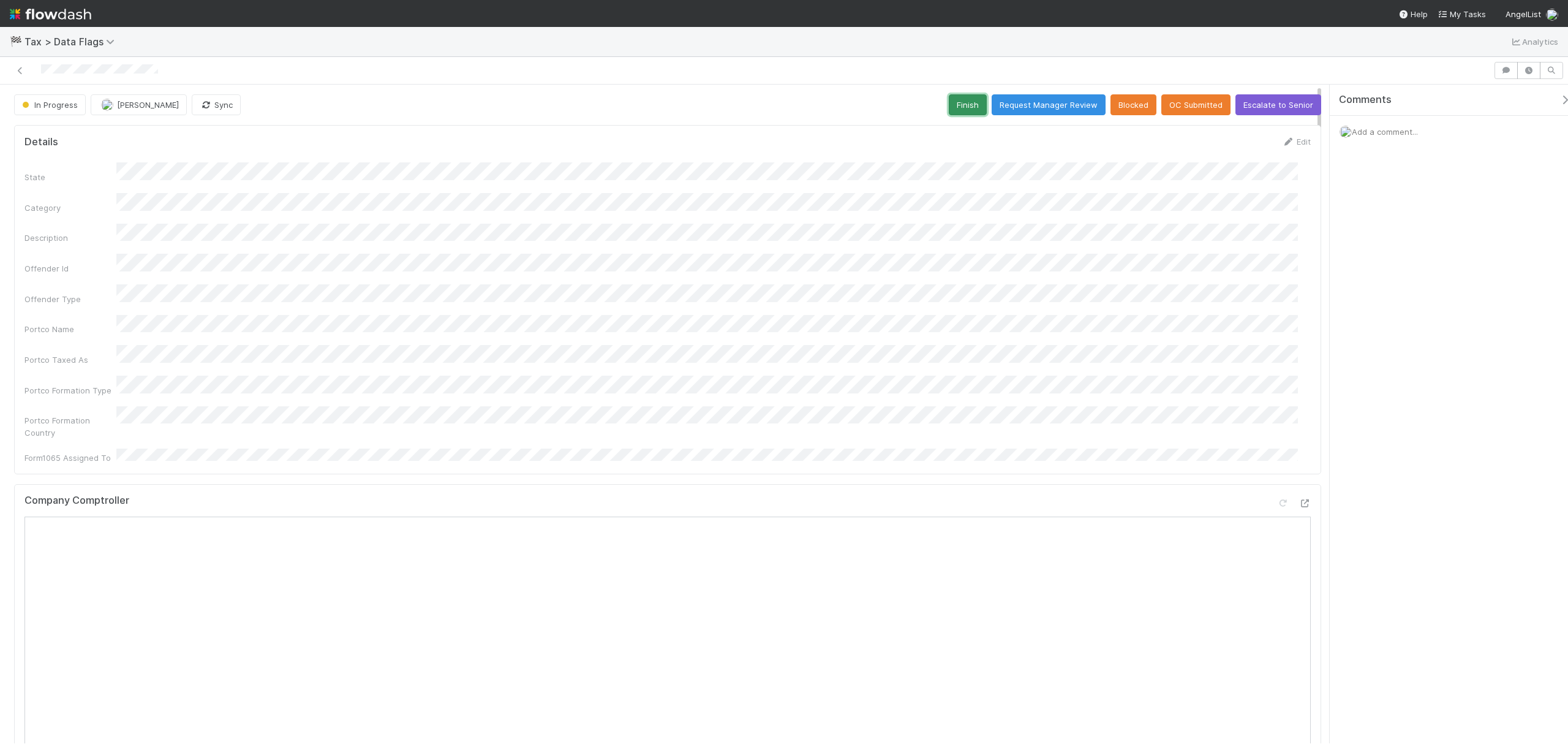
click at [956, 113] on button "Finish" at bounding box center [967, 104] width 38 height 21
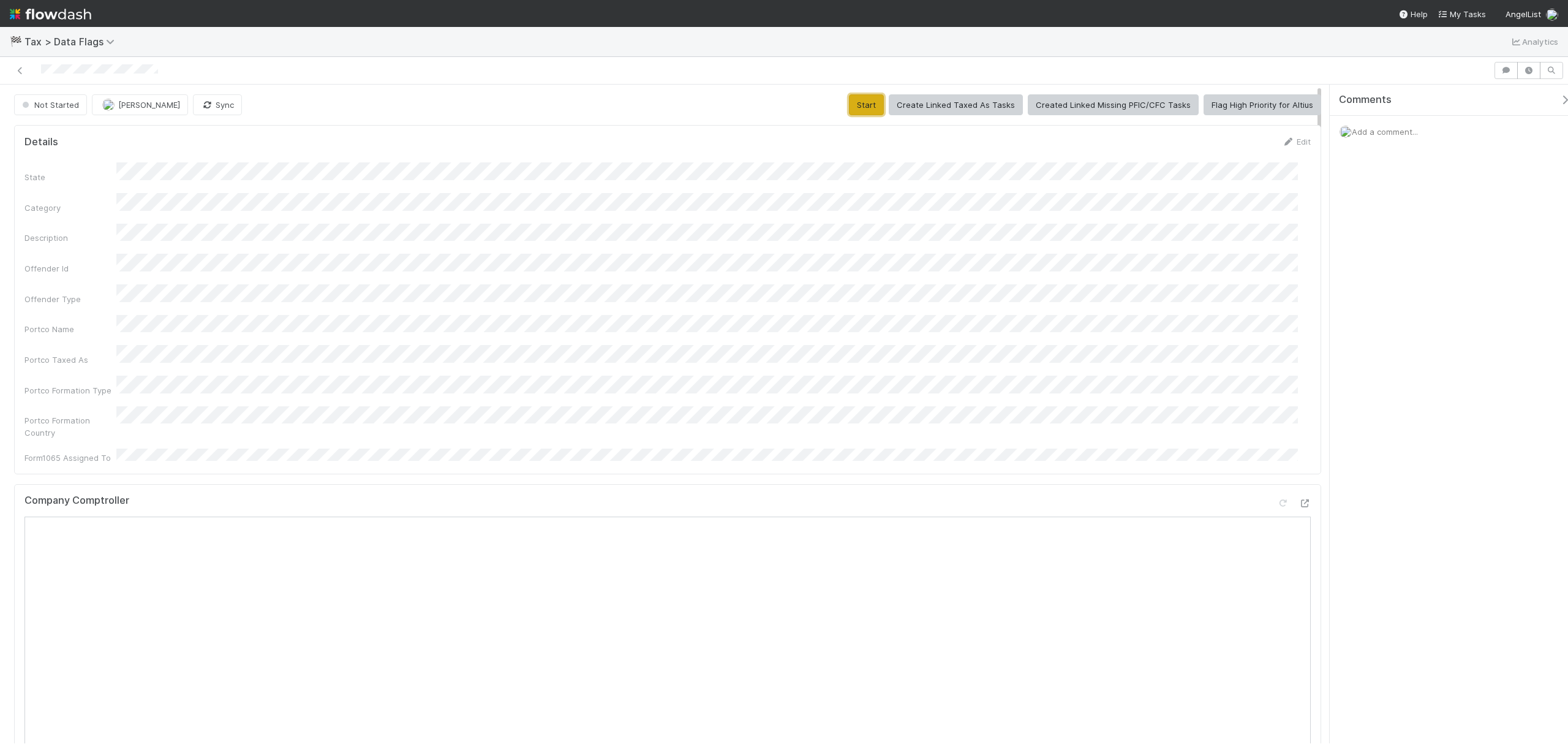
click at [857, 103] on button "Start" at bounding box center [866, 104] width 35 height 21
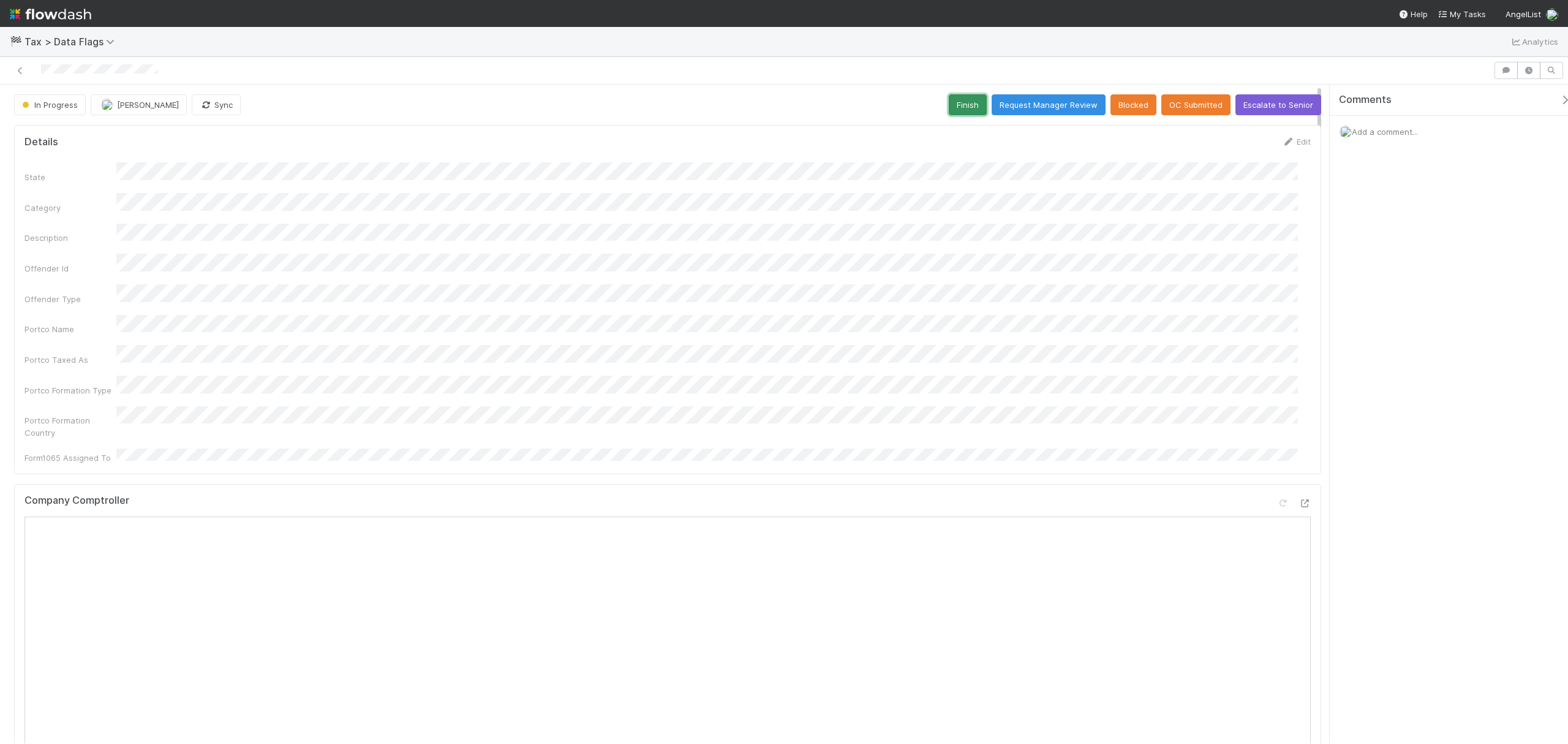
click at [966, 111] on button "Finish" at bounding box center [967, 104] width 38 height 21
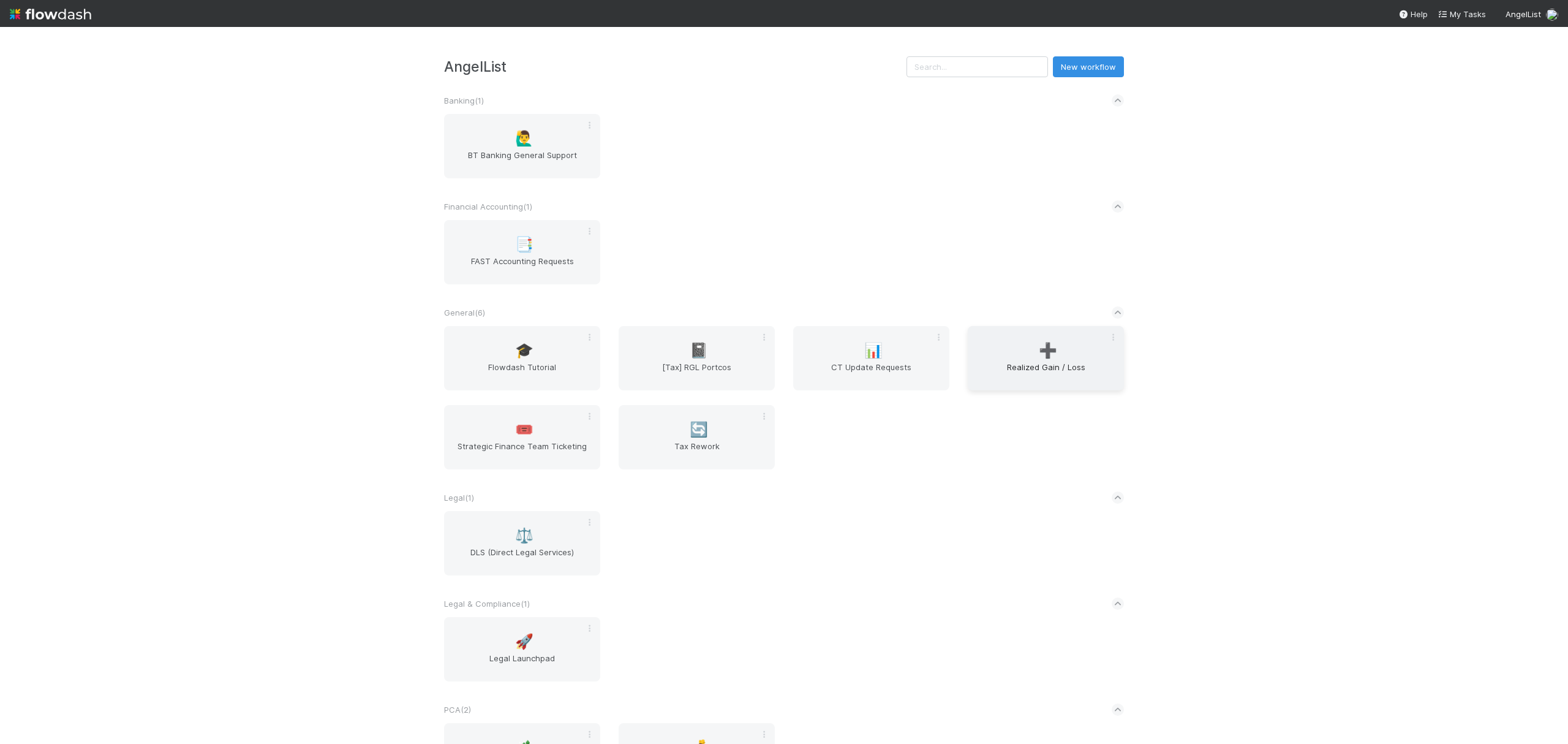
click at [1005, 360] on div "➕ Realized Gain / Loss" at bounding box center [1046, 359] width 157 height 64
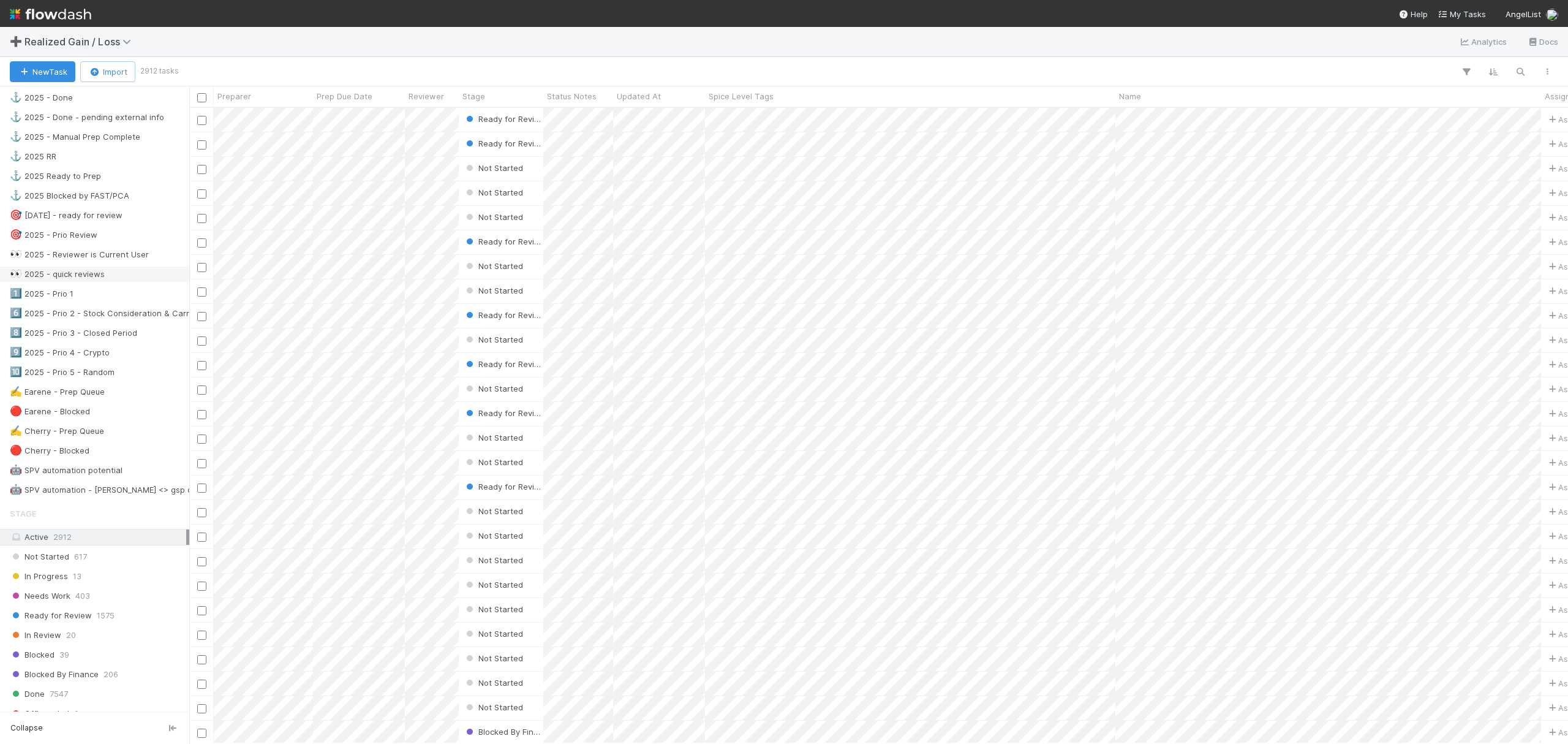
scroll to position [491, 0]
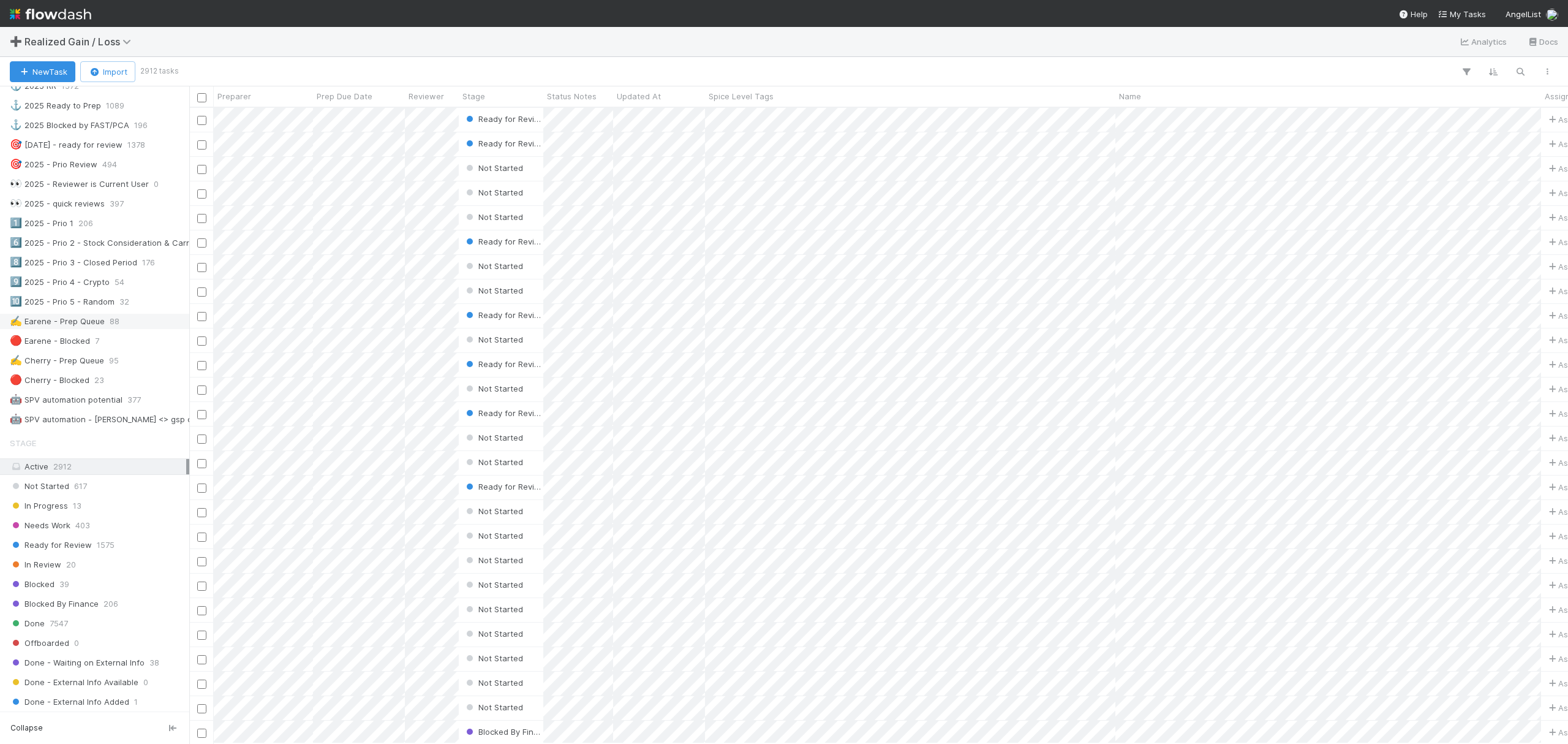
click at [68, 329] on div "✍️ Earene - Prep Queue" at bounding box center [58, 322] width 95 height 15
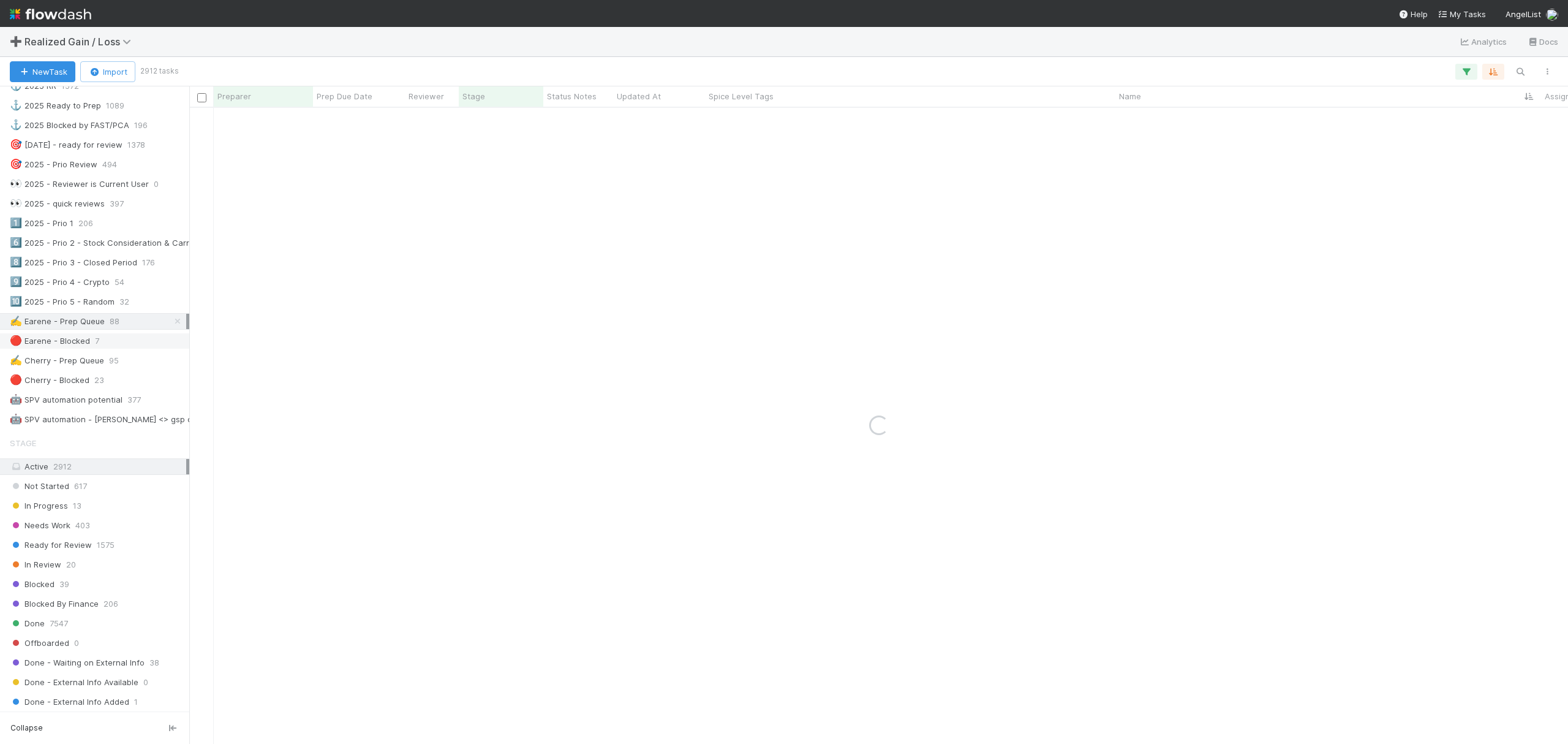
click at [114, 349] on div "🔴 Earene - Blocked 7" at bounding box center [98, 341] width 177 height 15
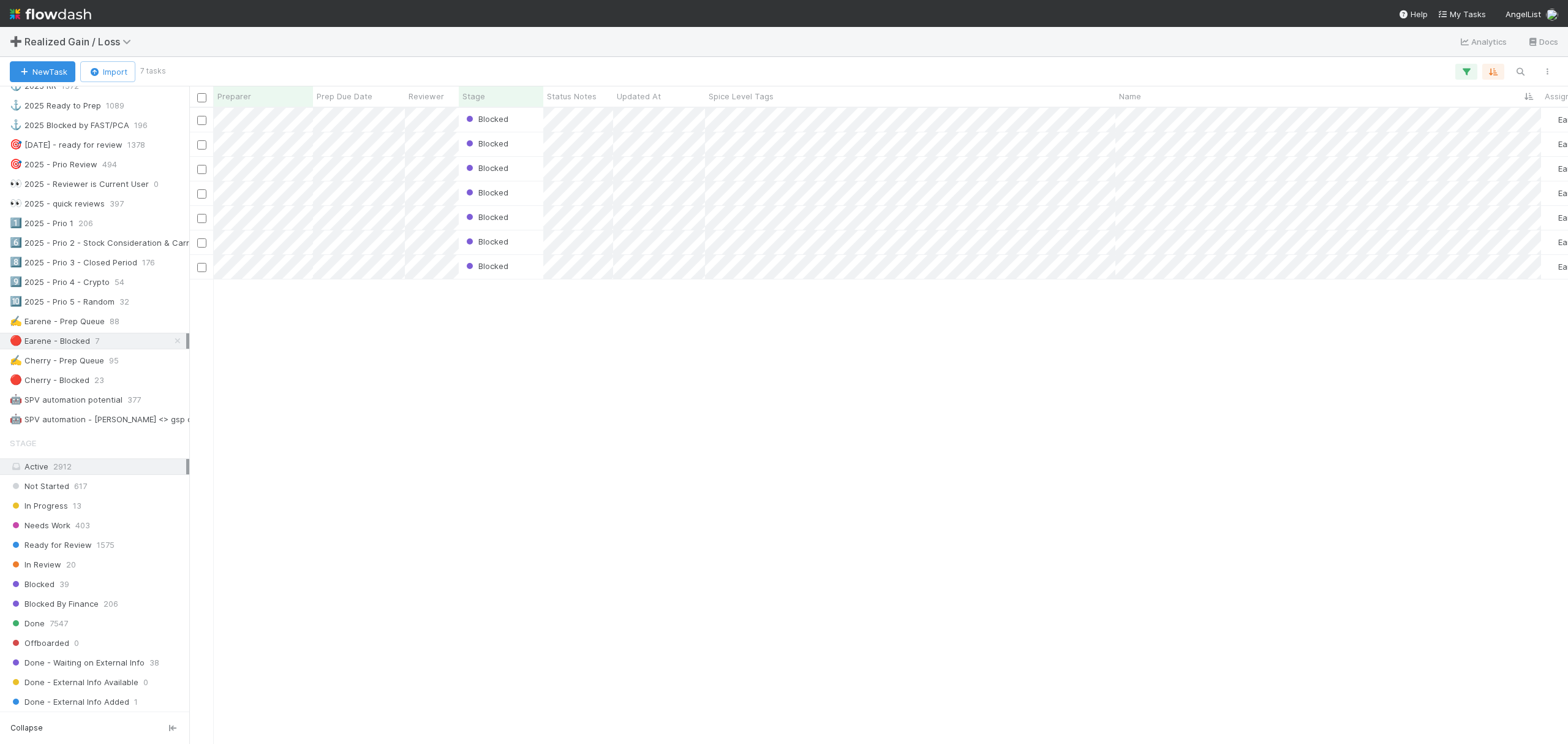
scroll to position [623, 1367]
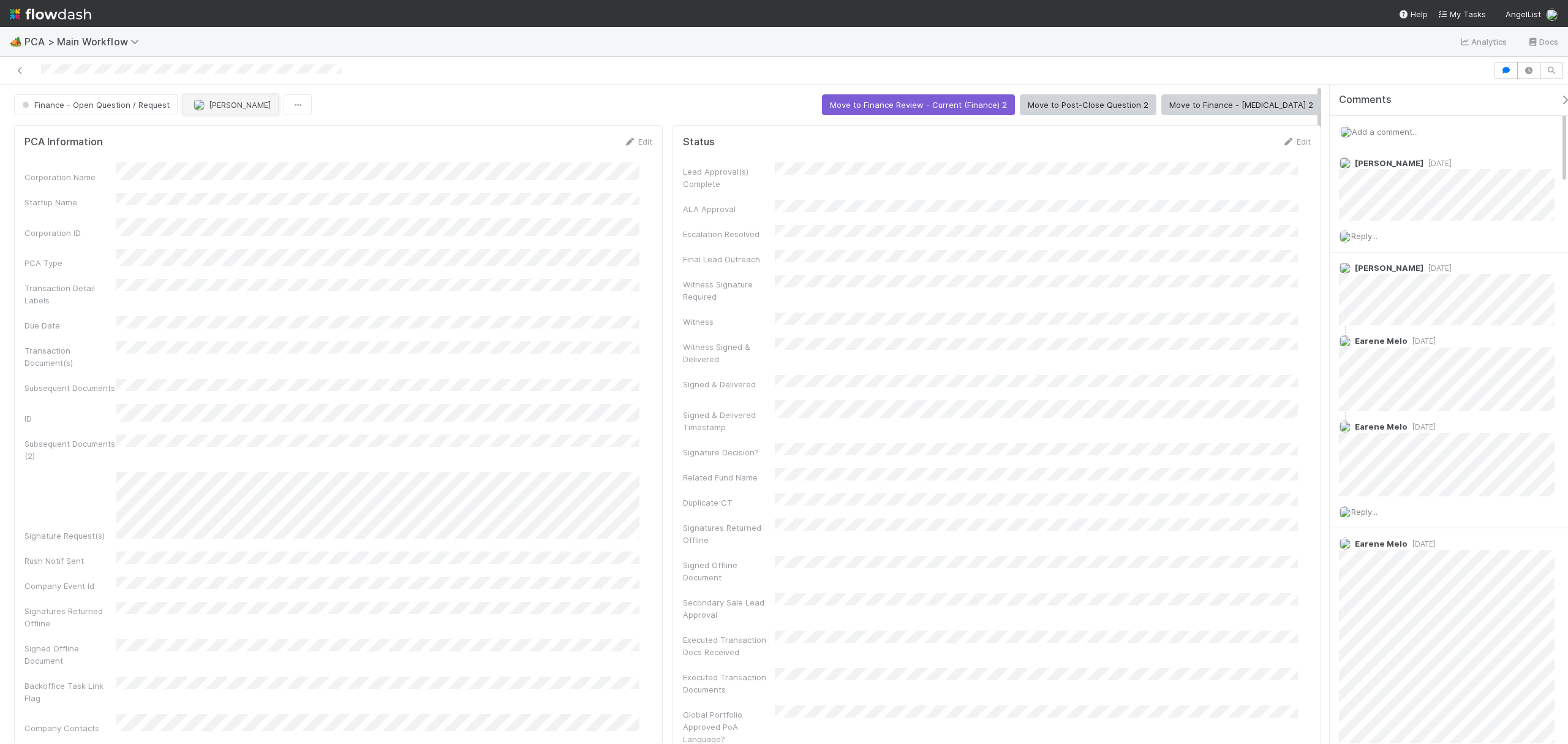
click at [197, 101] on img "button" at bounding box center [199, 105] width 12 height 12
drag, startPoint x: 247, startPoint y: 286, endPoint x: 448, endPoint y: 222, distance: 210.9
click at [444, 223] on div at bounding box center [784, 372] width 1568 height 744
click at [1431, 375] on div at bounding box center [784, 372] width 1568 height 744
